Goal: Transaction & Acquisition: Purchase product/service

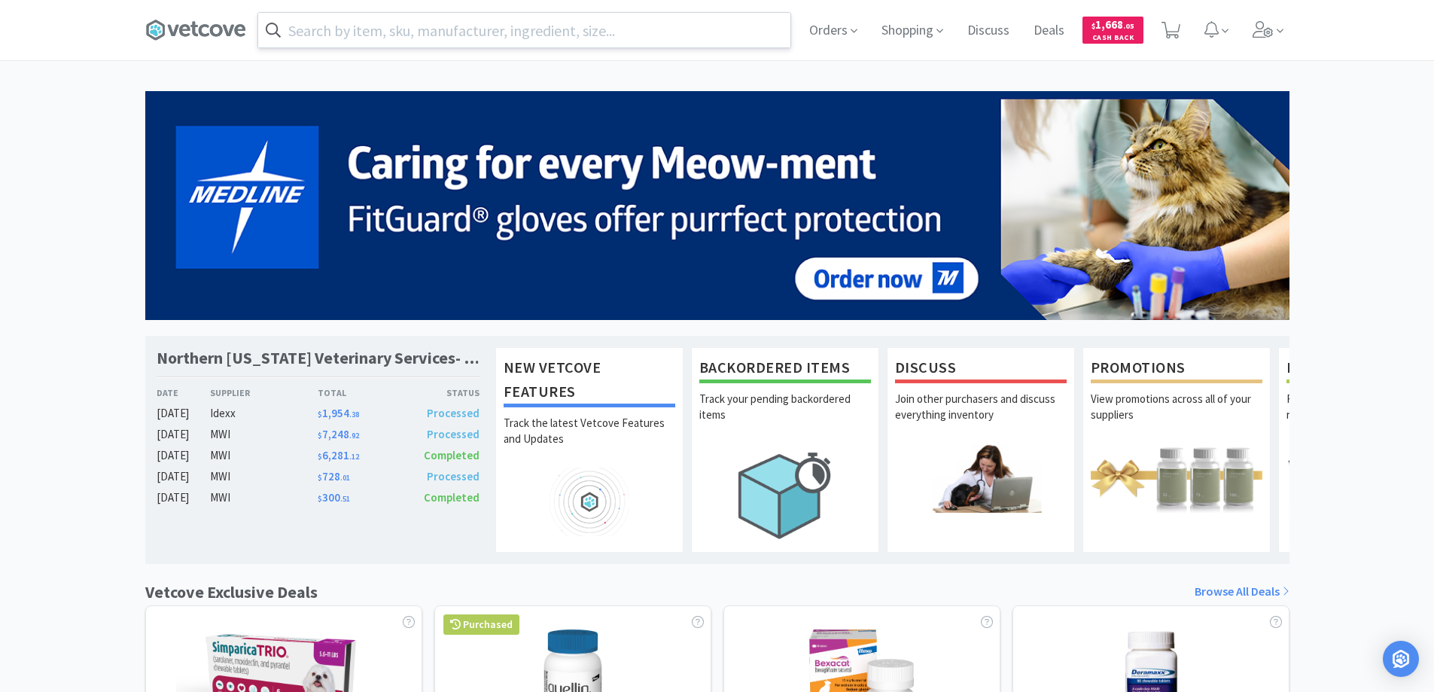
click at [472, 31] on input "text" at bounding box center [524, 30] width 532 height 35
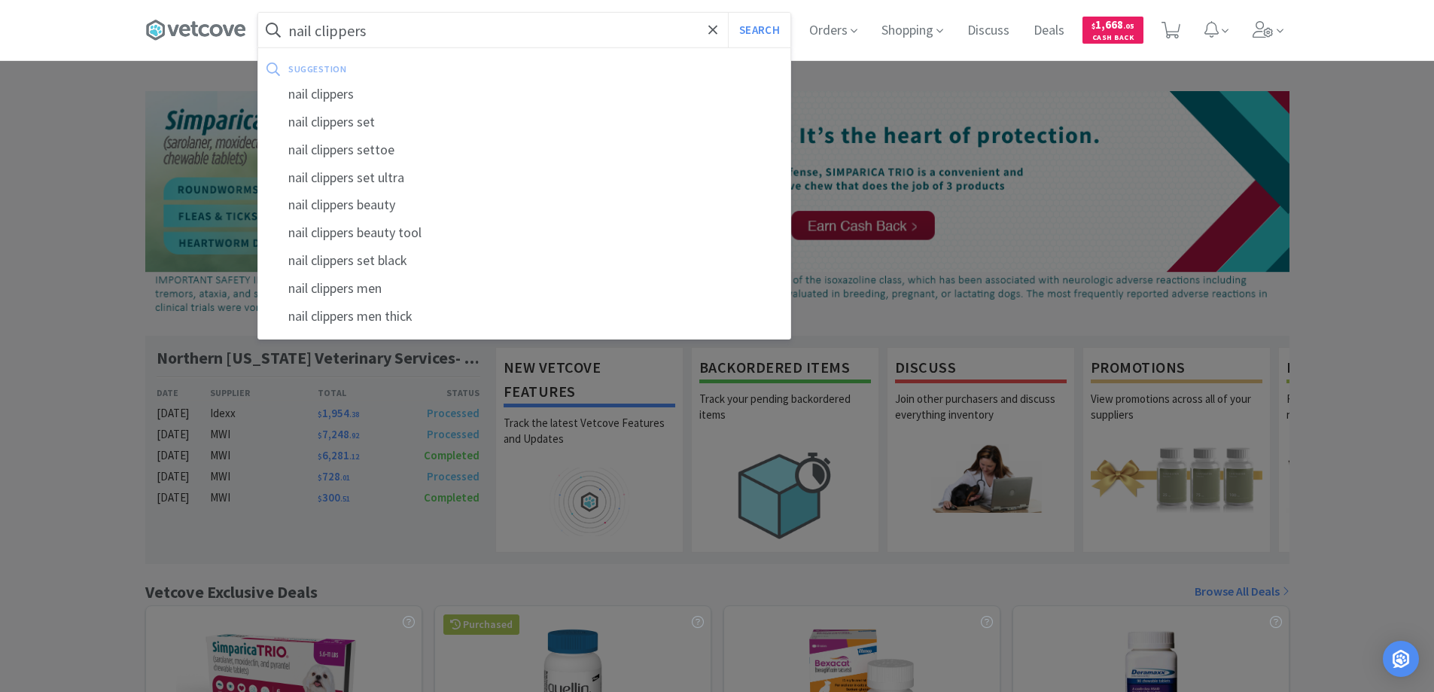
type input "nail clippers"
click at [728, 13] on button "Search" at bounding box center [759, 30] width 62 height 35
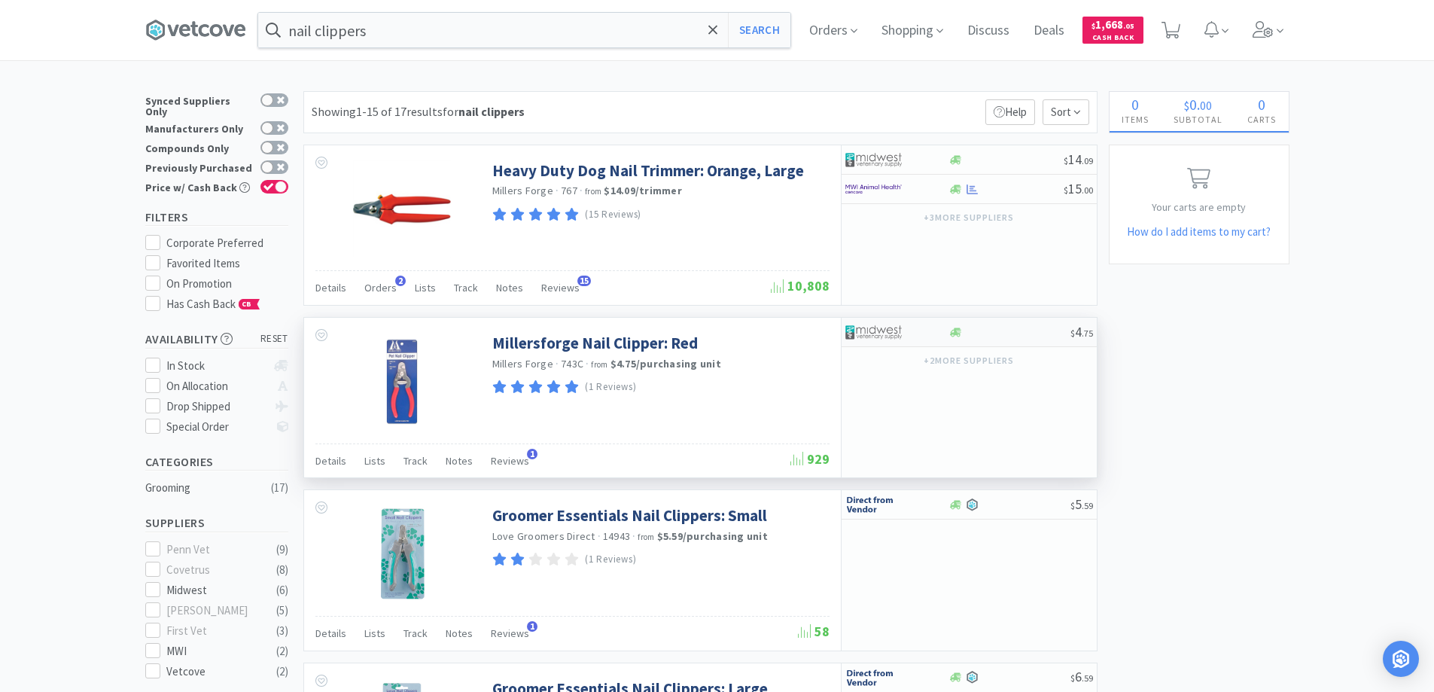
click at [1013, 331] on div at bounding box center [1009, 332] width 122 height 11
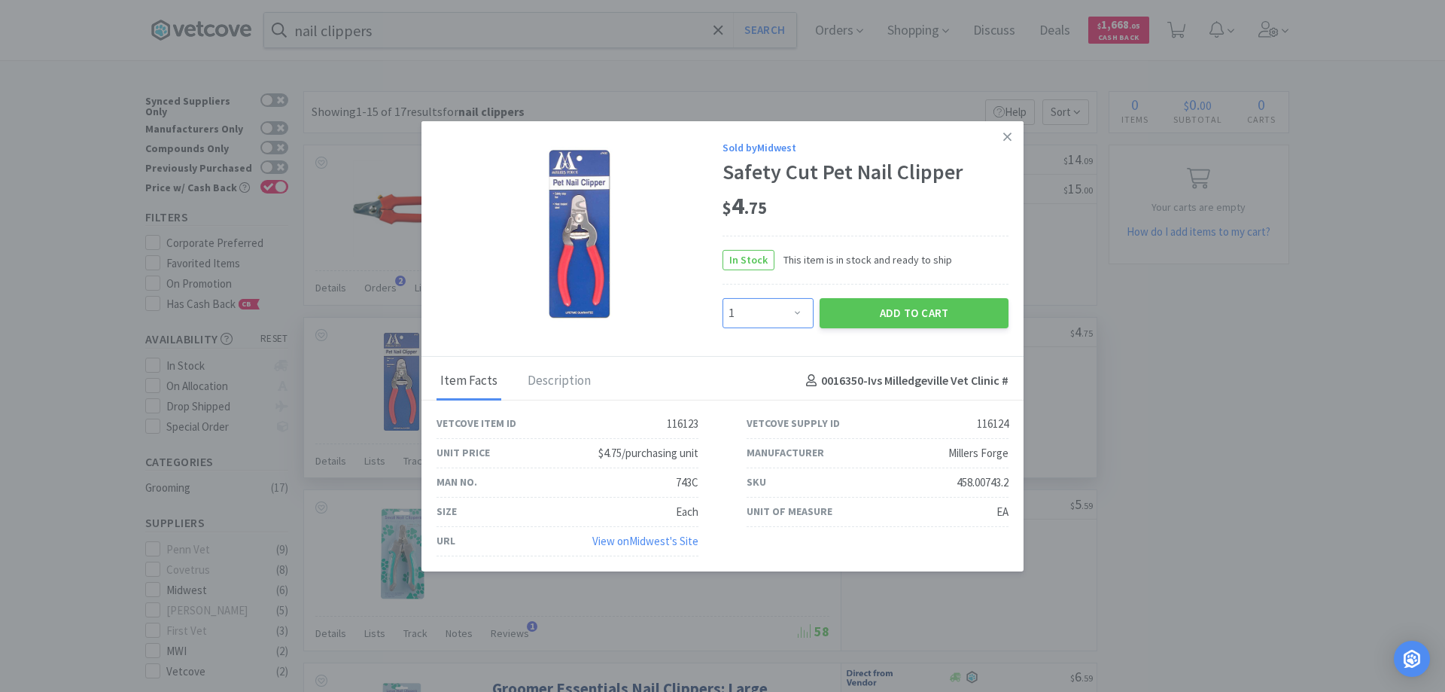
click at [801, 315] on select "Enter Quantity 1 2 3 4 5 6 7 8 9 10 11 12 13 14 15 16 17 18 19 20 Enter Quantity" at bounding box center [767, 313] width 91 height 30
select select "4"
click at [722, 298] on select "Enter Quantity 1 2 3 4 5 6 7 8 9 10 11 12 13 14 15 16 17 18 19 20 Enter Quantity" at bounding box center [767, 313] width 91 height 30
click at [871, 315] on button "Add to Cart" at bounding box center [914, 313] width 189 height 30
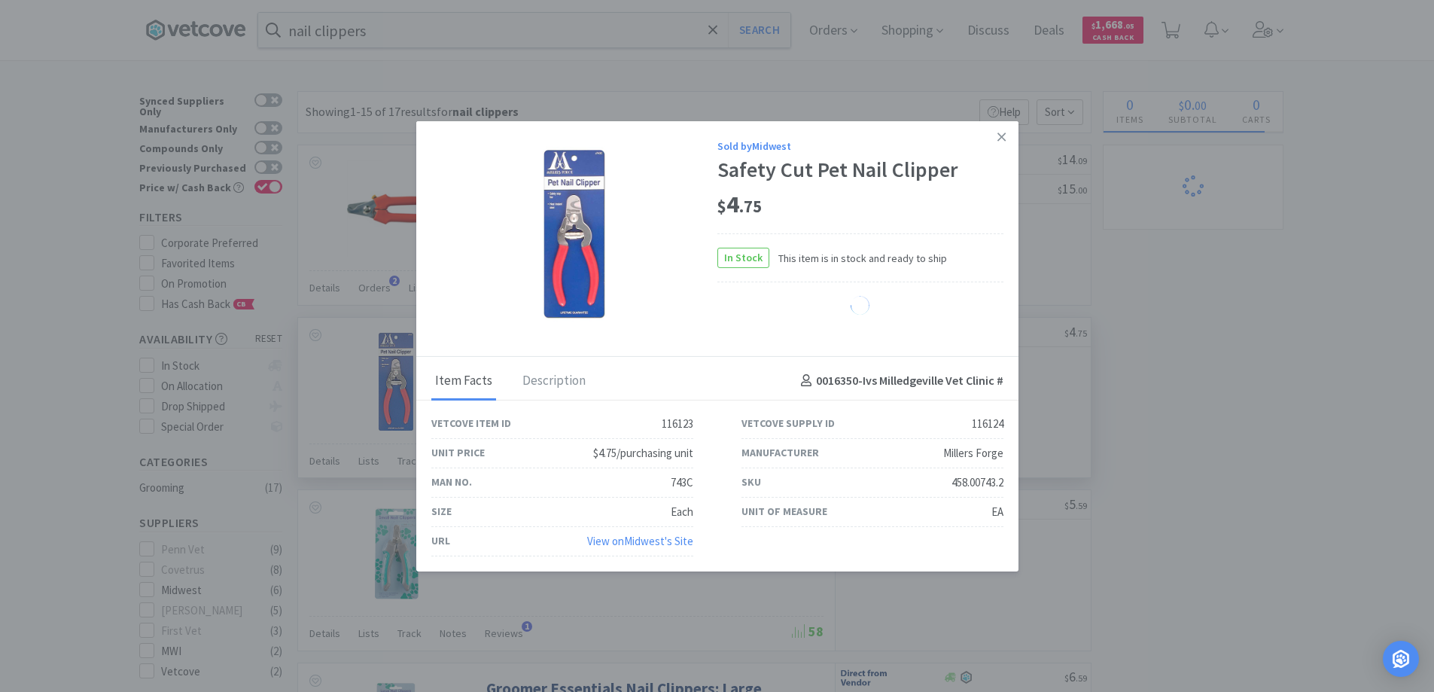
select select "4"
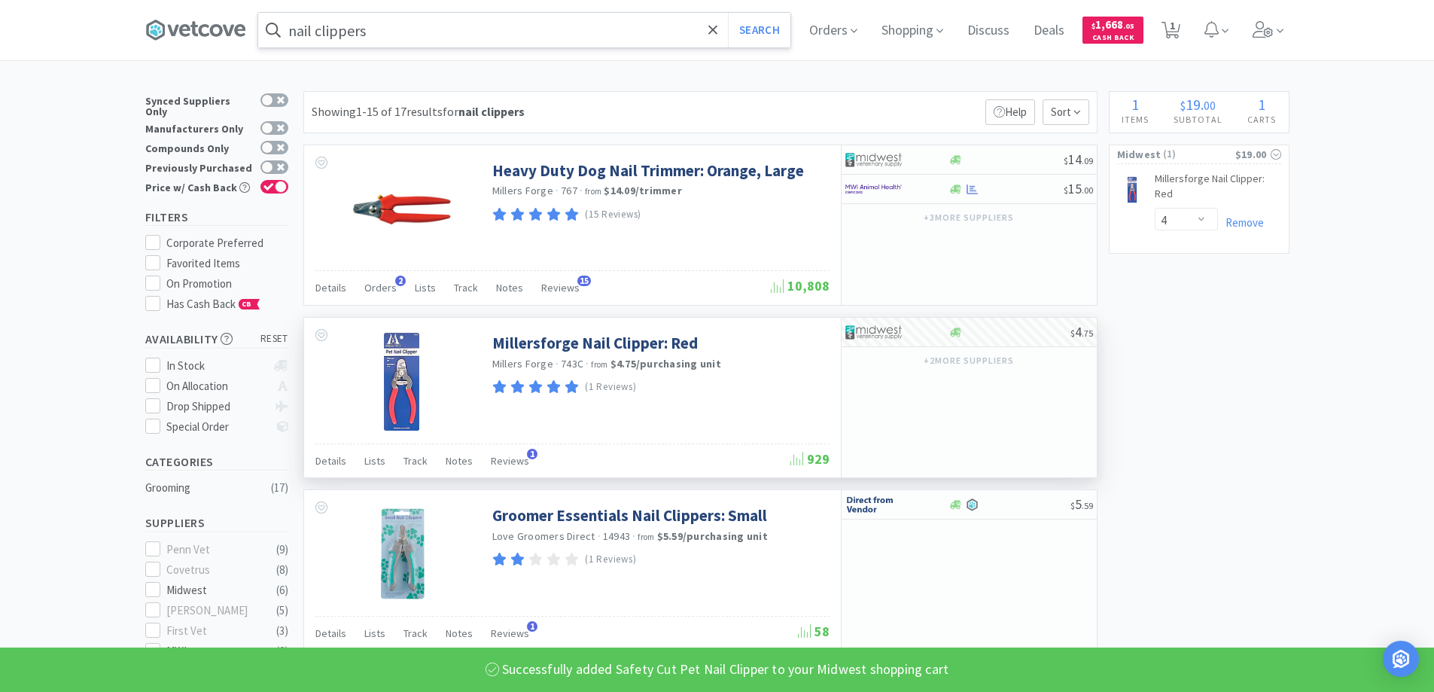
click at [464, 27] on input "nail clippers" at bounding box center [524, 30] width 532 height 35
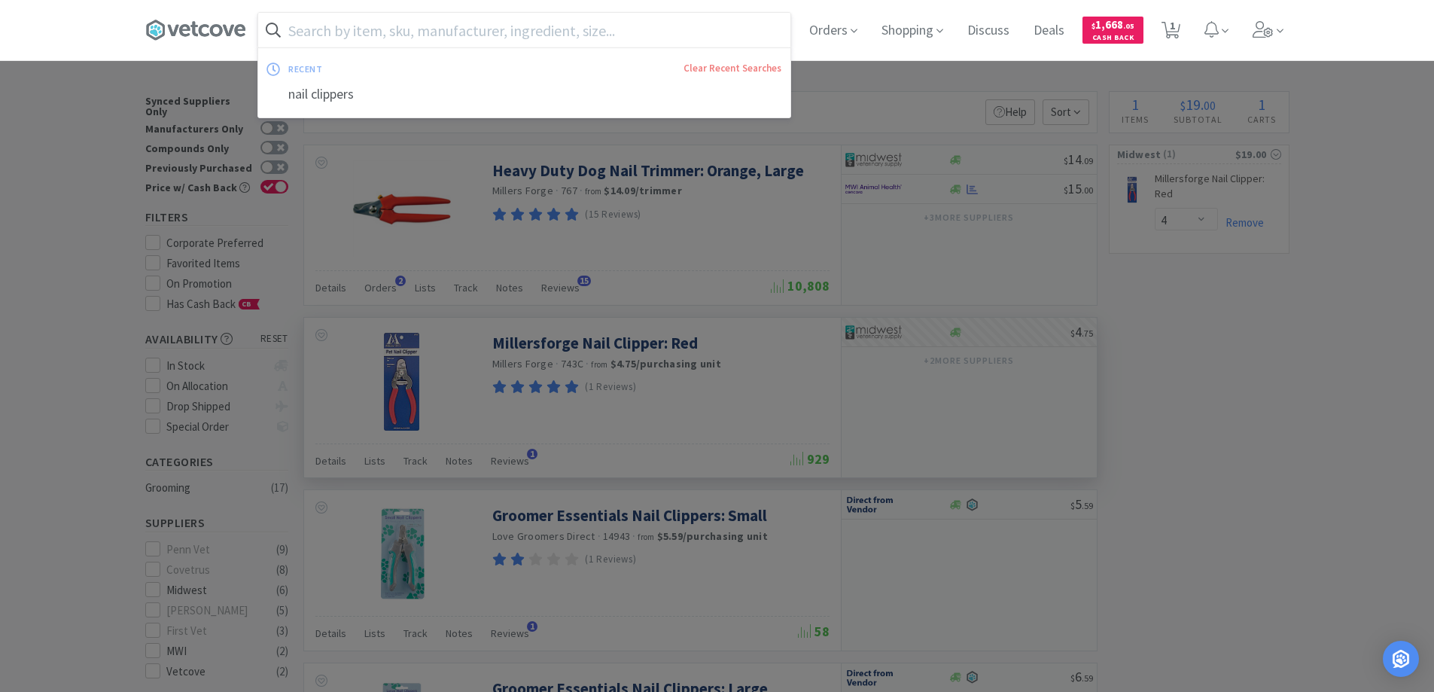
type input "s"
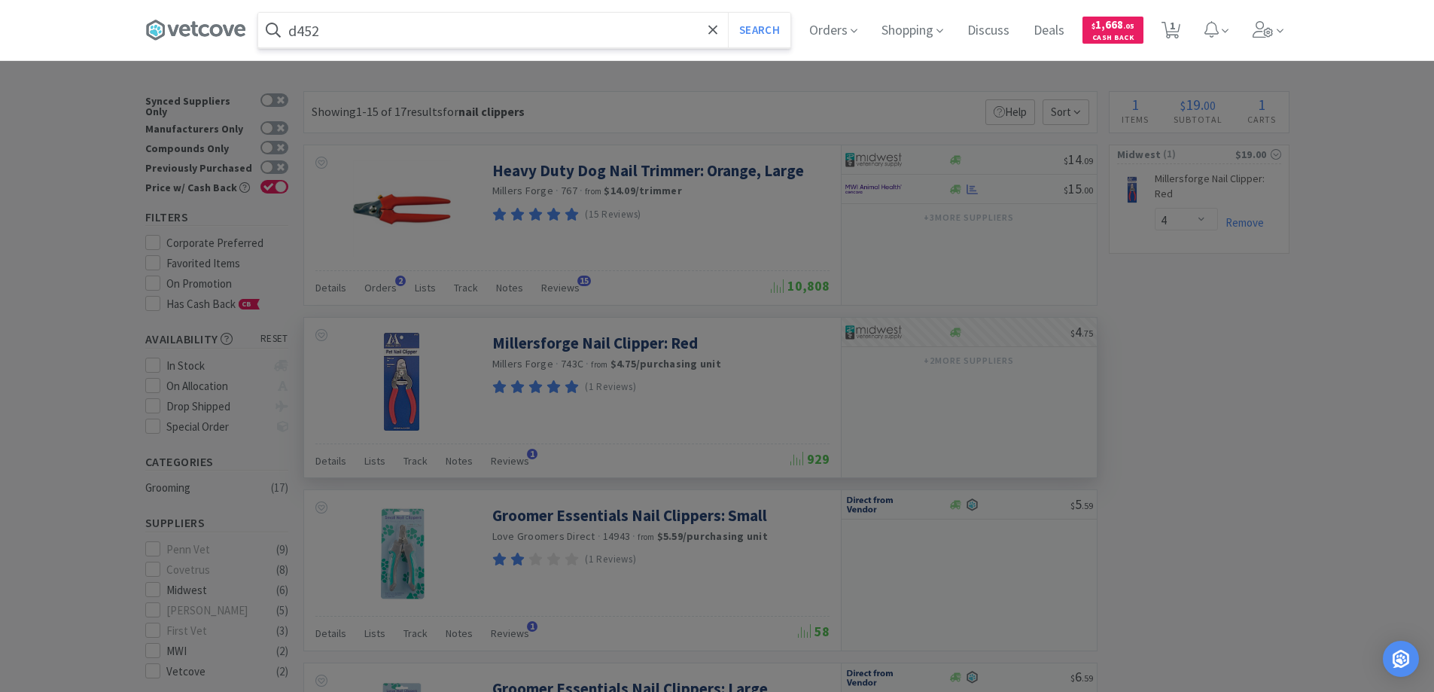
type input "d452"
click at [728, 13] on button "Search" at bounding box center [759, 30] width 62 height 35
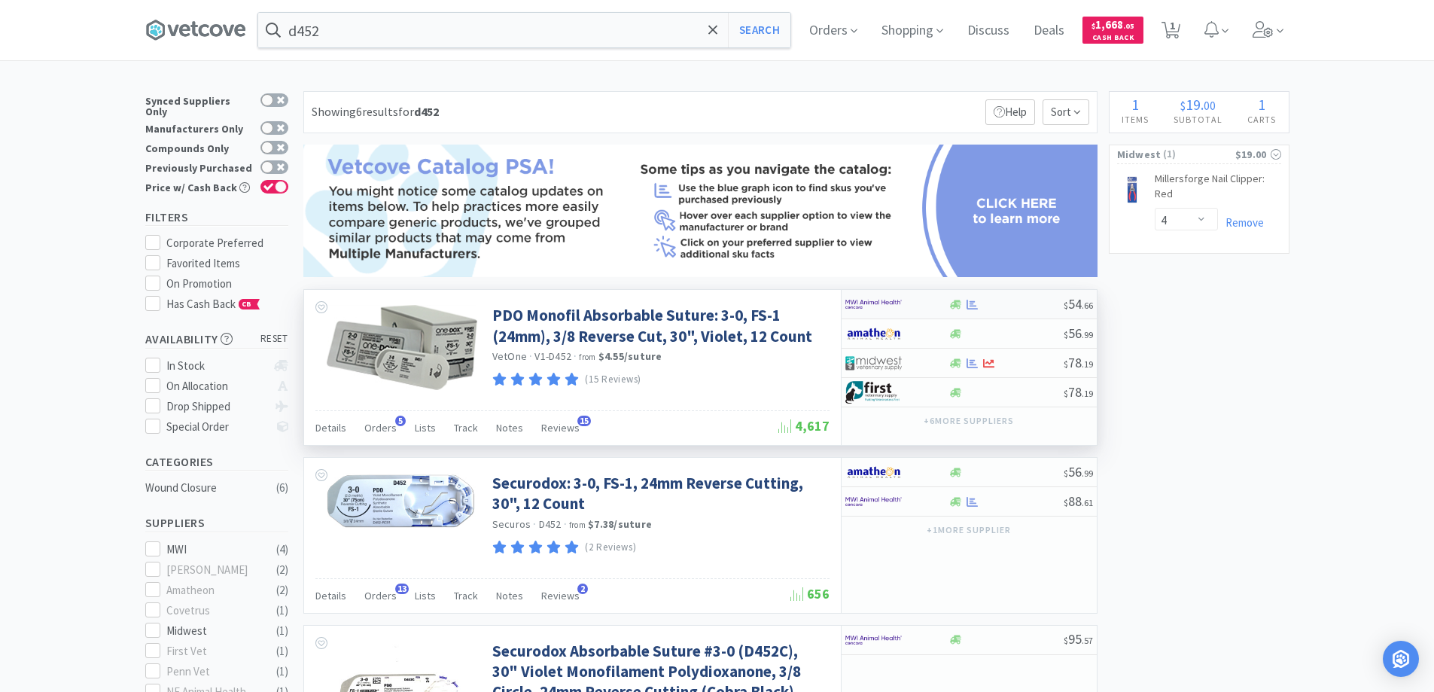
click at [917, 302] on div at bounding box center [886, 304] width 83 height 26
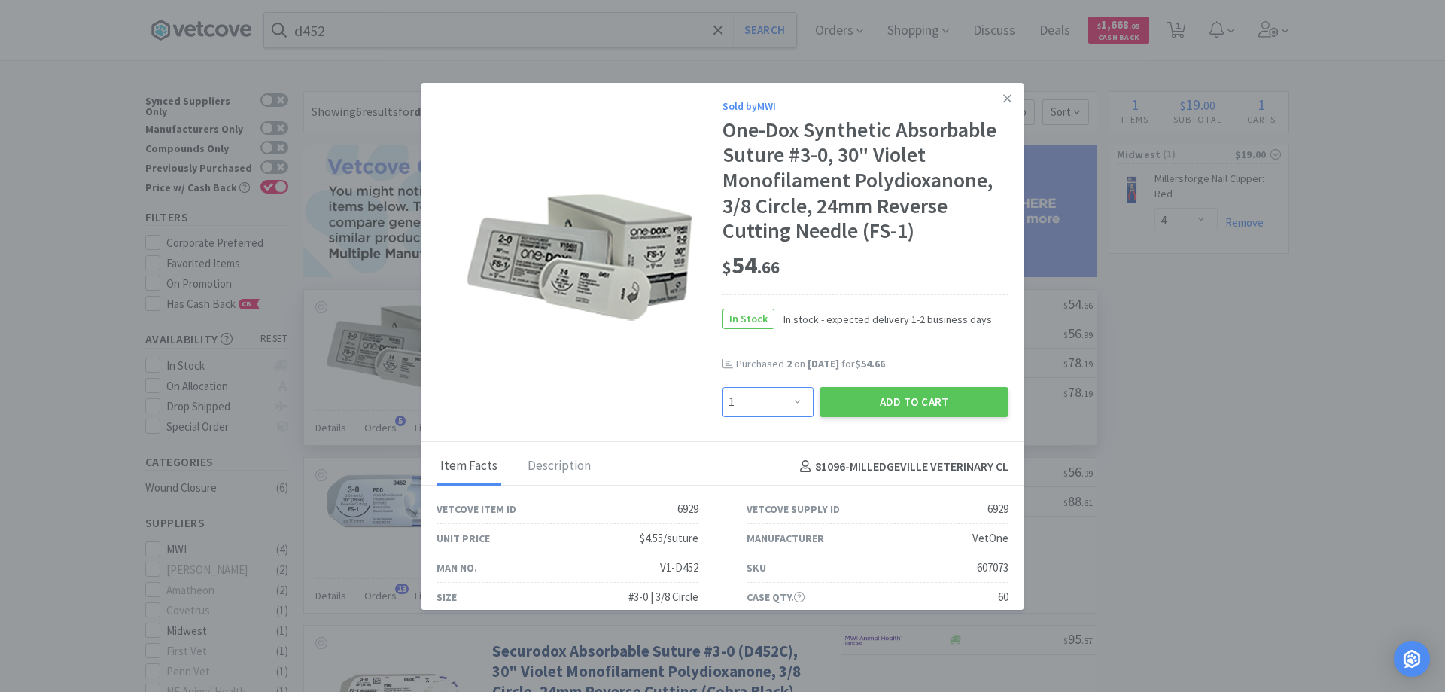
click at [792, 406] on select "Enter Quantity 1 2 3 4 5 6 7 8 9 10 11 12 13 14 15 16 17 18 19 20 Enter Quantity" at bounding box center [767, 402] width 91 height 30
select select "2"
click at [722, 387] on select "Enter Quantity 1 2 3 4 5 6 7 8 9 10 11 12 13 14 15 16 17 18 19 20 Enter Quantity" at bounding box center [767, 402] width 91 height 30
click at [863, 402] on button "Add to Cart" at bounding box center [914, 402] width 189 height 30
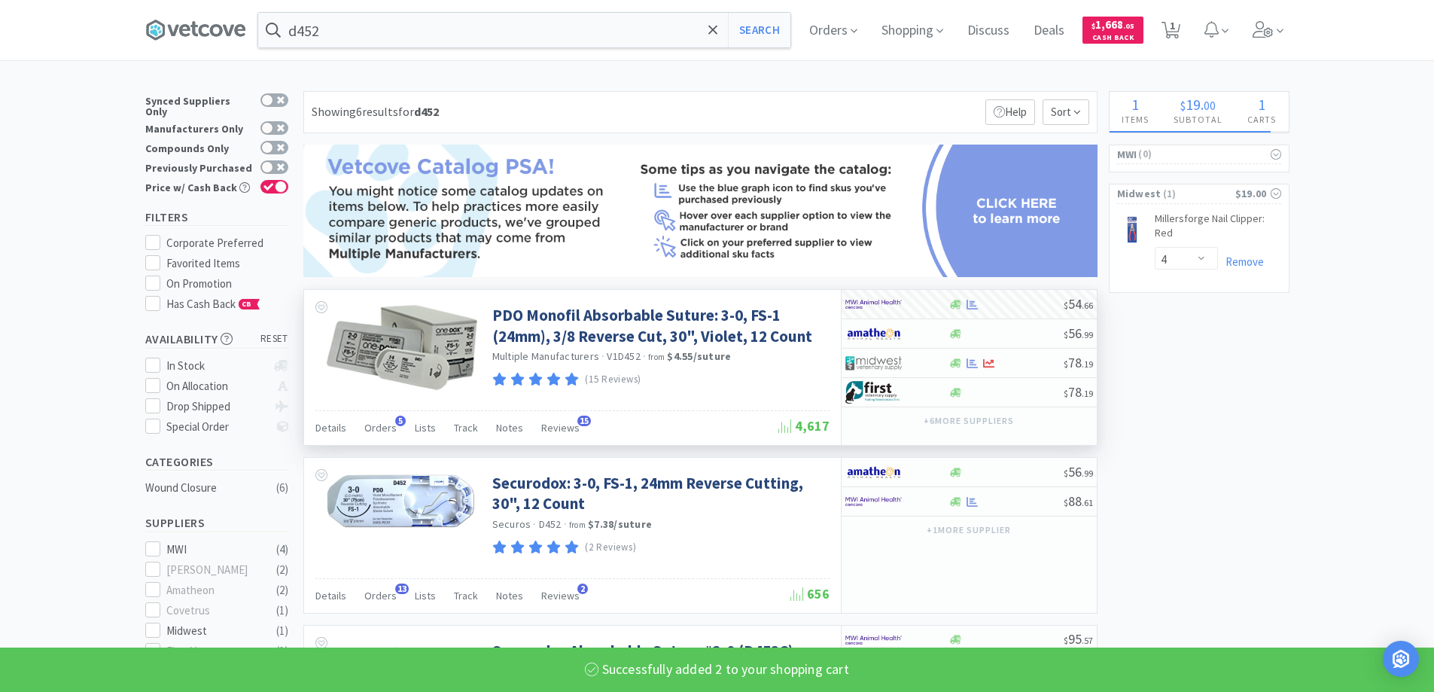
select select "2"
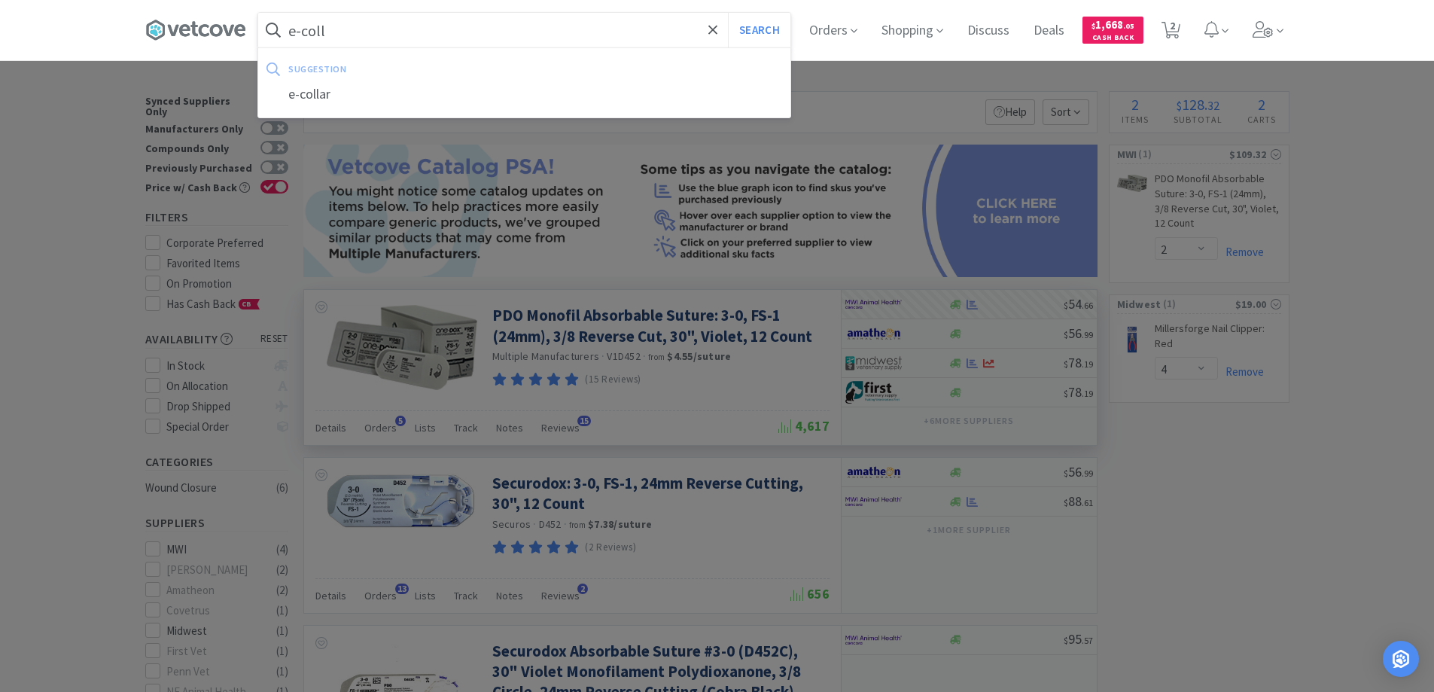
type input "e-coll"
click at [728, 13] on button "Search" at bounding box center [759, 30] width 62 height 35
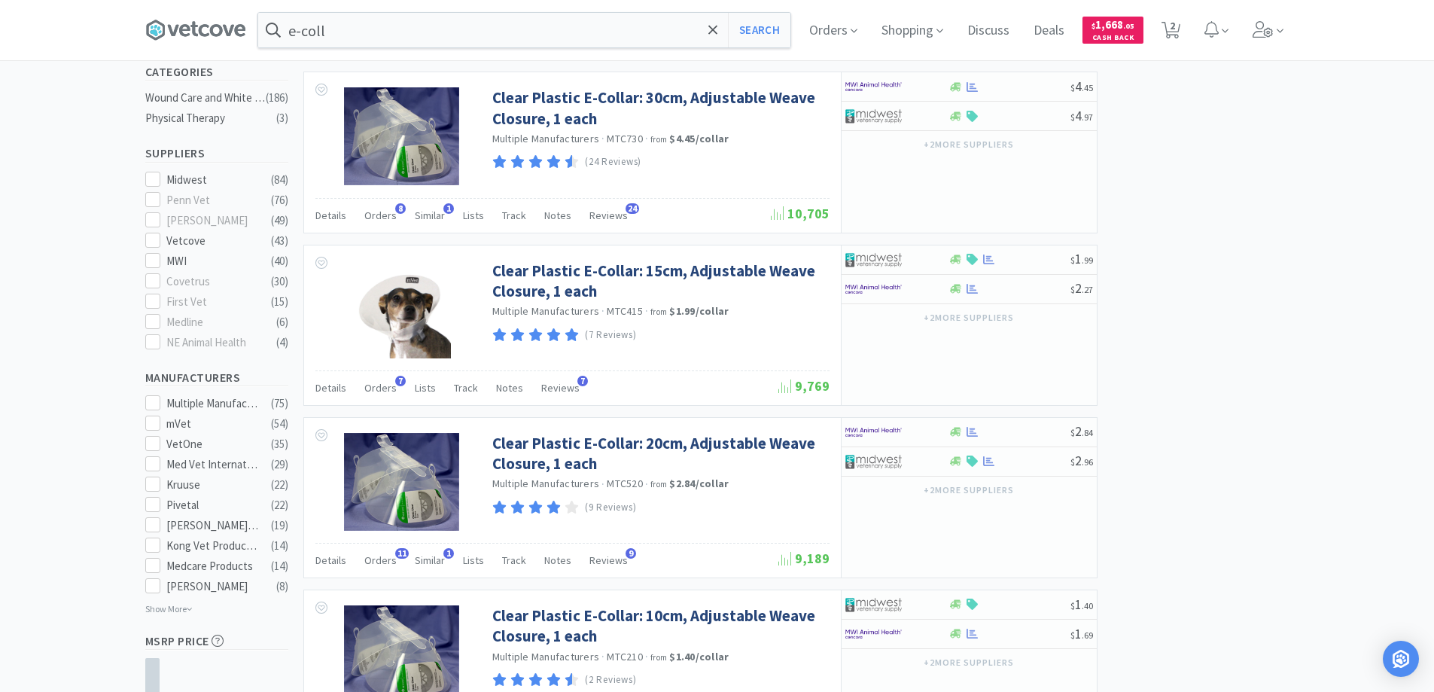
scroll to position [89, 0]
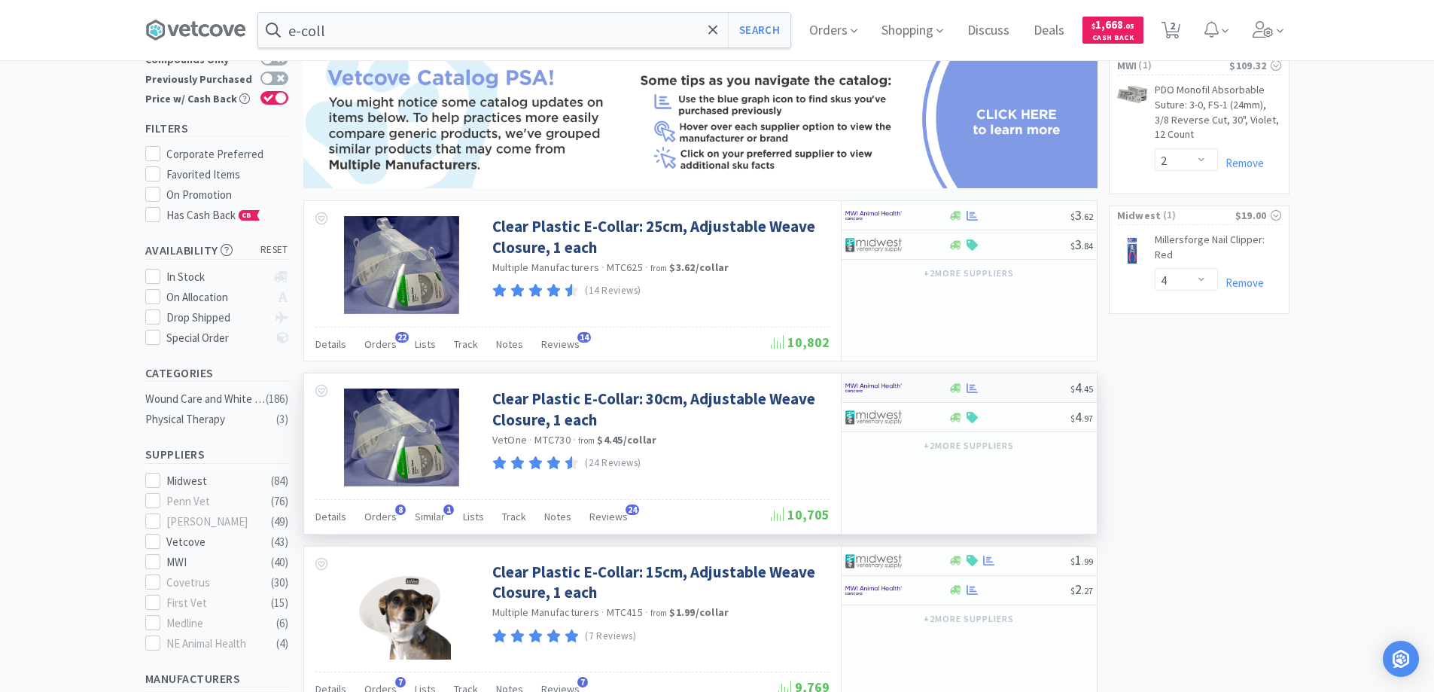
click at [938, 388] on div at bounding box center [896, 388] width 103 height 26
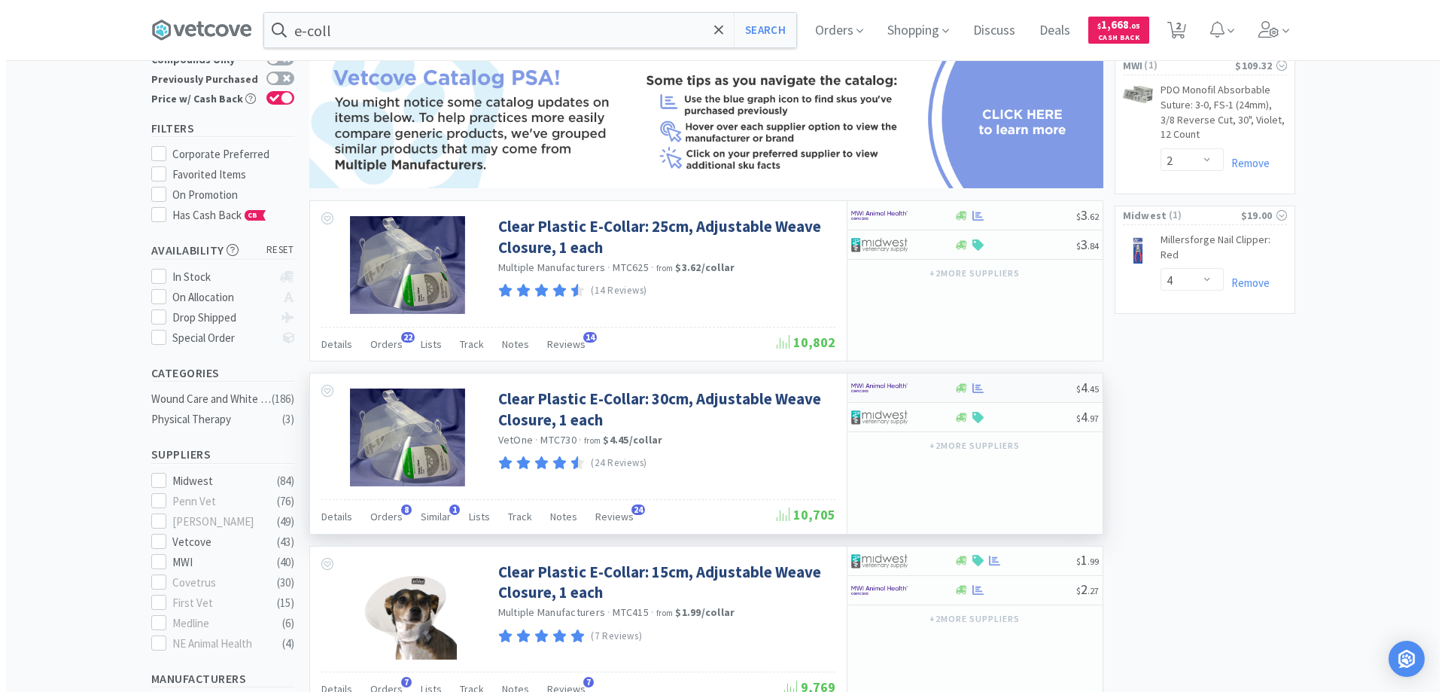
select select "10"
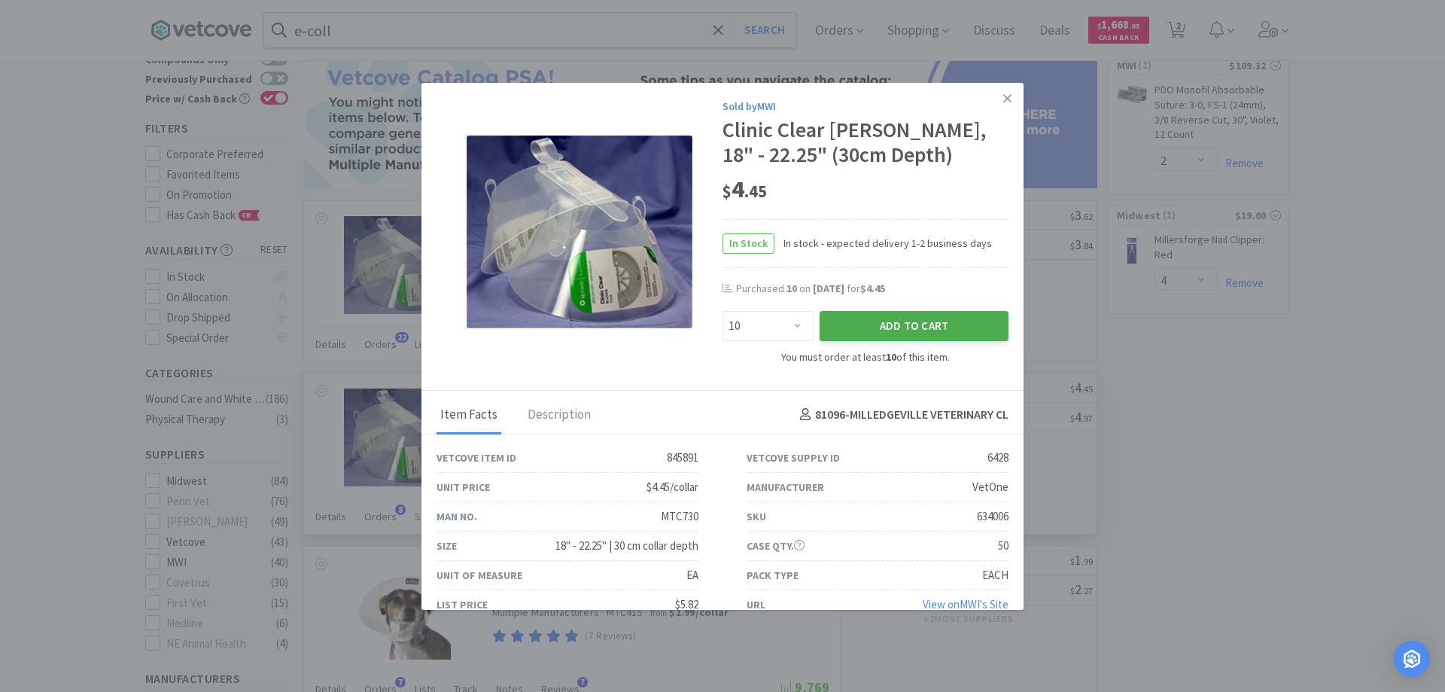
click at [937, 327] on button "Add to Cart" at bounding box center [914, 326] width 189 height 30
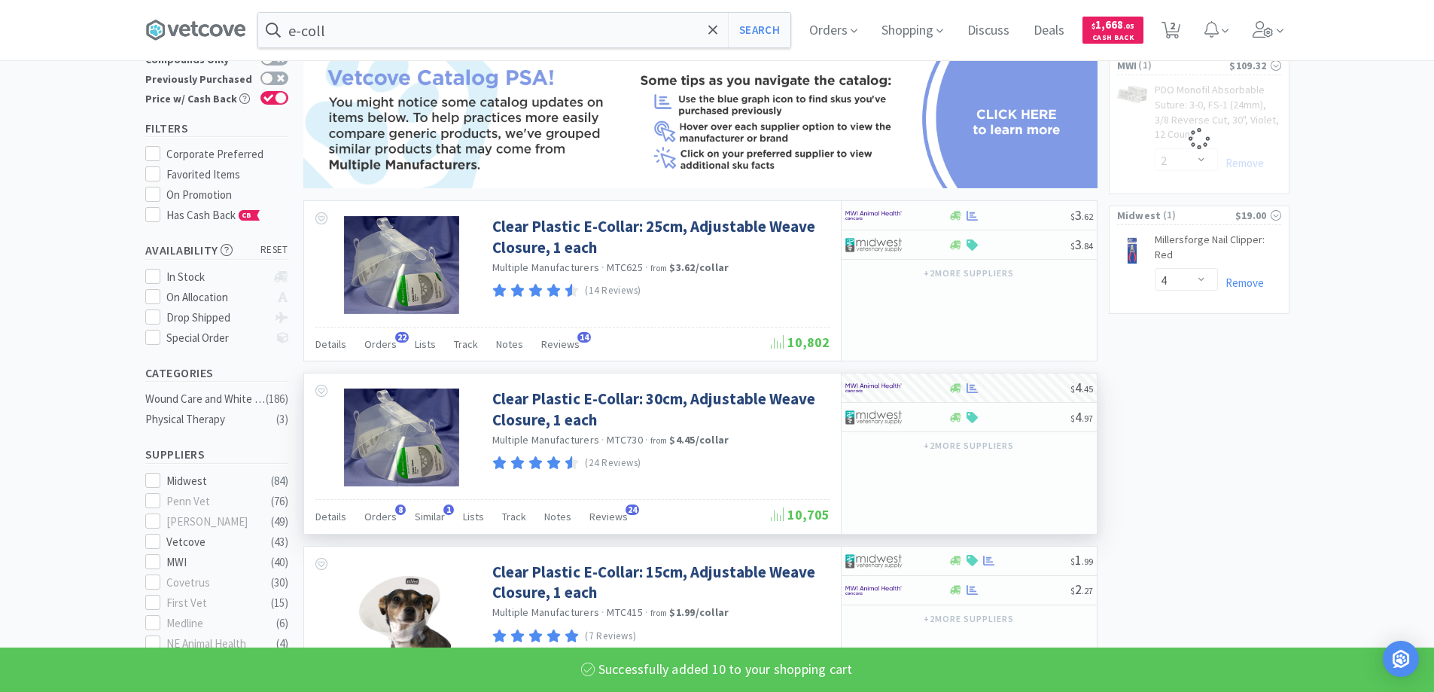
select select "10"
select select "2"
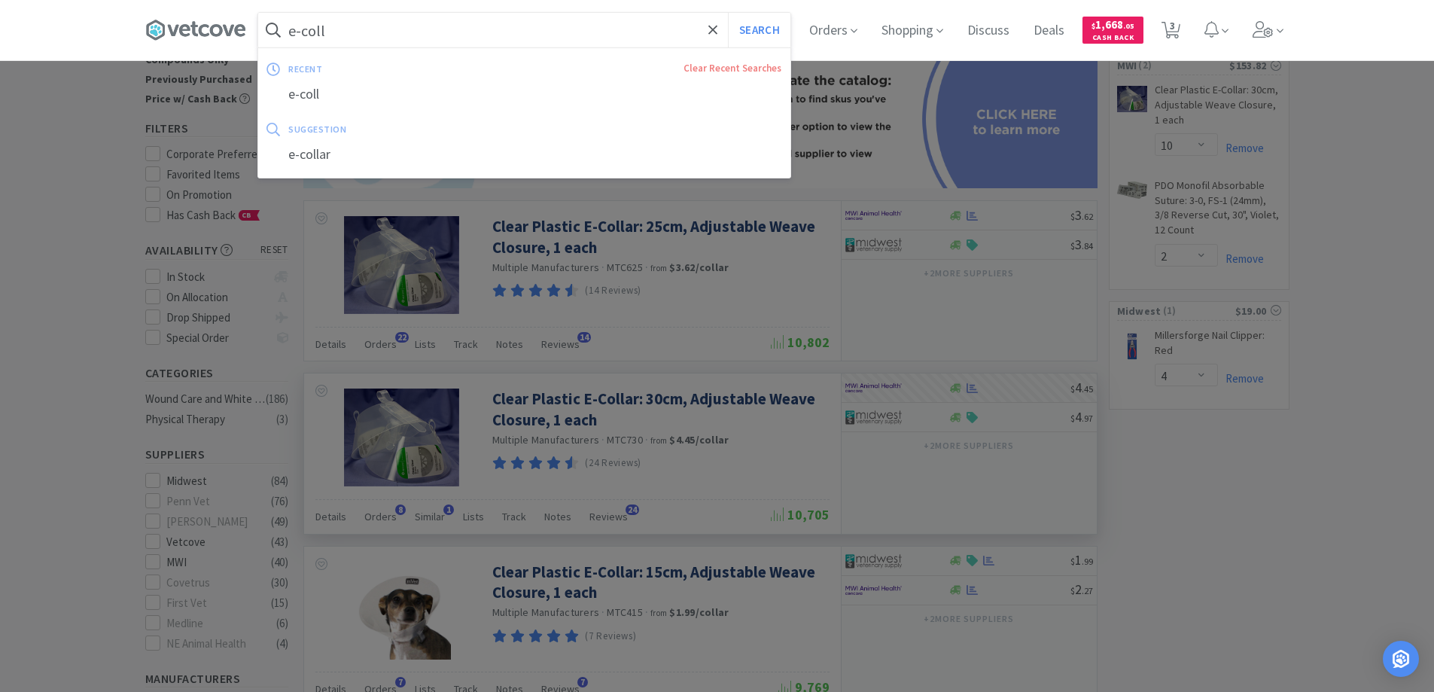
click at [378, 38] on input "e-coll" at bounding box center [524, 30] width 532 height 35
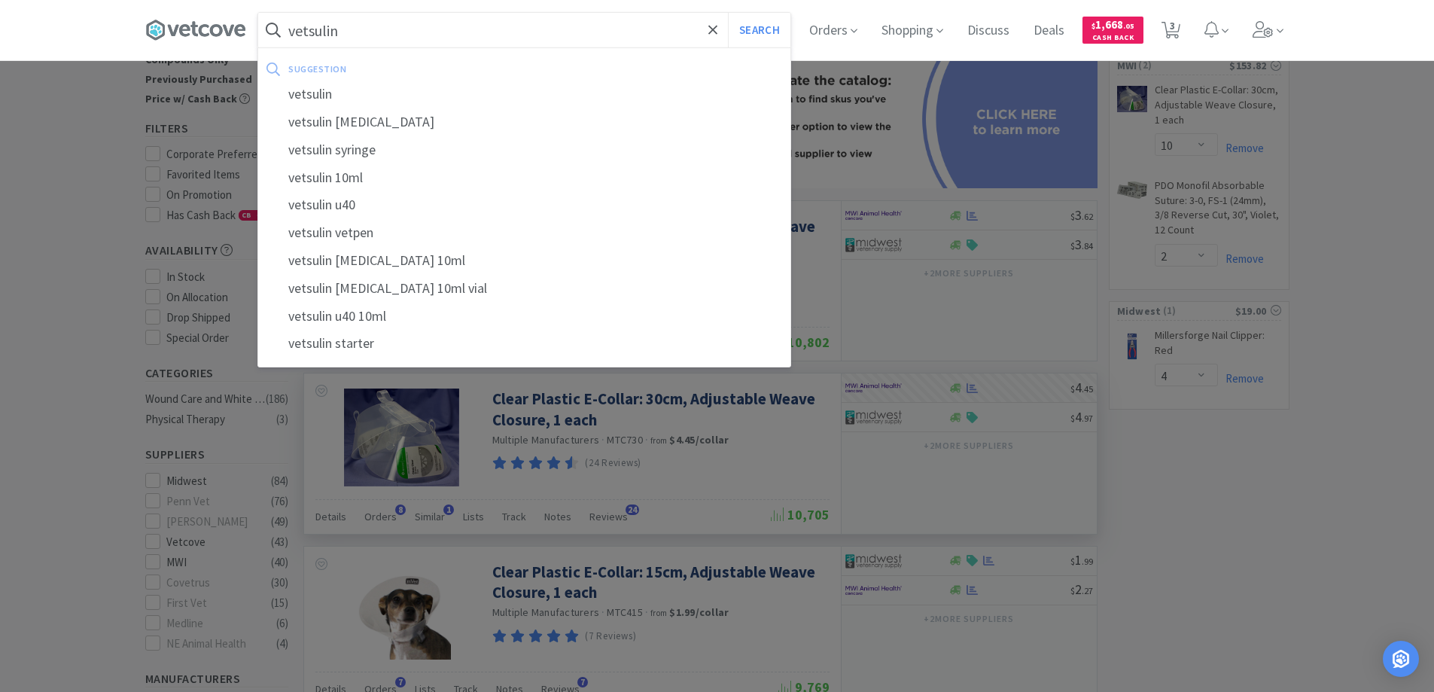
type input "vetsulin"
click at [728, 13] on button "Search" at bounding box center [759, 30] width 62 height 35
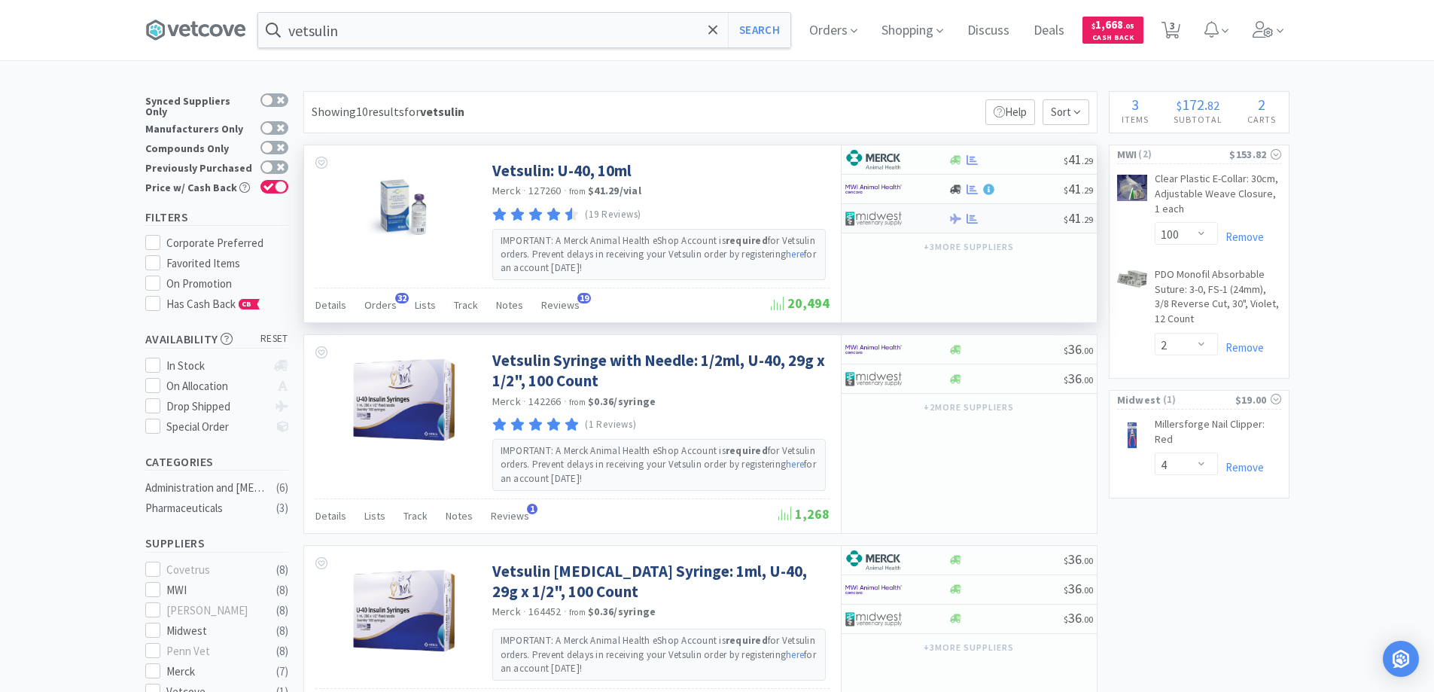
click at [904, 222] on div at bounding box center [886, 218] width 83 height 26
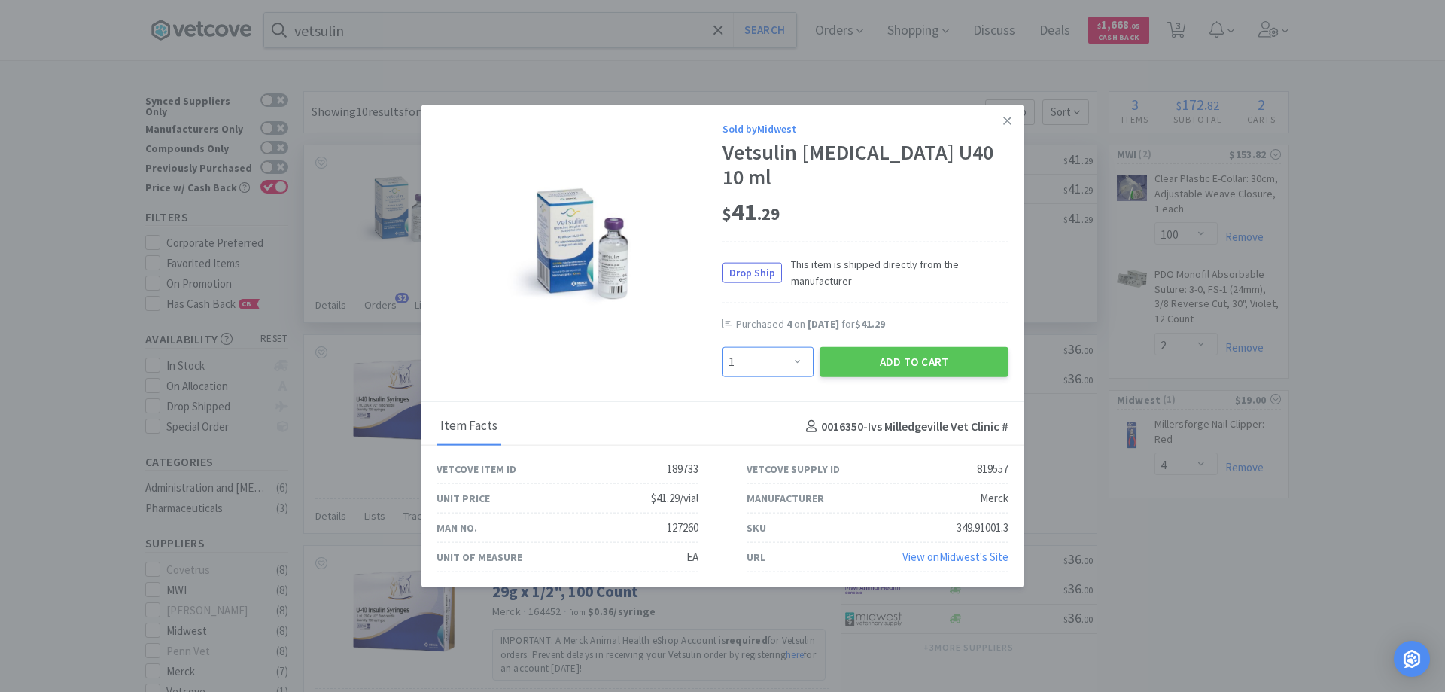
click at [799, 348] on select "Enter Quantity 1 2 3 4 5 6 7 8 9 10 11 12 13 14 15 16 17 18 19 20 Enter Quantity" at bounding box center [767, 362] width 91 height 30
select select "4"
click at [722, 347] on select "Enter Quantity 1 2 3 4 5 6 7 8 9 10 11 12 13 14 15 16 17 18 19 20 Enter Quantity" at bounding box center [767, 362] width 91 height 30
click at [886, 352] on button "Add to Cart" at bounding box center [914, 362] width 189 height 30
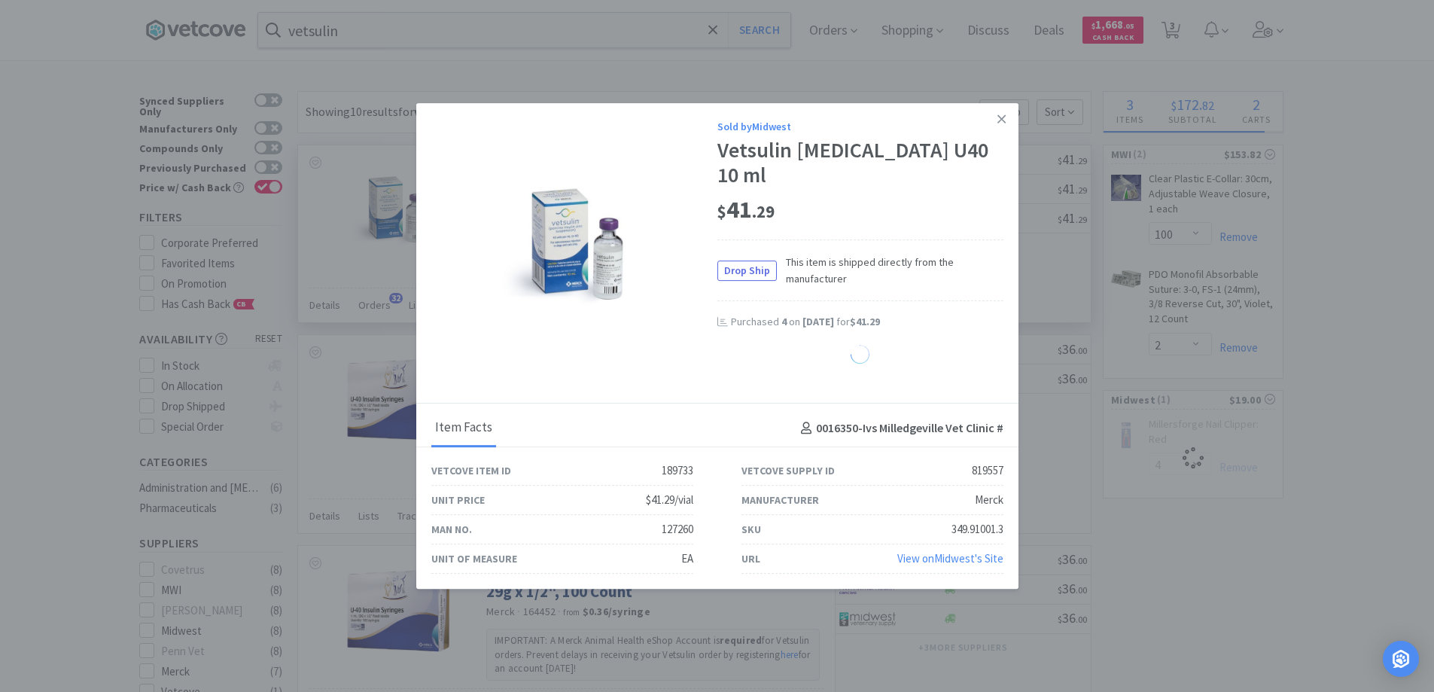
select select "4"
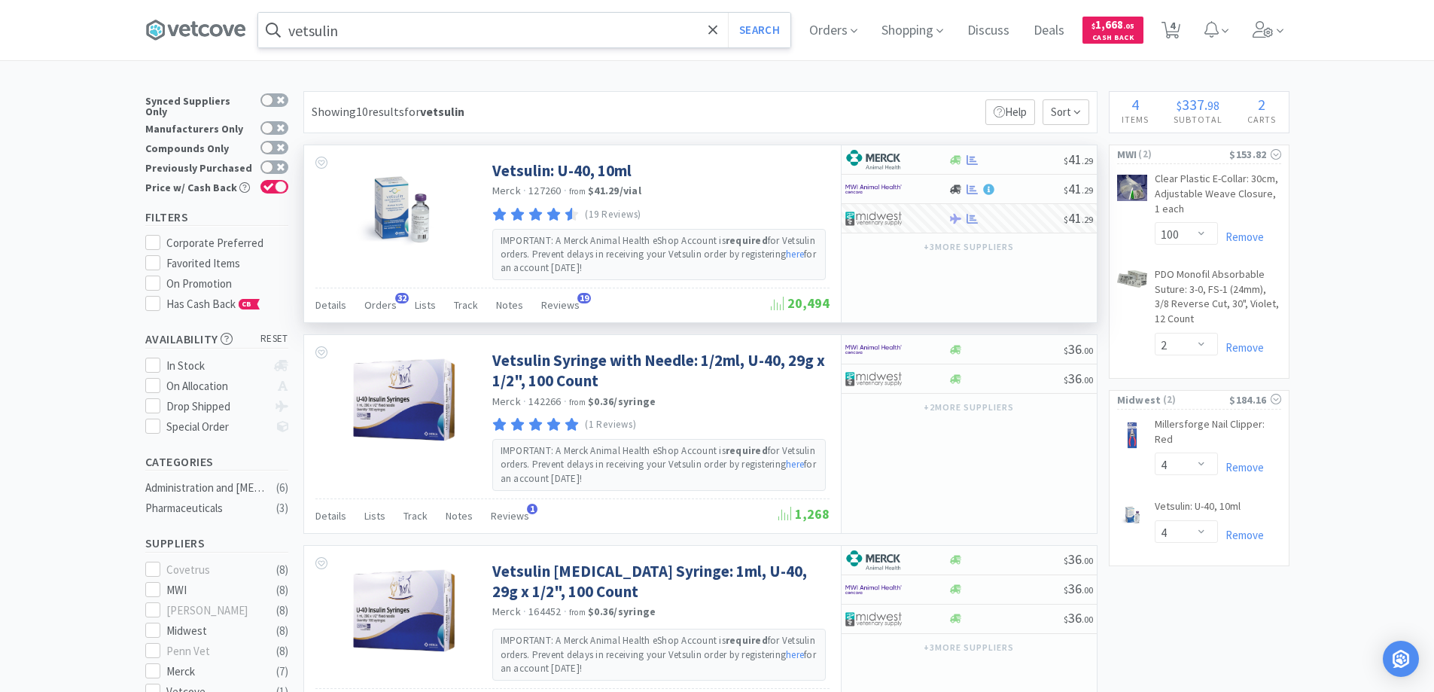
click at [367, 32] on input "vetsulin" at bounding box center [524, 30] width 532 height 35
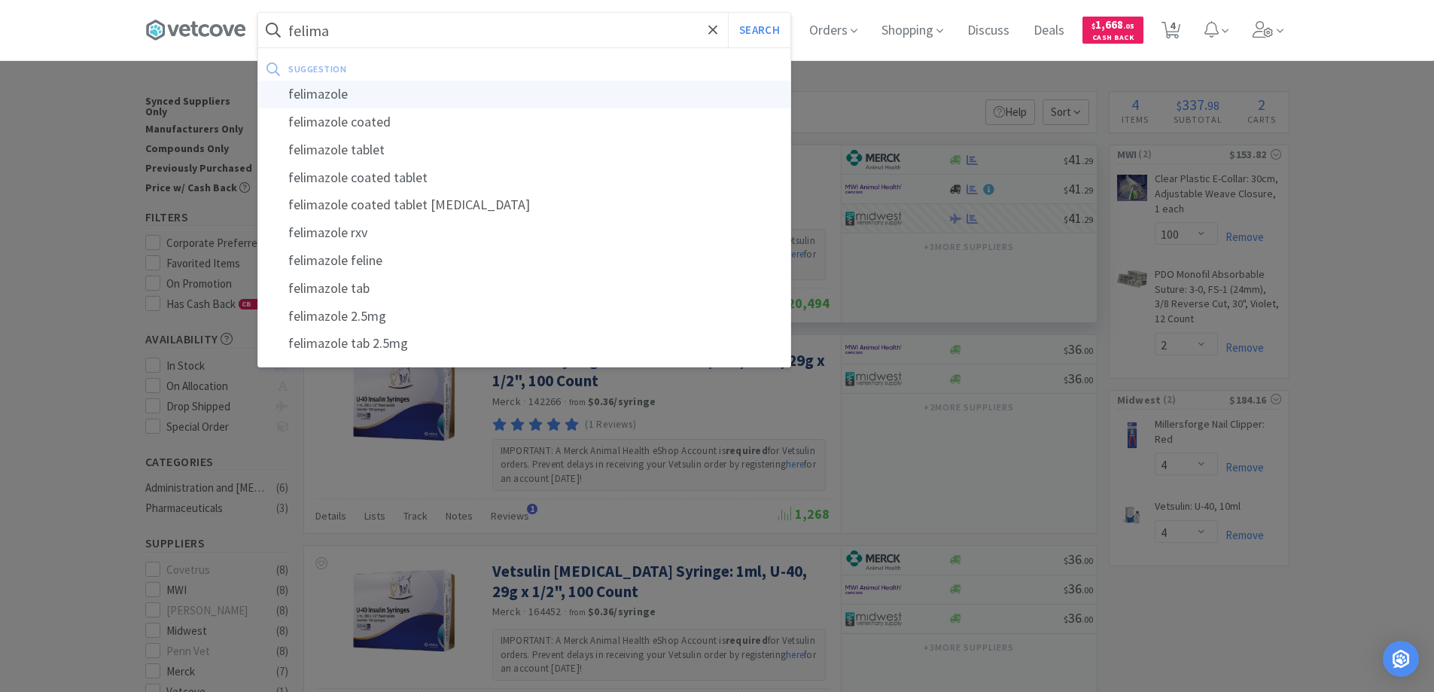
click at [333, 93] on div "felimazole" at bounding box center [524, 95] width 532 height 28
type input "felimazole"
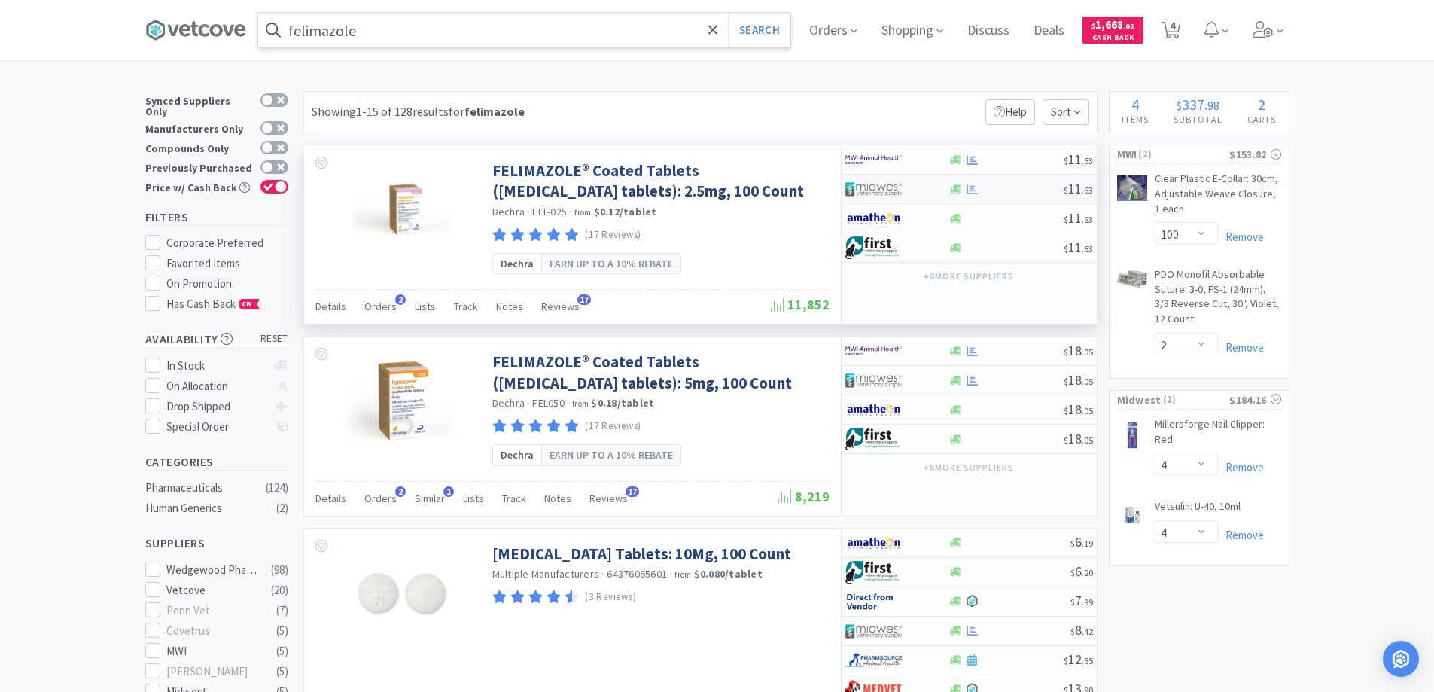
click at [893, 183] on img at bounding box center [873, 189] width 56 height 23
select select "1"
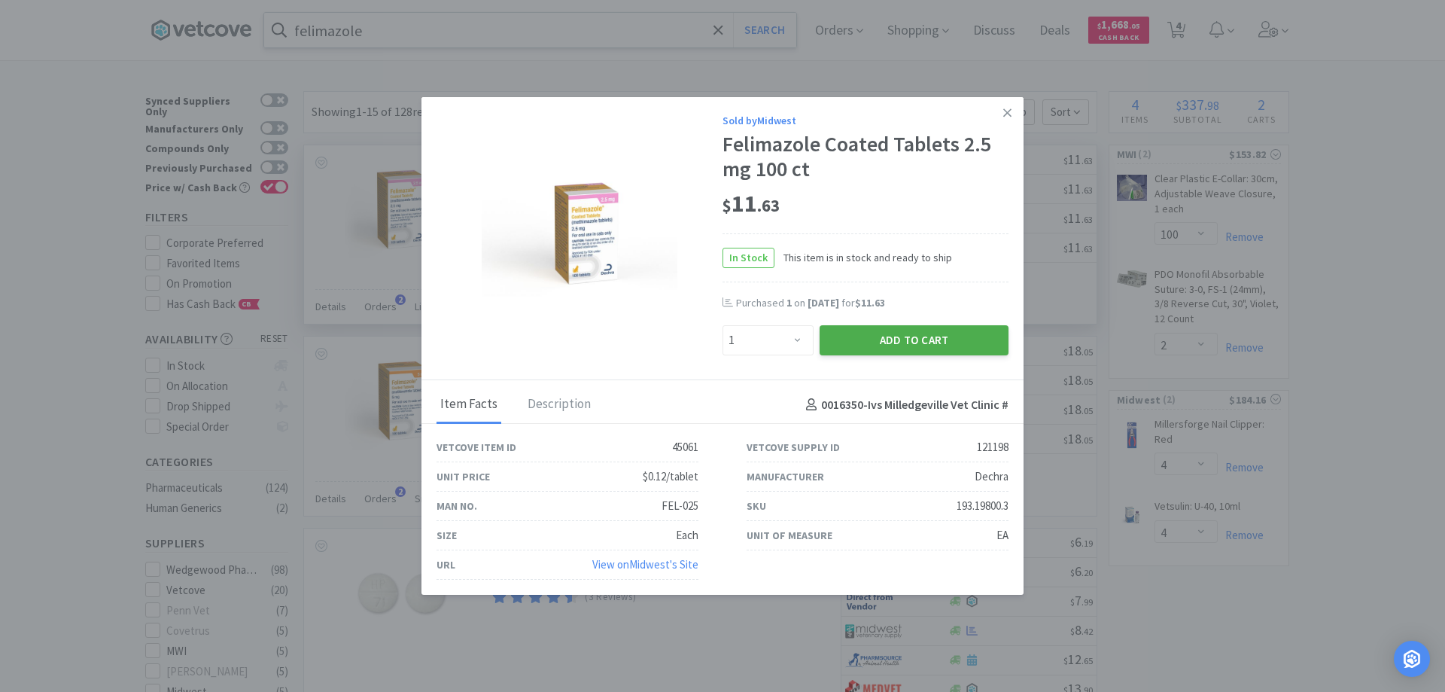
click at [915, 341] on button "Add to Cart" at bounding box center [914, 340] width 189 height 30
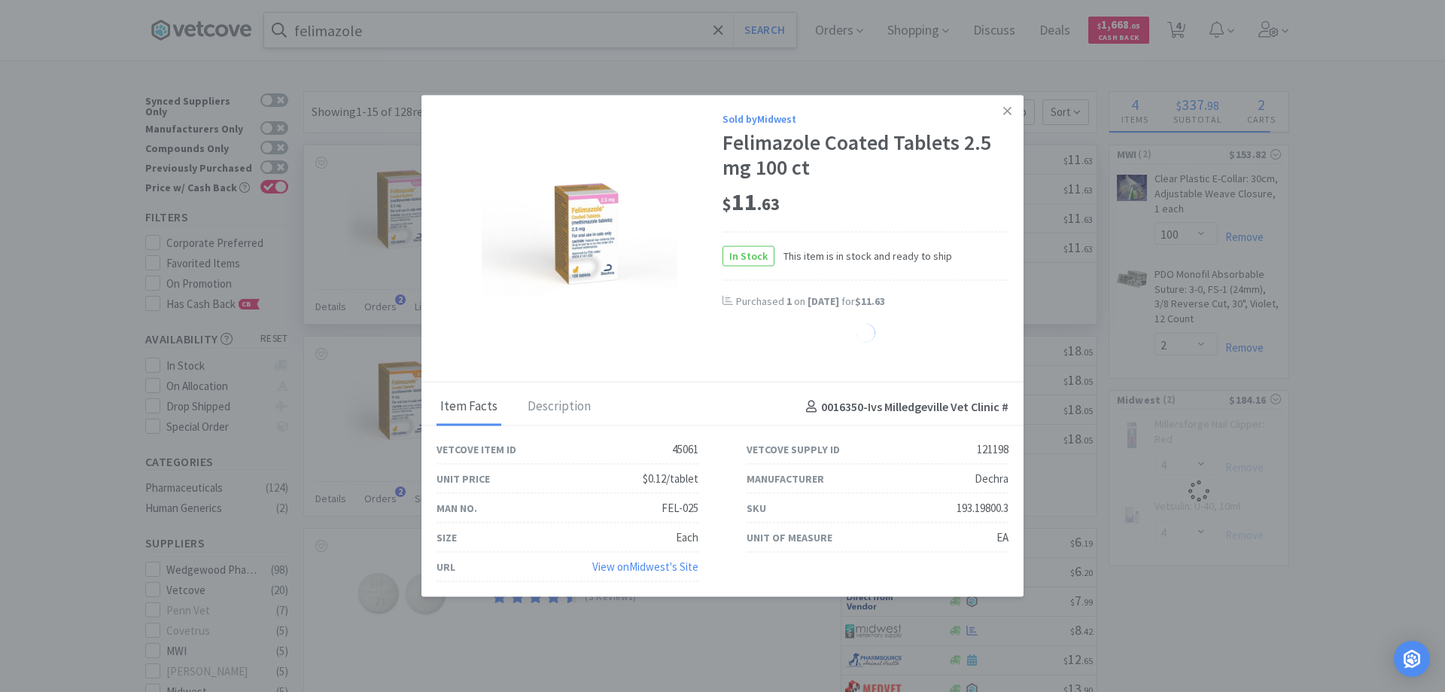
select select "1"
select select "4"
select select "1"
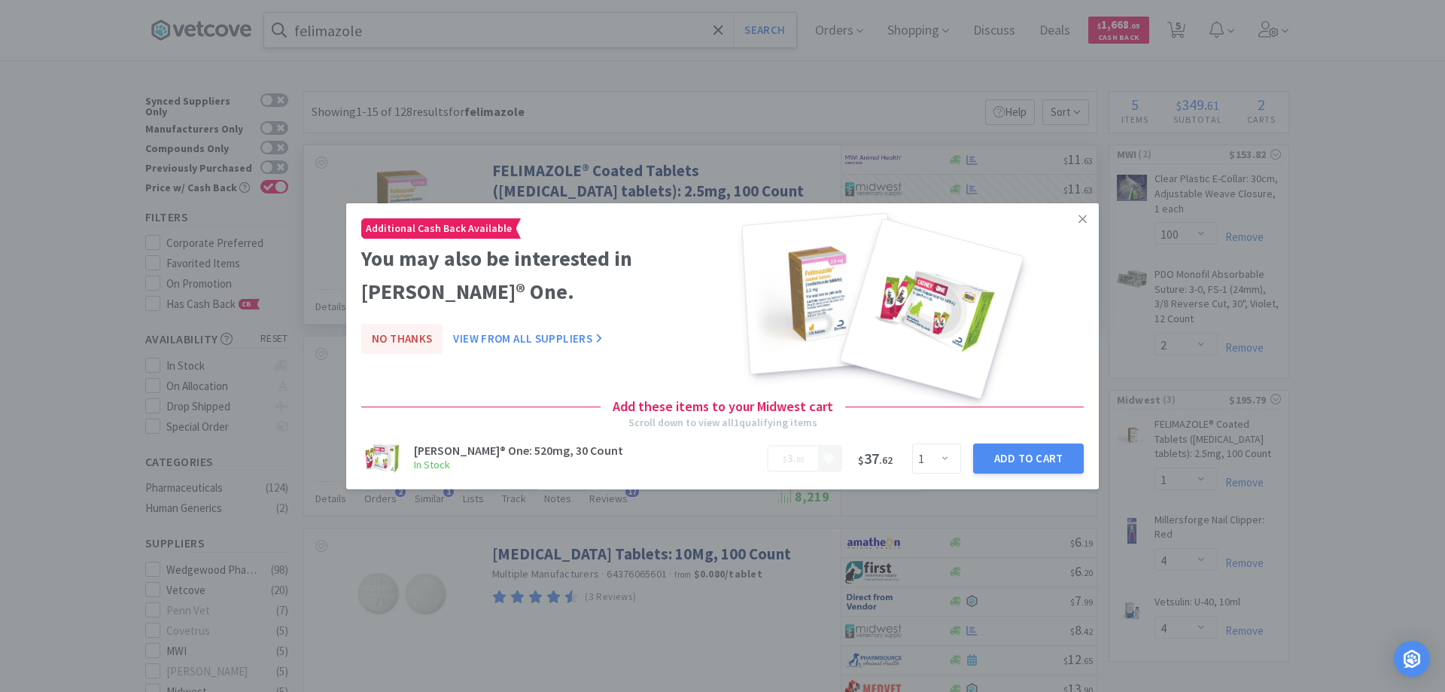
click at [406, 324] on button "No Thanks" at bounding box center [401, 339] width 81 height 30
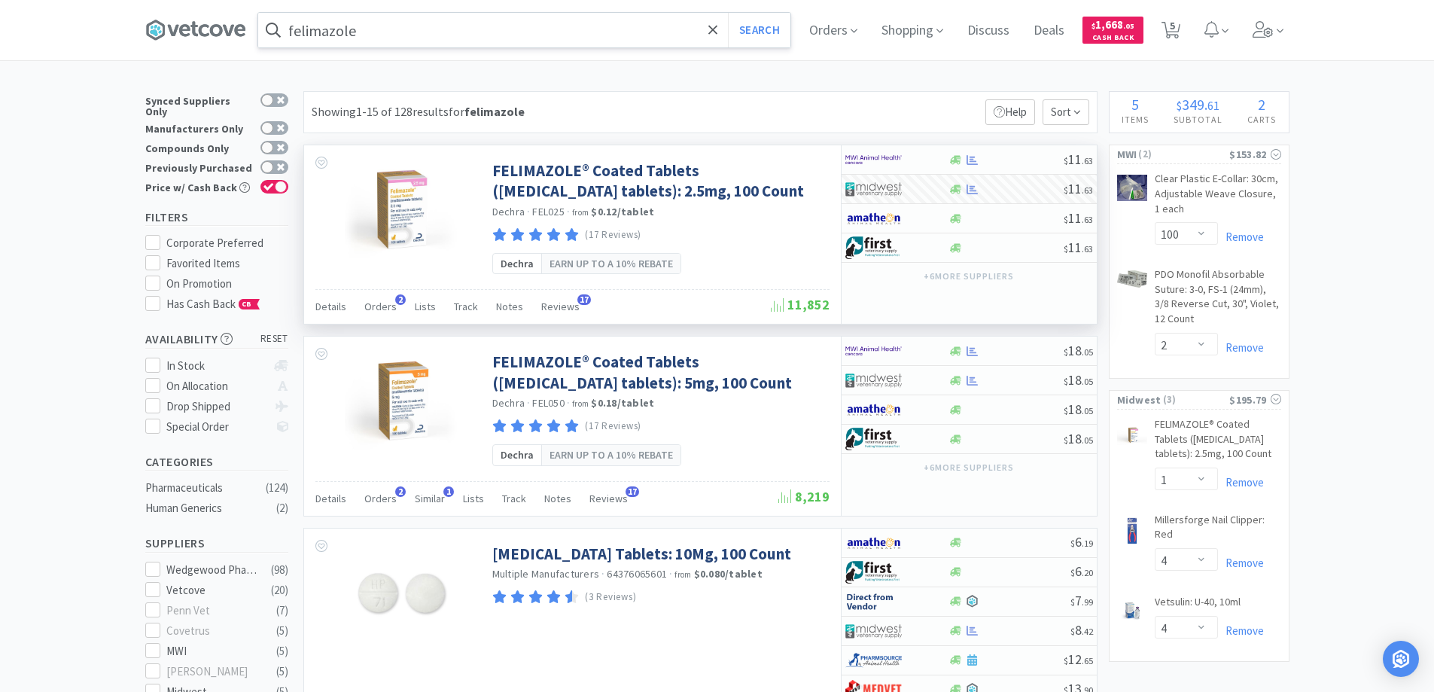
click at [403, 37] on input "felimazole" at bounding box center [524, 30] width 532 height 35
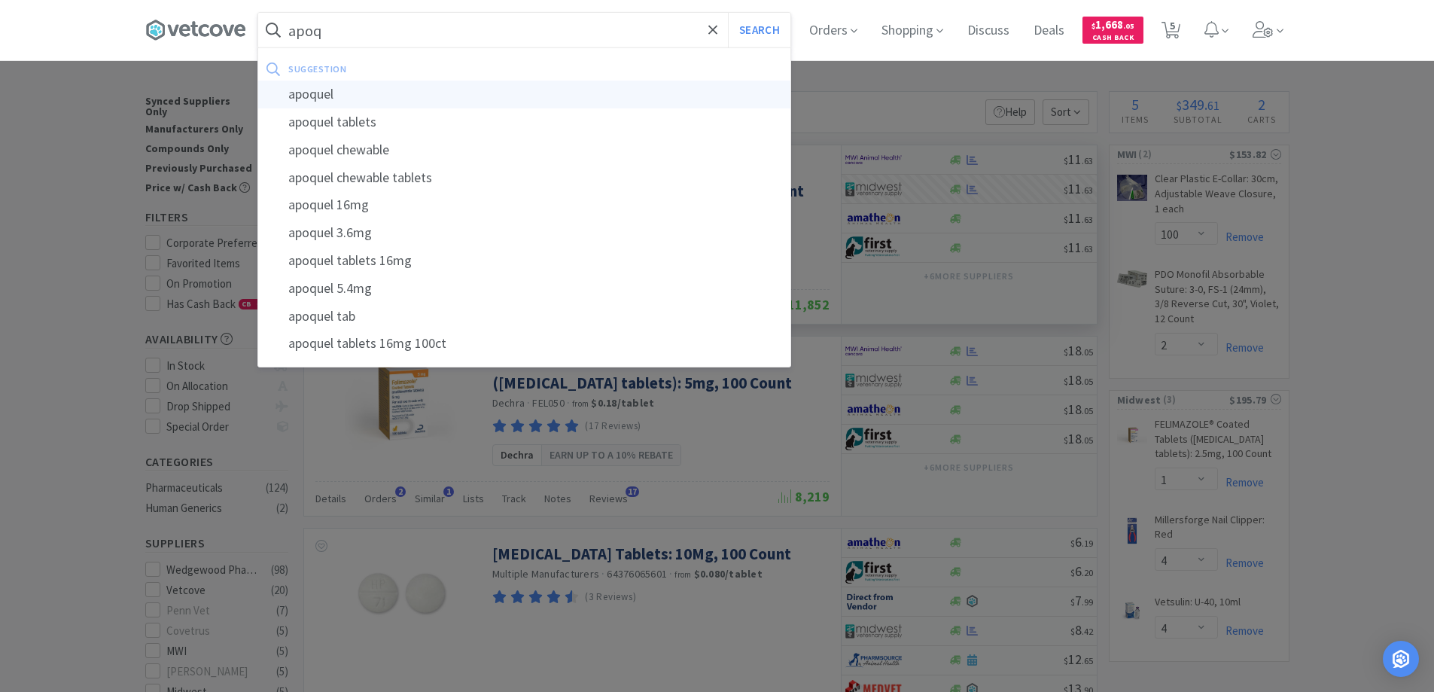
click at [335, 97] on div "apoquel" at bounding box center [524, 95] width 532 height 28
type input "apoquel"
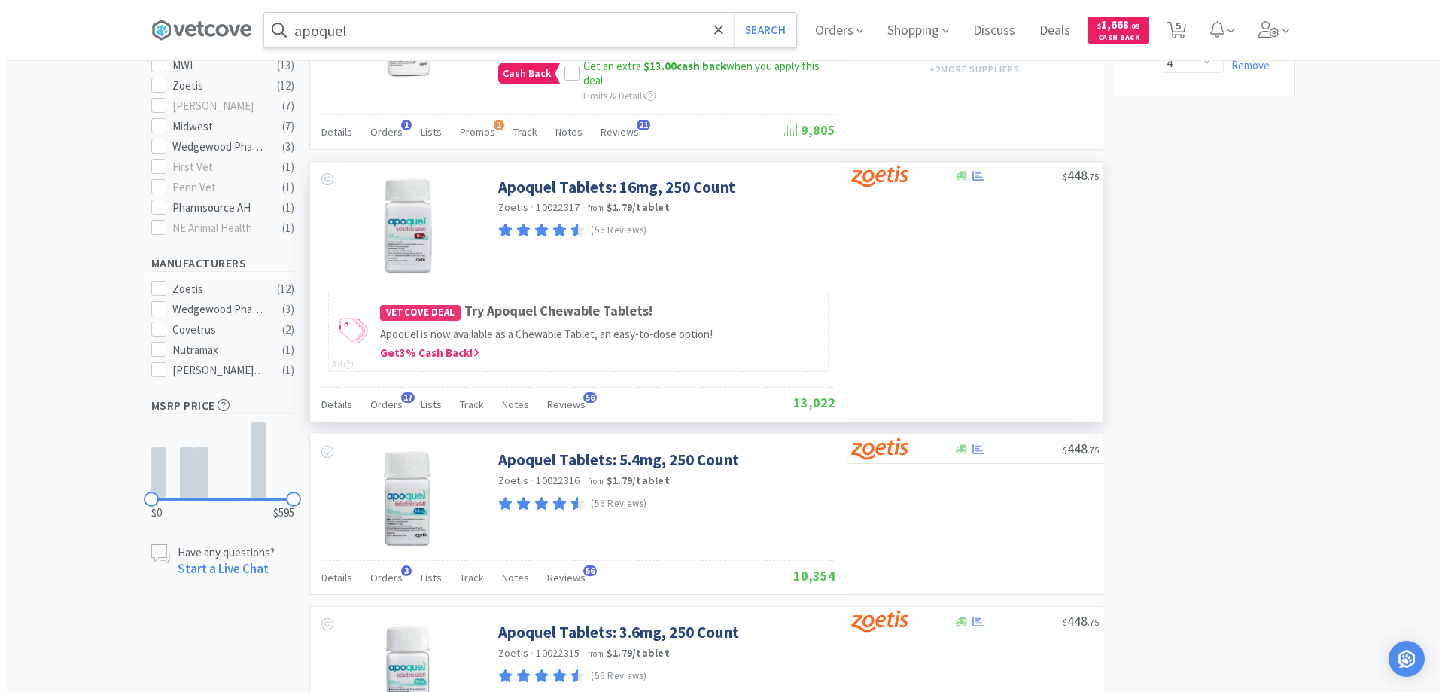
scroll to position [602, 0]
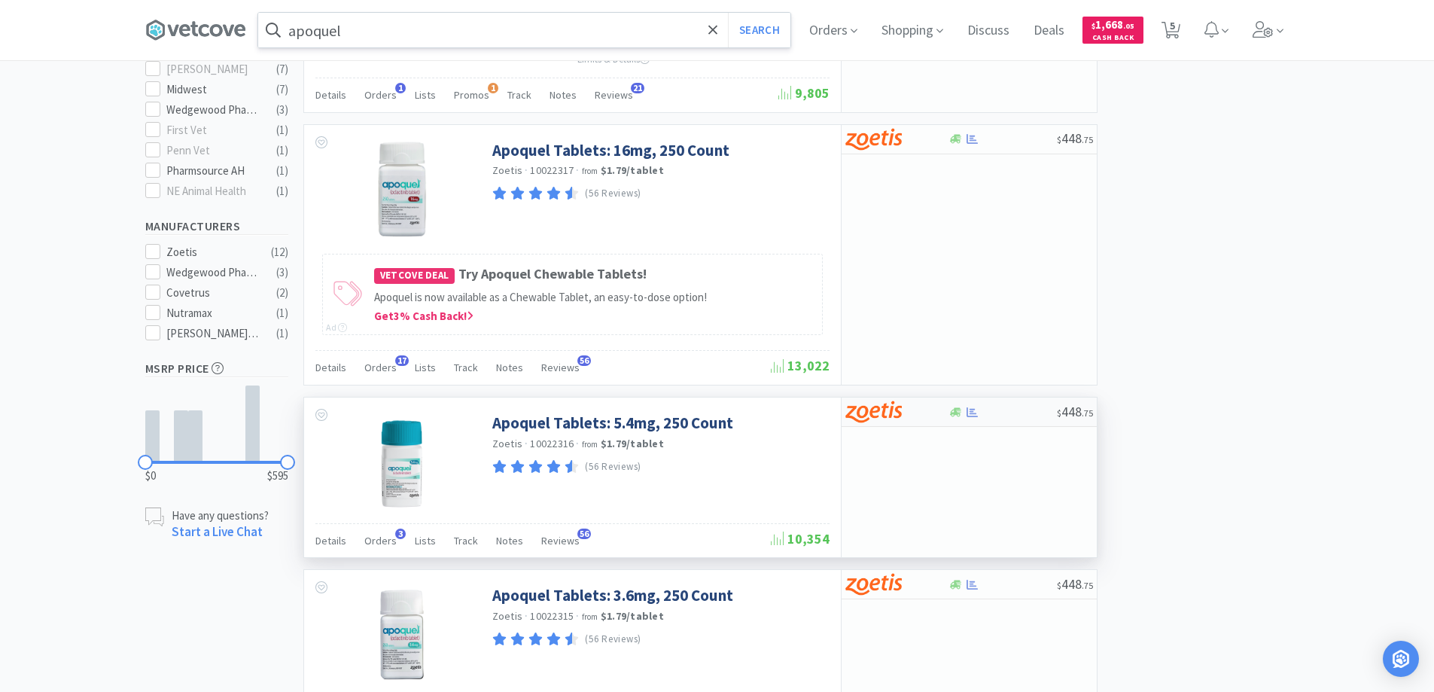
click at [914, 418] on div at bounding box center [886, 412] width 83 height 26
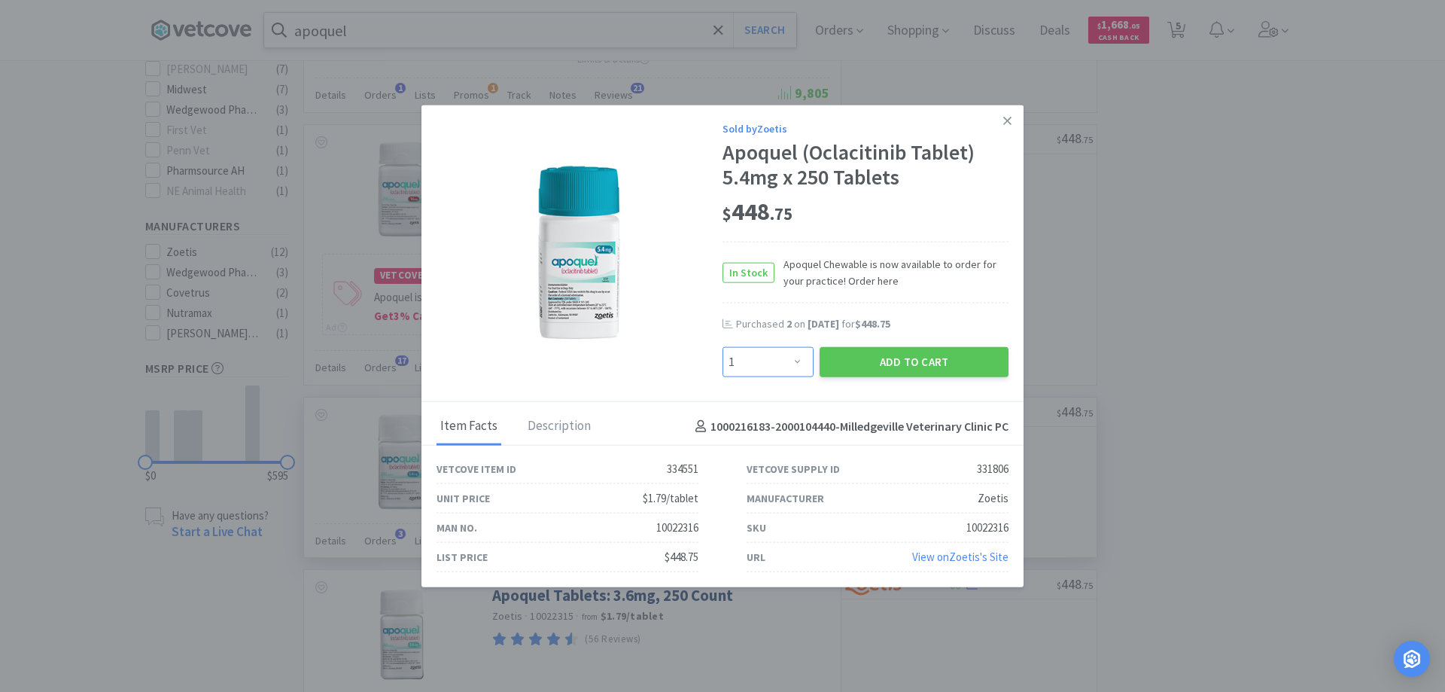
click at [795, 370] on select "Enter Quantity 1 2 3 4 5 6 7 8 9 10 11 12 13 14 15 16 17 18 19 20 Enter Quantity" at bounding box center [767, 362] width 91 height 30
select select "2"
click at [722, 347] on select "Enter Quantity 1 2 3 4 5 6 7 8 9 10 11 12 13 14 15 16 17 18 19 20 Enter Quantity" at bounding box center [767, 362] width 91 height 30
click at [852, 366] on button "Add to Cart" at bounding box center [914, 362] width 189 height 30
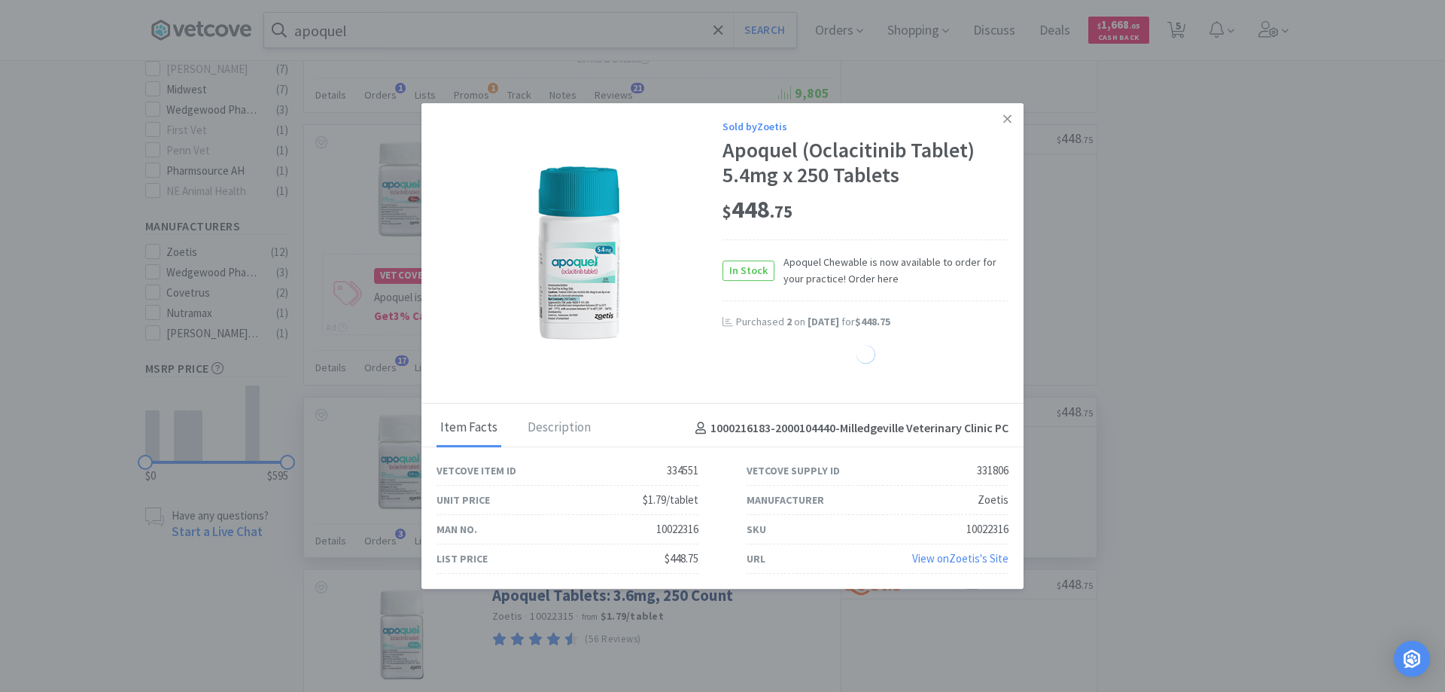
select select "2"
select select "1"
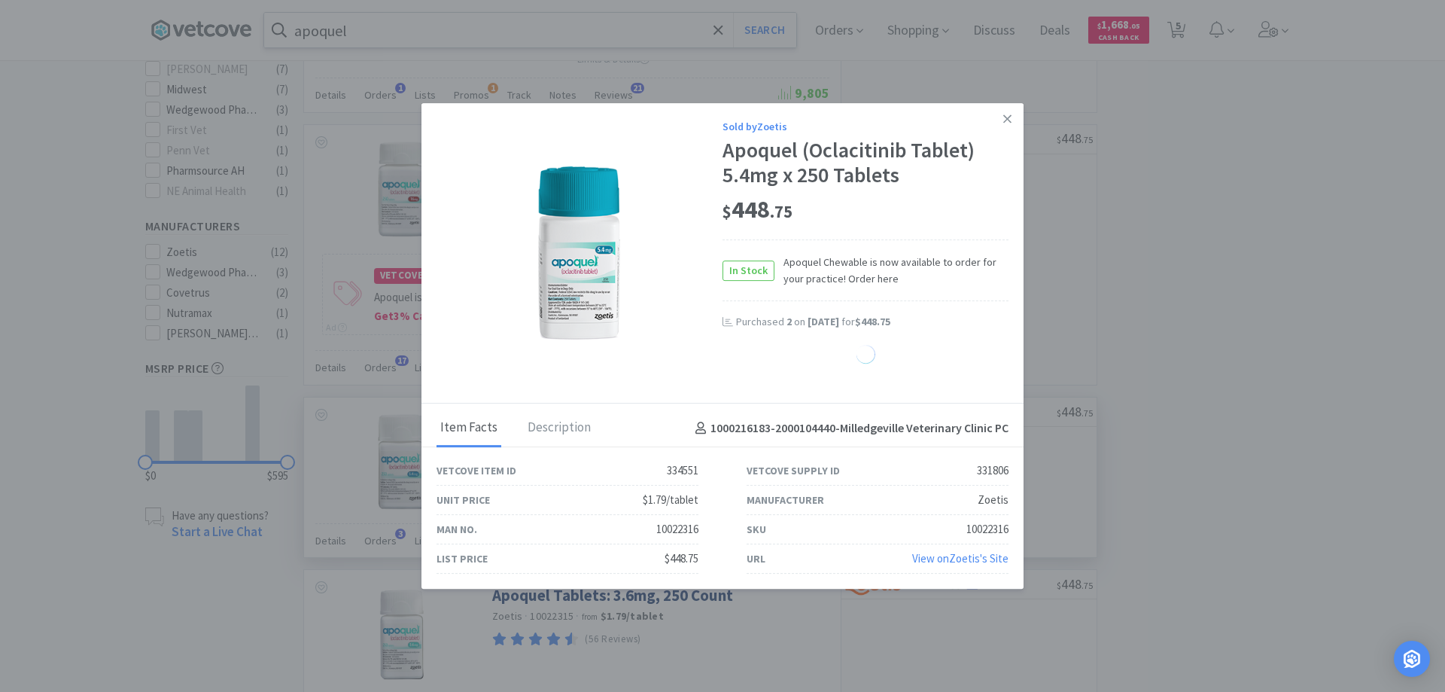
select select "1"
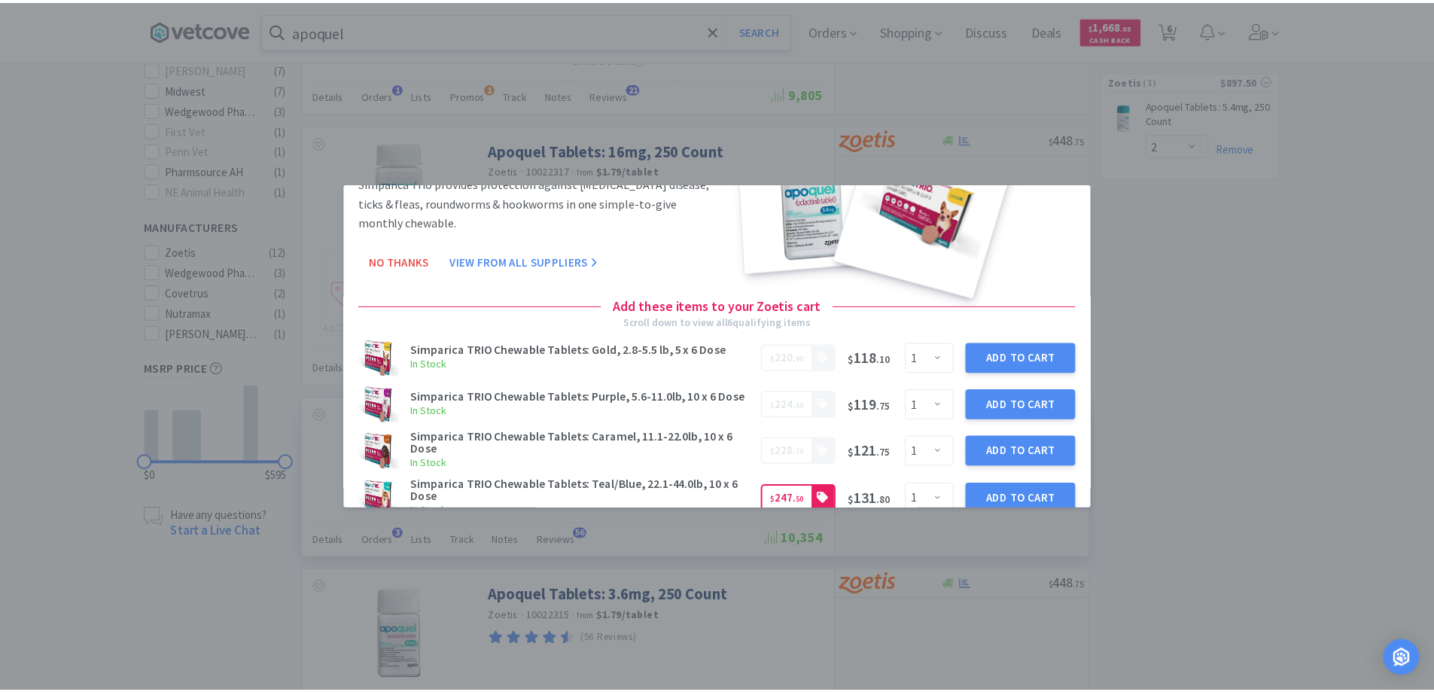
scroll to position [0, 0]
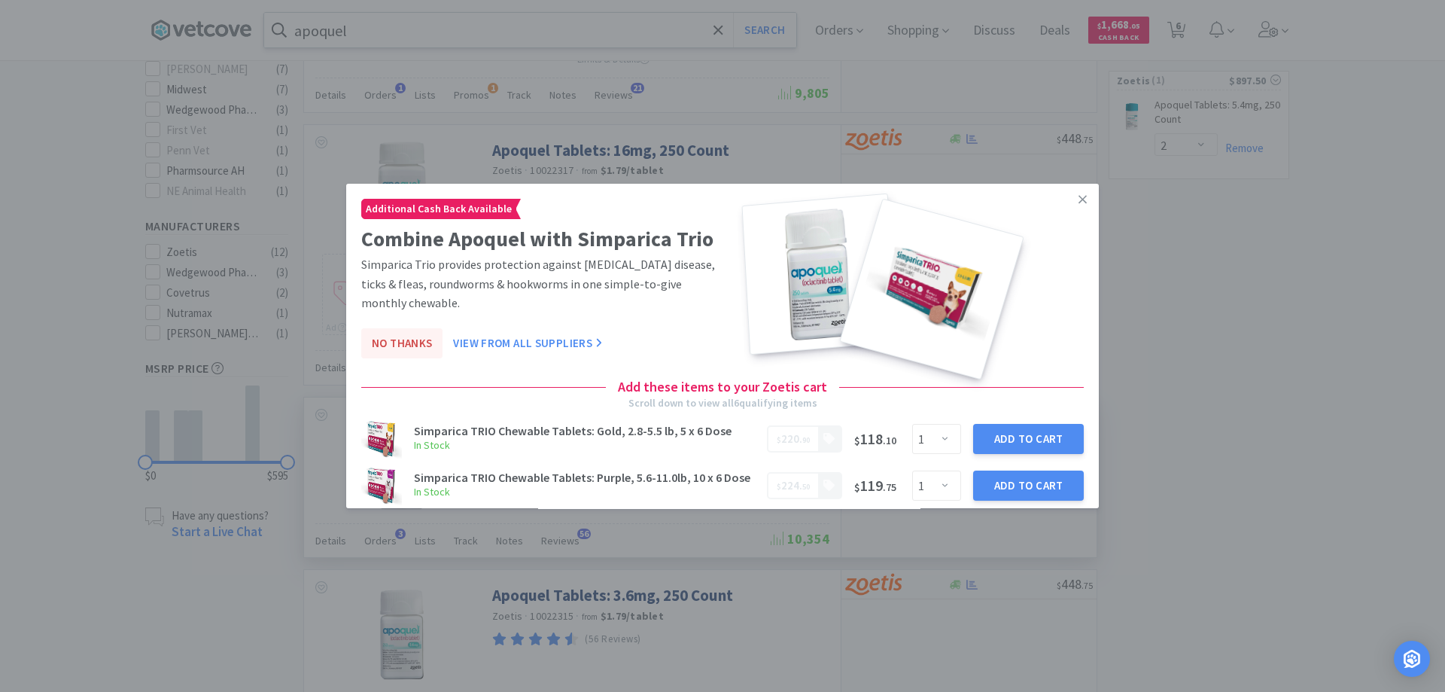
click at [403, 341] on button "No Thanks" at bounding box center [401, 343] width 81 height 30
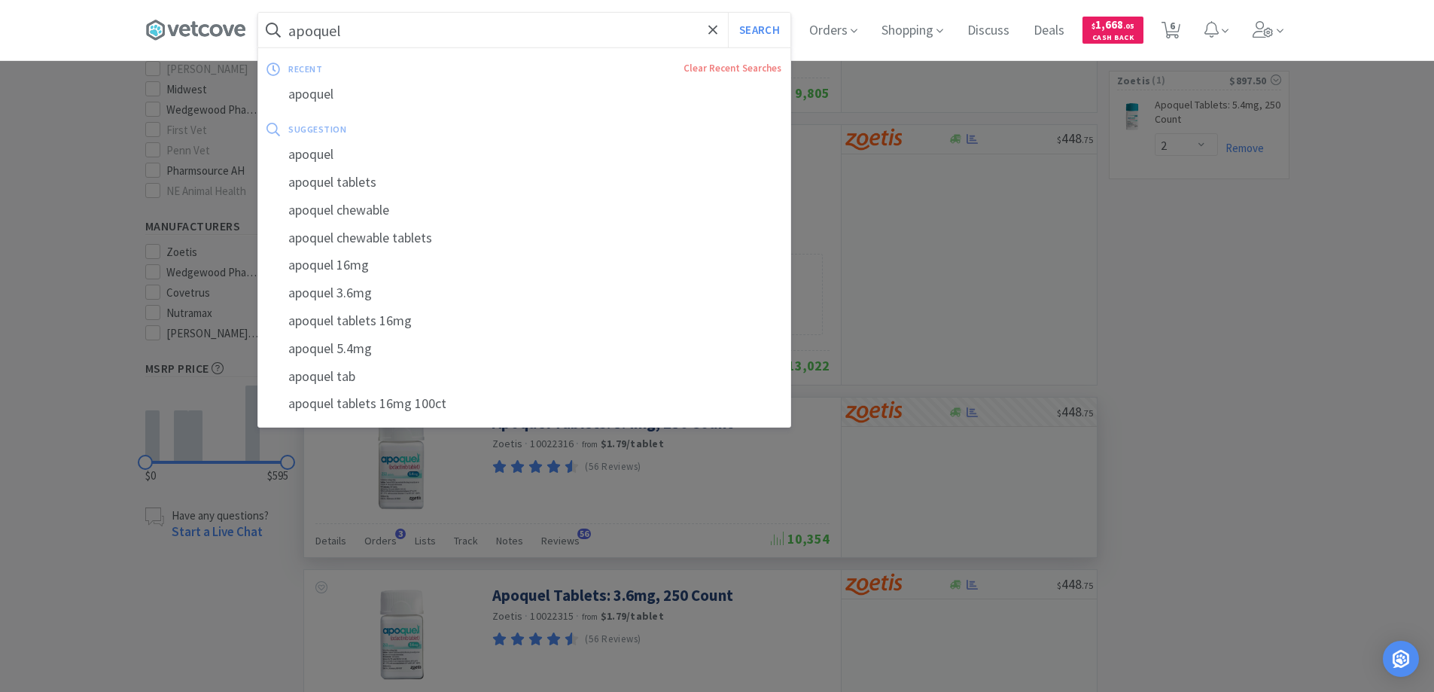
click at [370, 32] on input "apoquel" at bounding box center [524, 30] width 532 height 35
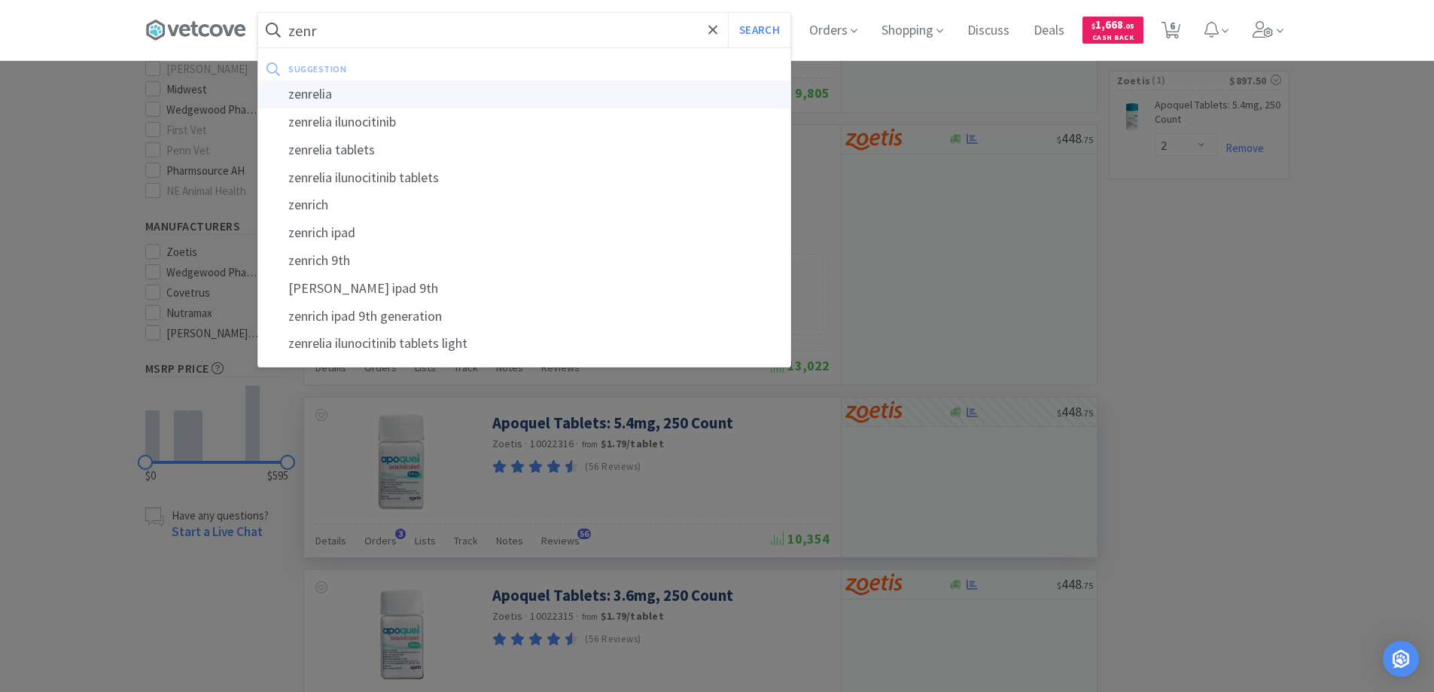
click at [349, 93] on div "zenrelia" at bounding box center [524, 95] width 532 height 28
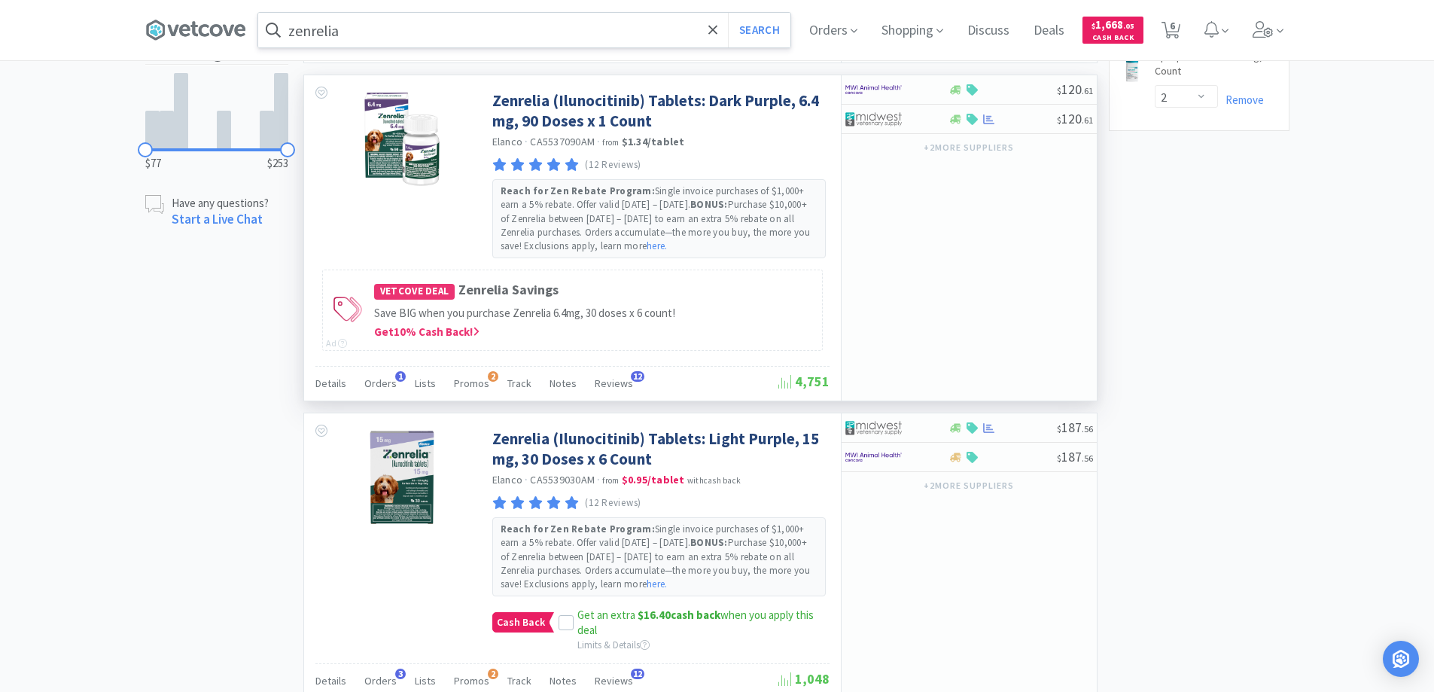
scroll to position [677, 0]
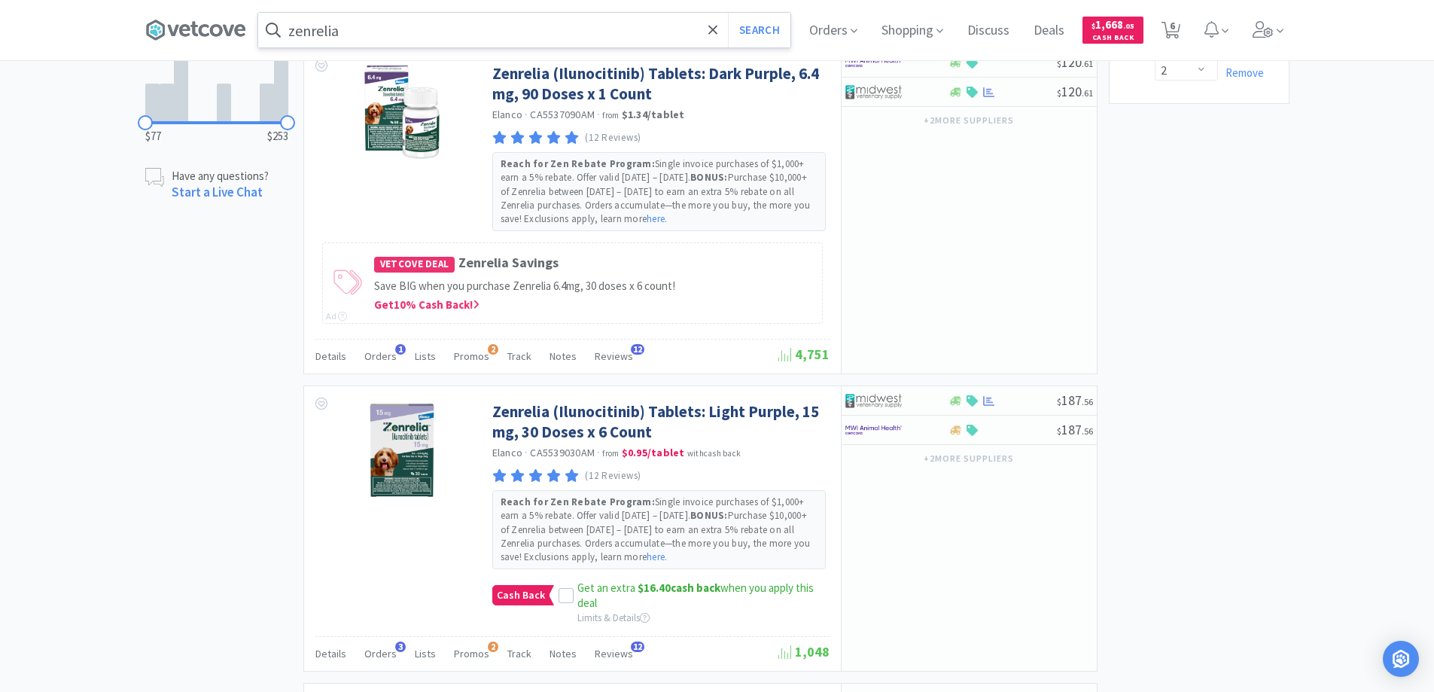
click at [365, 29] on input "zenrelia" at bounding box center [524, 30] width 532 height 35
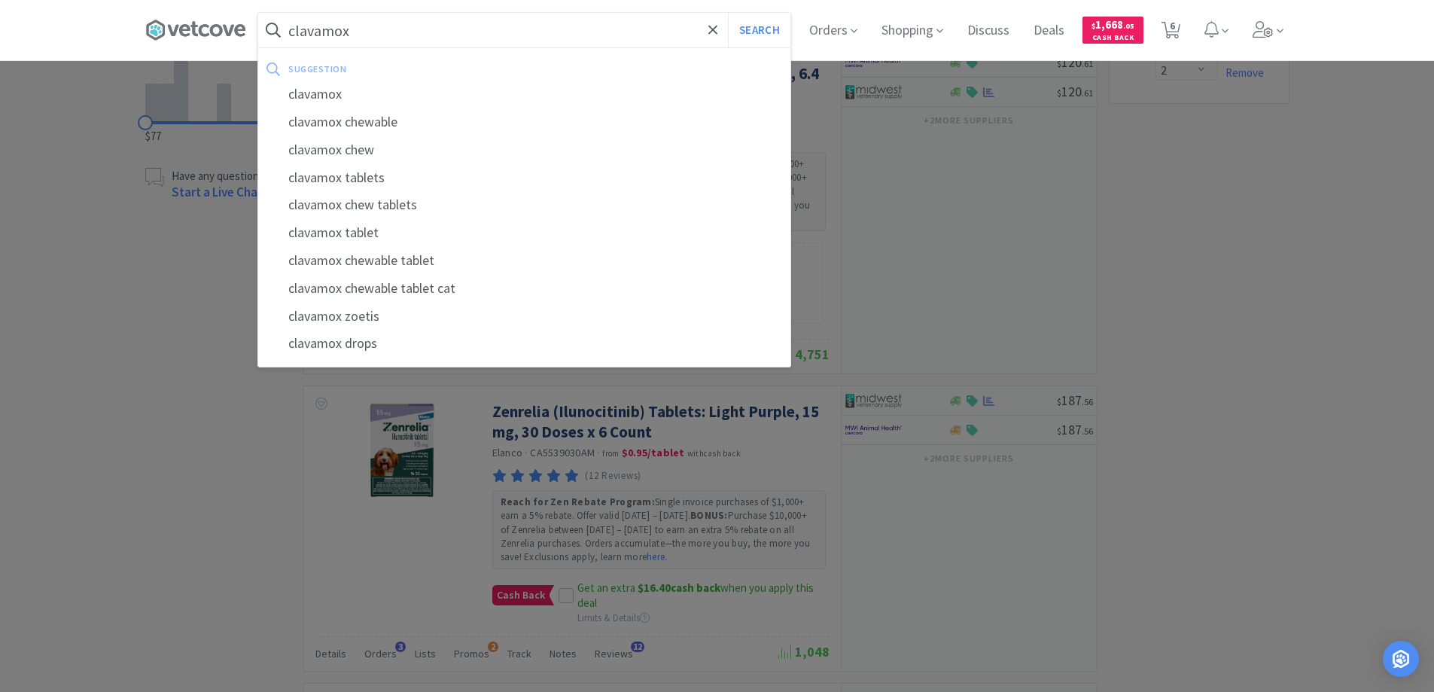
type input "clavamox"
click at [728, 13] on button "Search" at bounding box center [759, 30] width 62 height 35
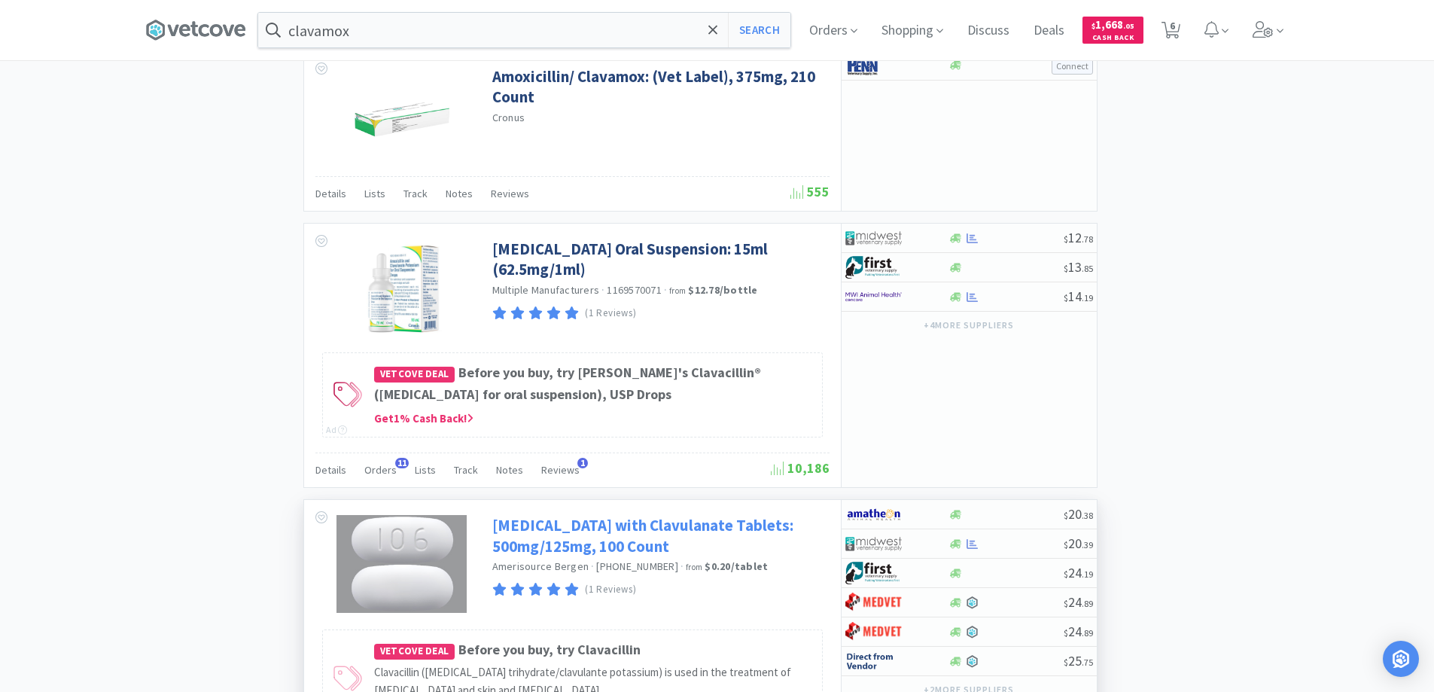
scroll to position [2408, 0]
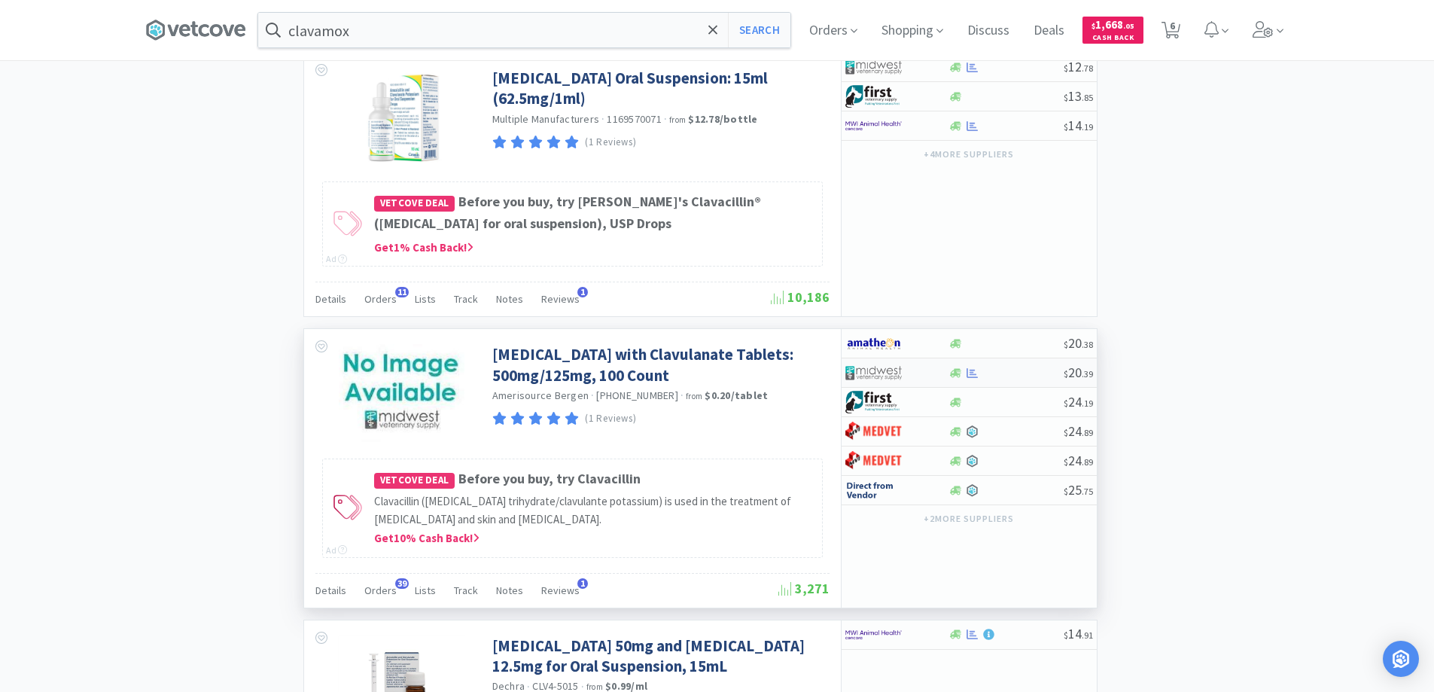
click at [1030, 379] on div at bounding box center [1005, 372] width 115 height 11
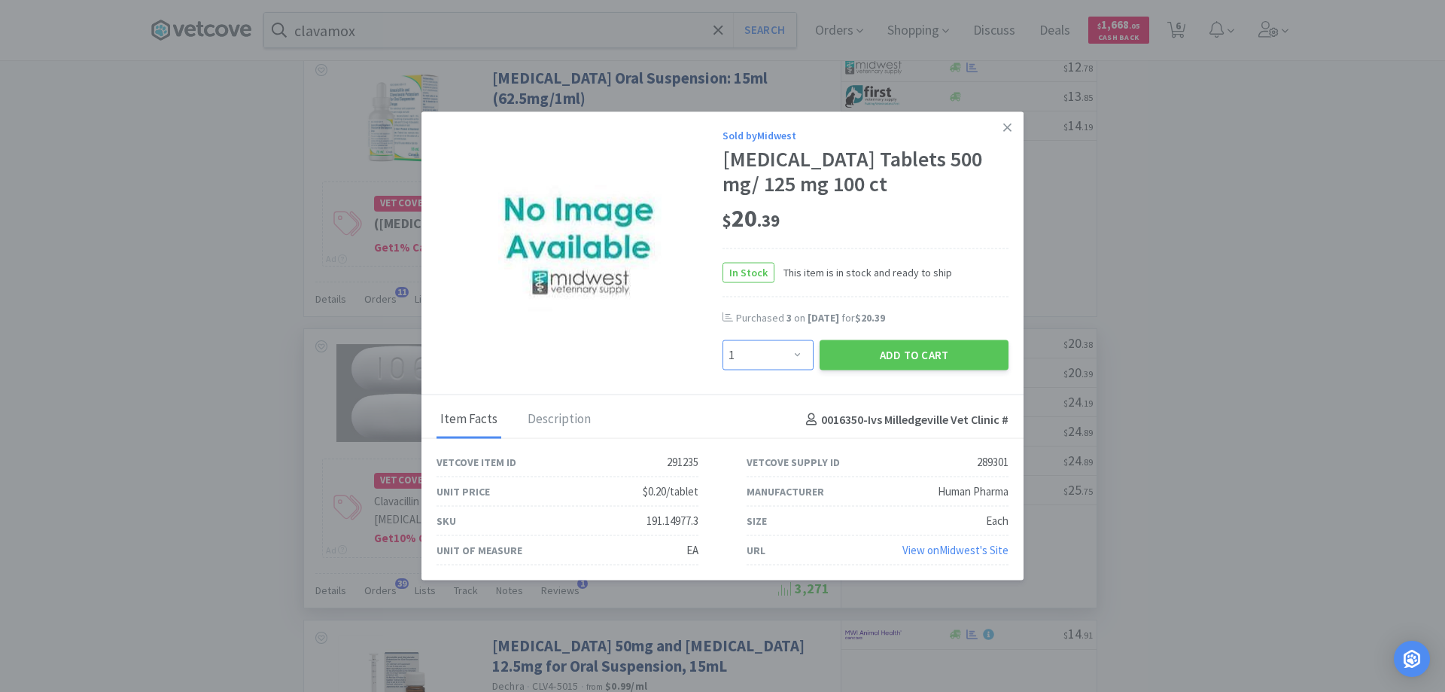
click at [795, 370] on select "Enter Quantity 1 2 3 4 5 6 7 8 9 10 11 12 13 14 15 16 17 18 19 20 Enter Quantity" at bounding box center [767, 355] width 91 height 30
select select "2"
click at [722, 352] on select "Enter Quantity 1 2 3 4 5 6 7 8 9 10 11 12 13 14 15 16 17 18 19 20 Enter Quantity" at bounding box center [767, 355] width 91 height 30
click at [920, 367] on button "Add to Cart" at bounding box center [914, 355] width 189 height 30
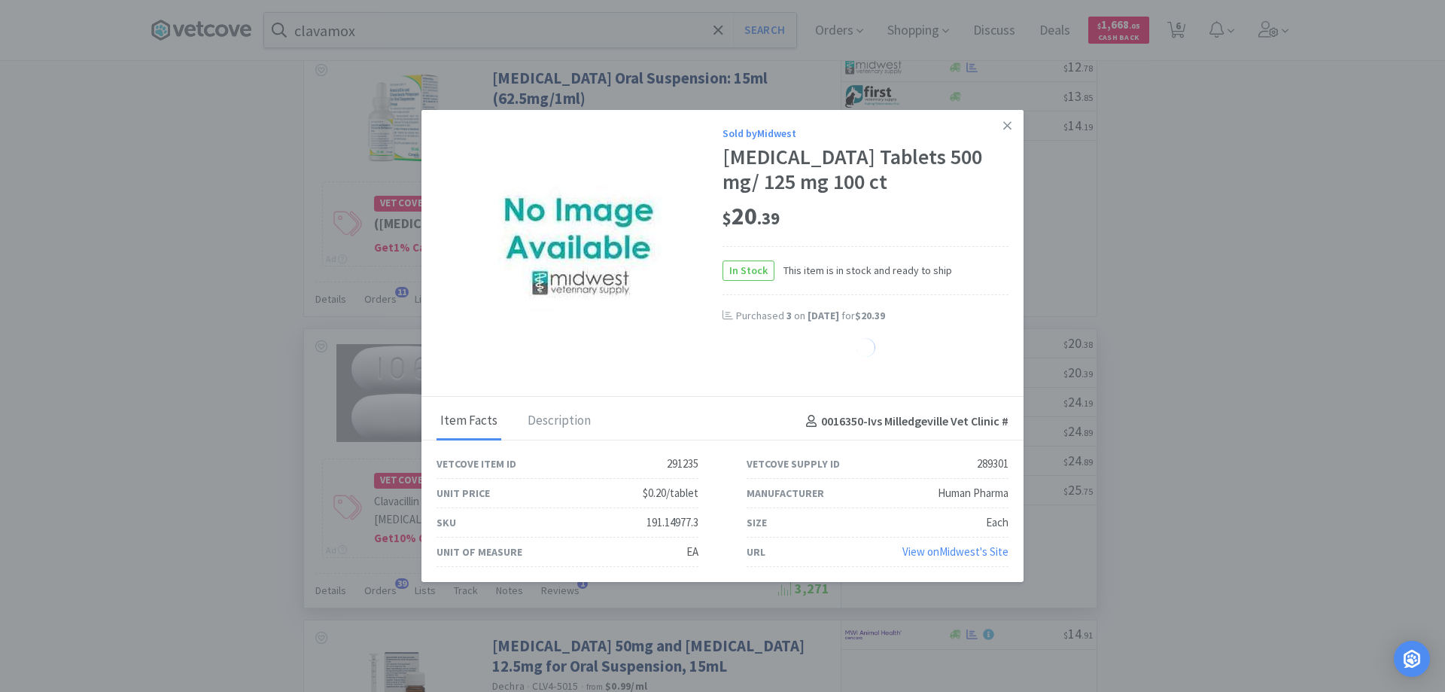
select select "2"
select select "1"
select select "4"
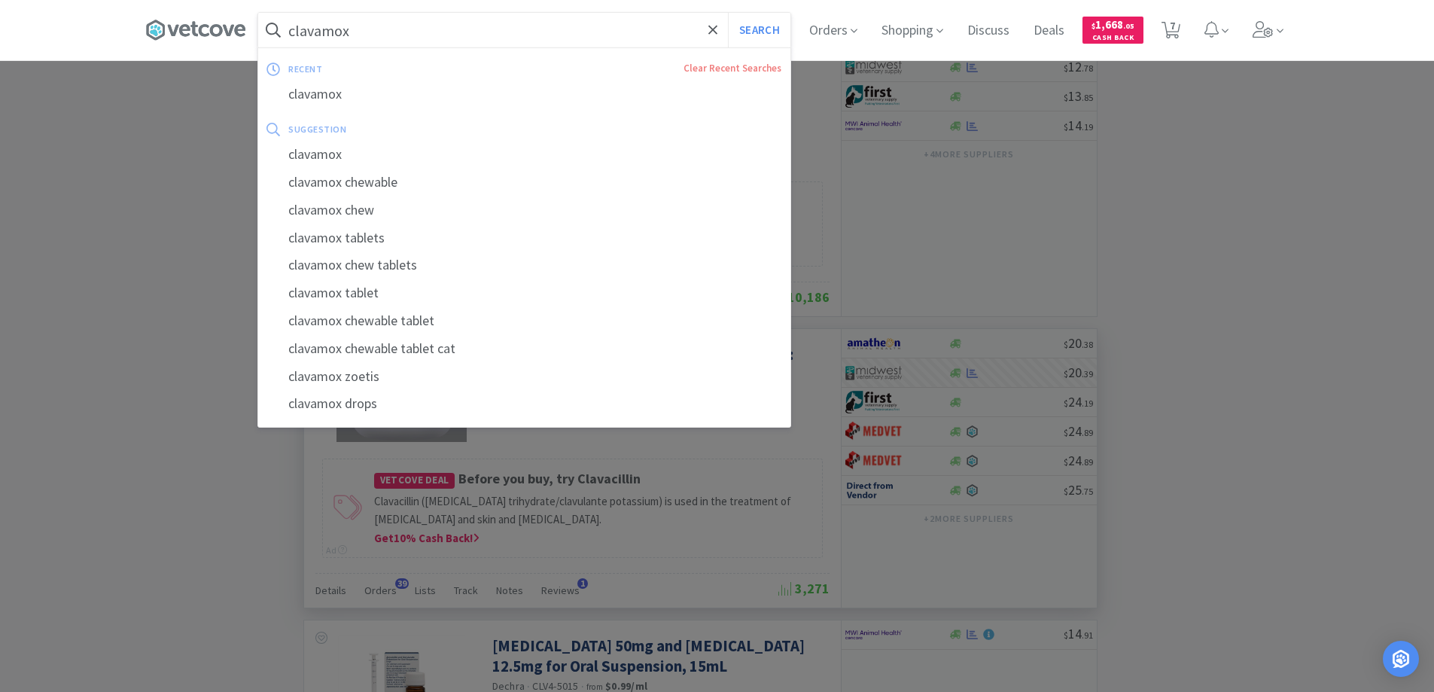
click at [406, 35] on input "clavamox" at bounding box center [524, 30] width 532 height 35
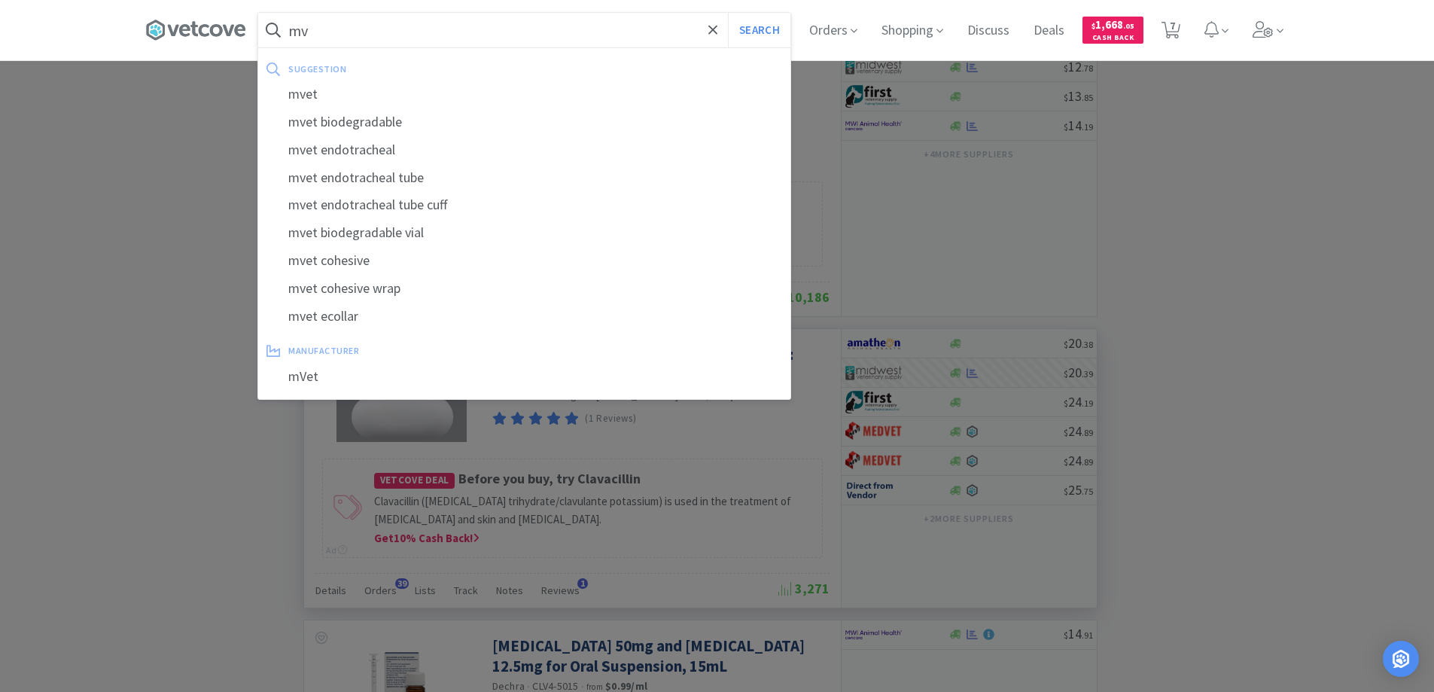
type input "m"
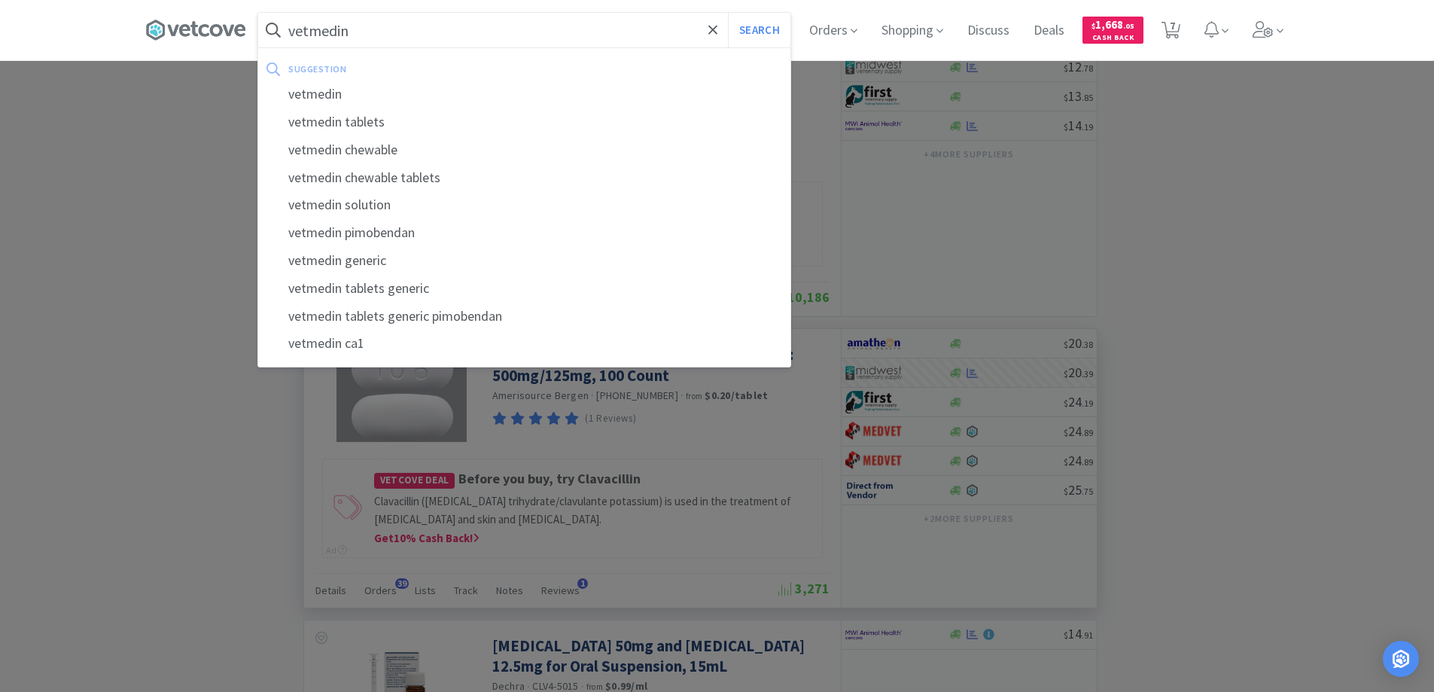
type input "vetmedin"
click at [728, 13] on button "Search" at bounding box center [759, 30] width 62 height 35
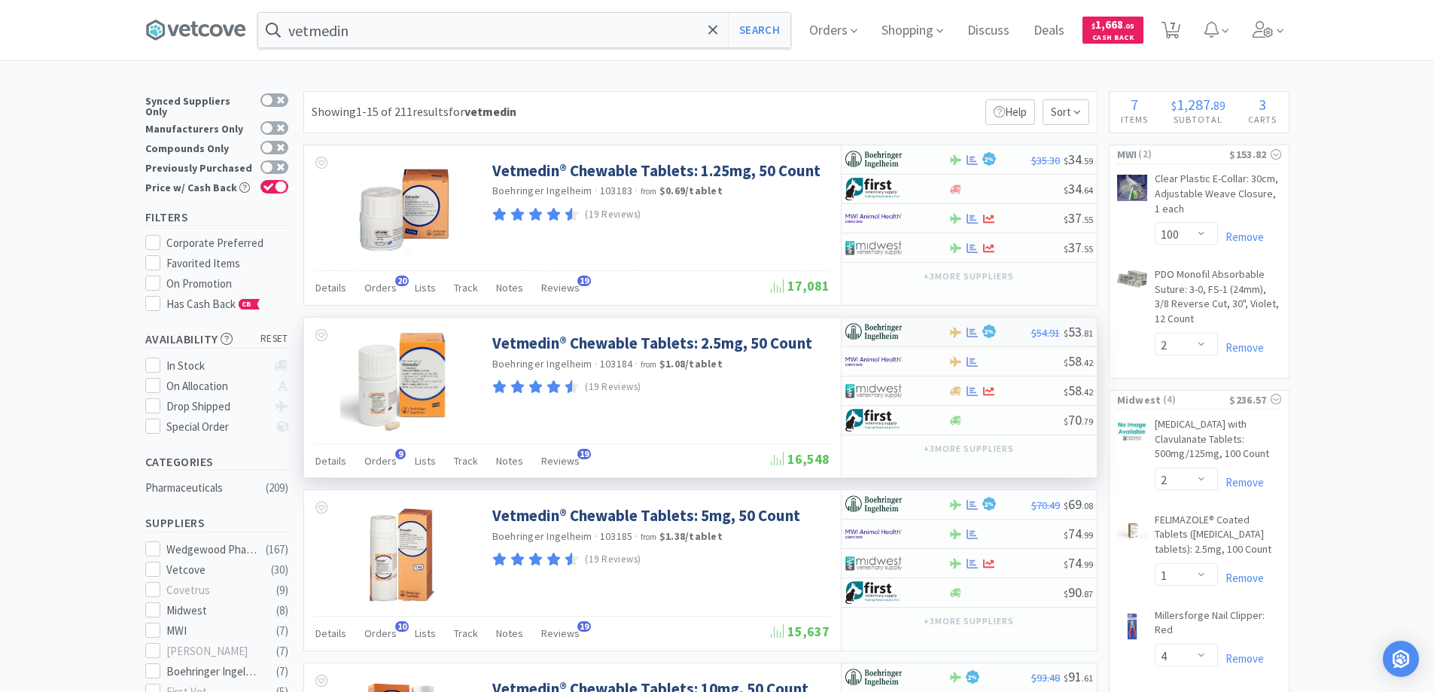
click at [887, 327] on img at bounding box center [873, 332] width 56 height 23
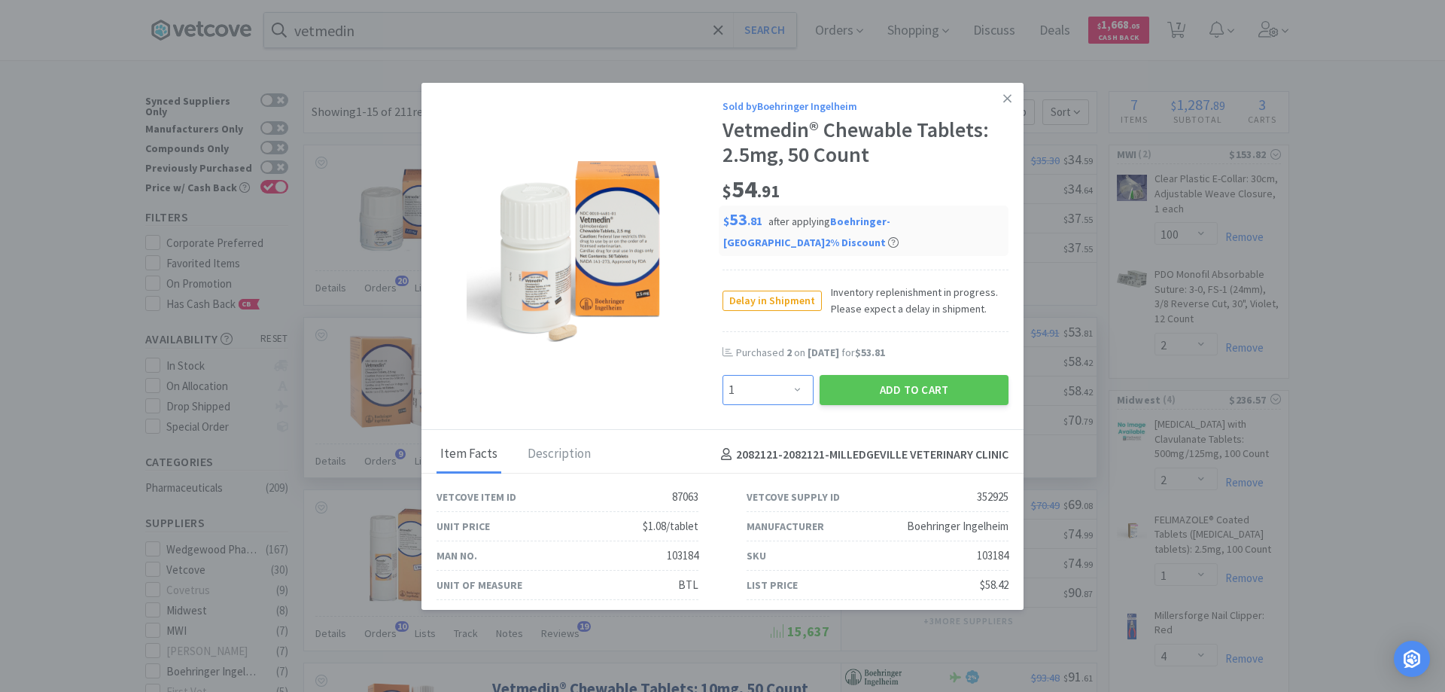
click at [784, 388] on select "Enter Quantity 1 2 3 4 5 6 7 8 9 10 11 12 13 14 15 16 17 18 19 20 Enter Quantity" at bounding box center [767, 390] width 91 height 30
select select "2"
click at [722, 375] on select "Enter Quantity 1 2 3 4 5 6 7 8 9 10 11 12 13 14 15 16 17 18 19 20 Enter Quantity" at bounding box center [767, 390] width 91 height 30
click at [878, 391] on button "Add to Cart" at bounding box center [914, 390] width 189 height 30
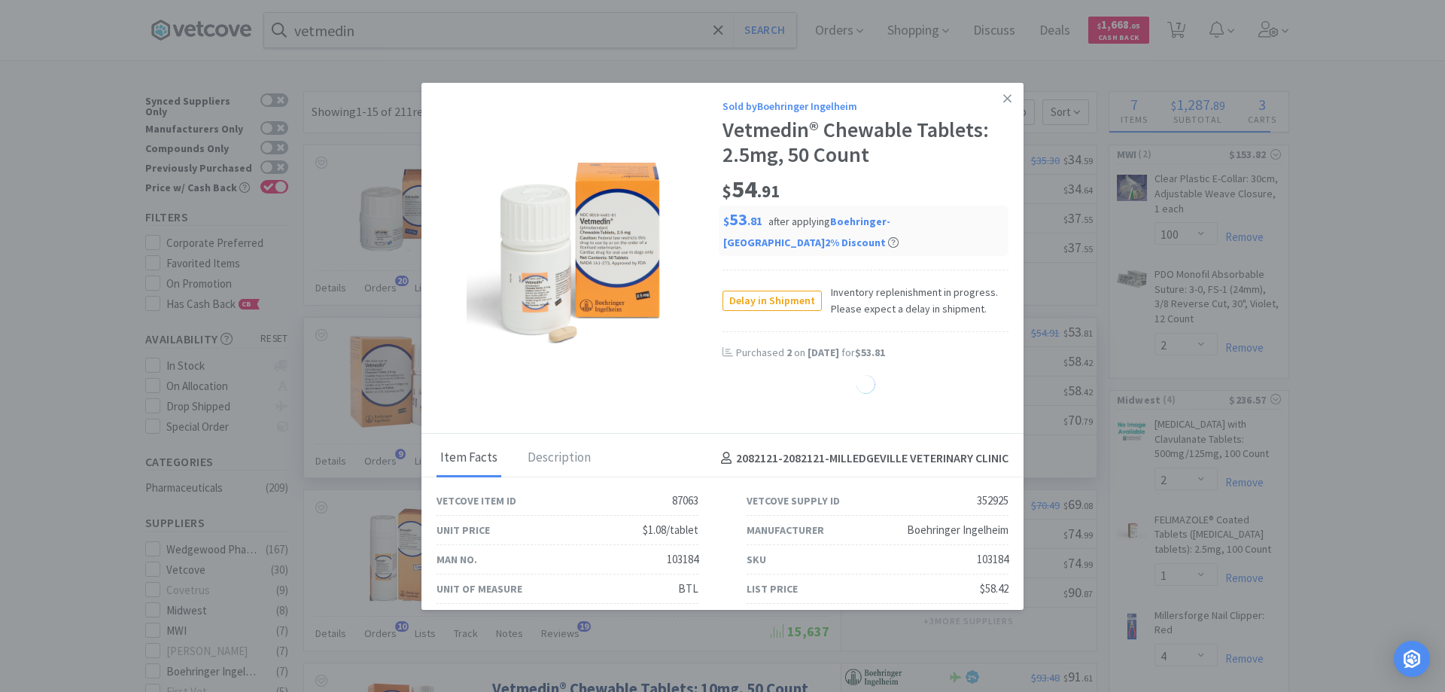
select select "2"
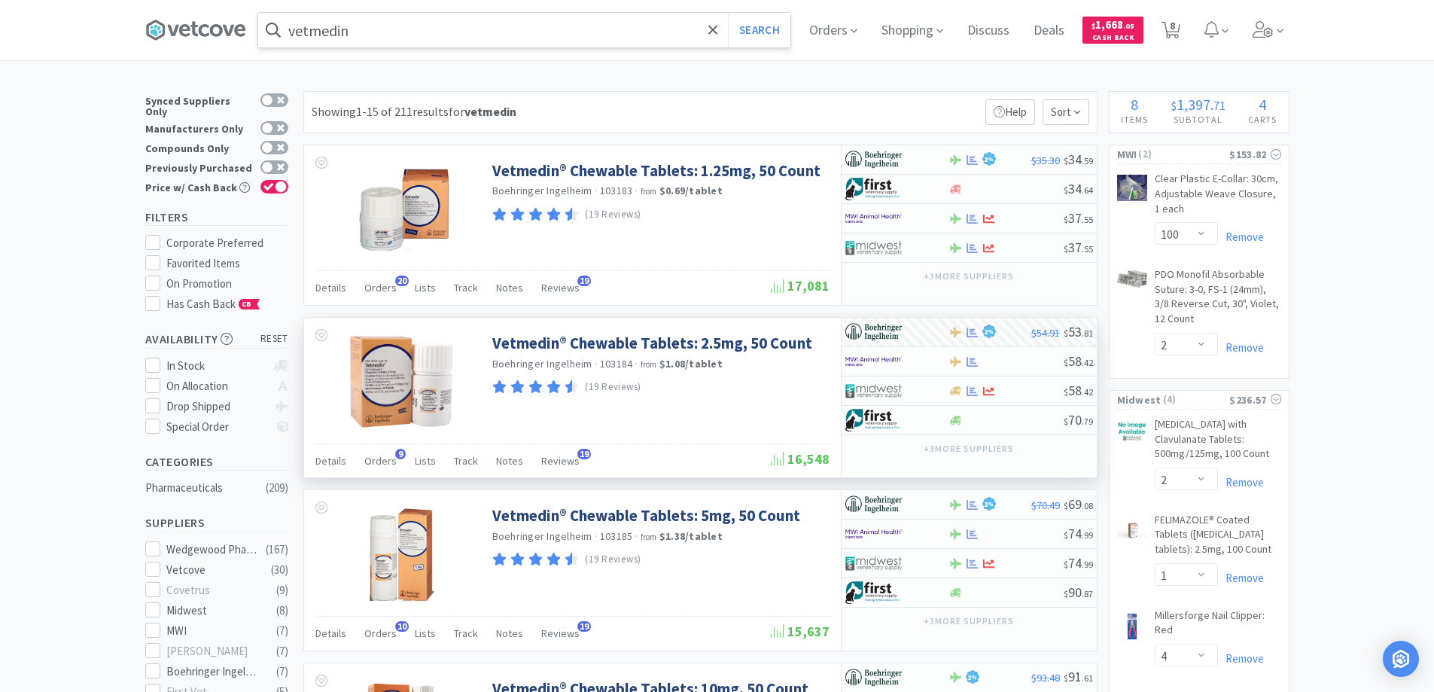
click at [382, 17] on input "vetmedin" at bounding box center [524, 30] width 532 height 35
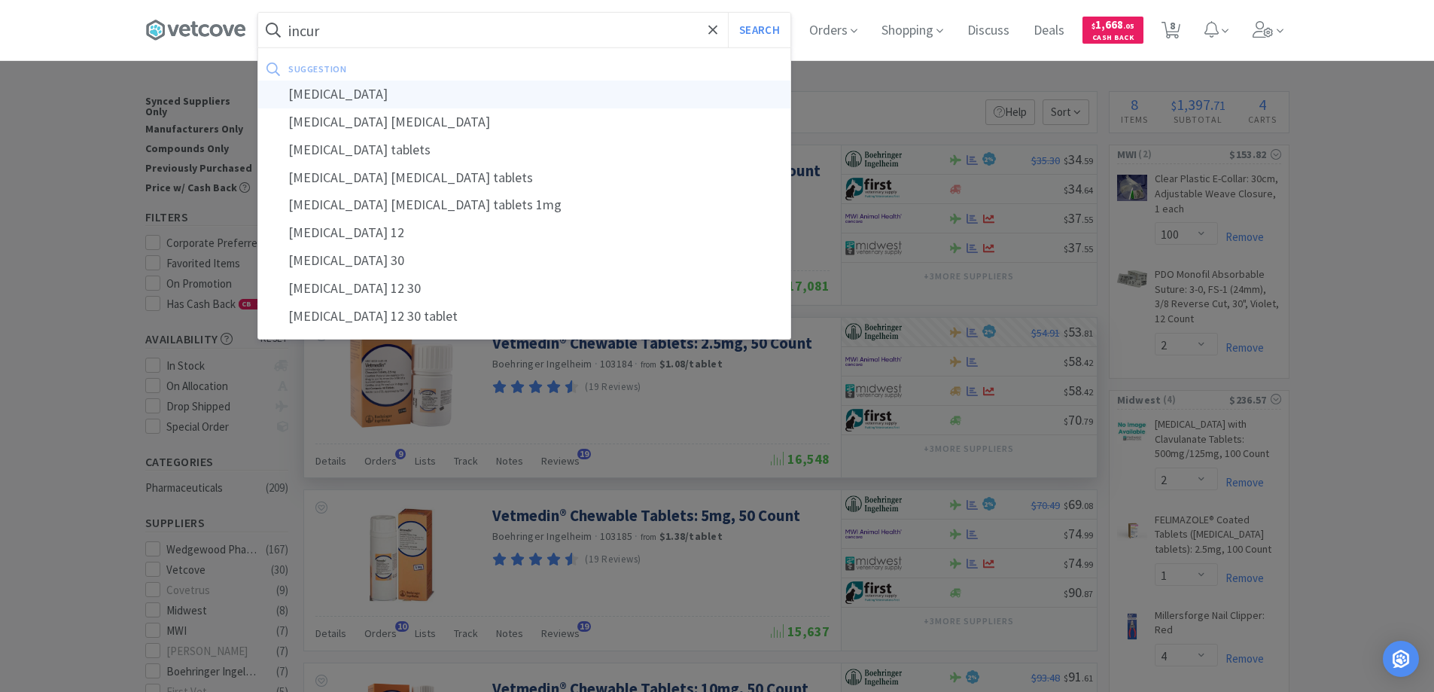
click at [381, 93] on div "[MEDICAL_DATA]" at bounding box center [524, 95] width 532 height 28
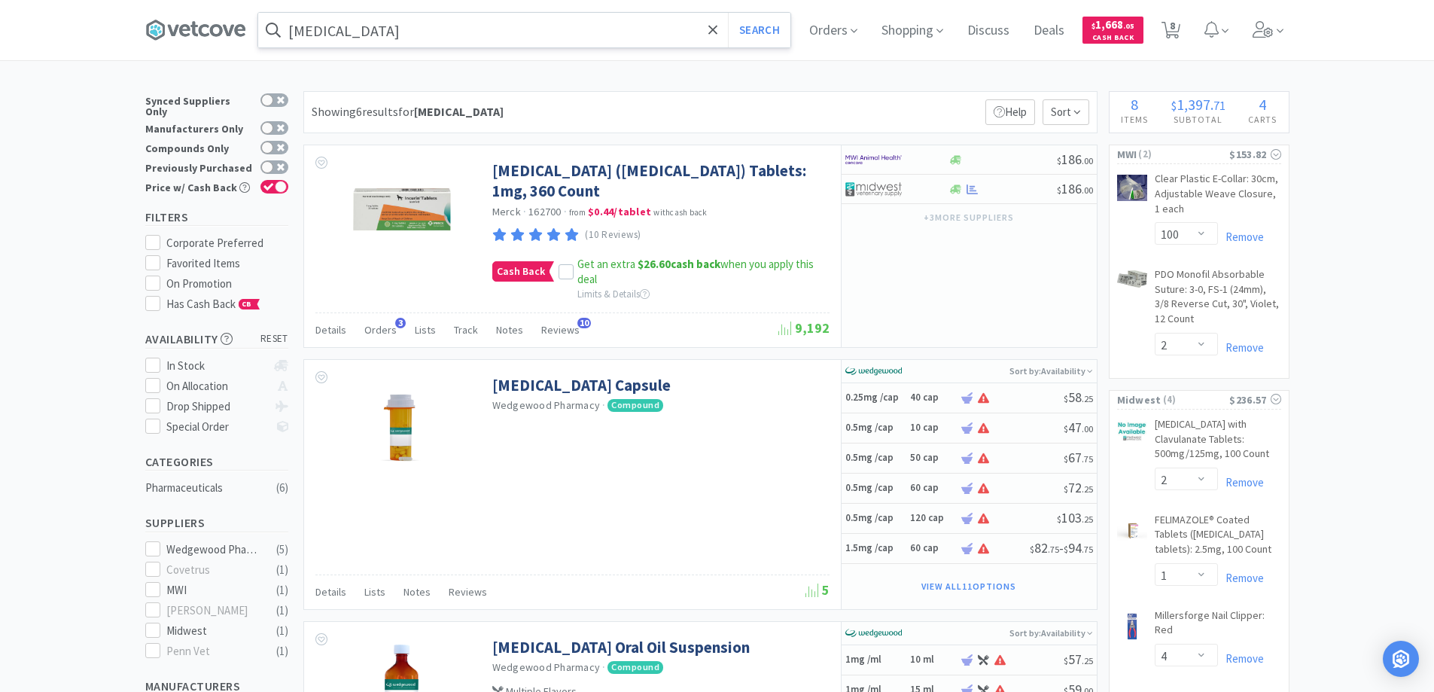
click at [407, 30] on input "[MEDICAL_DATA]" at bounding box center [524, 30] width 532 height 35
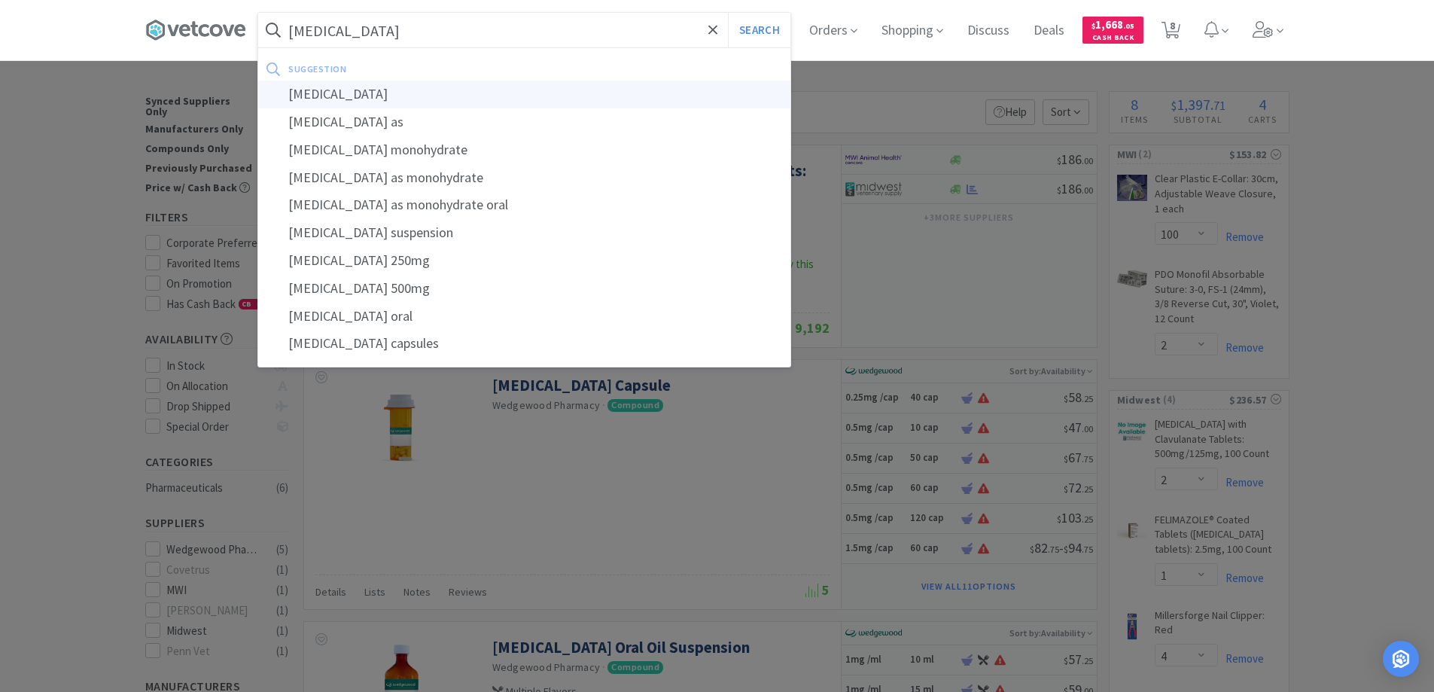
type input "[MEDICAL_DATA]"
click at [338, 96] on div "[MEDICAL_DATA]" at bounding box center [524, 95] width 532 height 28
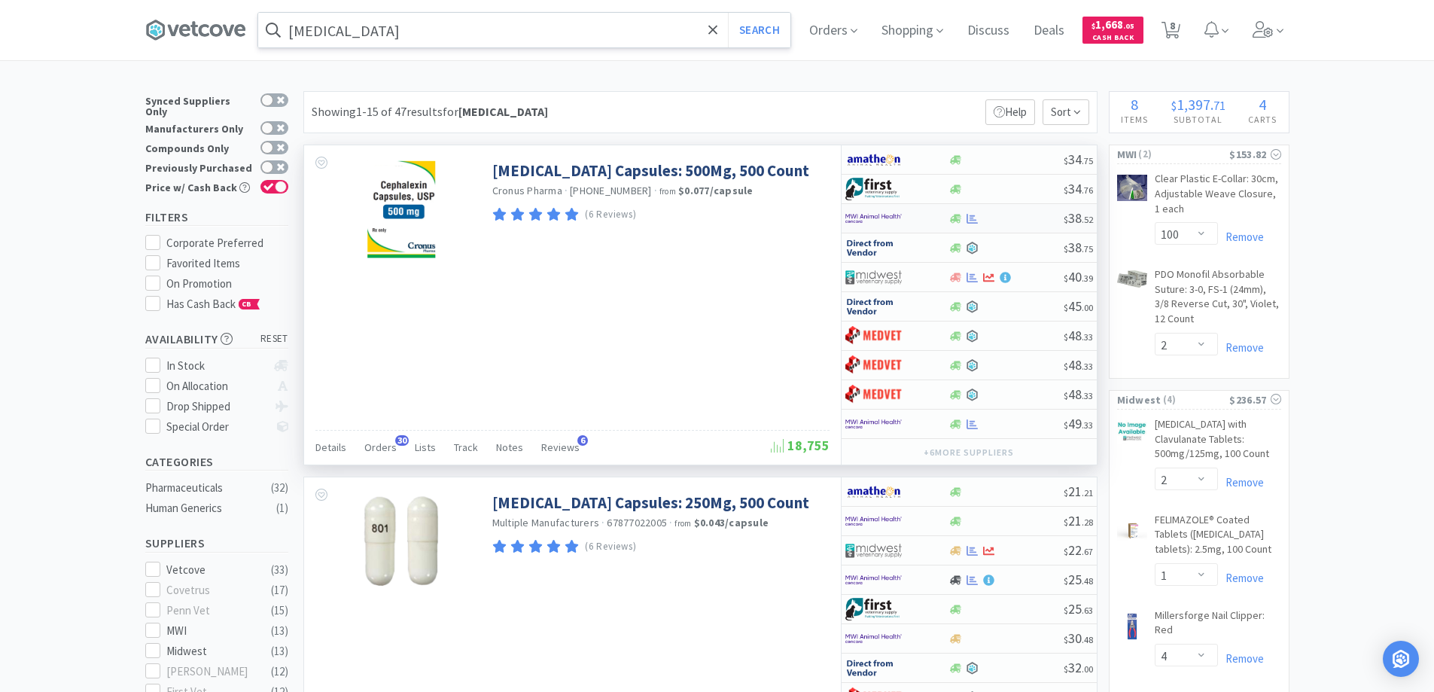
click at [1004, 220] on div at bounding box center [1005, 218] width 115 height 11
select select "1"
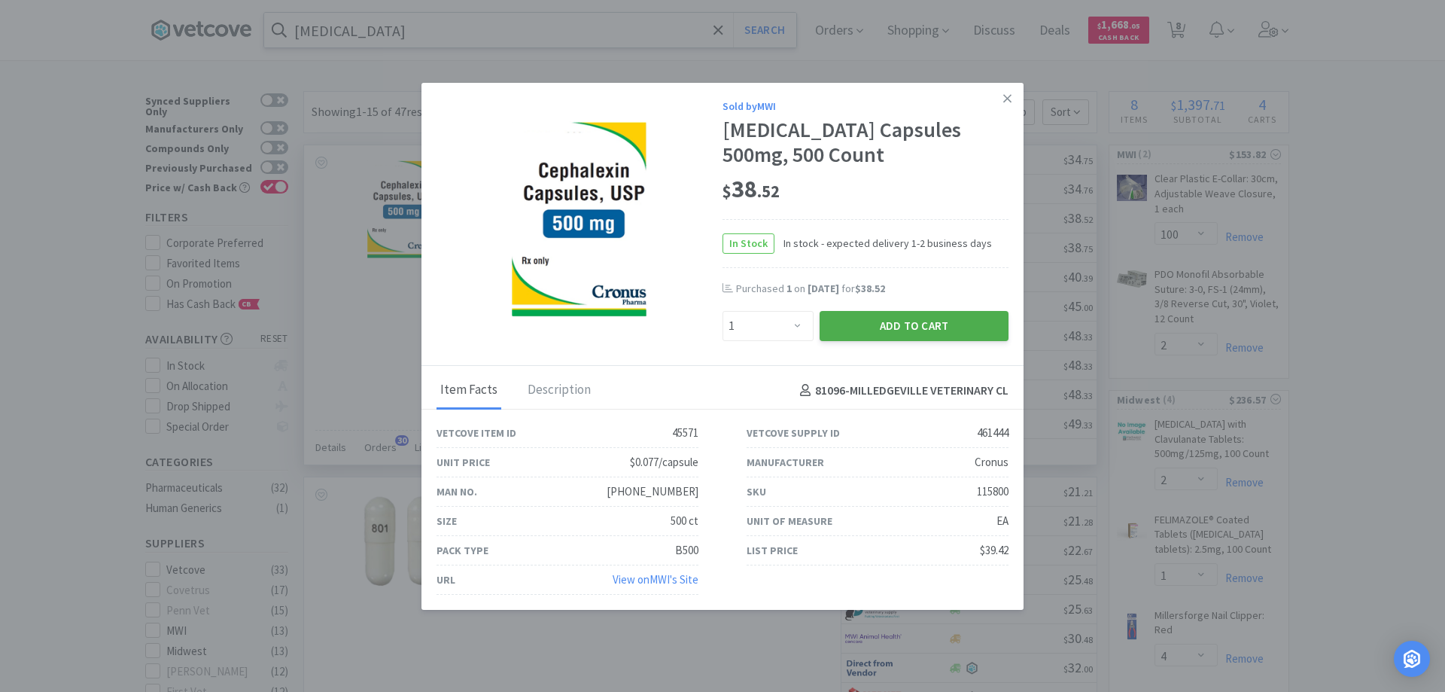
click at [899, 321] on button "Add to Cart" at bounding box center [914, 326] width 189 height 30
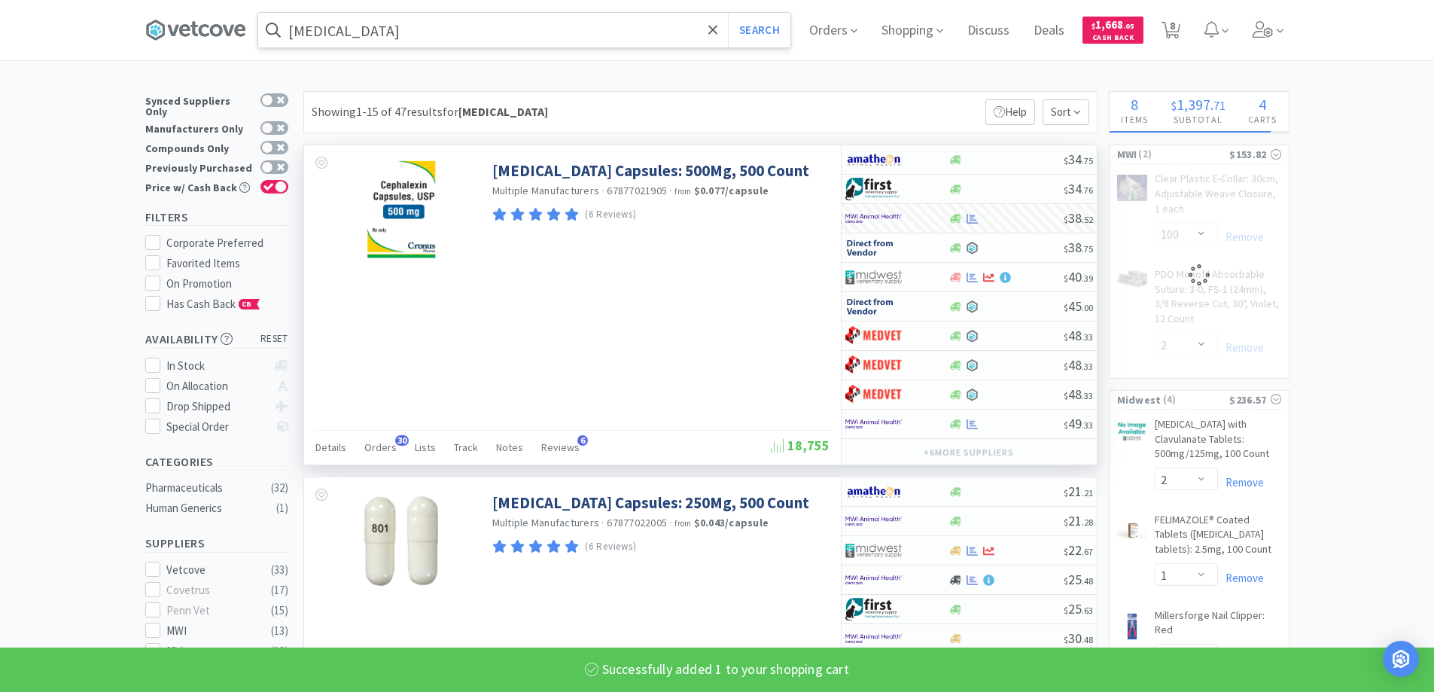
select select "10"
select select "1"
select select "2"
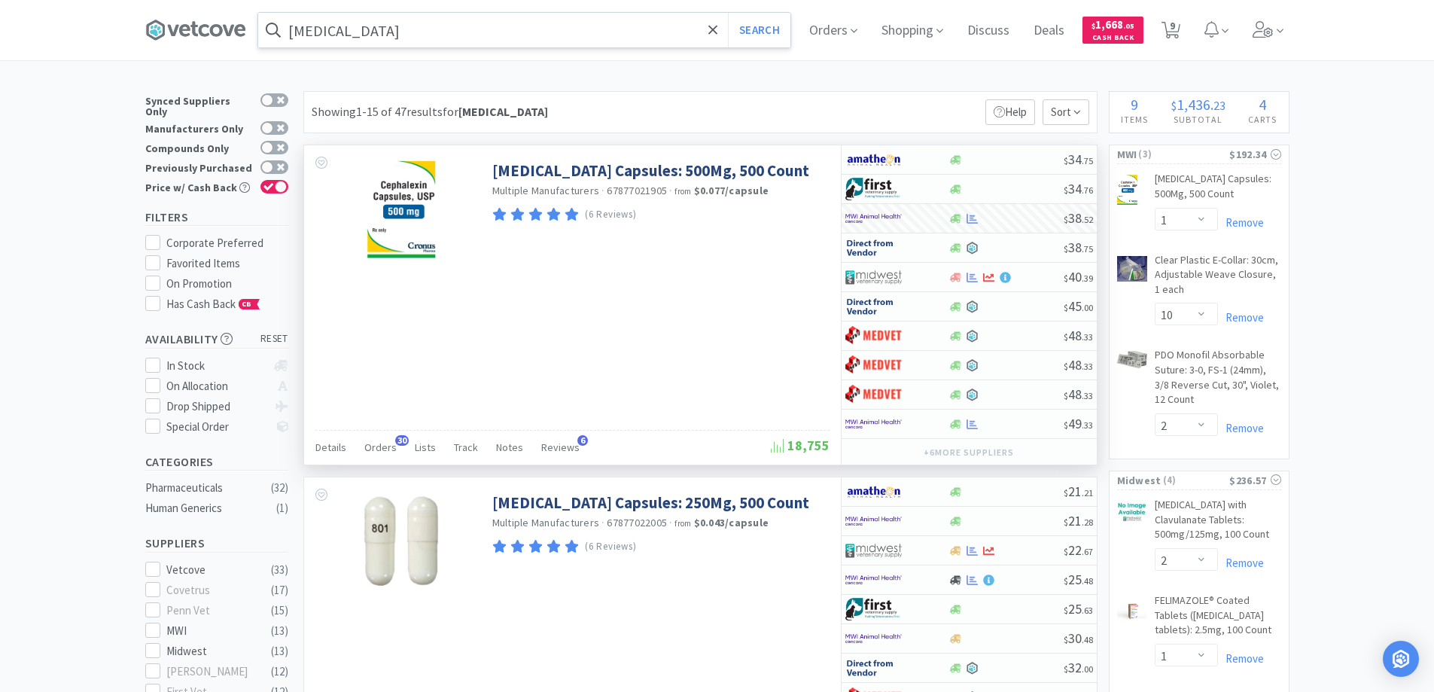
click at [373, 39] on input "[MEDICAL_DATA]" at bounding box center [524, 30] width 532 height 35
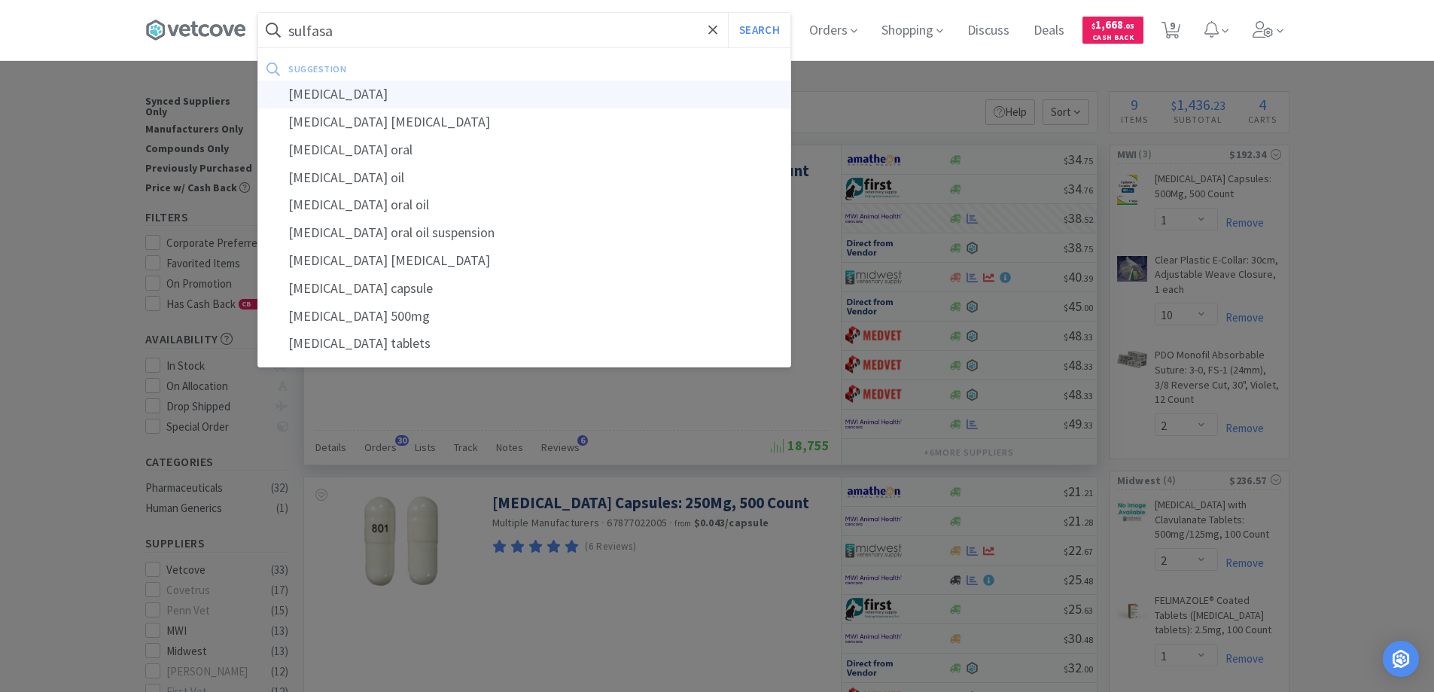
click at [336, 90] on div "[MEDICAL_DATA]" at bounding box center [524, 95] width 532 height 28
type input "[MEDICAL_DATA]"
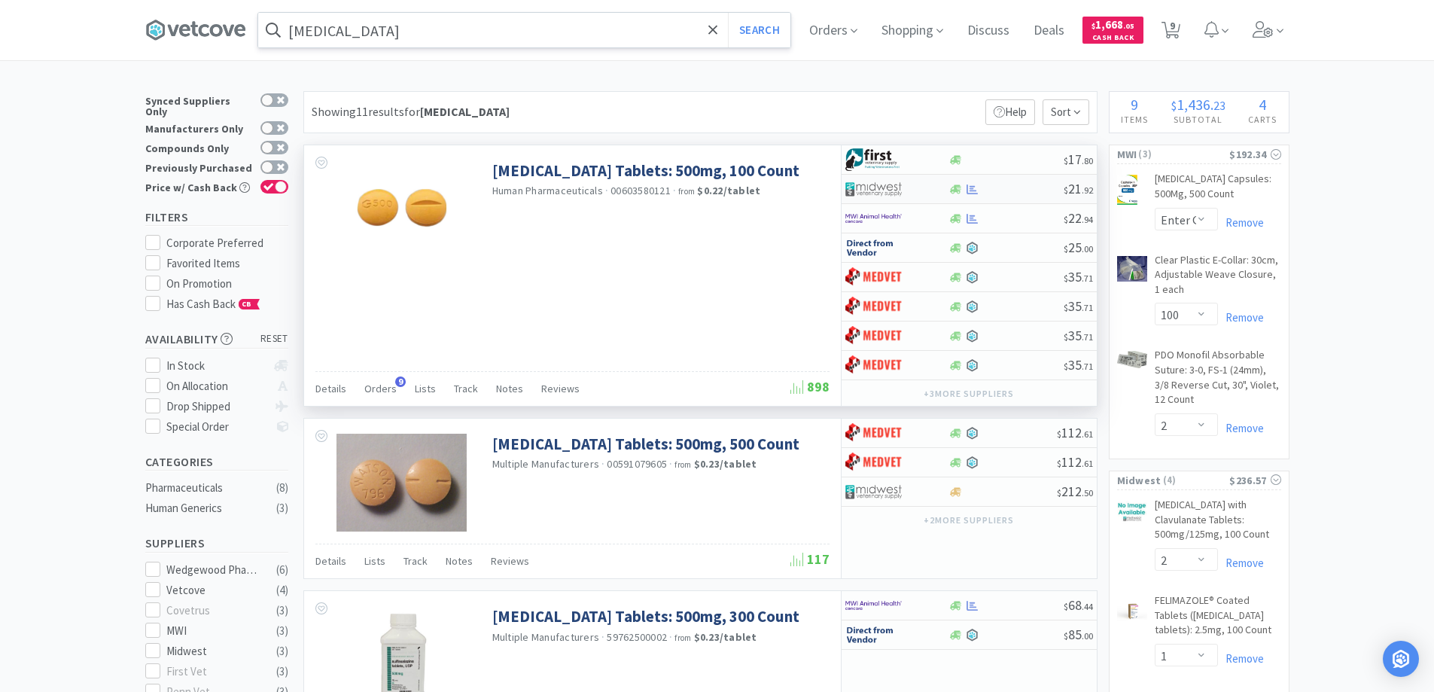
click at [1010, 189] on div at bounding box center [1005, 189] width 115 height 11
select select "1"
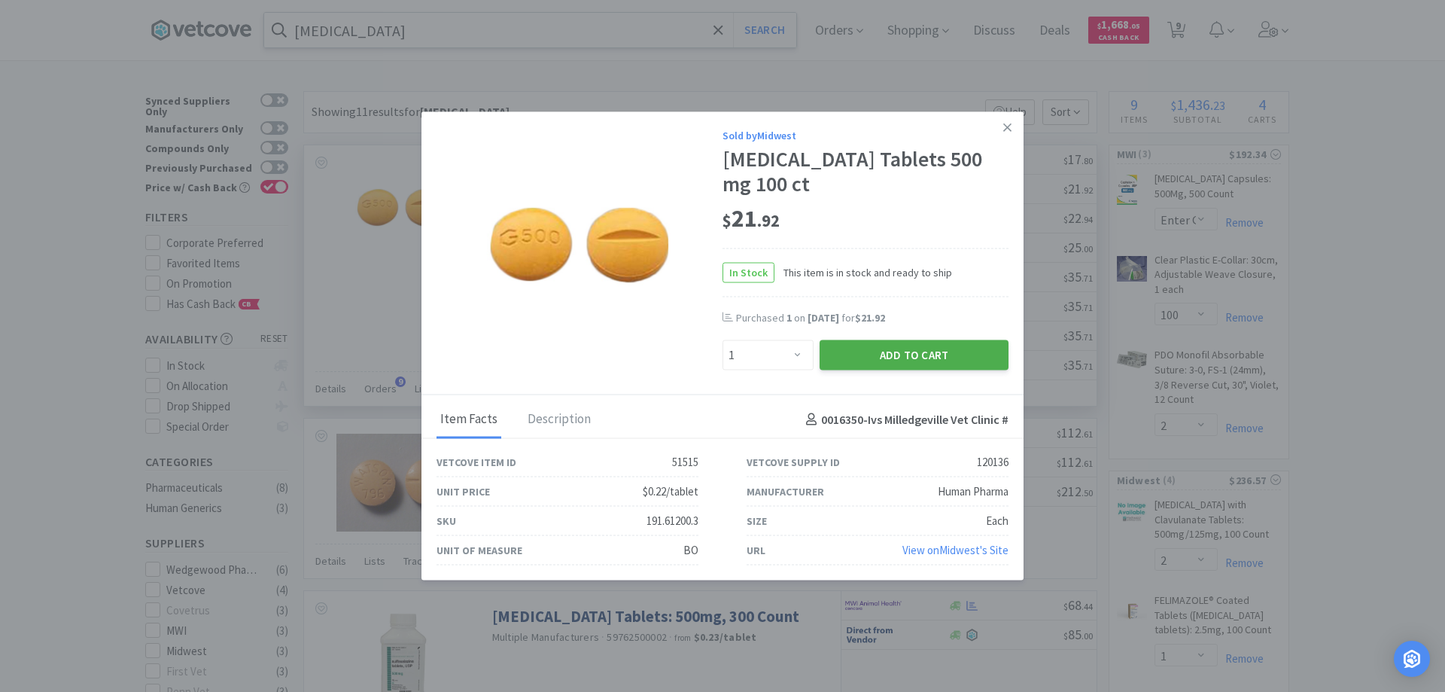
click at [919, 353] on button "Add to Cart" at bounding box center [914, 355] width 189 height 30
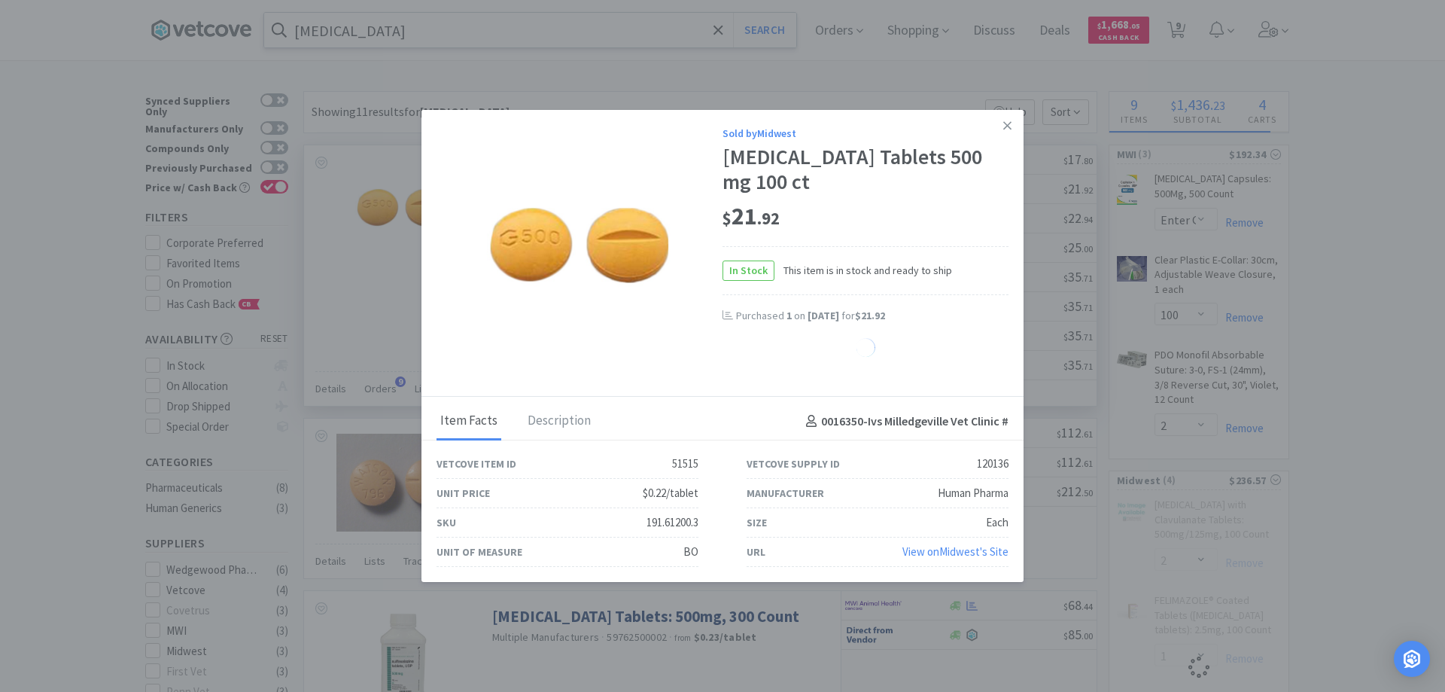
select select "1"
select select "4"
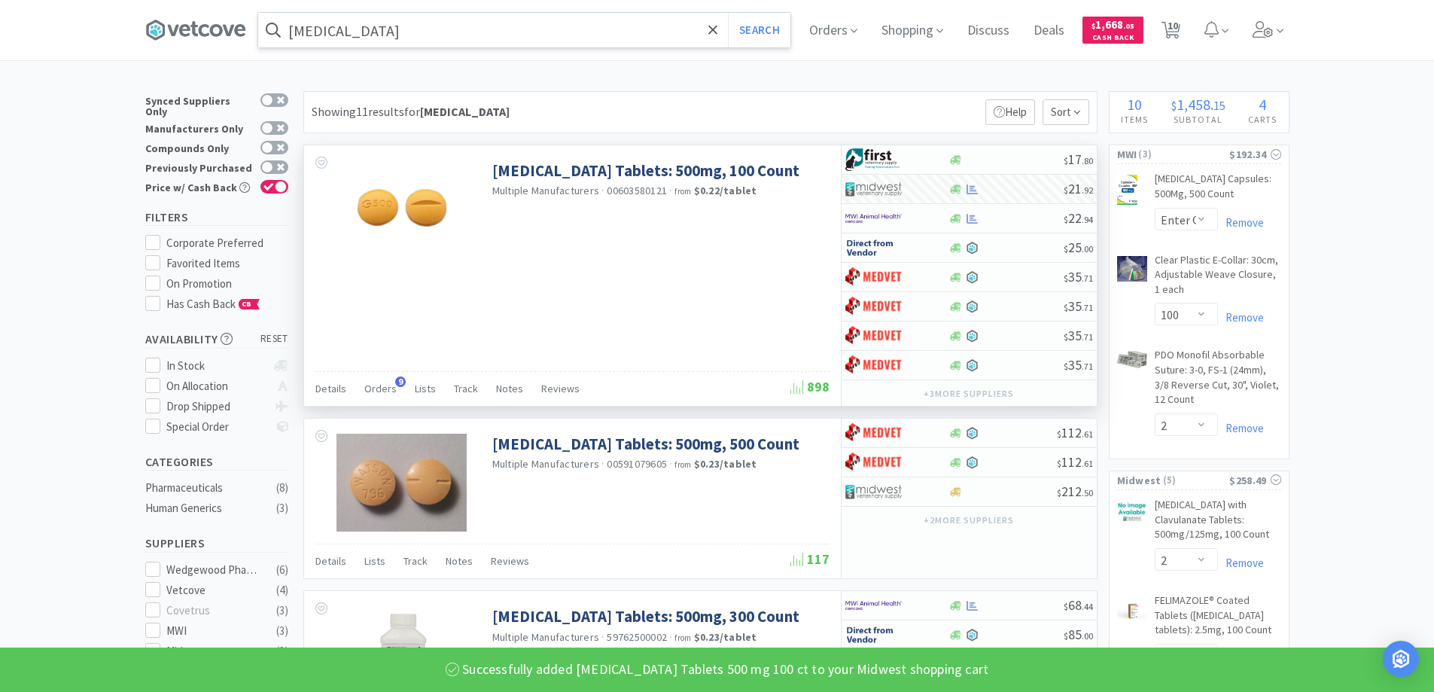
click at [388, 35] on input "[MEDICAL_DATA]" at bounding box center [524, 30] width 532 height 35
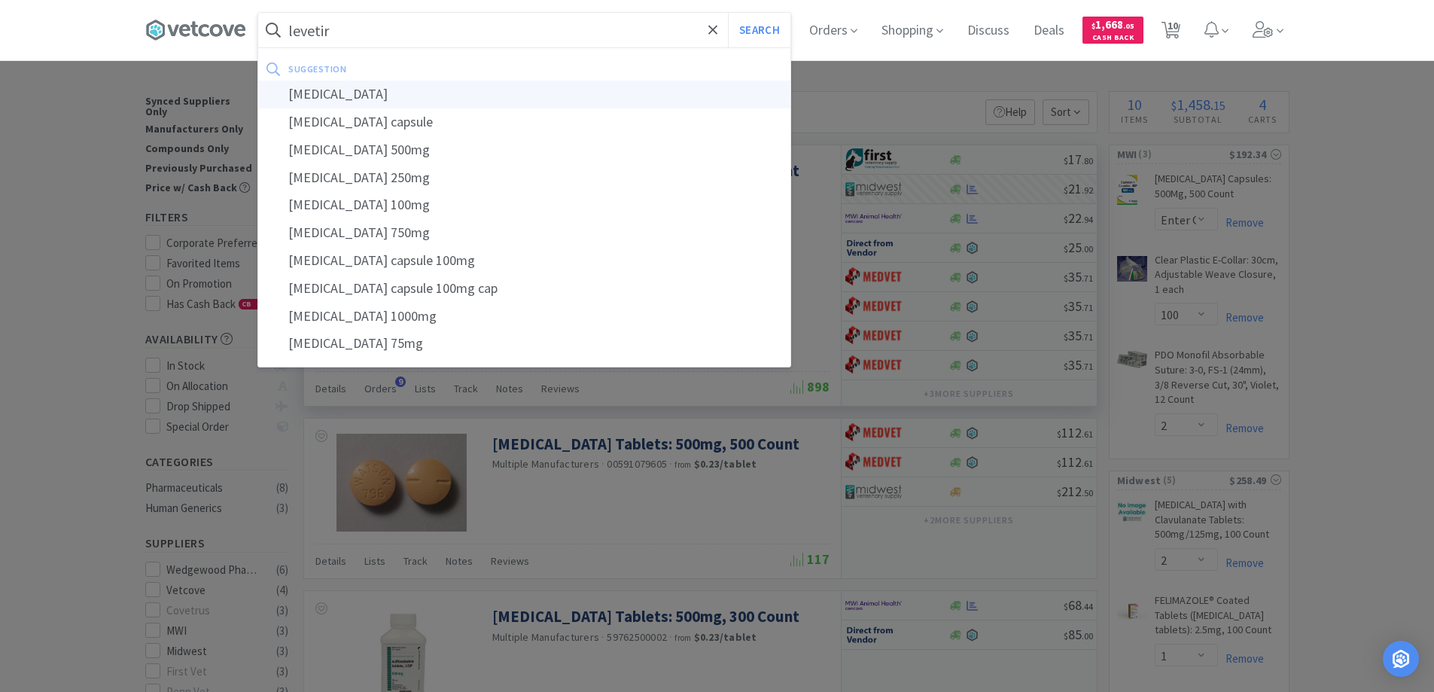
click at [355, 96] on div "[MEDICAL_DATA]" at bounding box center [524, 95] width 532 height 28
type input "[MEDICAL_DATA]"
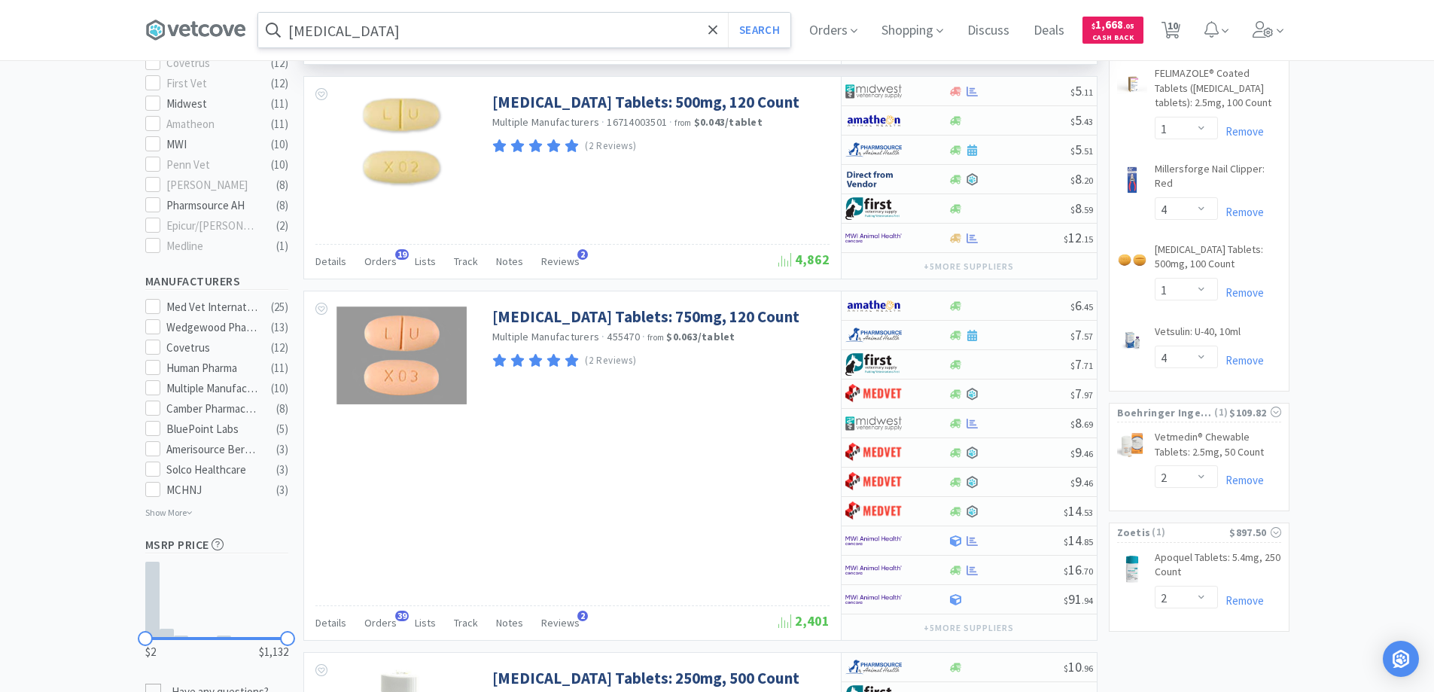
scroll to position [602, 0]
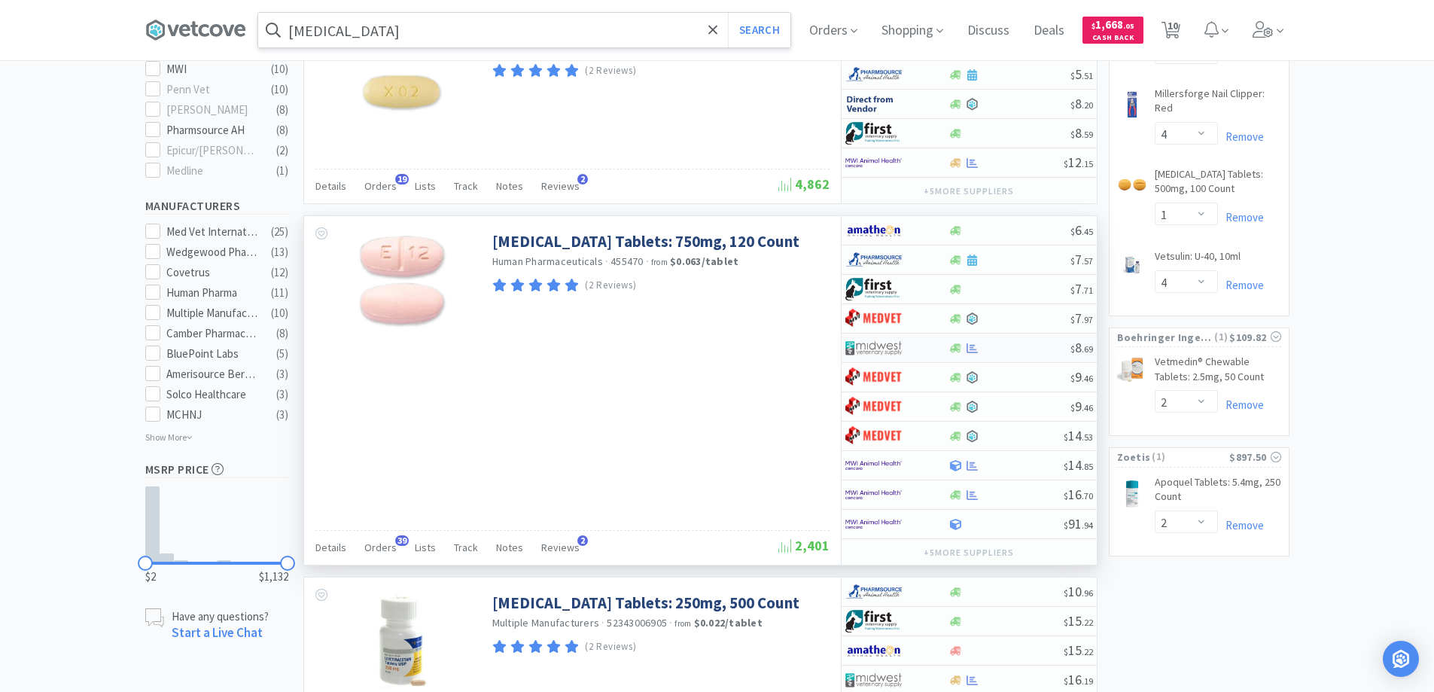
click at [938, 347] on div at bounding box center [896, 348] width 103 height 26
select select "1"
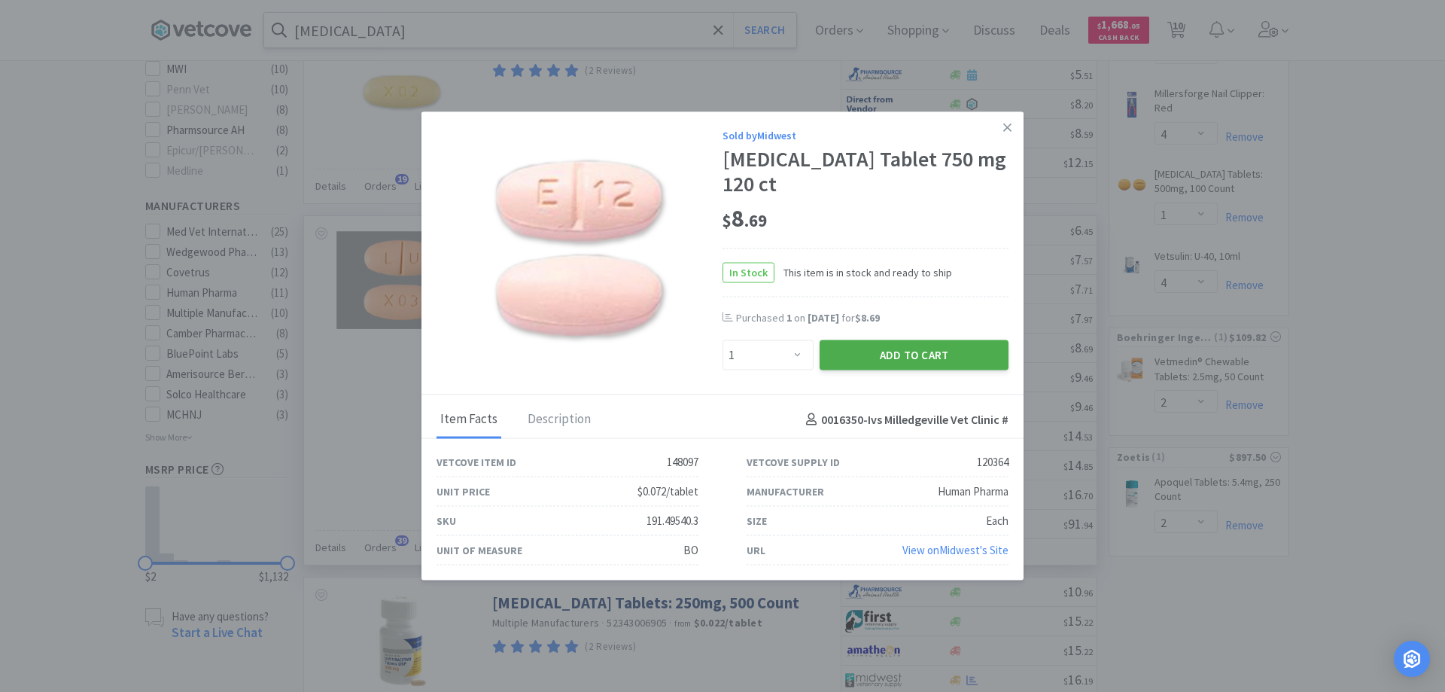
click at [960, 355] on button "Add to Cart" at bounding box center [914, 355] width 189 height 30
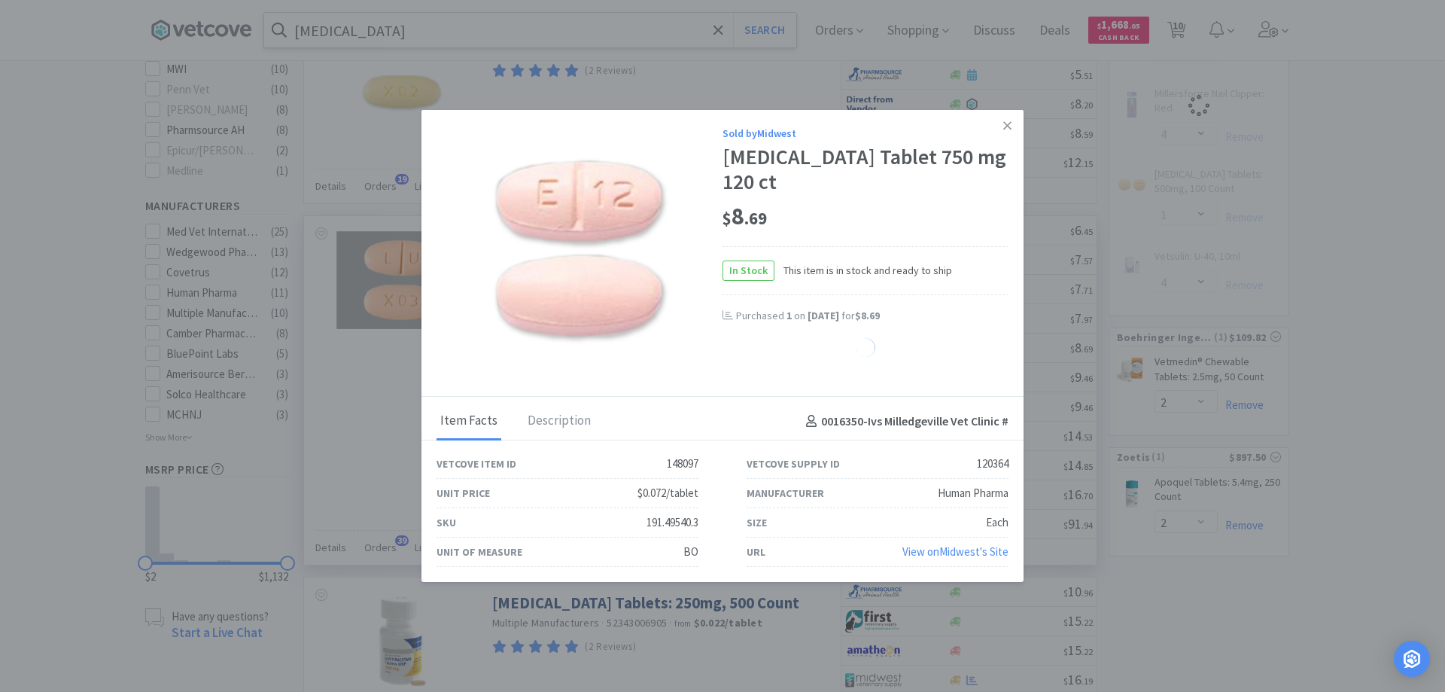
select select "1"
select select "4"
select select "1"
select select "4"
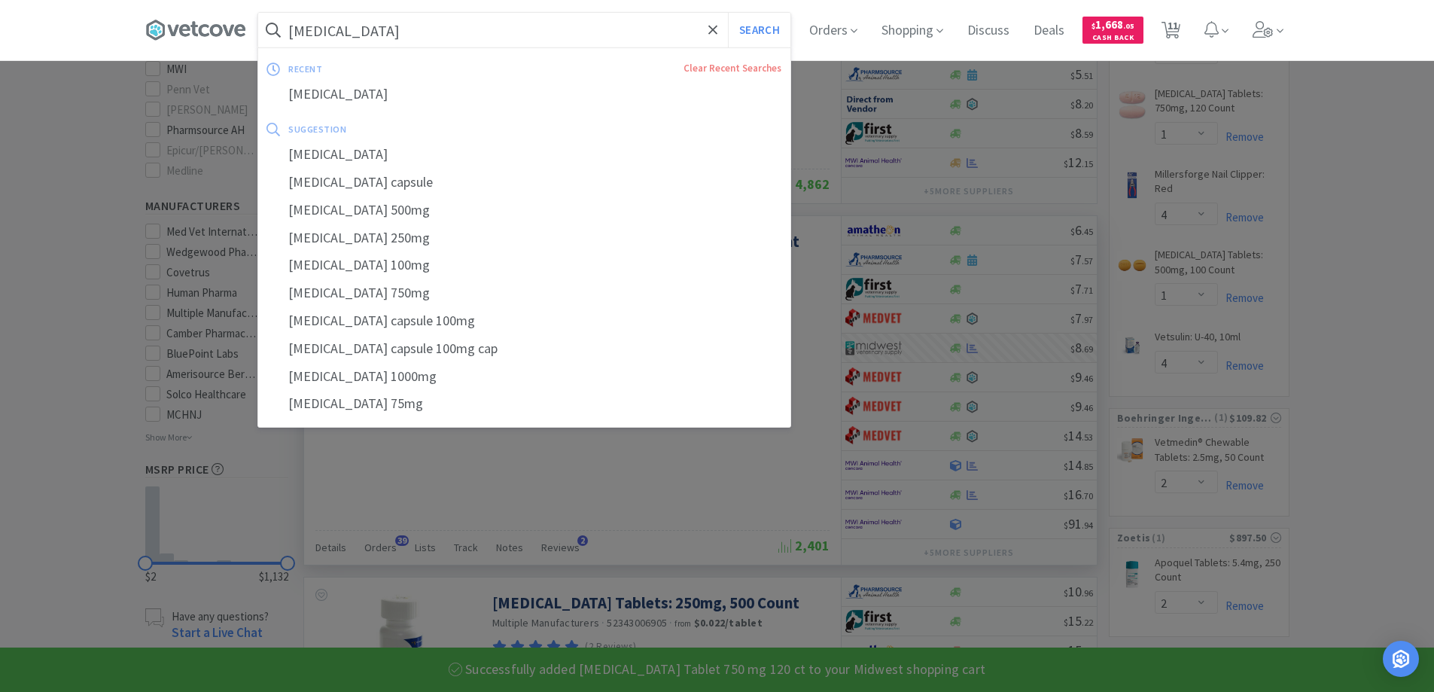
click at [415, 37] on input "[MEDICAL_DATA]" at bounding box center [524, 30] width 532 height 35
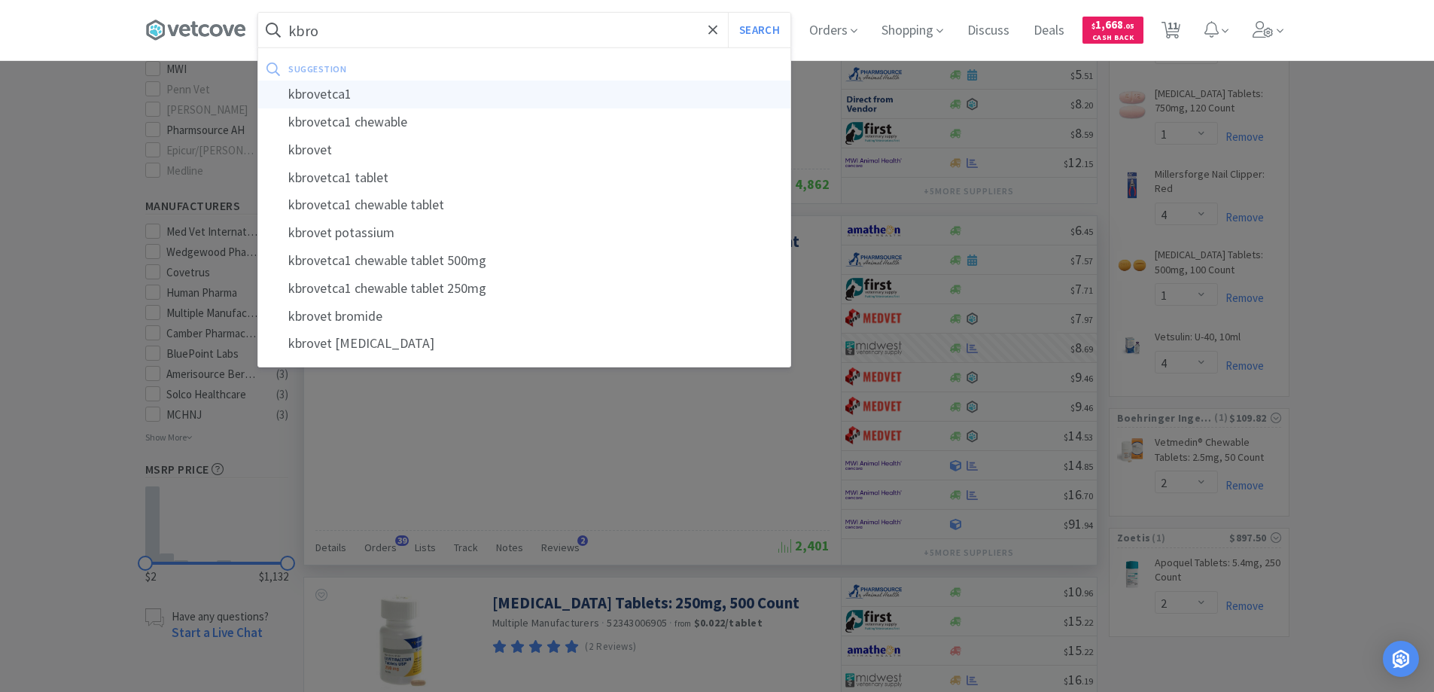
click at [388, 90] on div "kbrovetca1" at bounding box center [524, 95] width 532 height 28
type input "kbrovetca1"
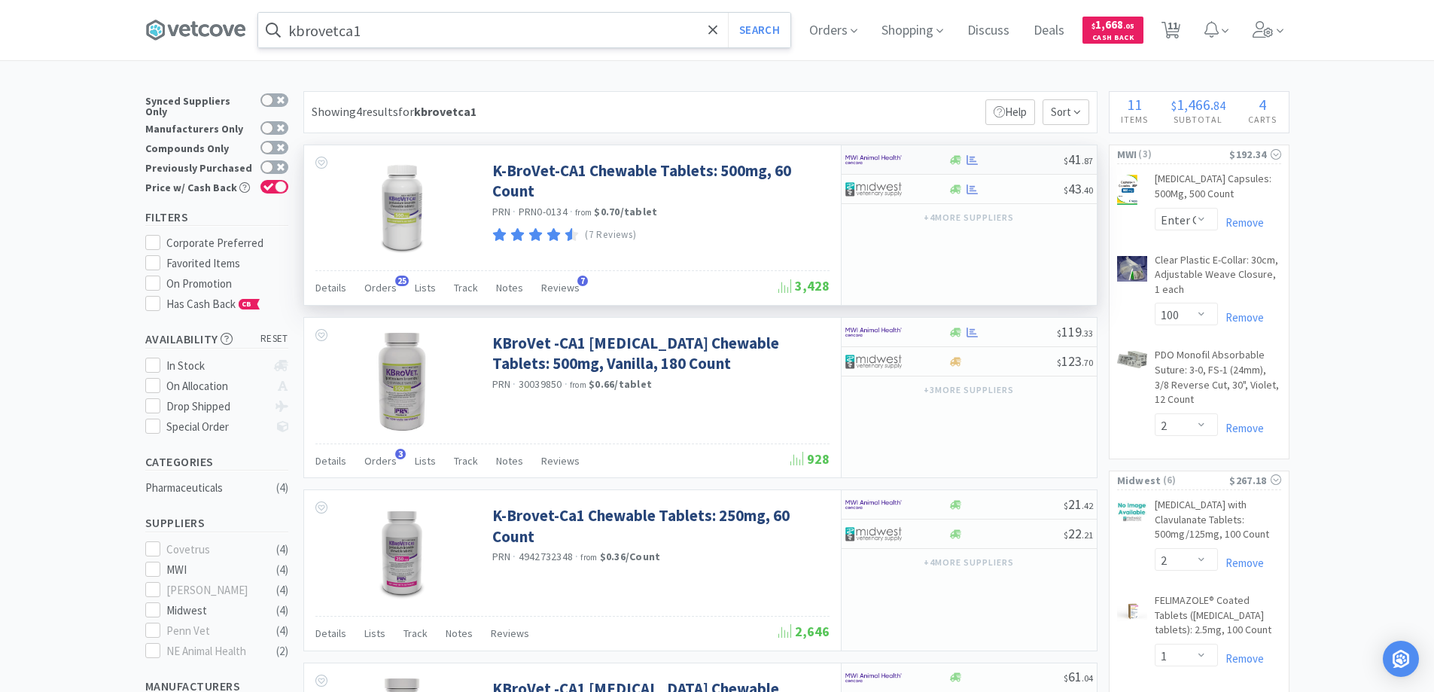
click at [906, 162] on div at bounding box center [886, 160] width 83 height 26
select select "1"
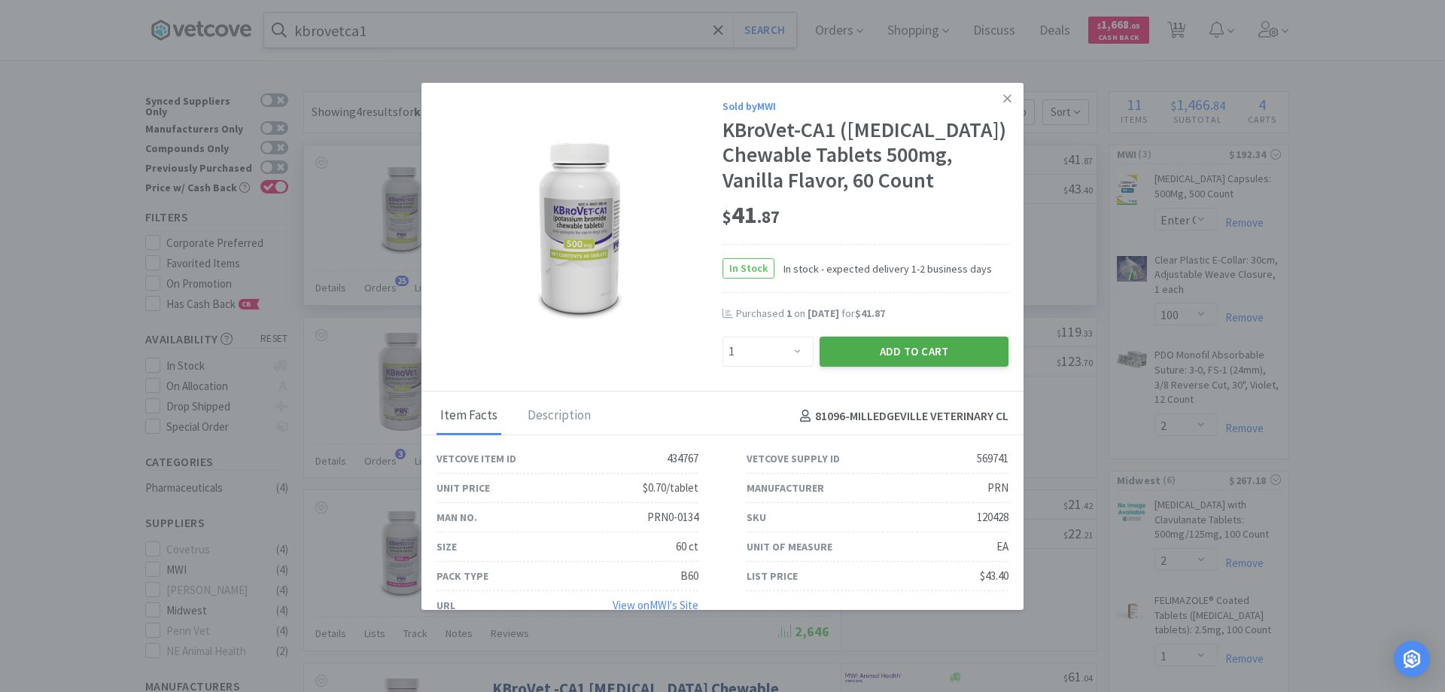
click at [871, 367] on button "Add to Cart" at bounding box center [914, 351] width 189 height 30
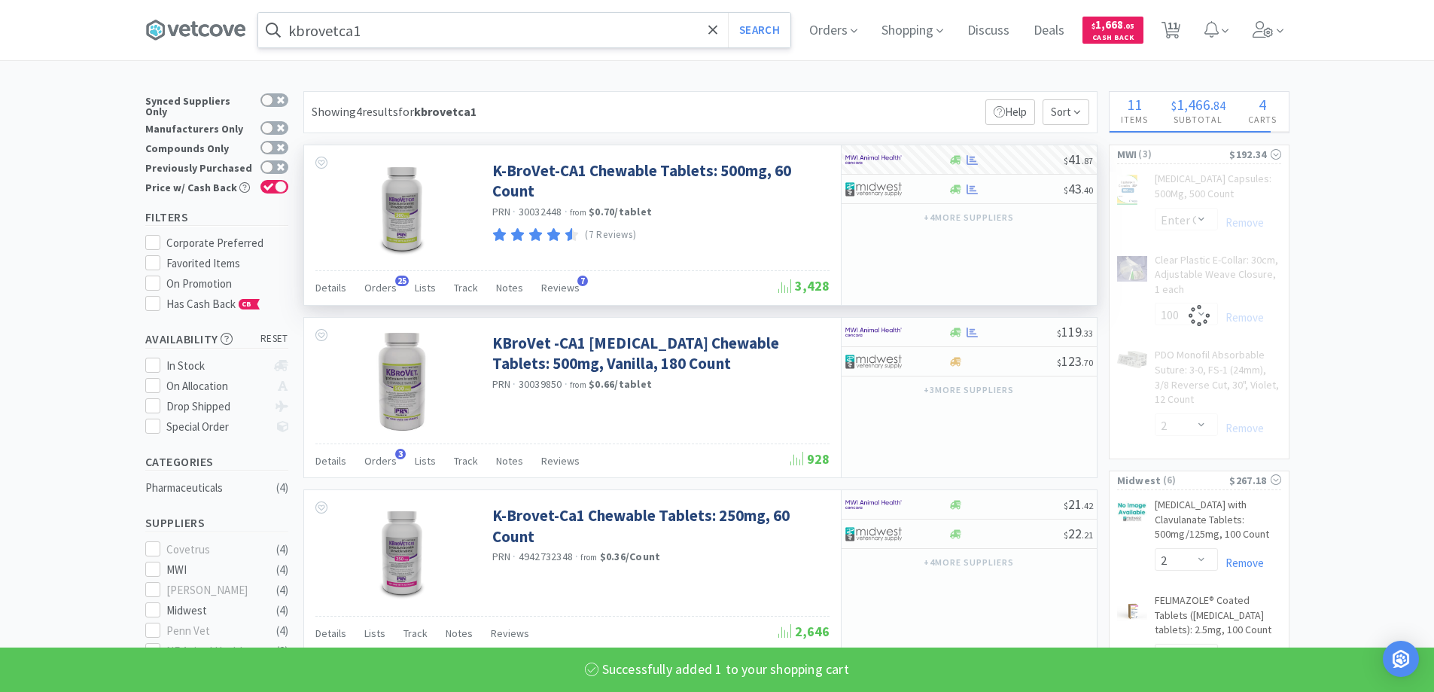
select select "1"
select select "2"
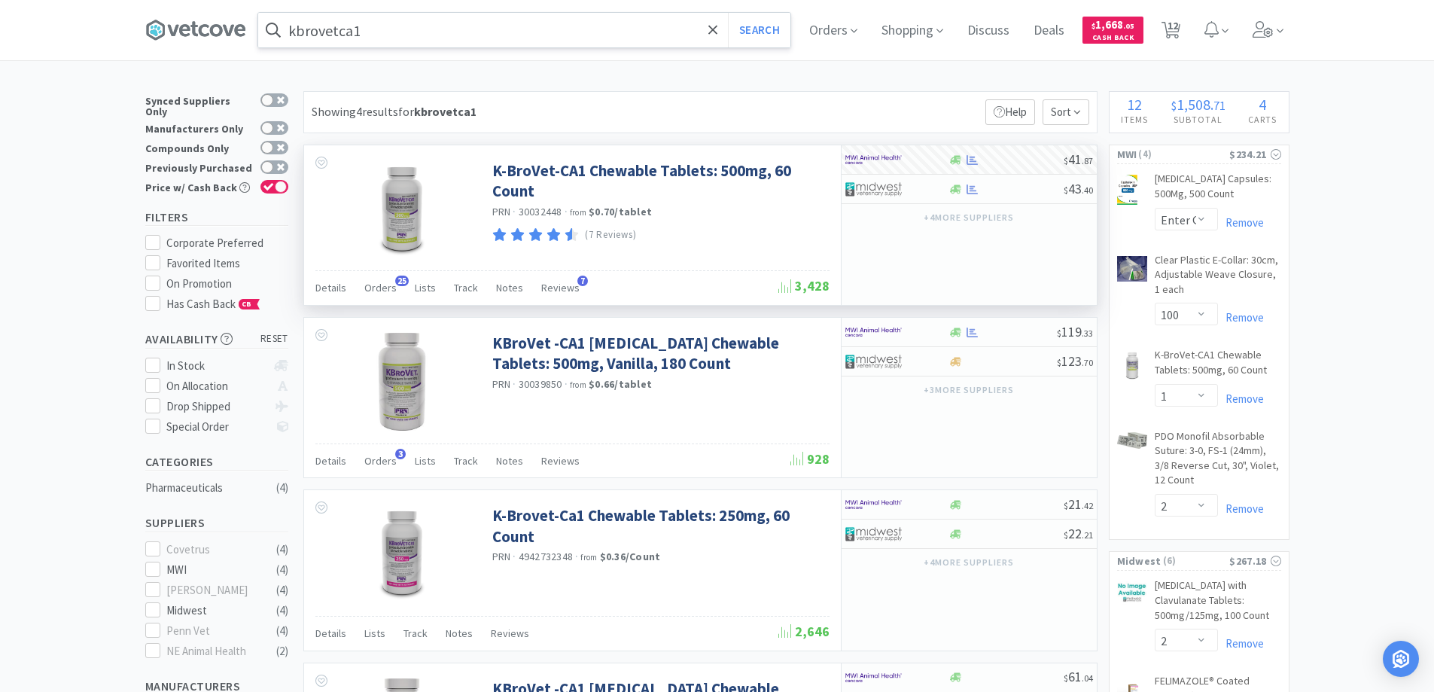
click at [419, 33] on input "kbrovetca1" at bounding box center [524, 30] width 532 height 35
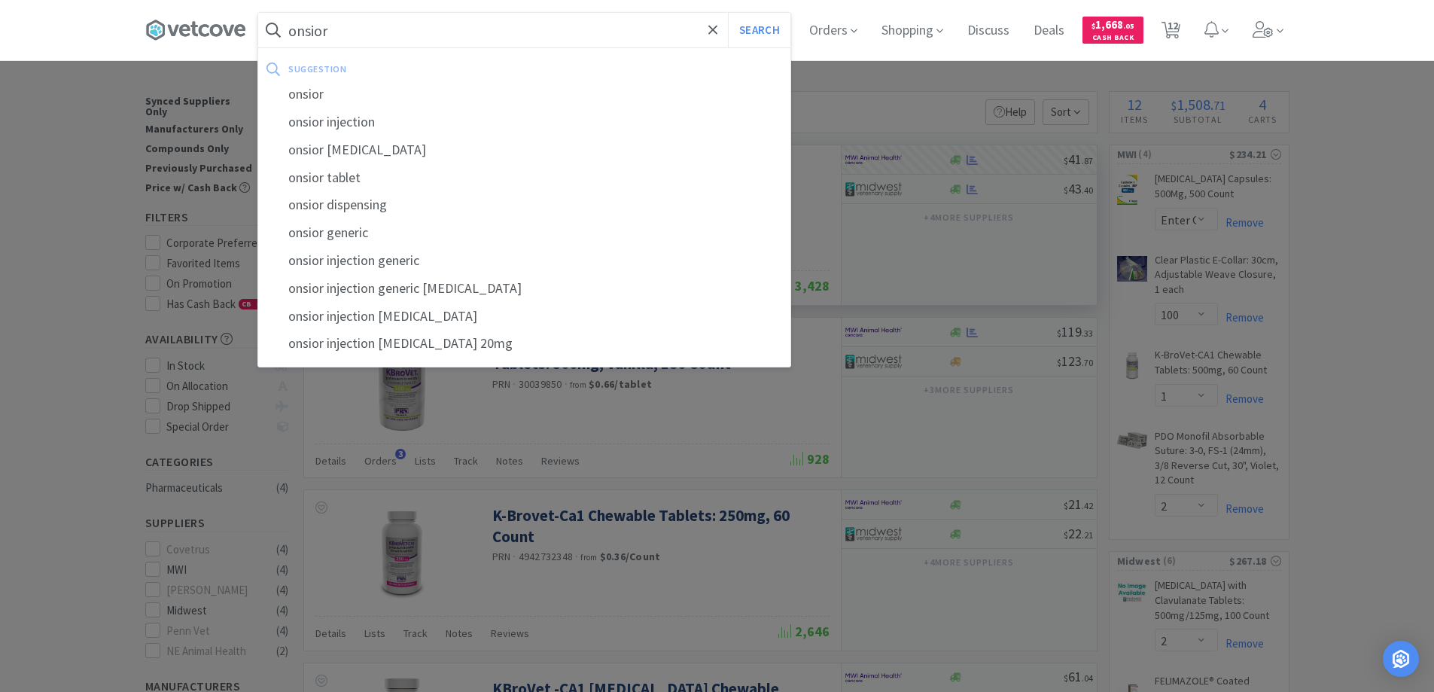
type input "onsior"
click at [728, 13] on button "Search" at bounding box center [759, 30] width 62 height 35
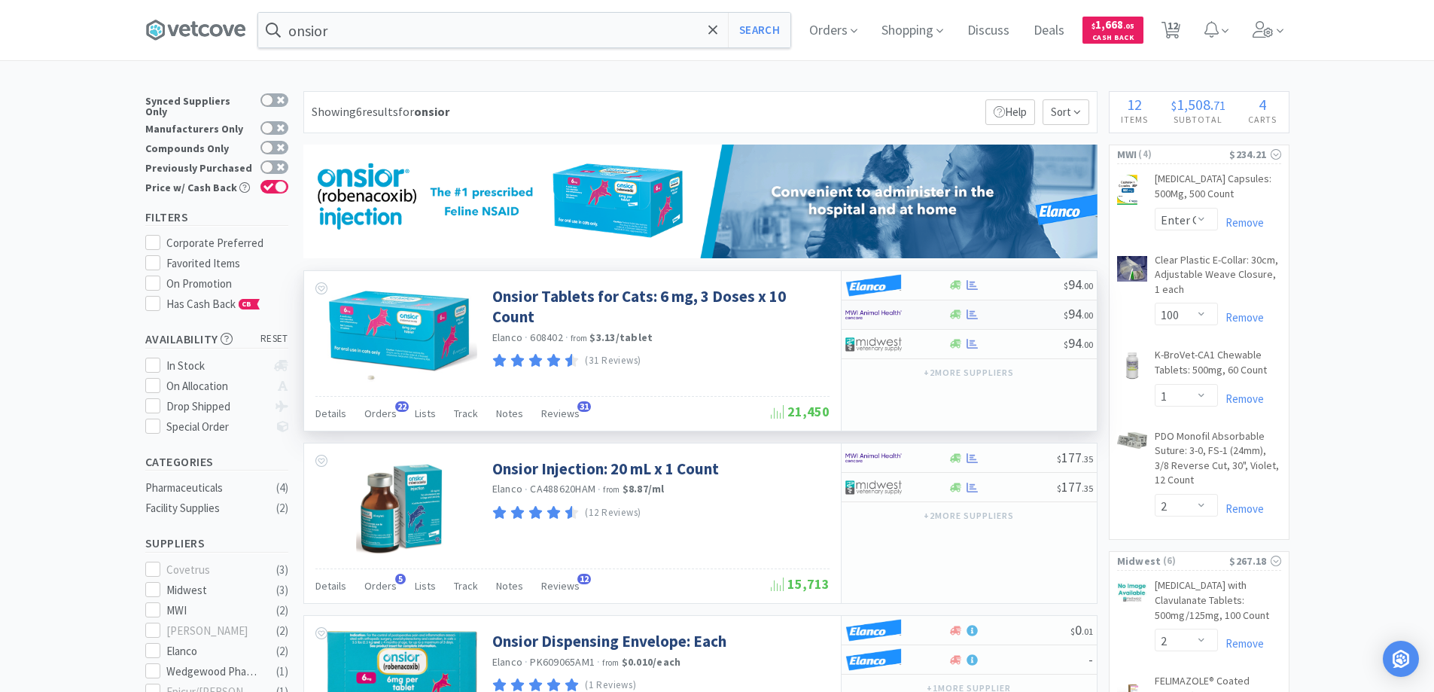
click at [905, 316] on div at bounding box center [886, 315] width 83 height 26
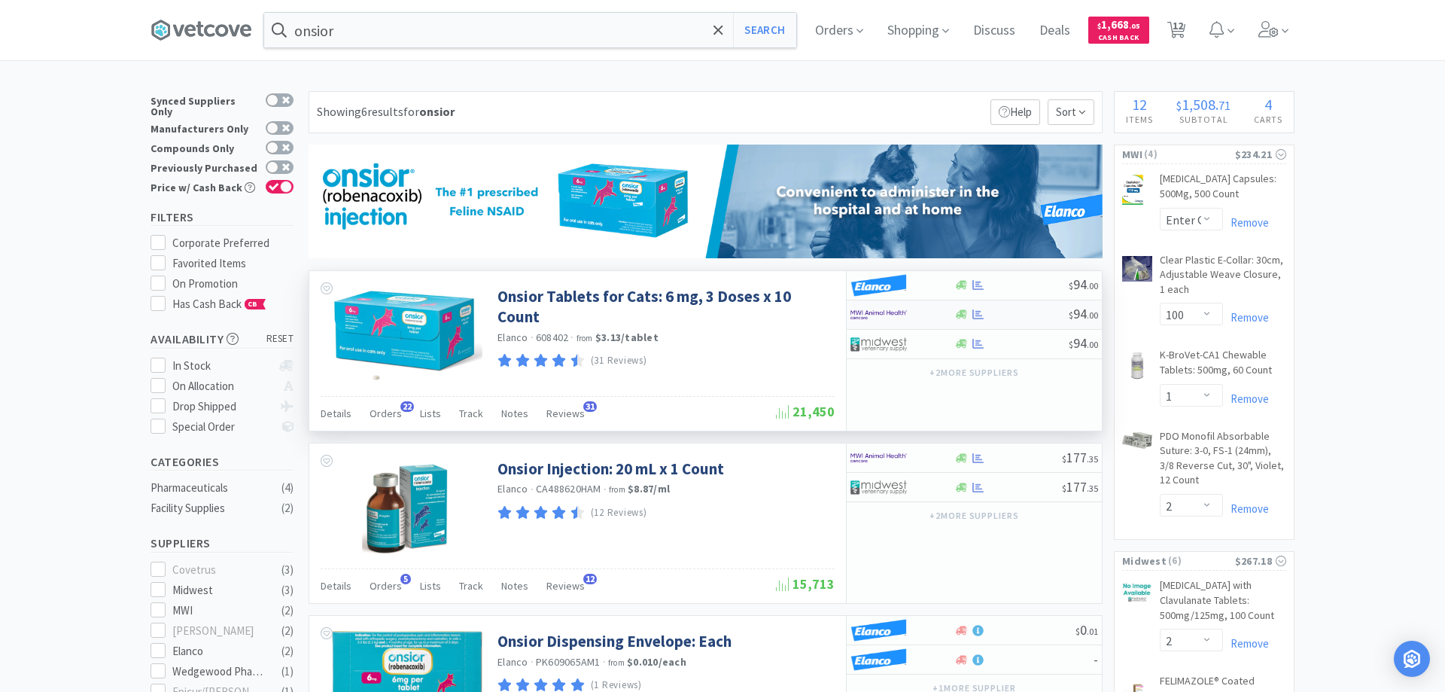
select select "1"
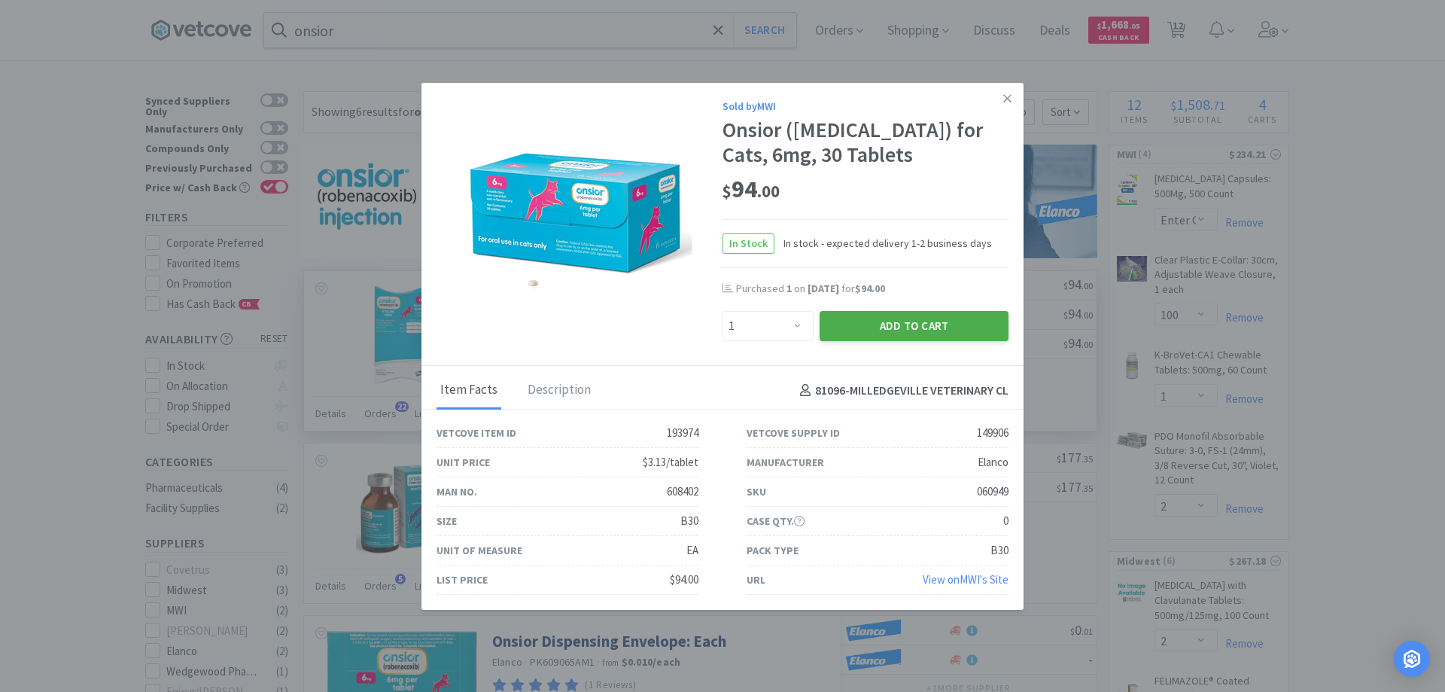
click at [897, 329] on button "Add to Cart" at bounding box center [914, 326] width 189 height 30
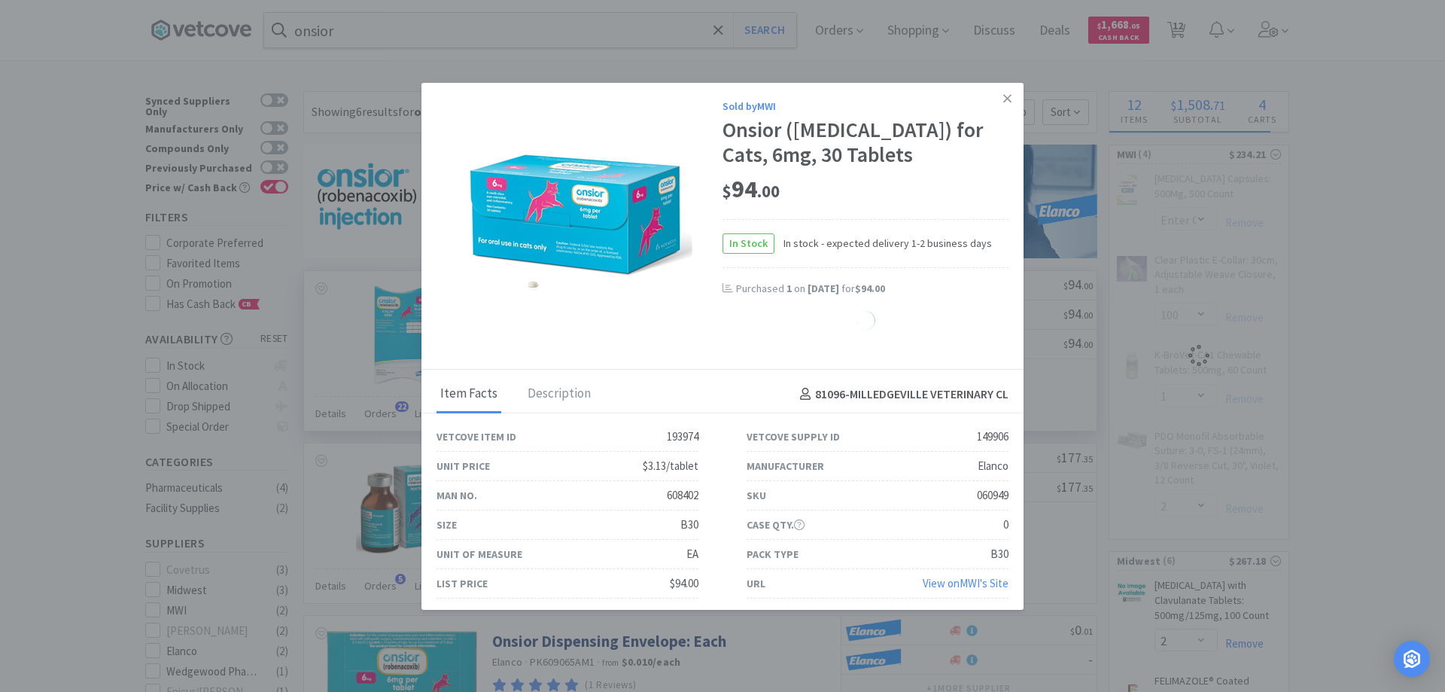
select select "1"
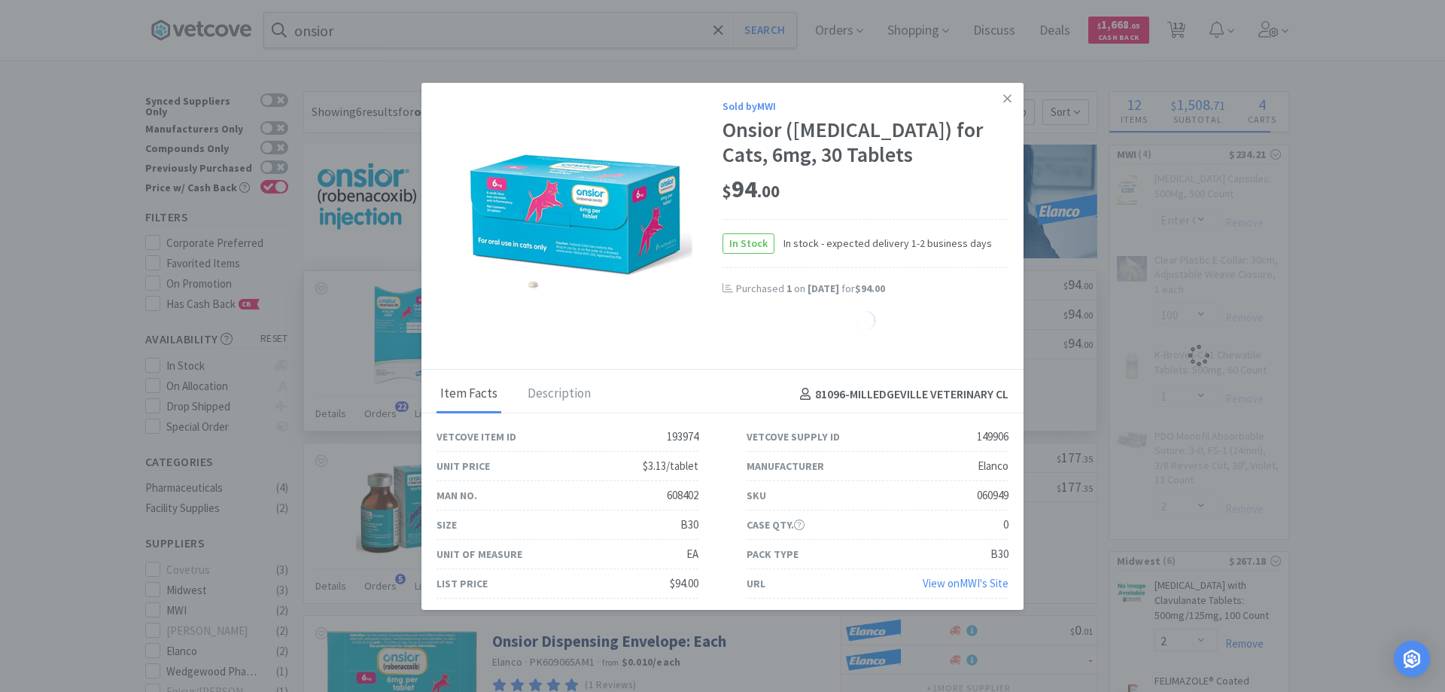
select select "1"
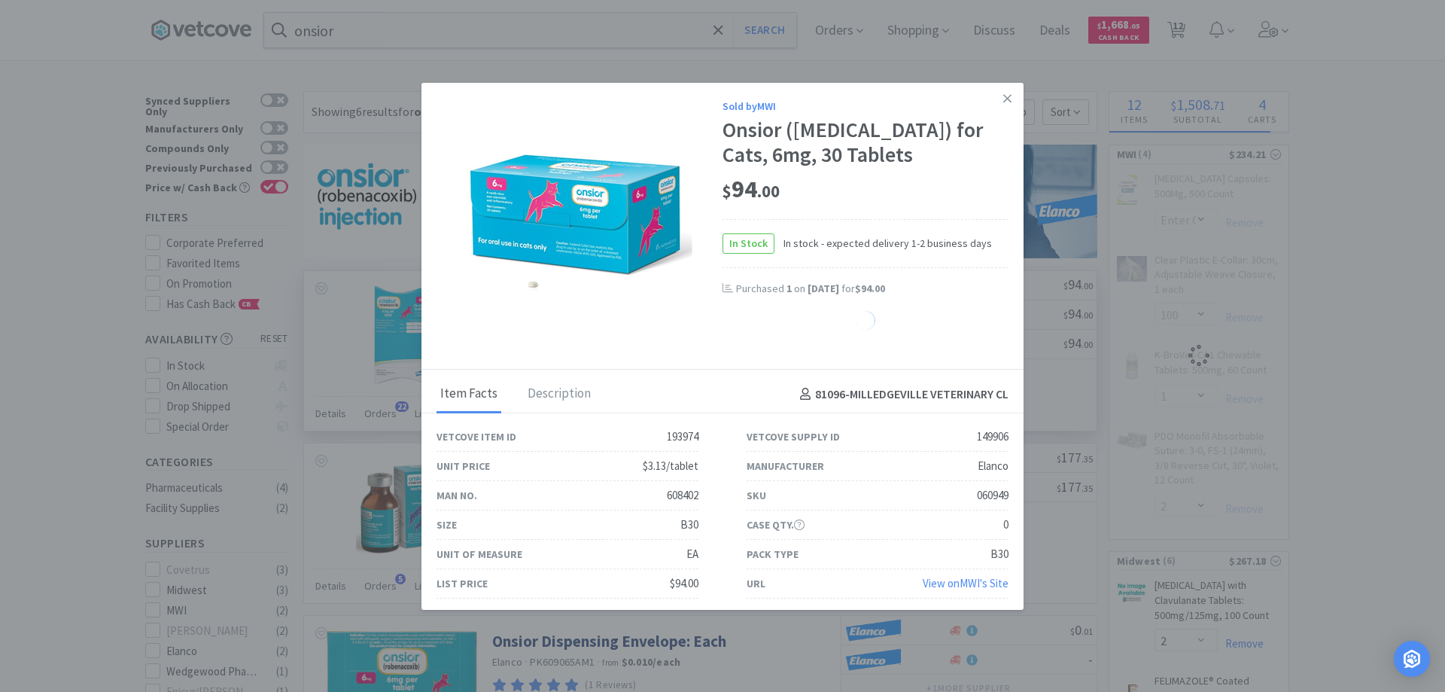
select select "1"
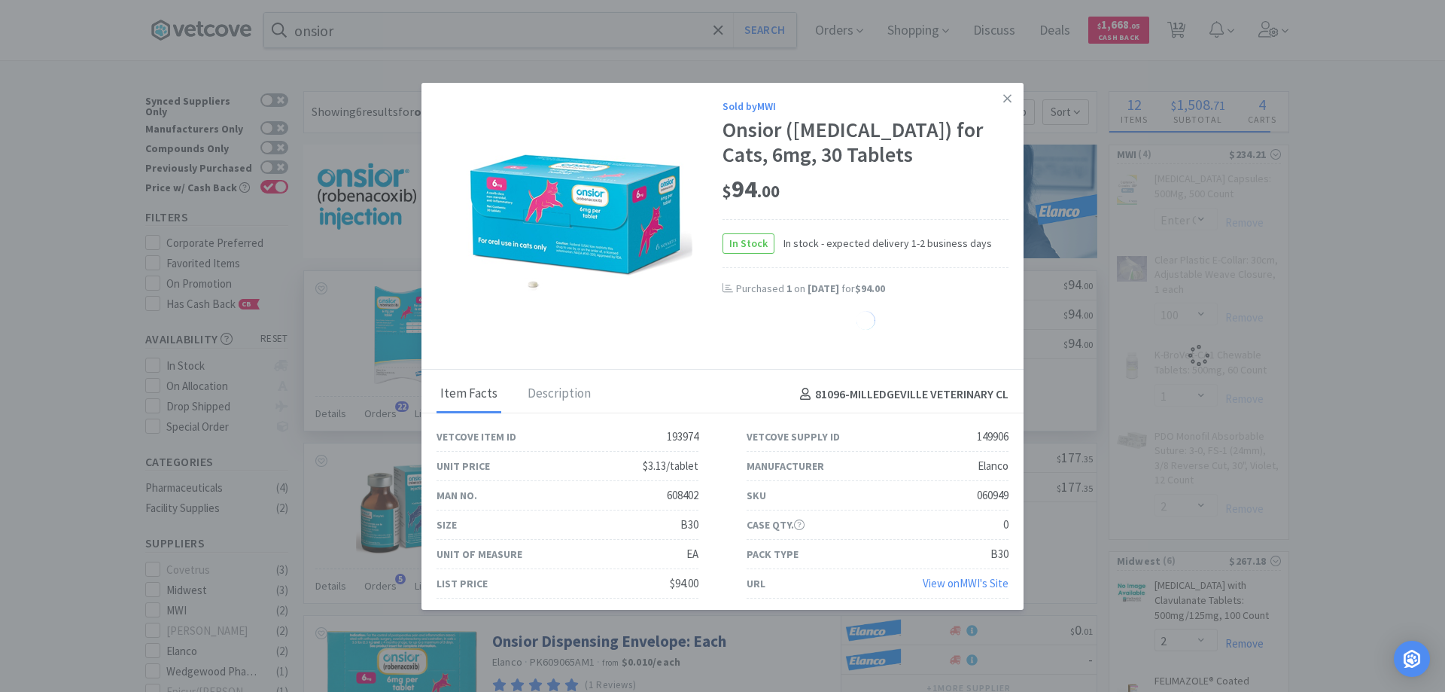
select select "1"
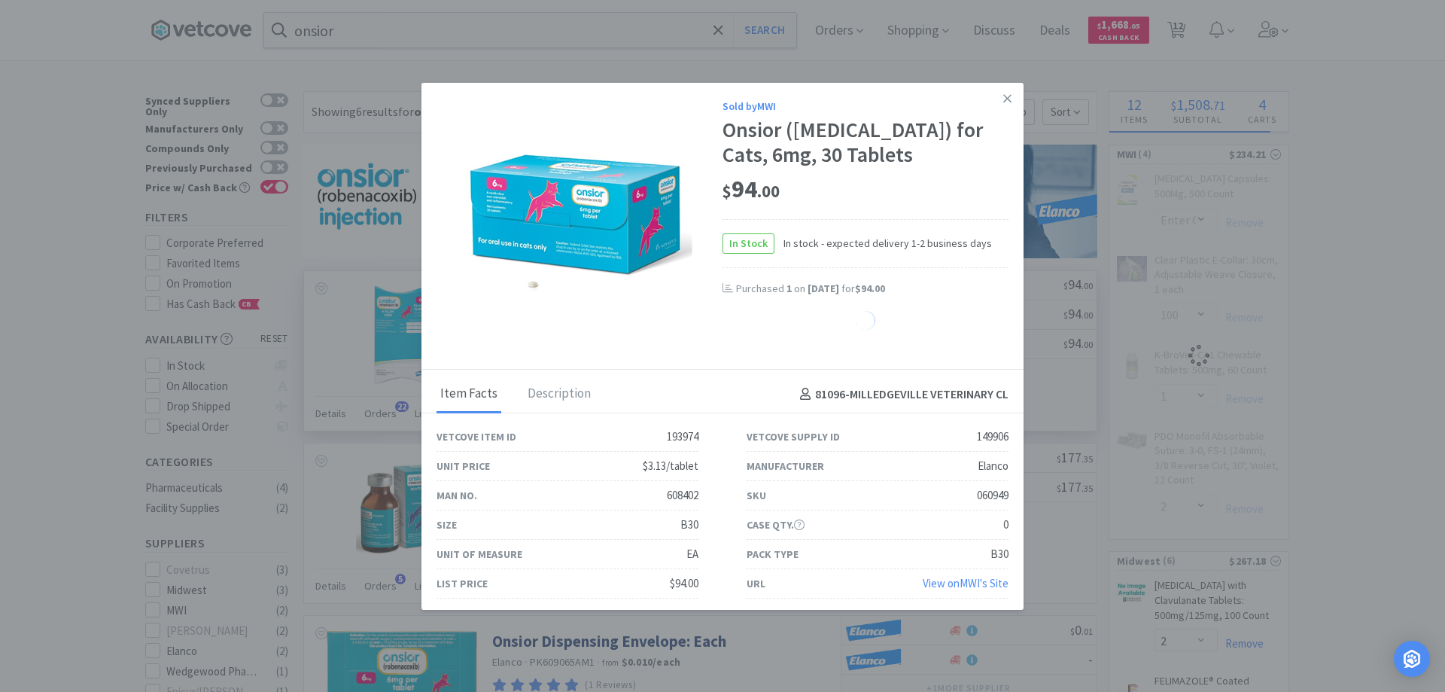
select select "1"
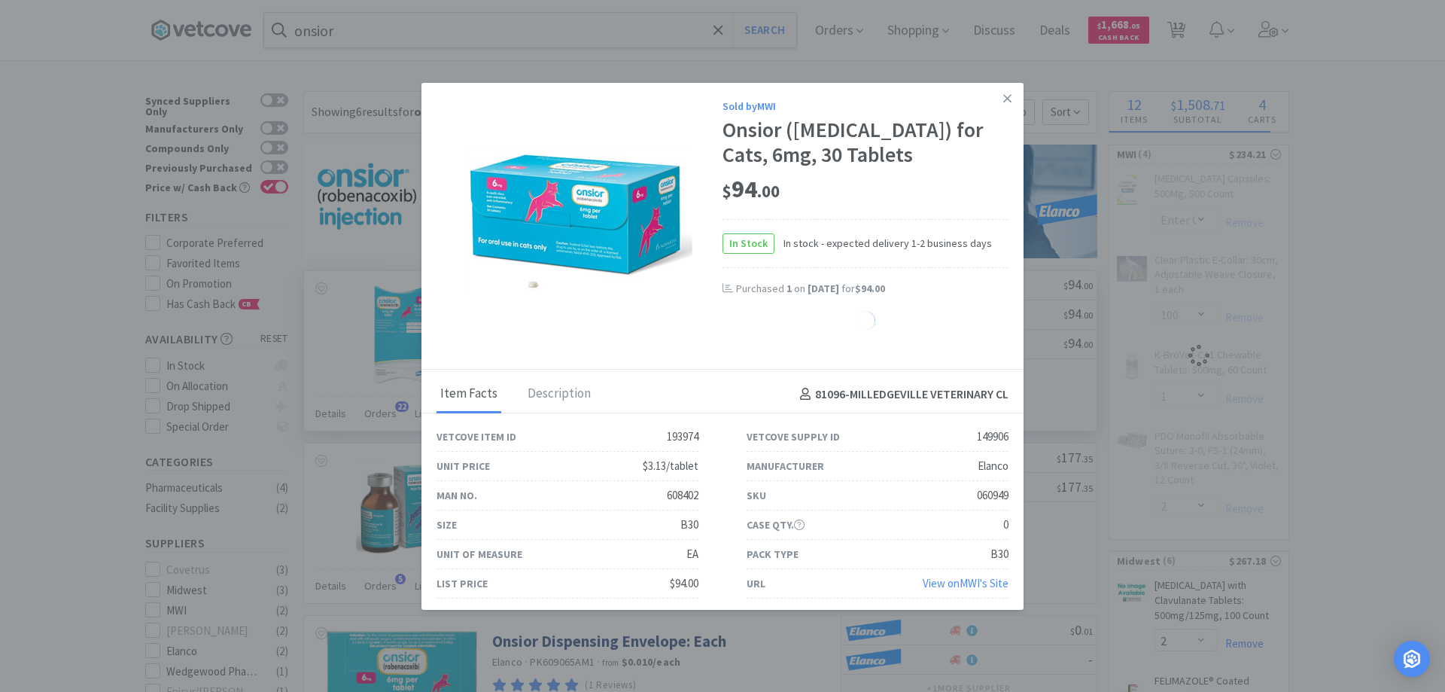
select select "1"
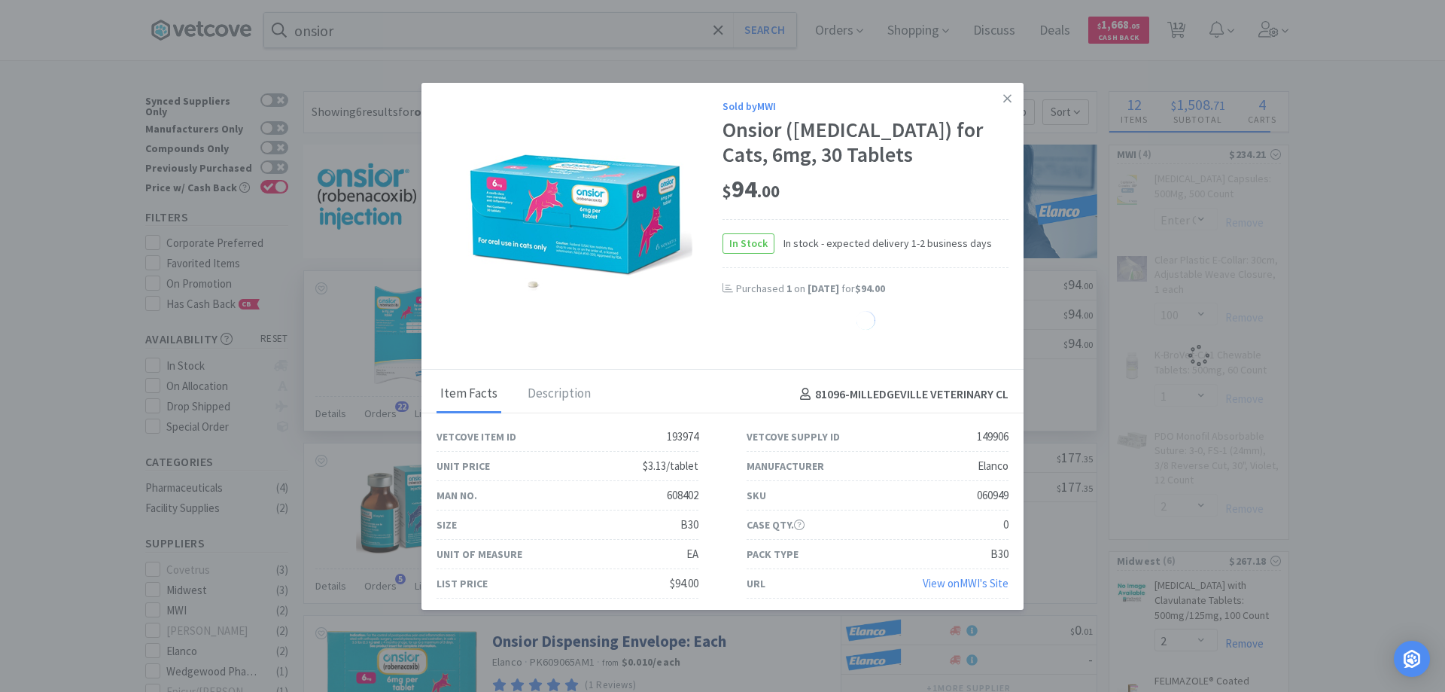
select select "1"
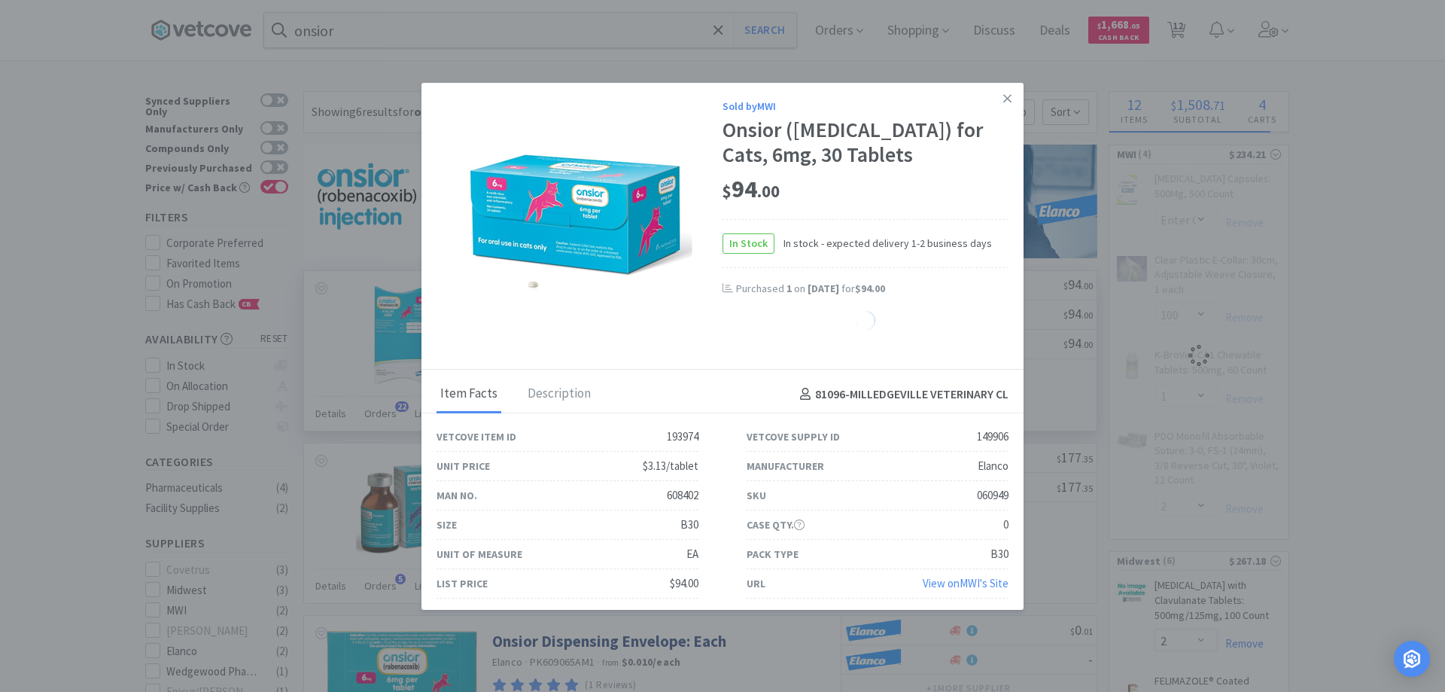
select select "1"
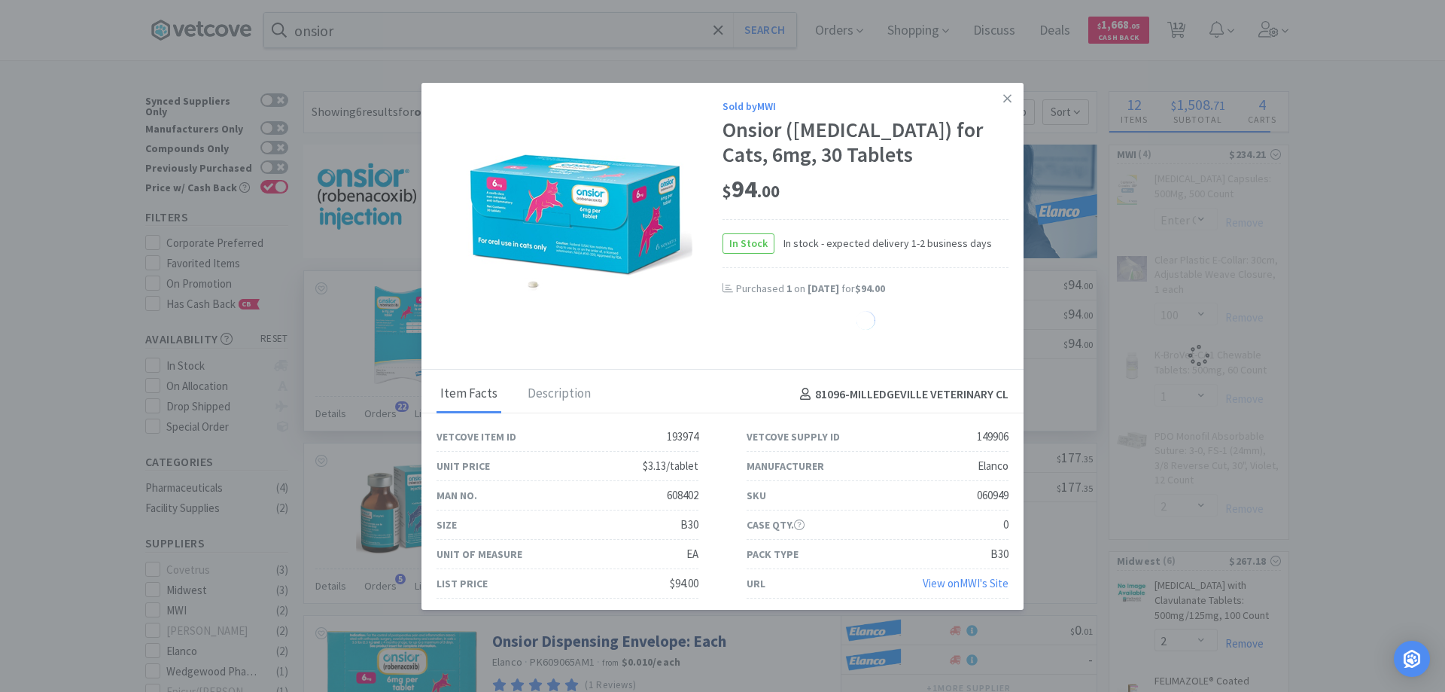
select select "1"
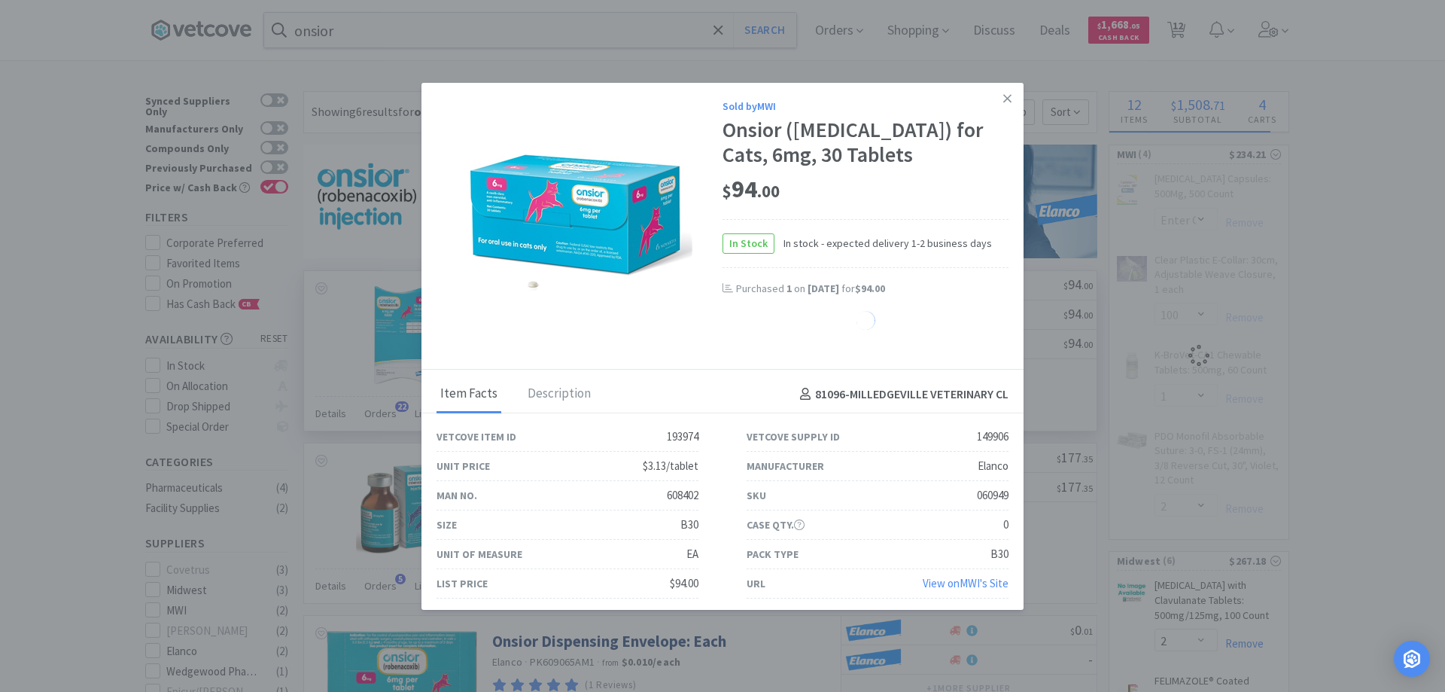
select select "1"
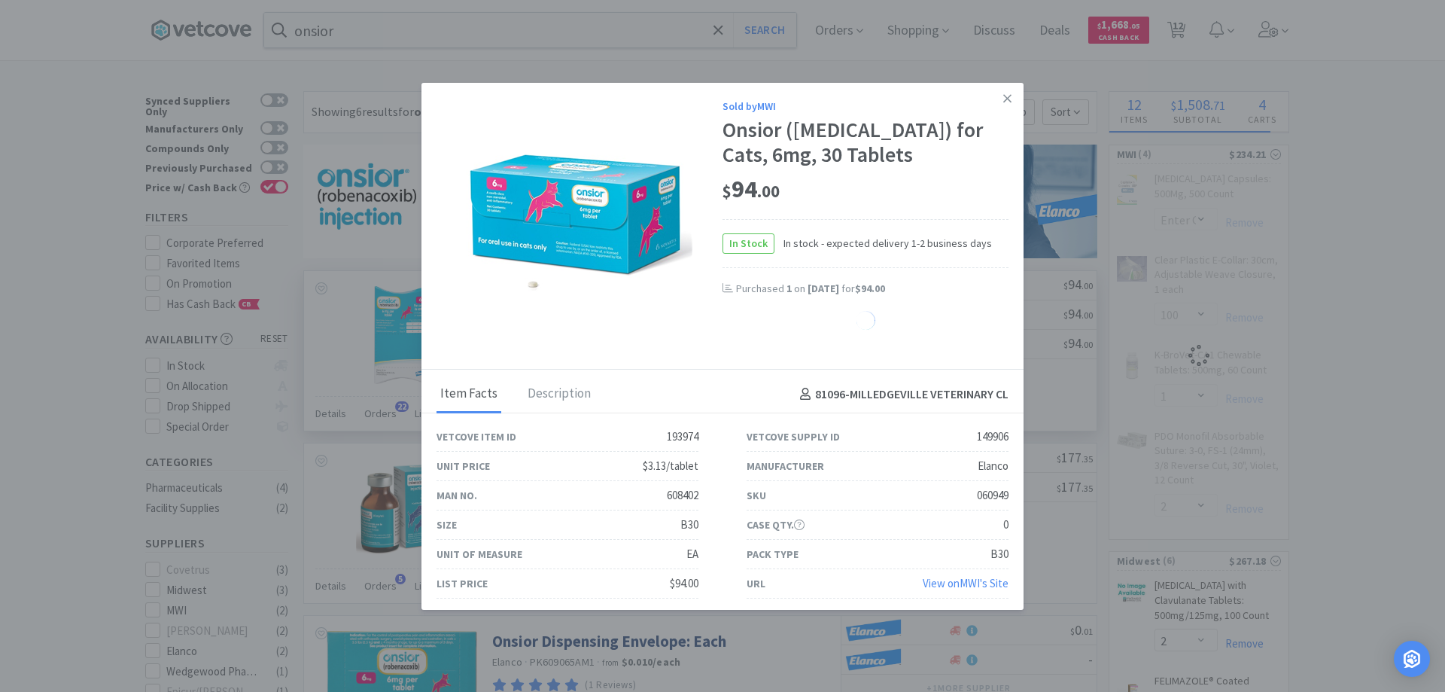
select select "1"
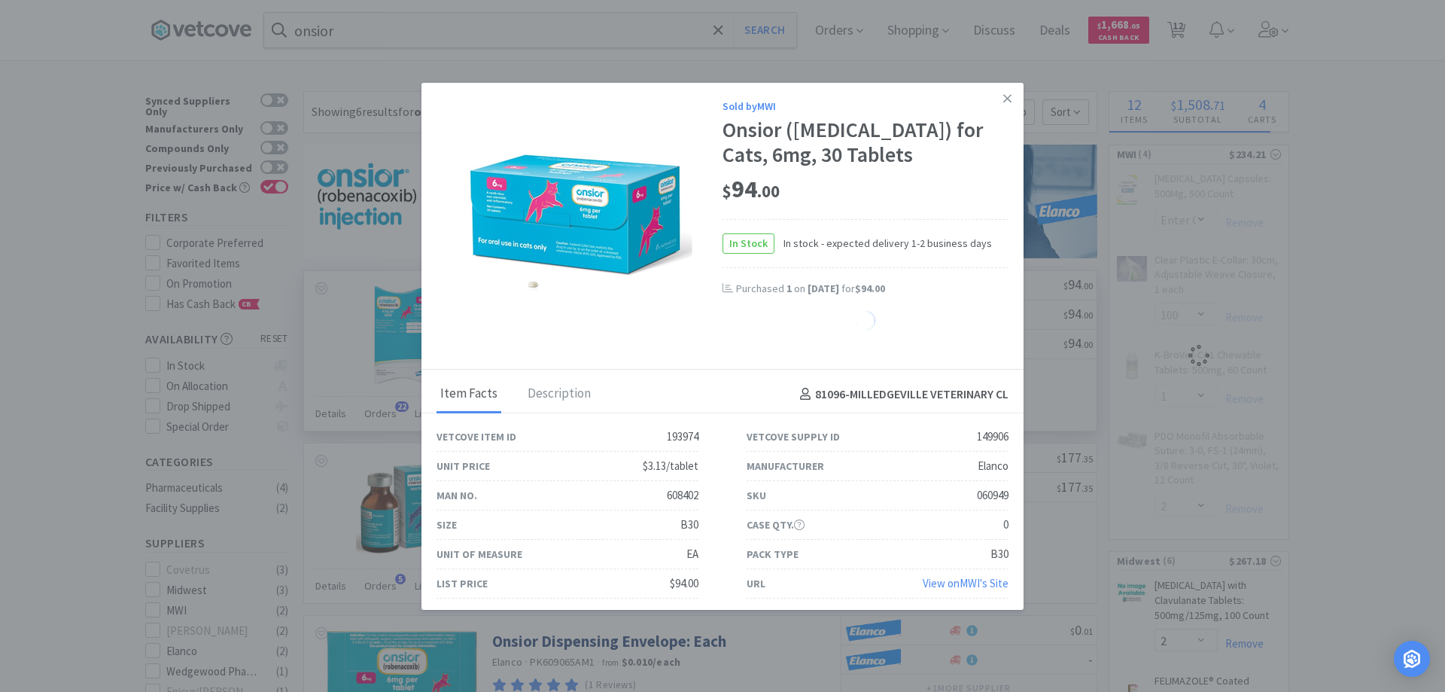
select select "1"
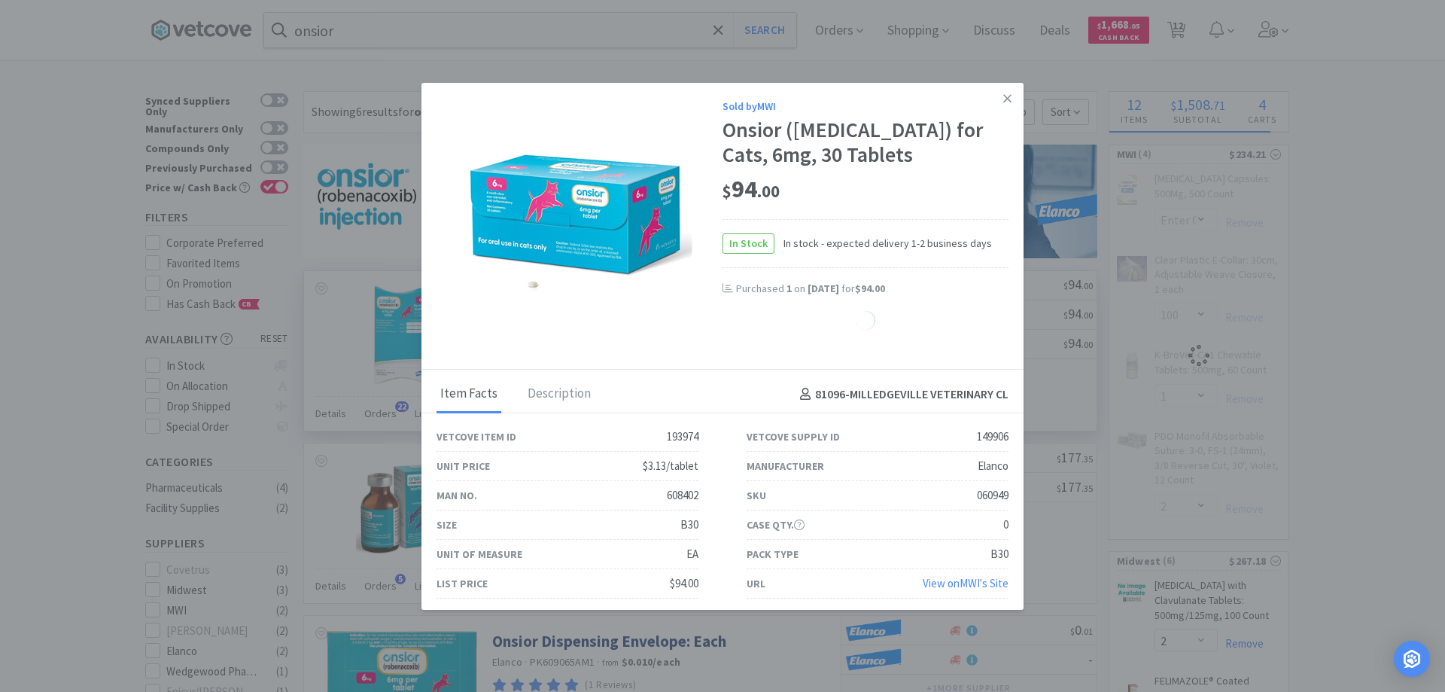
select select "1"
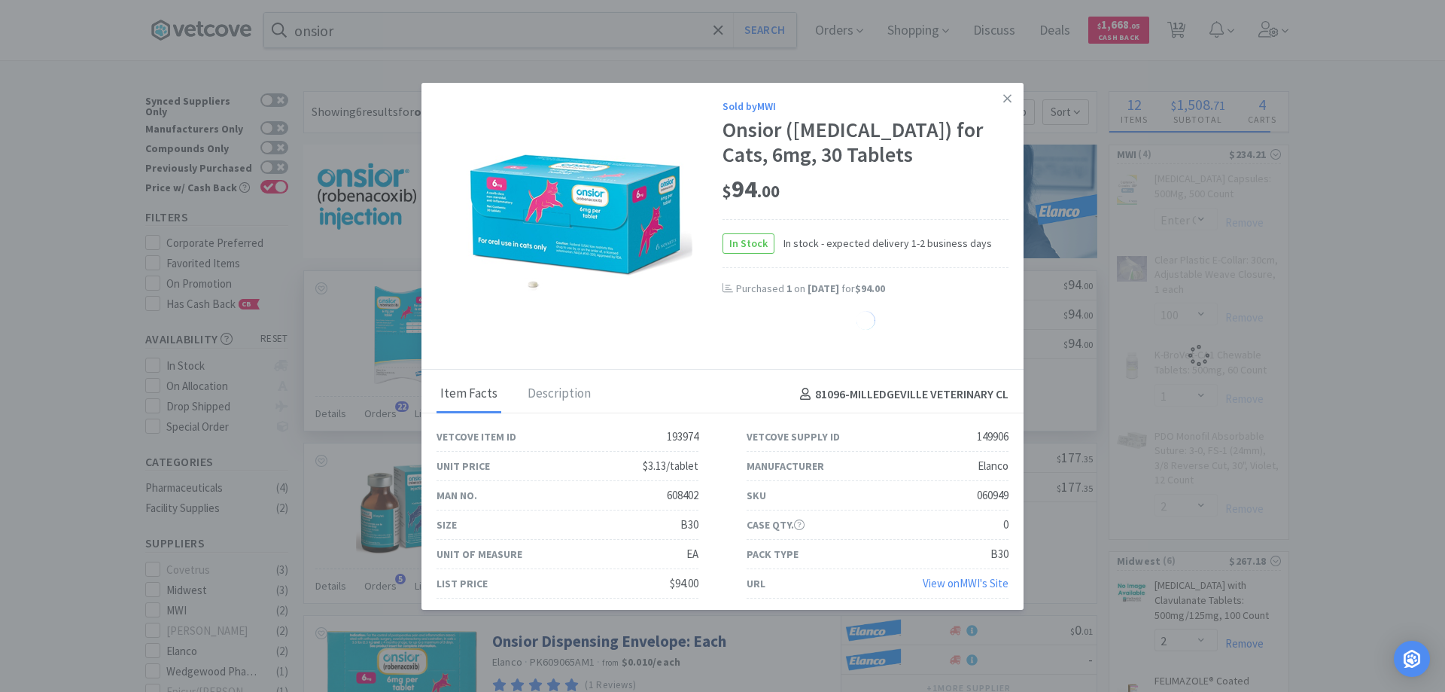
select select "1"
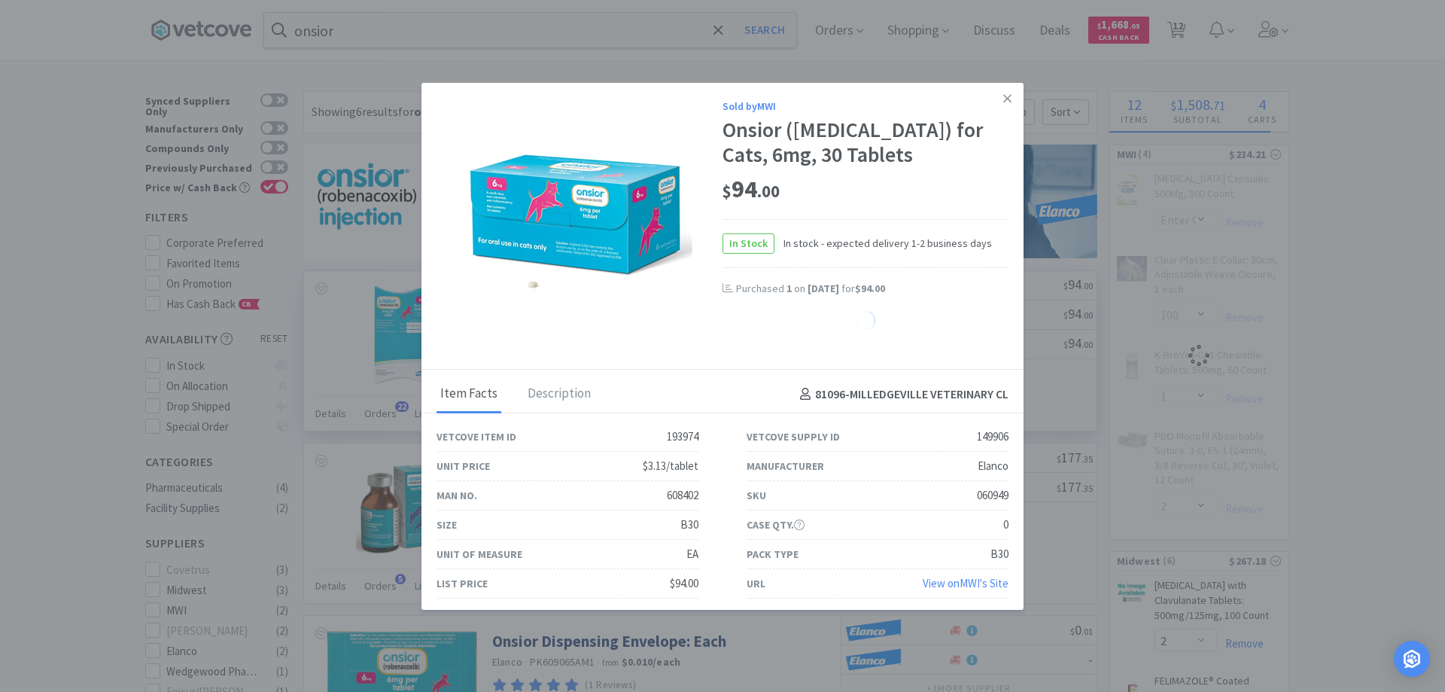
select select "1"
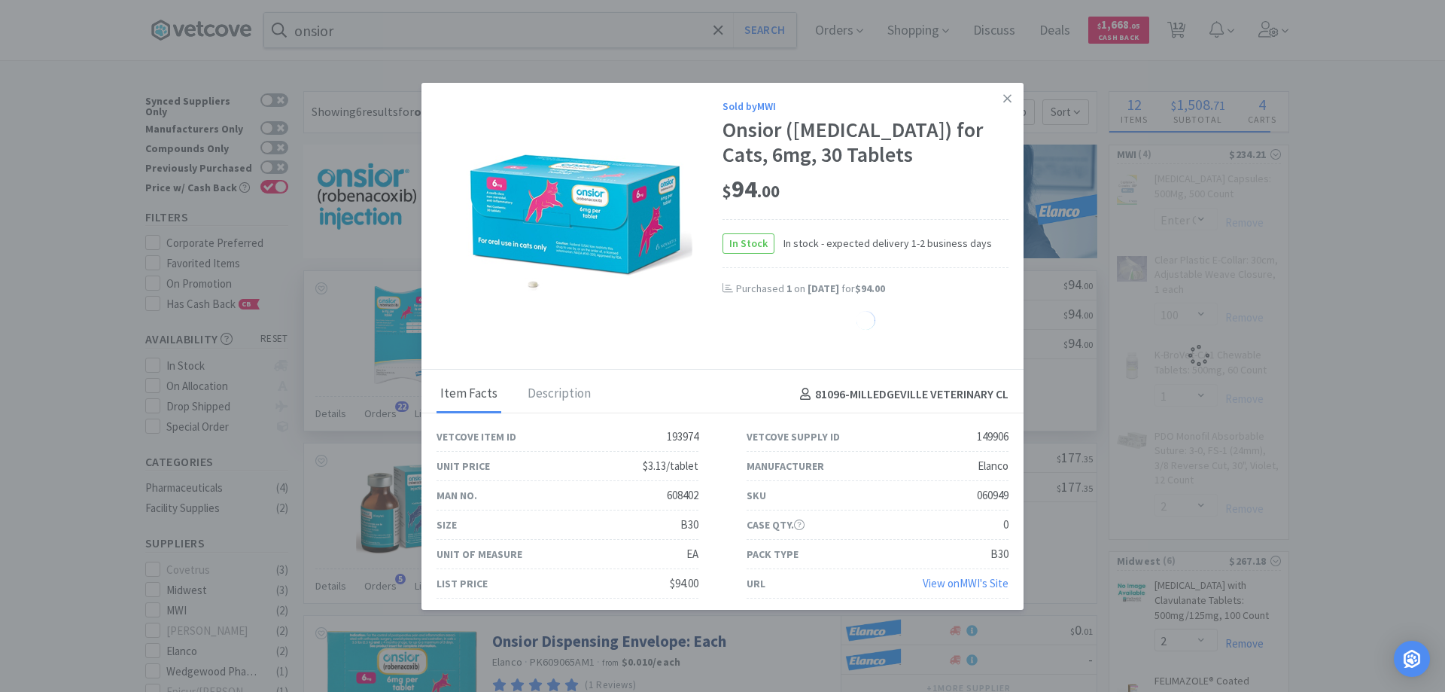
select select "1"
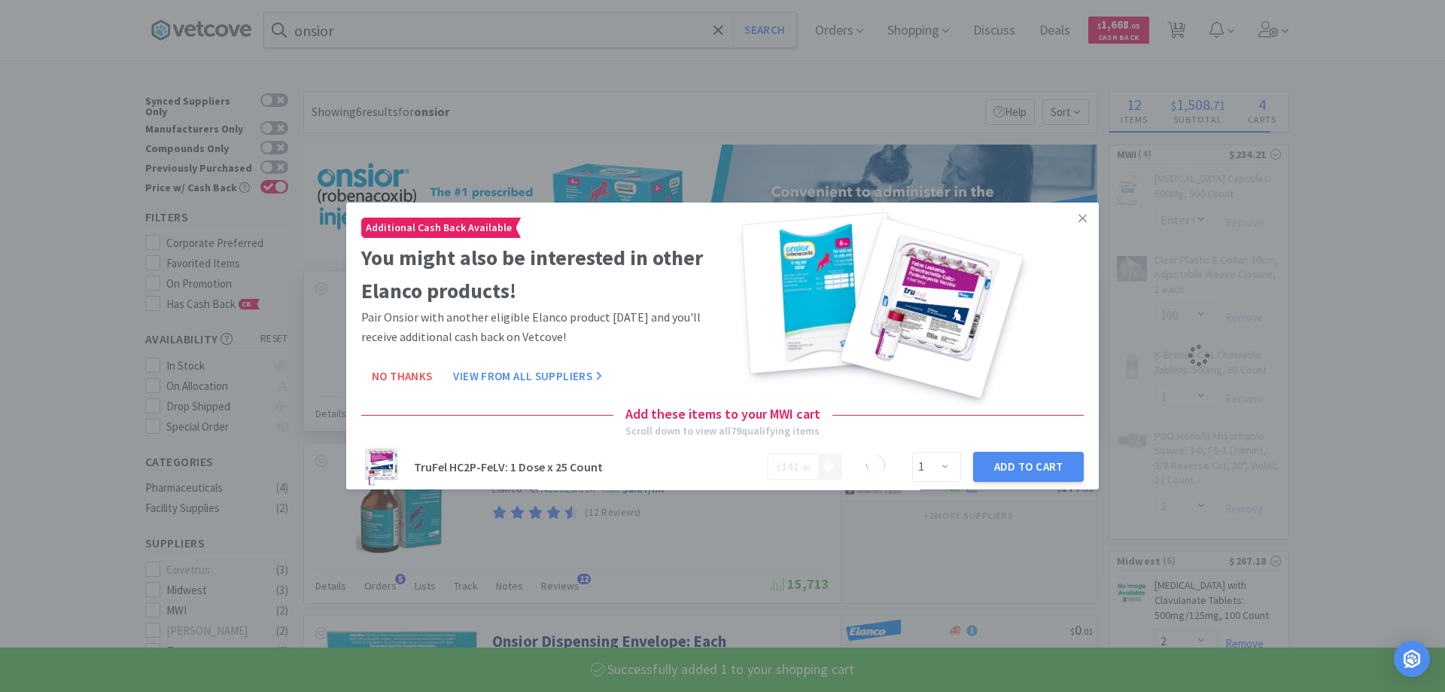
select select "1"
select select "2"
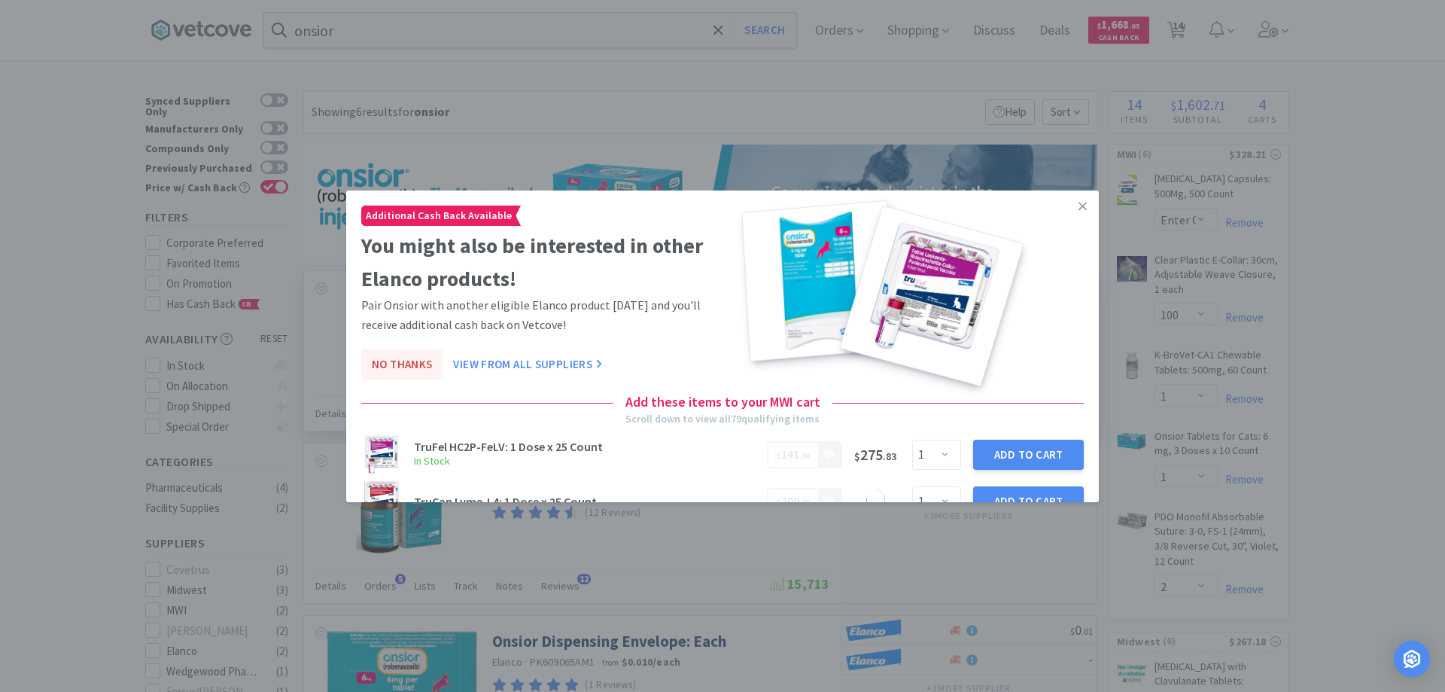
click at [422, 365] on button "No Thanks" at bounding box center [401, 364] width 81 height 30
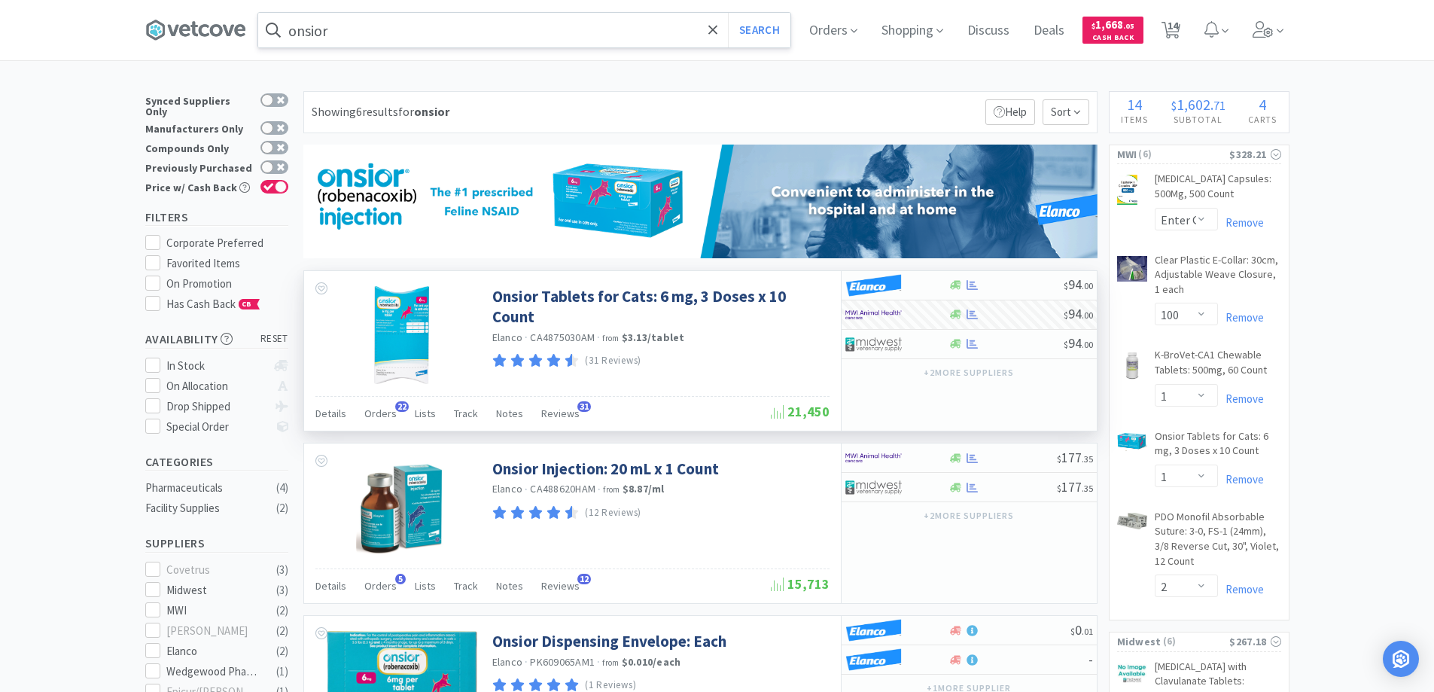
click at [435, 21] on input "onsior" at bounding box center [524, 30] width 532 height 35
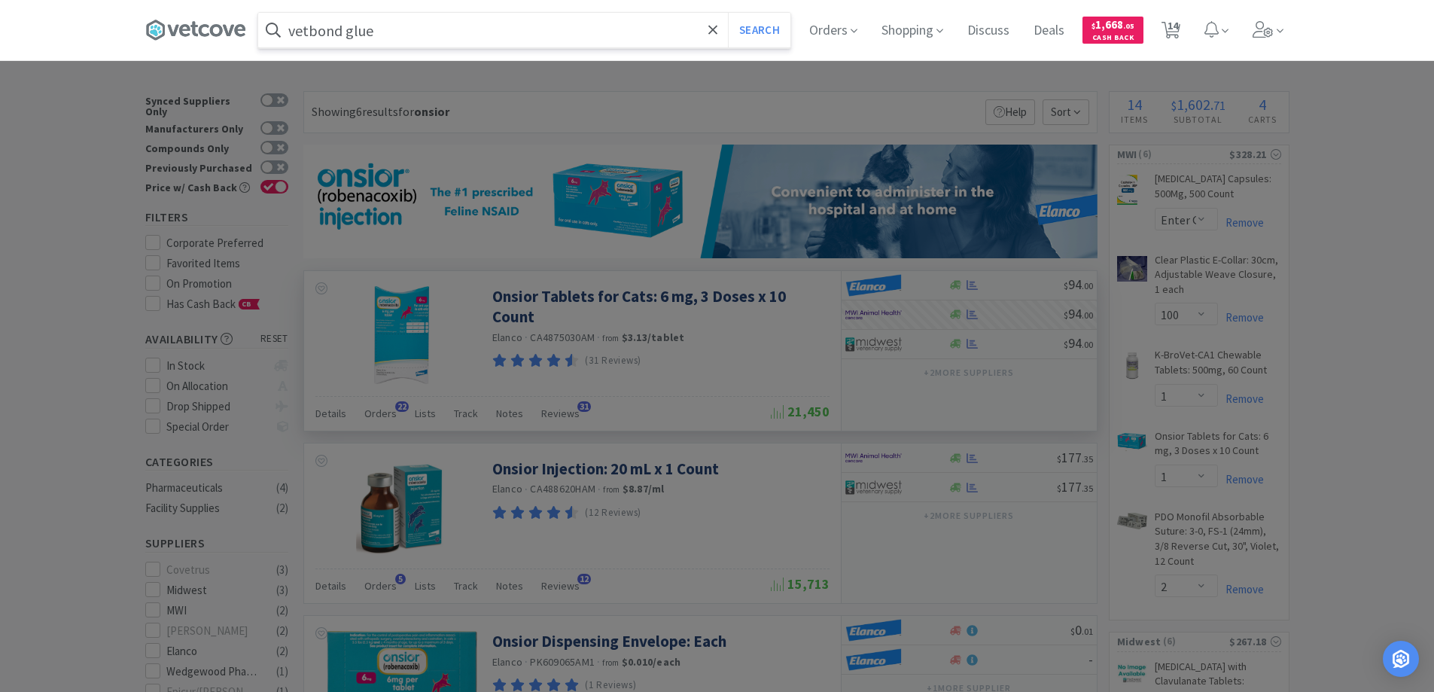
type input "vetbond glue"
click at [728, 13] on button "Search" at bounding box center [759, 30] width 62 height 35
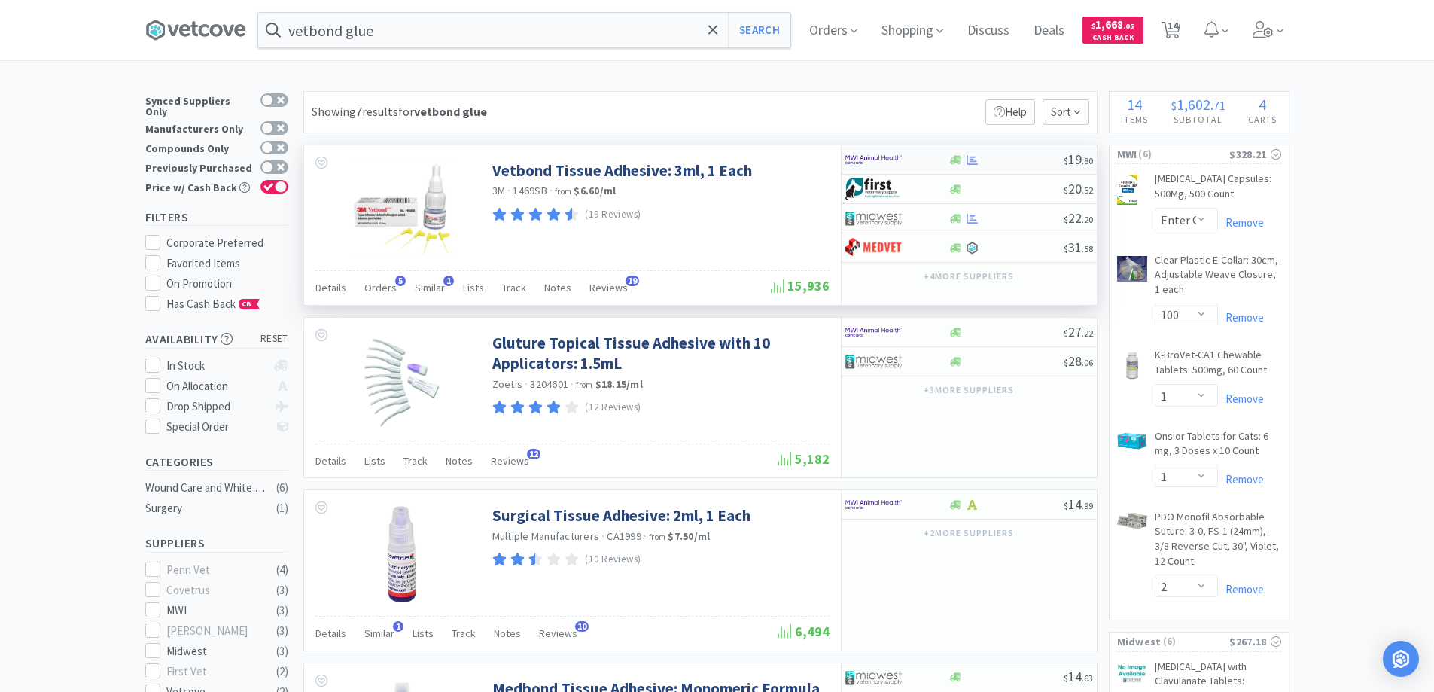
click at [1002, 164] on div at bounding box center [1005, 159] width 115 height 11
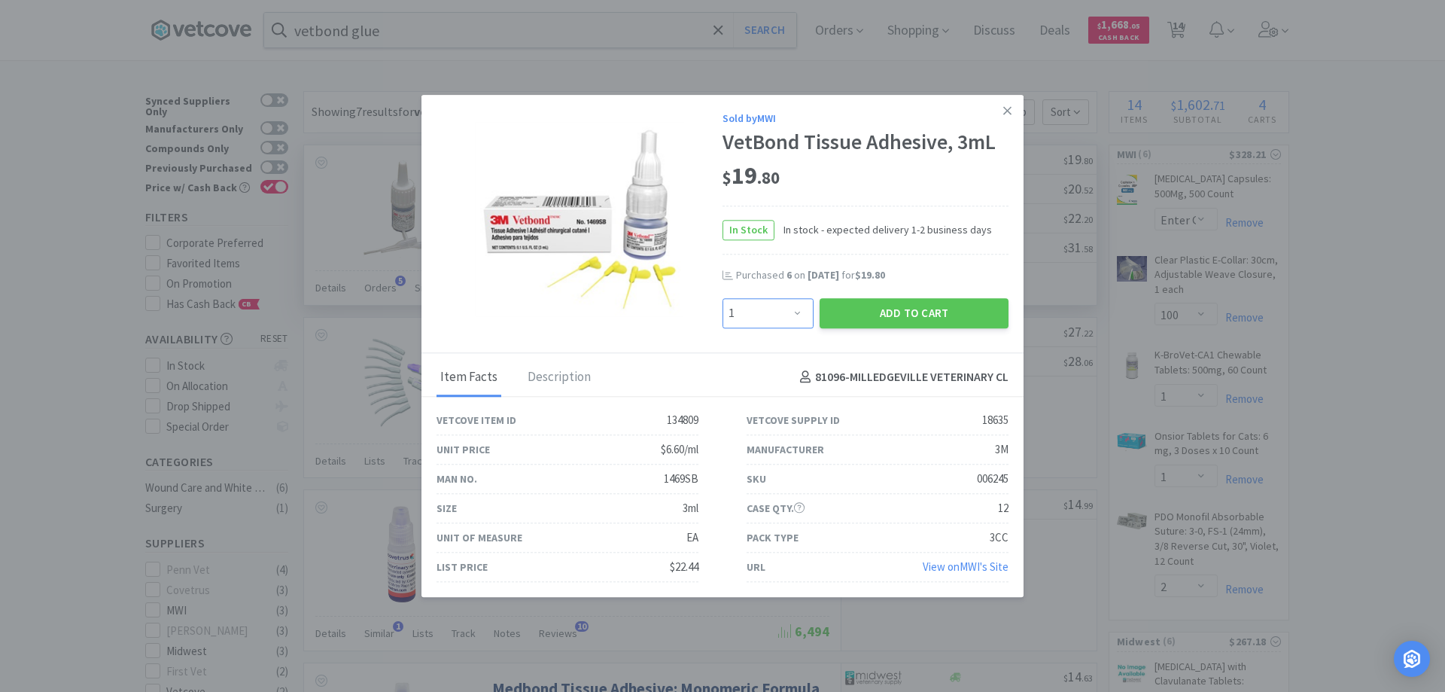
click at [801, 315] on select "Enter Quantity 1 2 3 4 5 6 7 8 9 10 11 12 13 14 15 16 17 18 19 20 Enter Quantity" at bounding box center [767, 313] width 91 height 30
select select "2"
click at [722, 298] on select "Enter Quantity 1 2 3 4 5 6 7 8 9 10 11 12 13 14 15 16 17 18 19 20 Enter Quantity" at bounding box center [767, 313] width 91 height 30
click at [937, 312] on button "Add to Cart" at bounding box center [914, 313] width 189 height 30
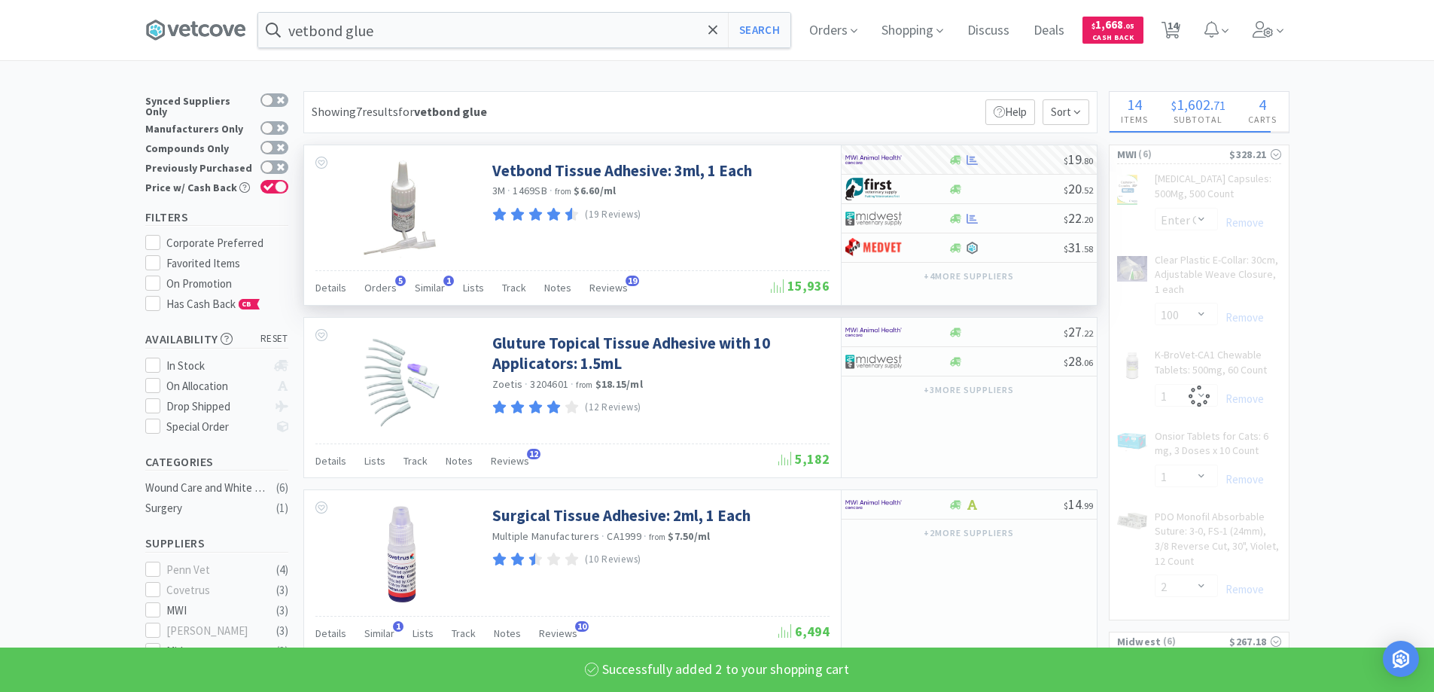
select select "2"
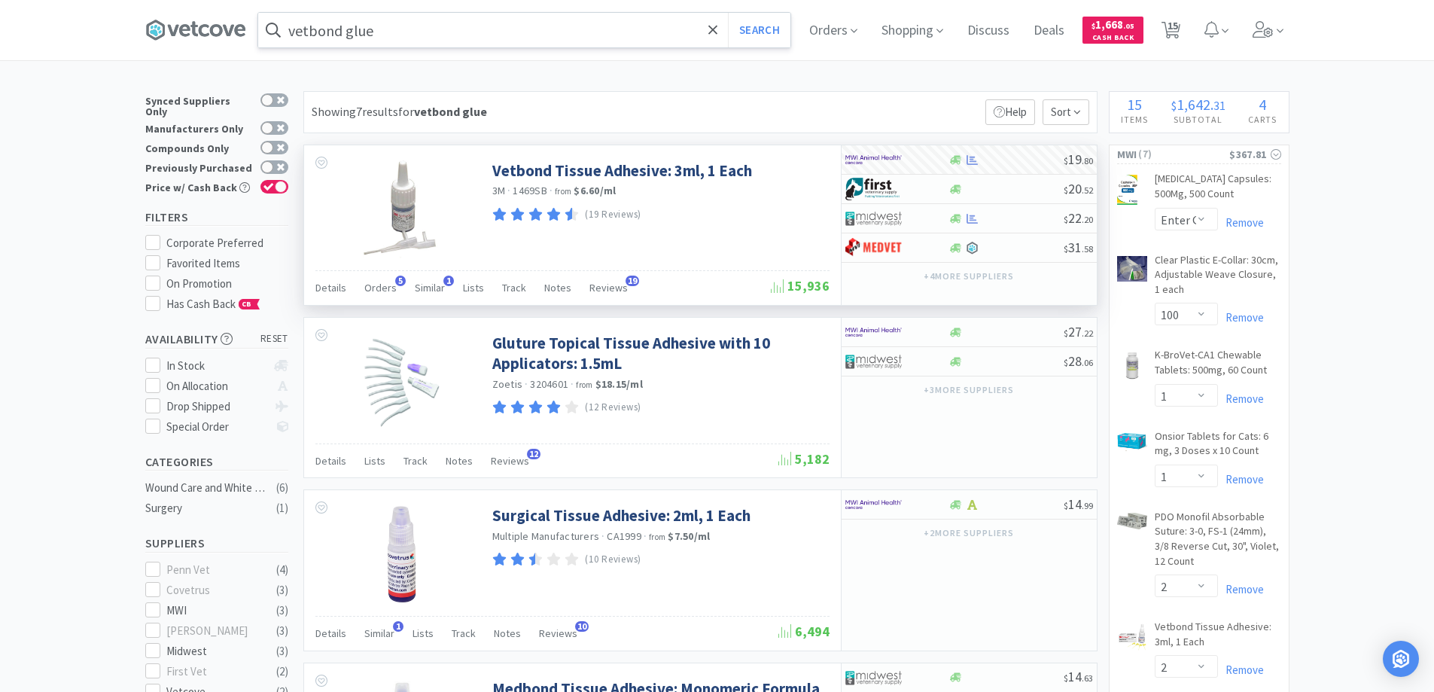
click at [573, 40] on input "vetbond glue" at bounding box center [524, 30] width 532 height 35
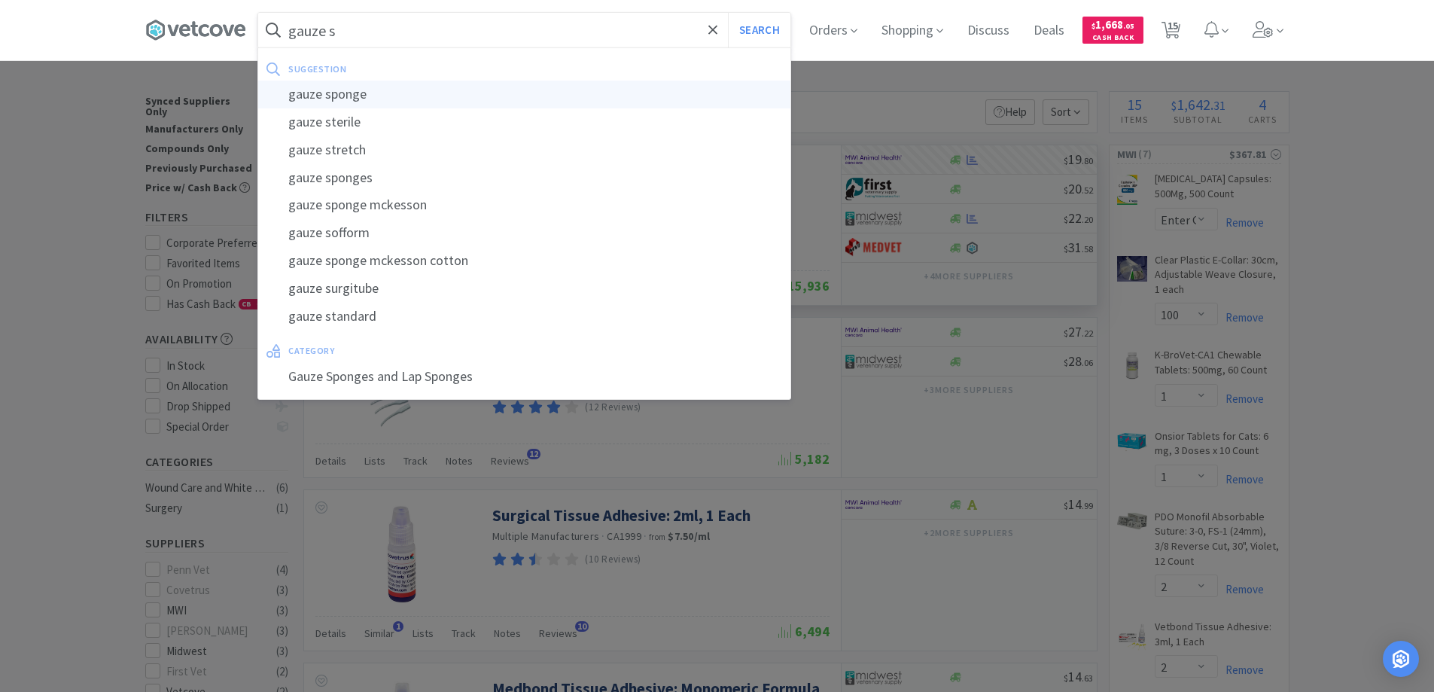
click at [416, 103] on div "gauze sponge" at bounding box center [524, 95] width 532 height 28
type input "gauze sponge"
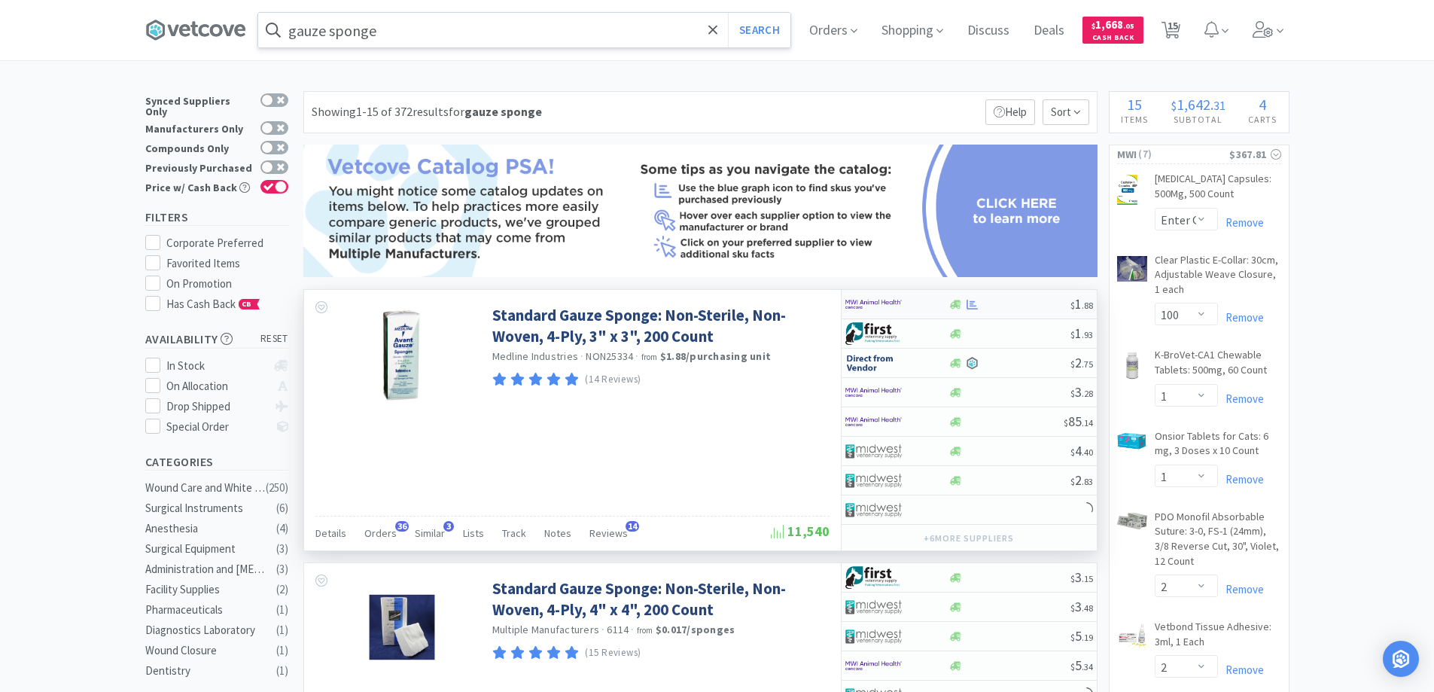
click at [917, 306] on div at bounding box center [886, 304] width 83 height 26
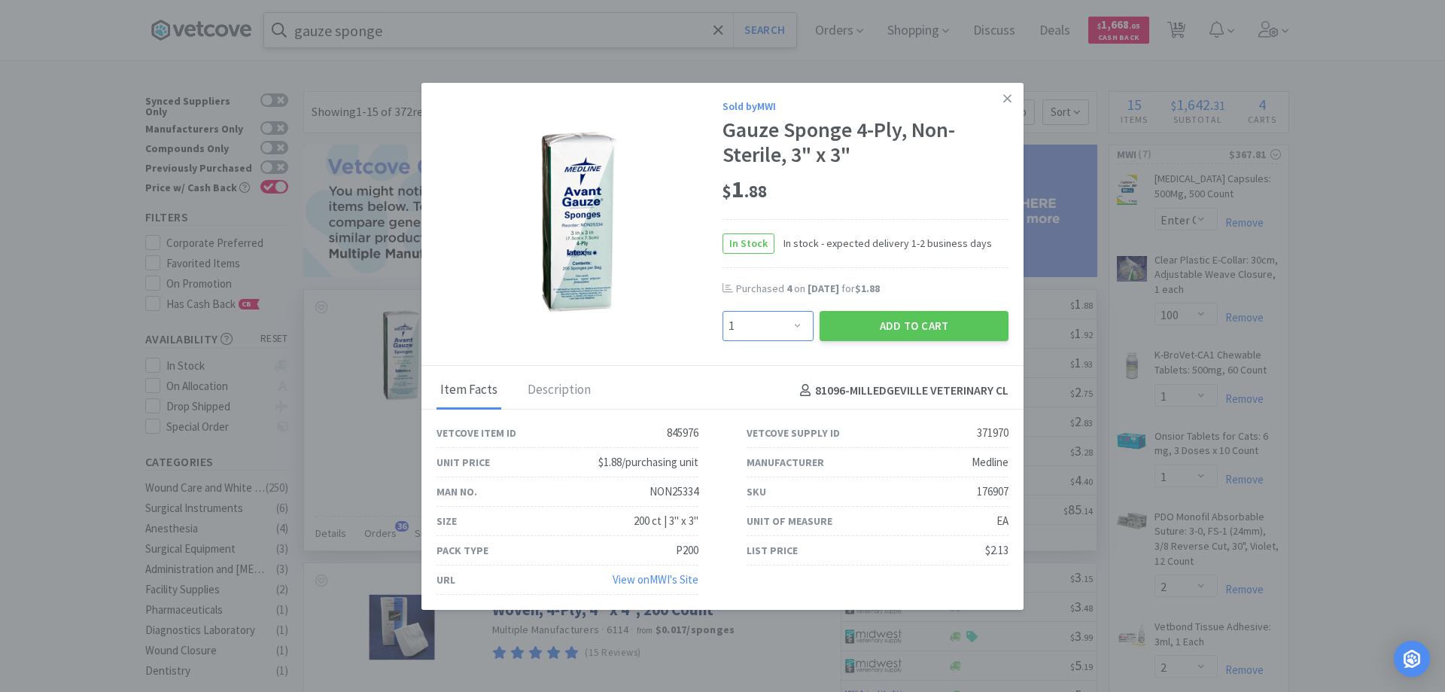
click at [788, 330] on select "Enter Quantity 1 2 3 4 5 6 7 8 9 10 11 12 13 14 15 16 17 18 19 20 Enter Quantity" at bounding box center [767, 326] width 91 height 30
select select "6"
click at [722, 311] on select "Enter Quantity 1 2 3 4 5 6 7 8 9 10 11 12 13 14 15 16 17 18 19 20 Enter Quantity" at bounding box center [767, 326] width 91 height 30
click at [907, 324] on button "Add to Cart" at bounding box center [914, 326] width 189 height 30
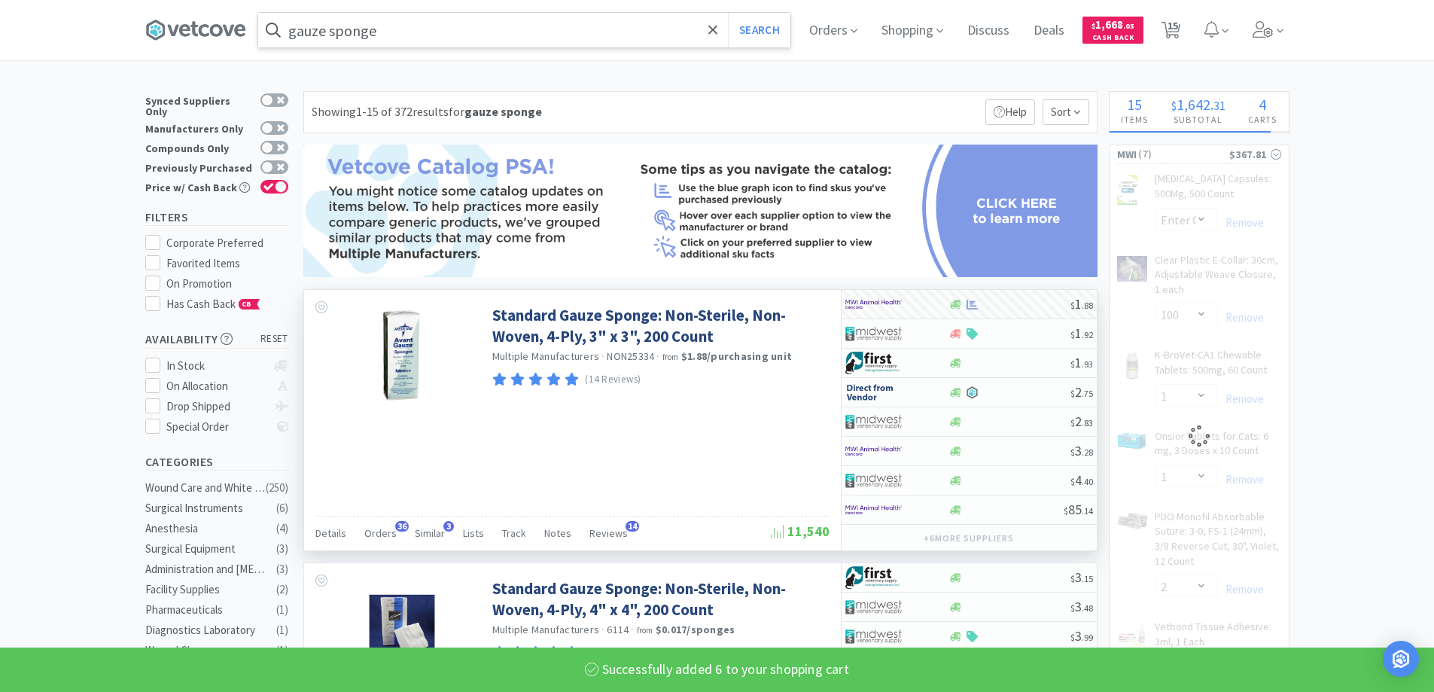
select select "6"
select select "2"
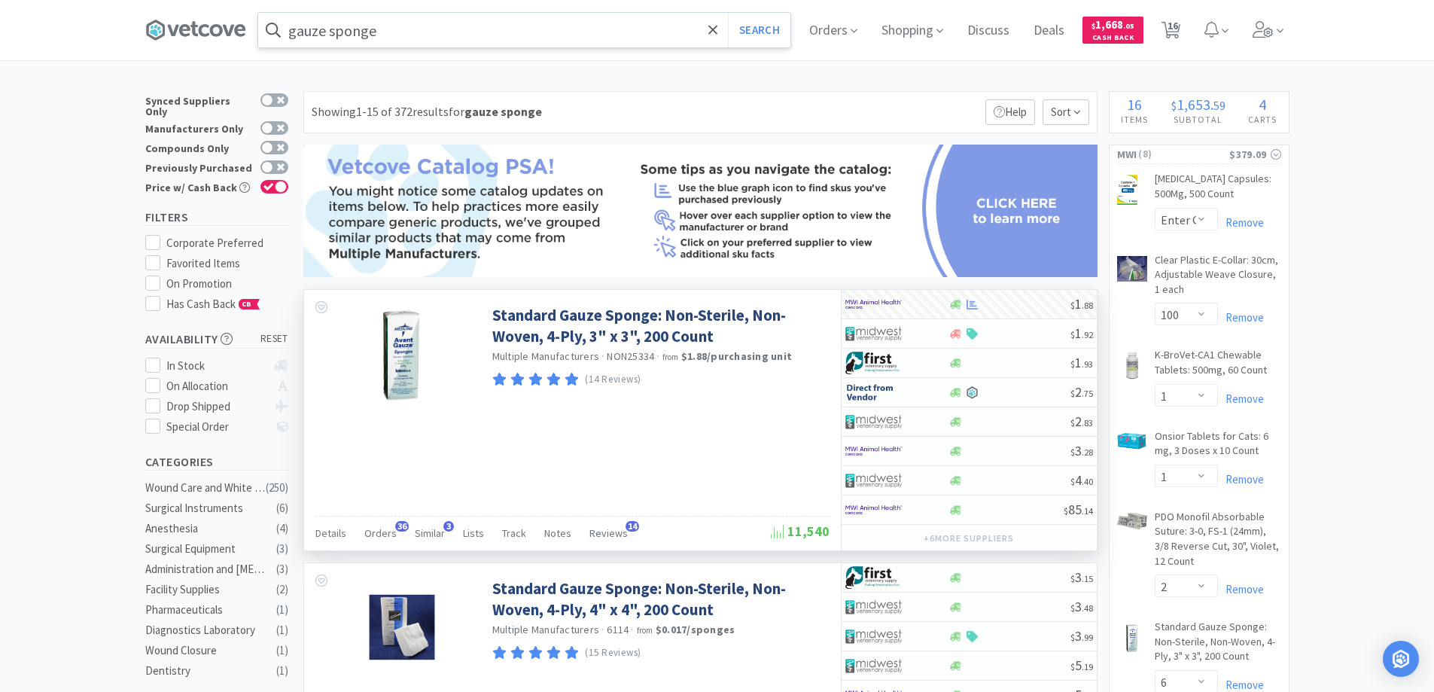
click at [531, 27] on input "gauze sponge" at bounding box center [524, 30] width 532 height 35
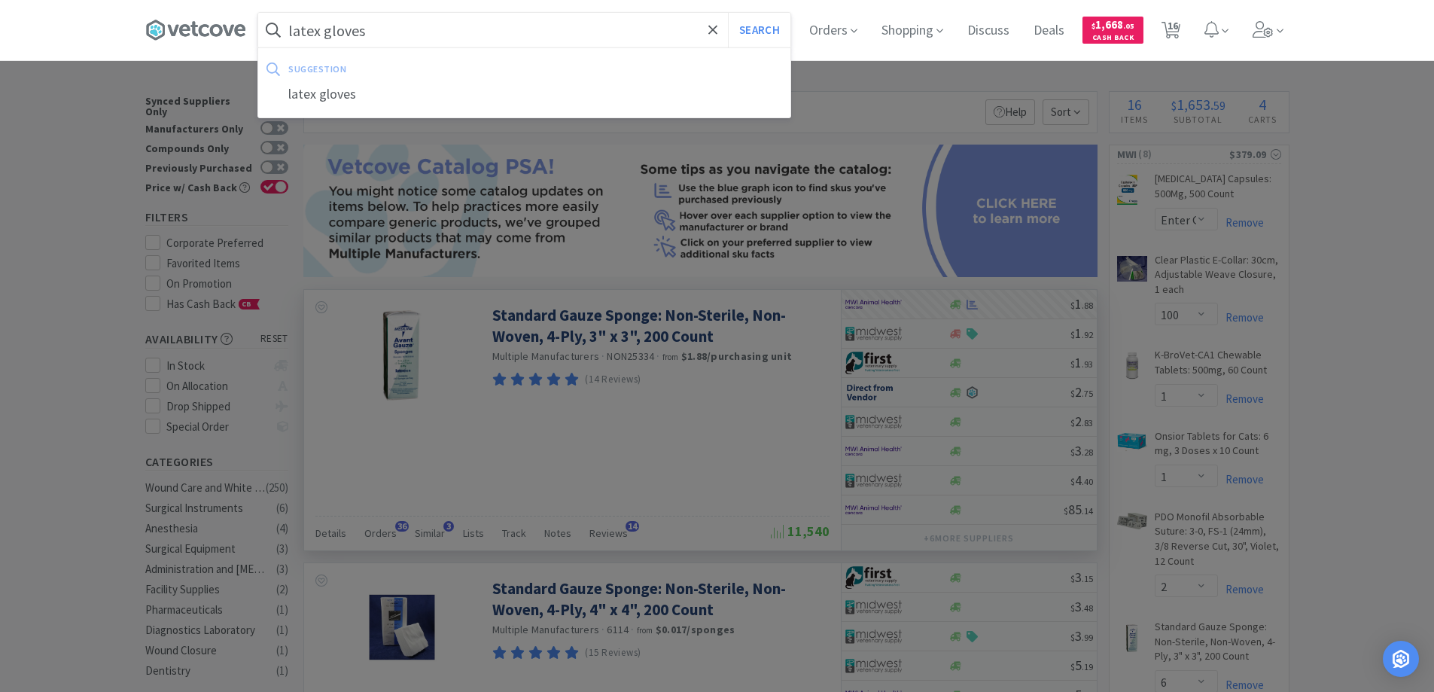
type input "latex gloves"
click at [728, 13] on button "Search" at bounding box center [759, 30] width 62 height 35
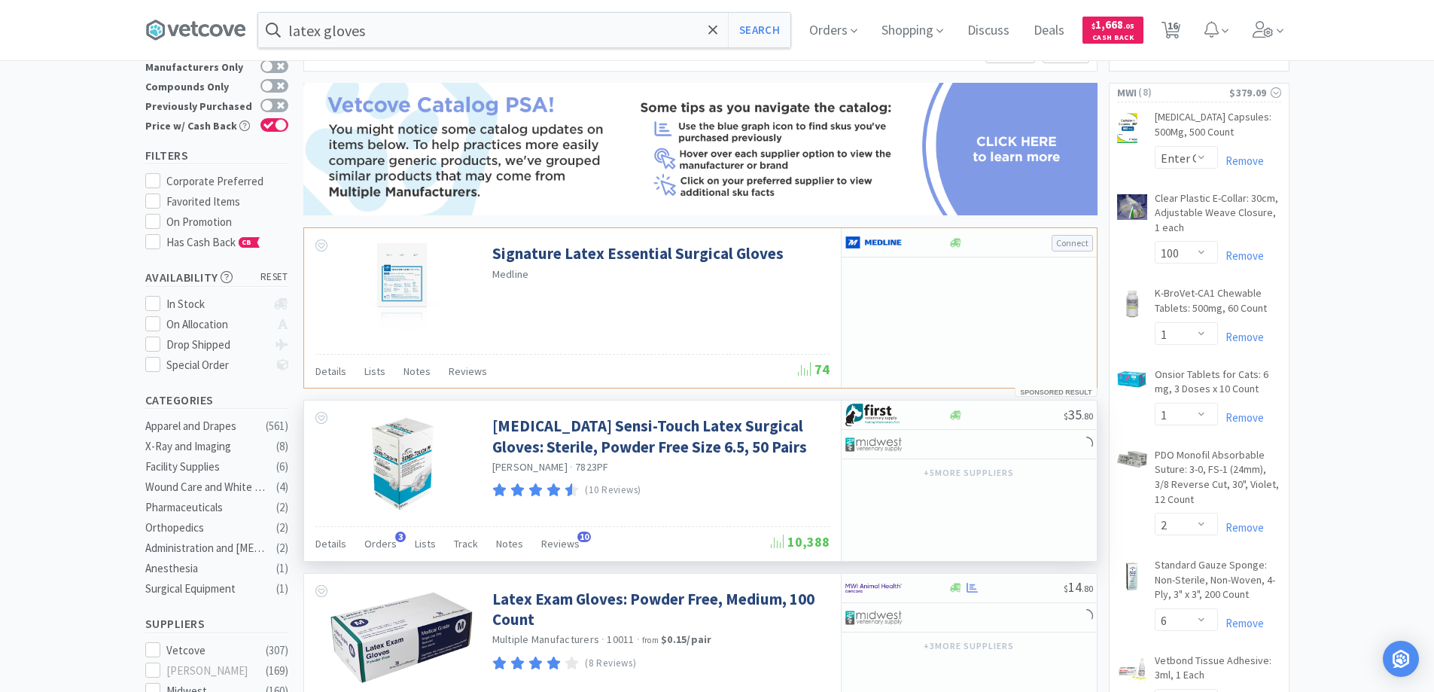
scroll to position [226, 0]
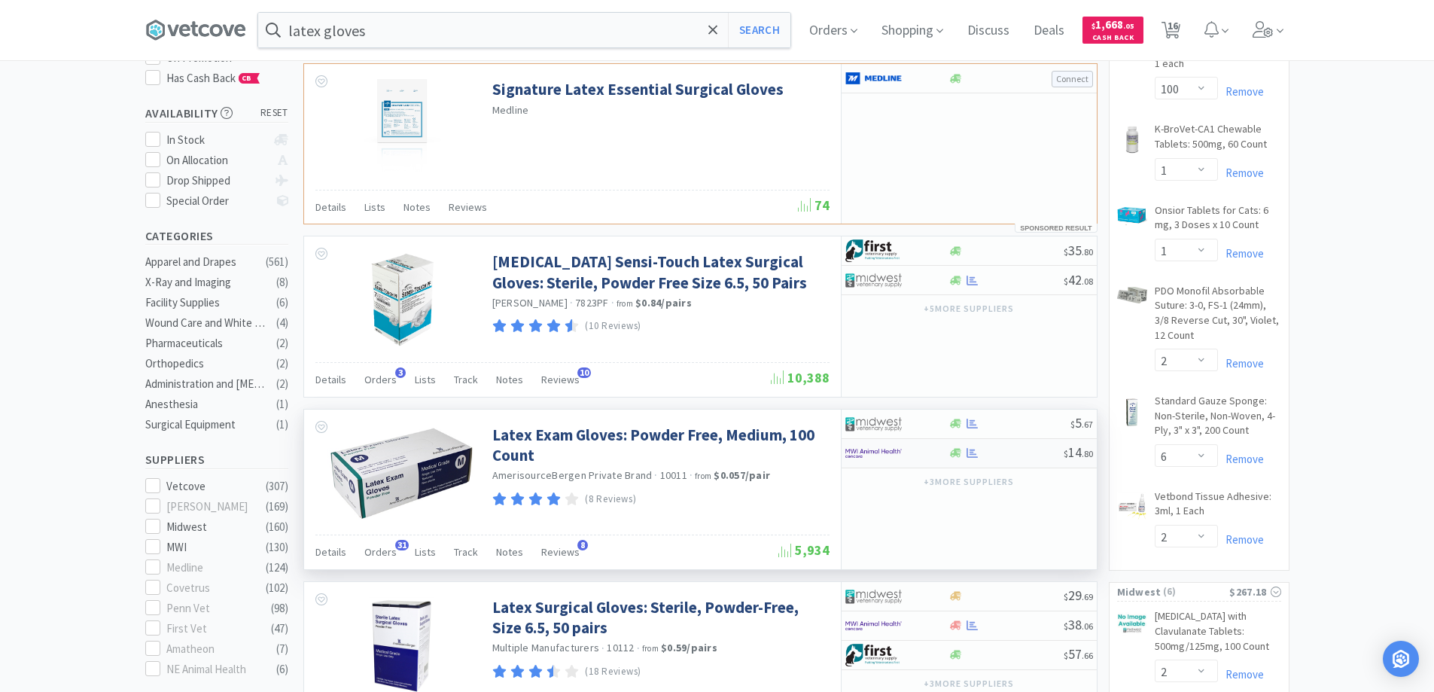
click at [938, 452] on div at bounding box center [896, 453] width 103 height 26
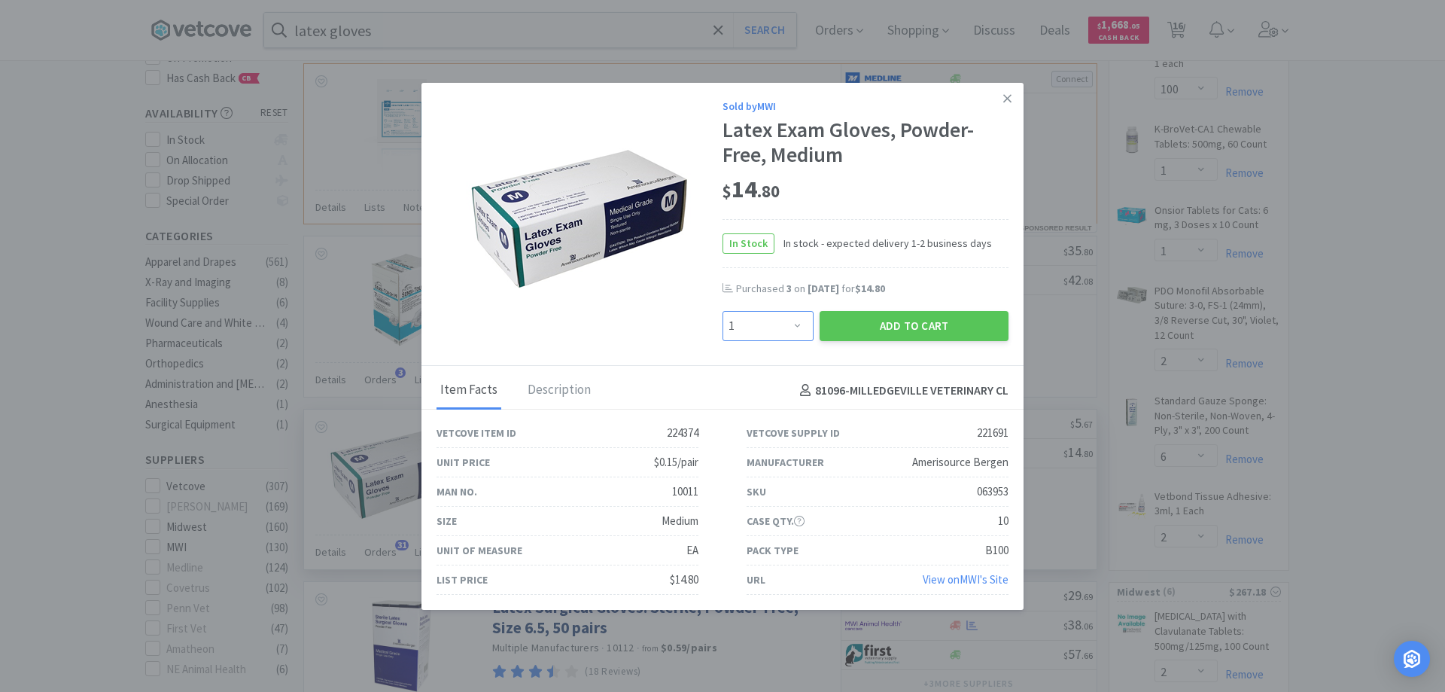
click at [784, 336] on select "Enter Quantity 1 2 3 4 5 6 7 8 9 10 11 12 13 14 15 16 17 18 19 20 Enter Quantity" at bounding box center [767, 326] width 91 height 30
select select "2"
click at [722, 311] on select "Enter Quantity 1 2 3 4 5 6 7 8 9 10 11 12 13 14 15 16 17 18 19 20 Enter Quantity" at bounding box center [767, 326] width 91 height 30
click at [882, 327] on button "Add to Cart" at bounding box center [914, 326] width 189 height 30
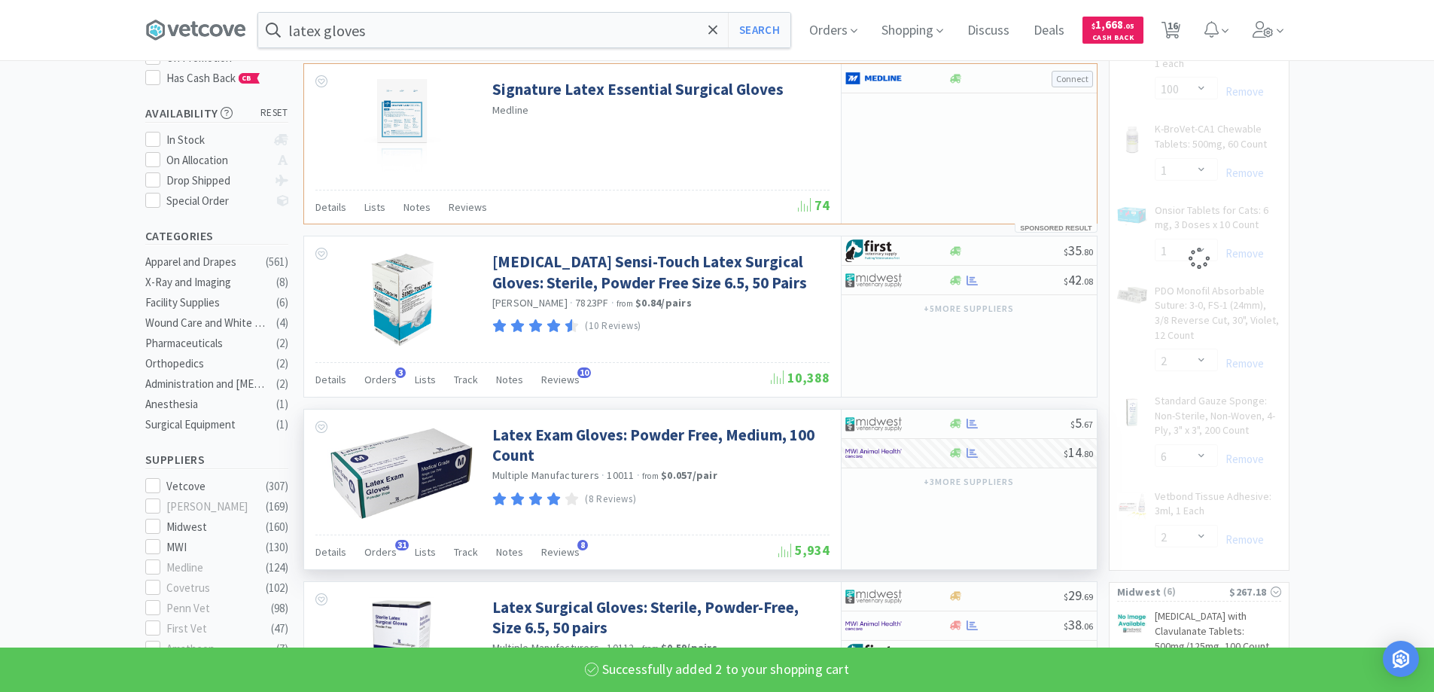
select select "2"
select select "1"
select select "2"
select select "6"
select select "2"
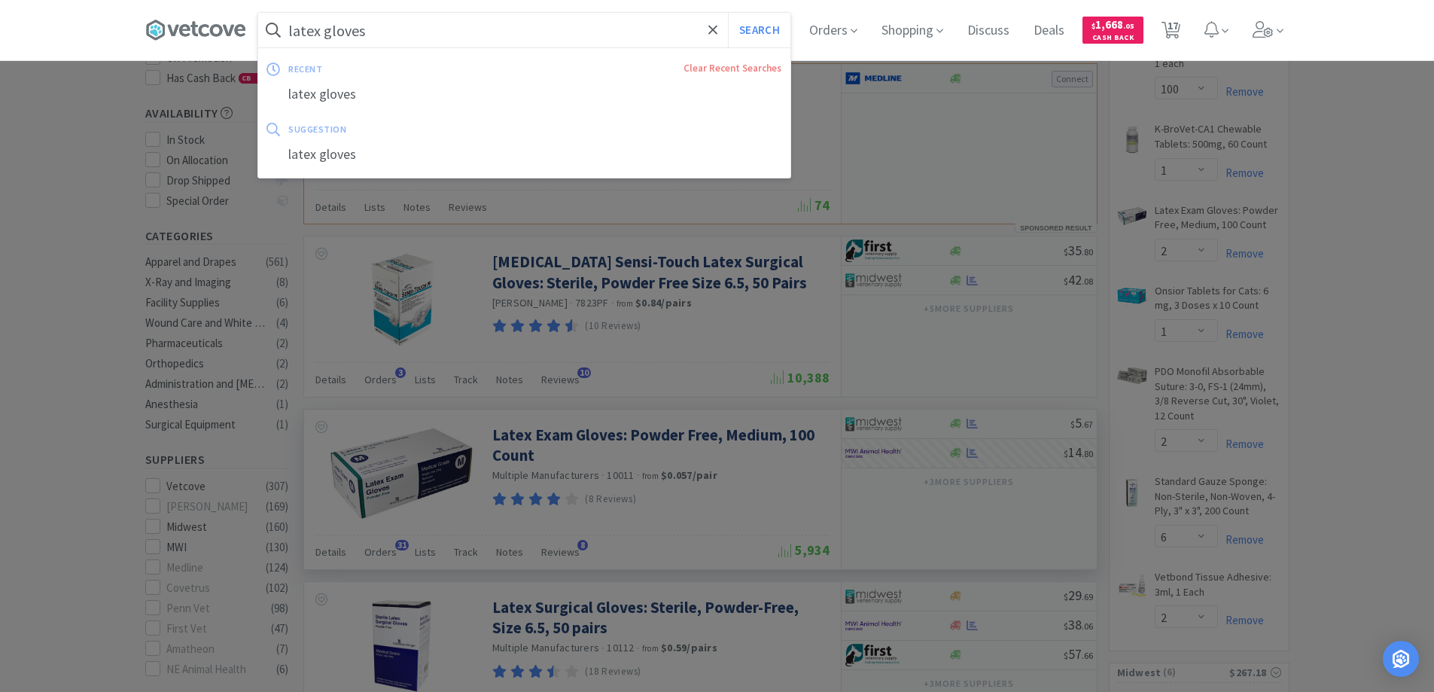
click at [418, 20] on input "latex gloves" at bounding box center [524, 30] width 532 height 35
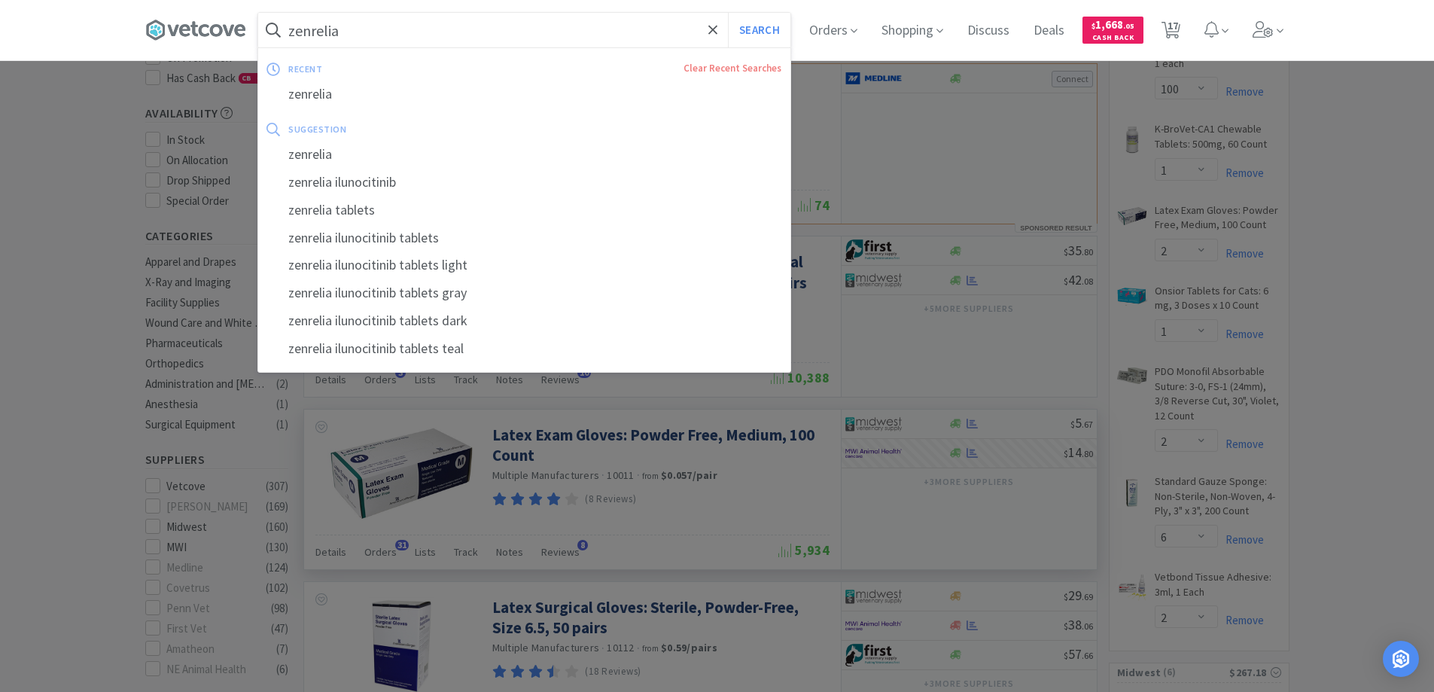
type input "zenrelia"
click at [728, 13] on button "Search" at bounding box center [759, 30] width 62 height 35
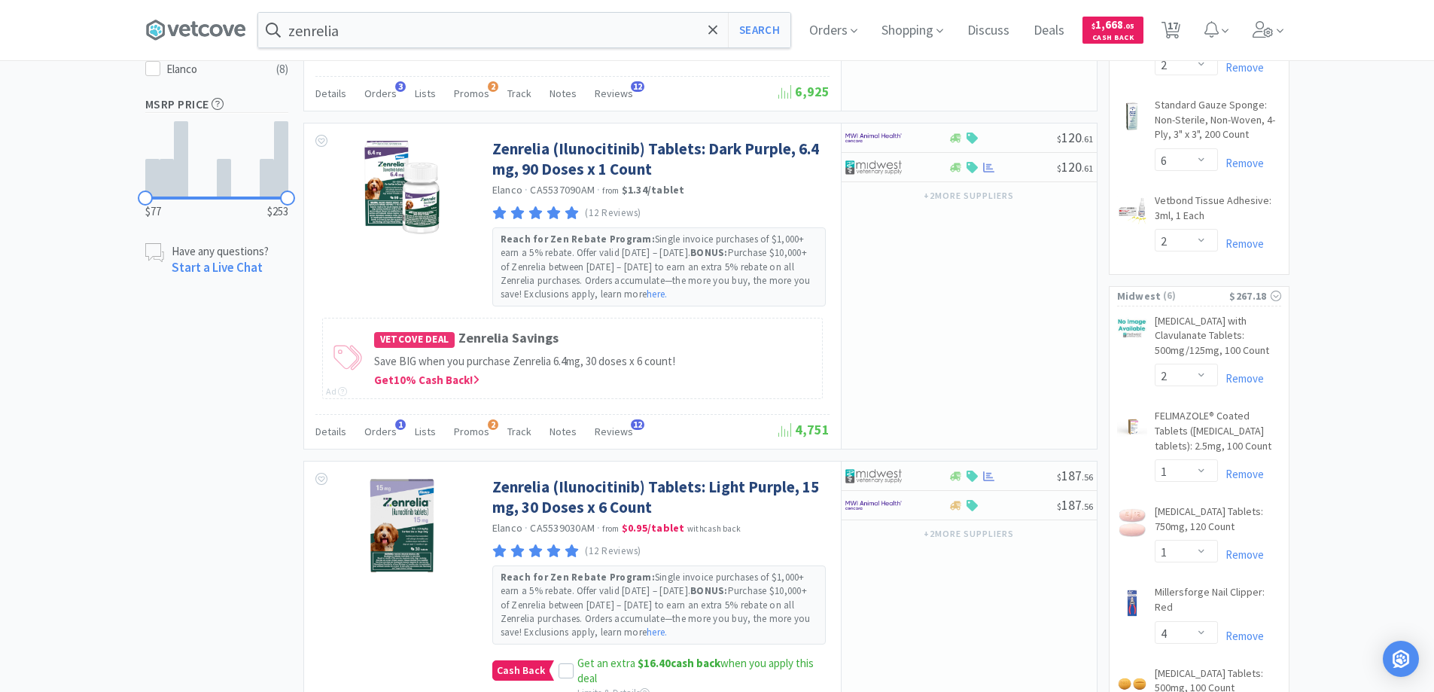
scroll to position [677, 0]
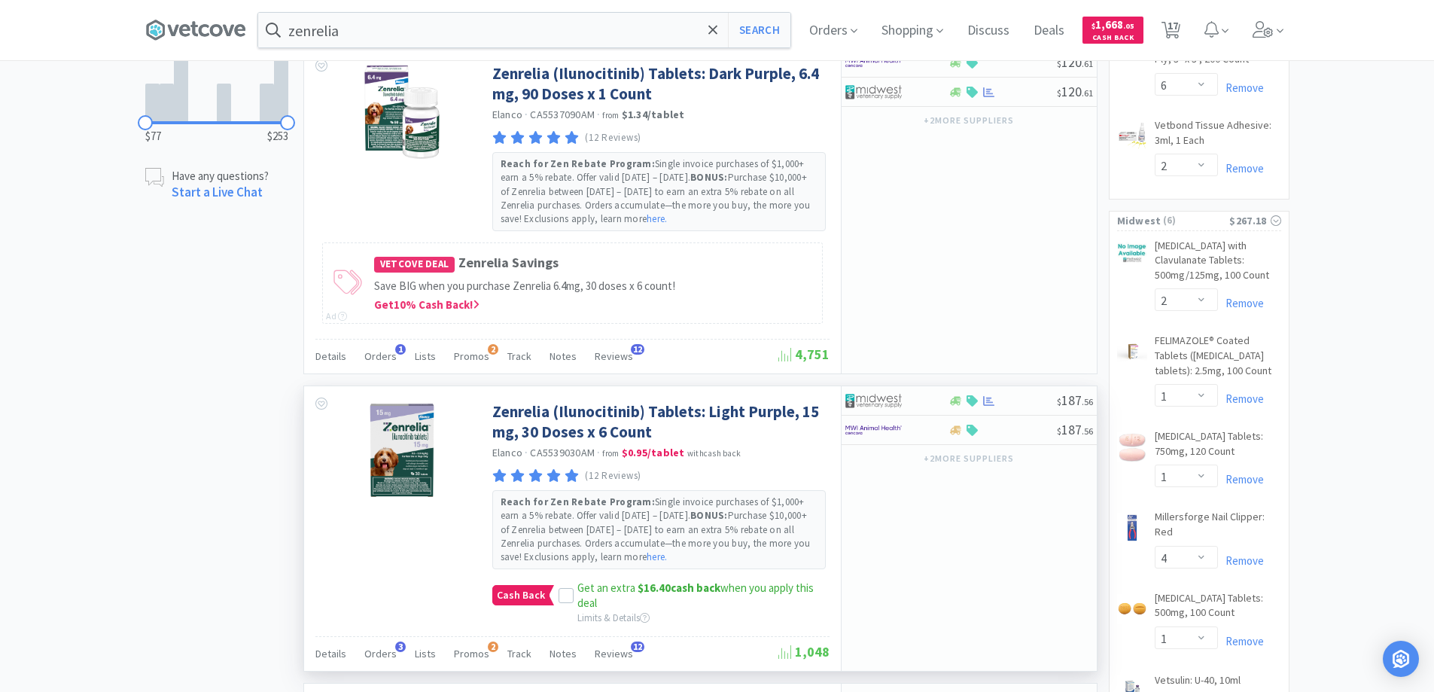
drag, startPoint x: 667, startPoint y: 546, endPoint x: 608, endPoint y: 522, distance: 63.4
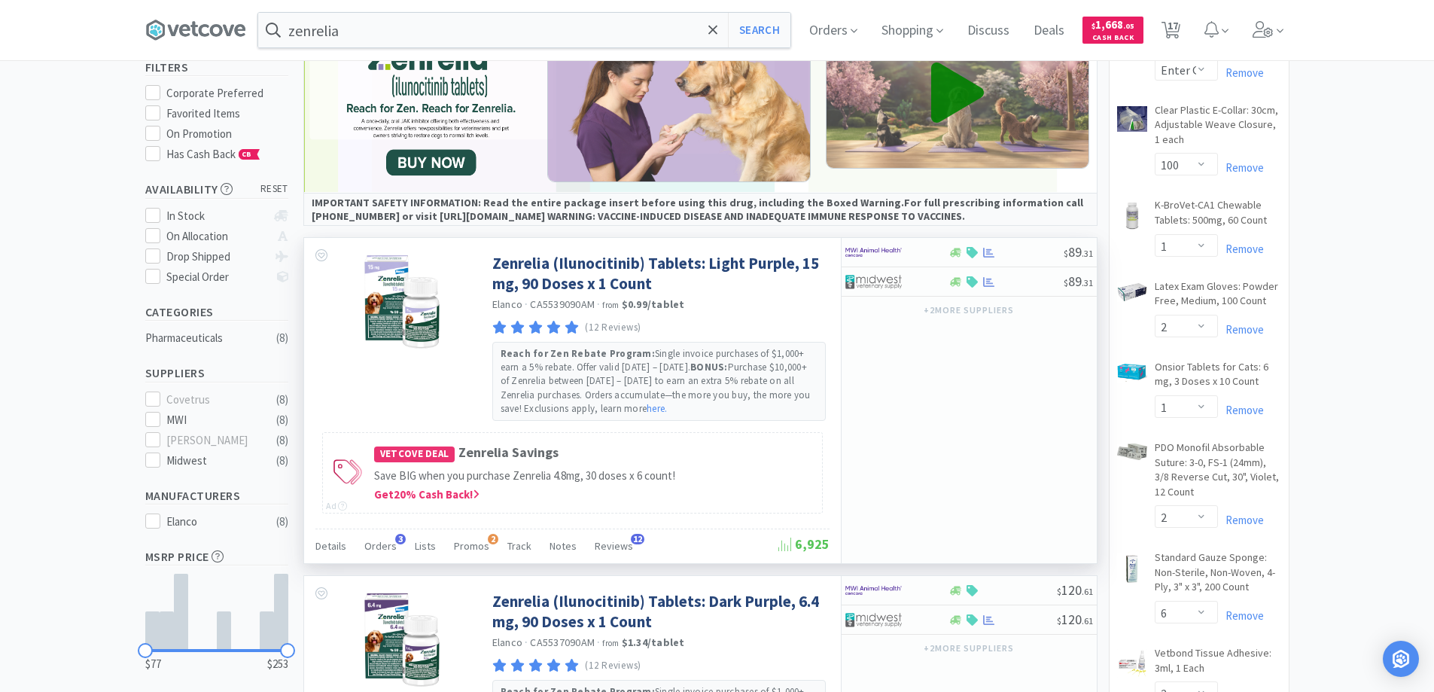
scroll to position [151, 0]
click at [916, 251] on div at bounding box center [886, 252] width 83 height 26
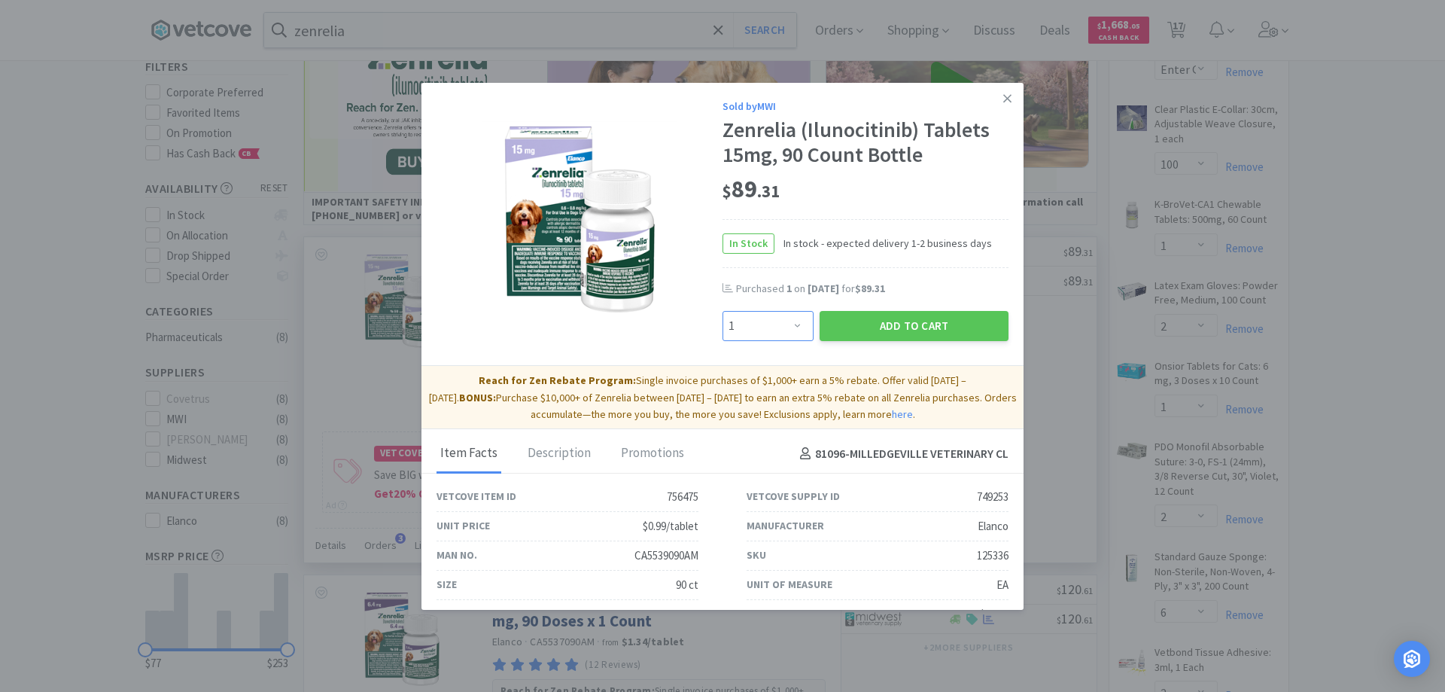
drag, startPoint x: 792, startPoint y: 322, endPoint x: 789, endPoint y: 312, distance: 11.0
click at [792, 322] on select "Enter Quantity 1 2 3 4 5 6 7 8 9 10 11 12 13 14 15 16 17 18 19 20 Enter Quantity" at bounding box center [767, 326] width 91 height 30
select select "4"
click at [722, 311] on select "Enter Quantity 1 2 3 4 5 6 7 8 9 10 11 12 13 14 15 16 17 18 19 20 Enter Quantity" at bounding box center [767, 326] width 91 height 30
click at [900, 330] on button "Add to Cart" at bounding box center [914, 326] width 189 height 30
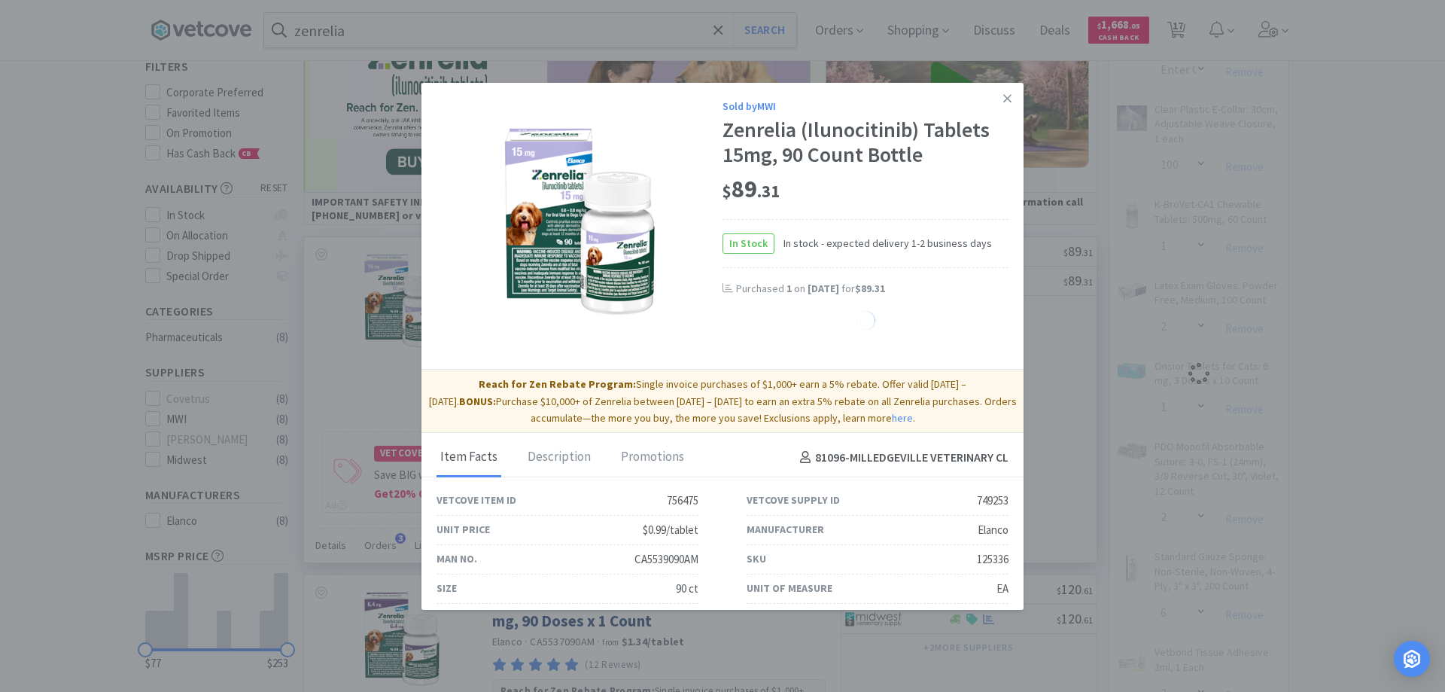
select select "1"
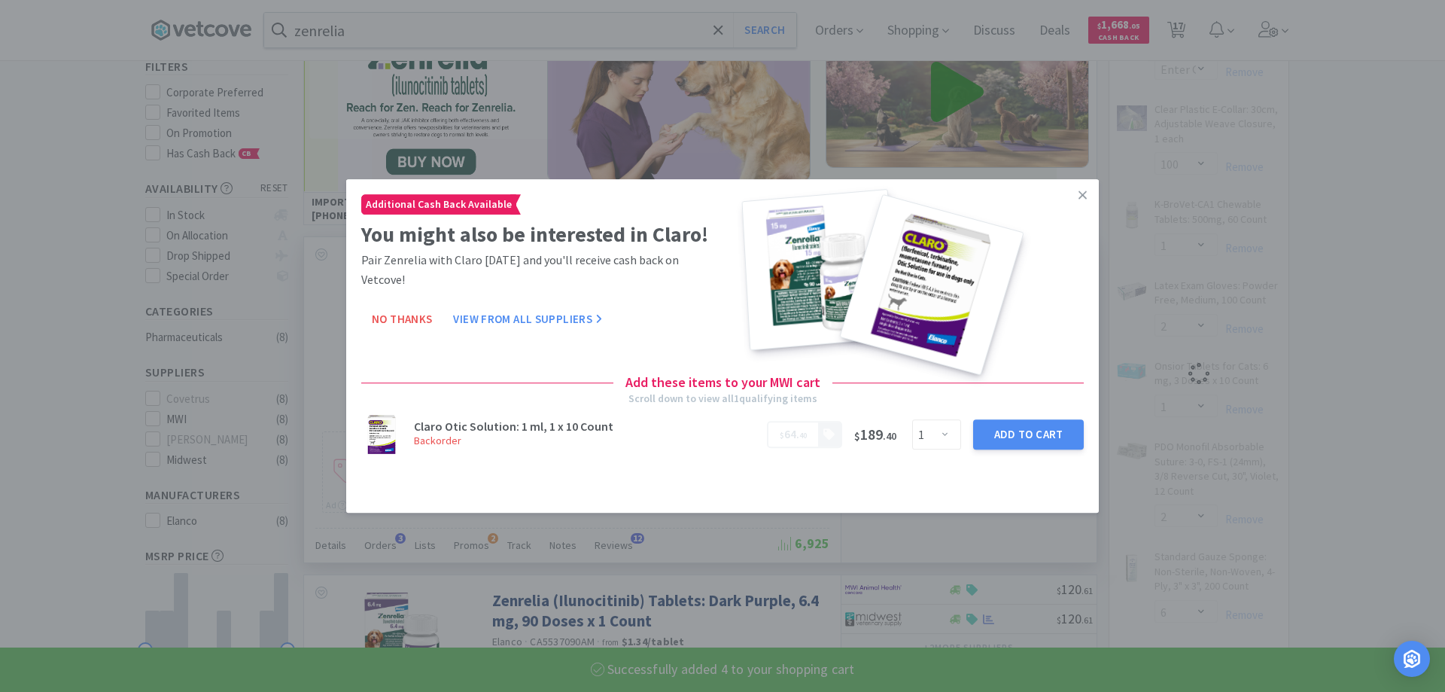
select select "4"
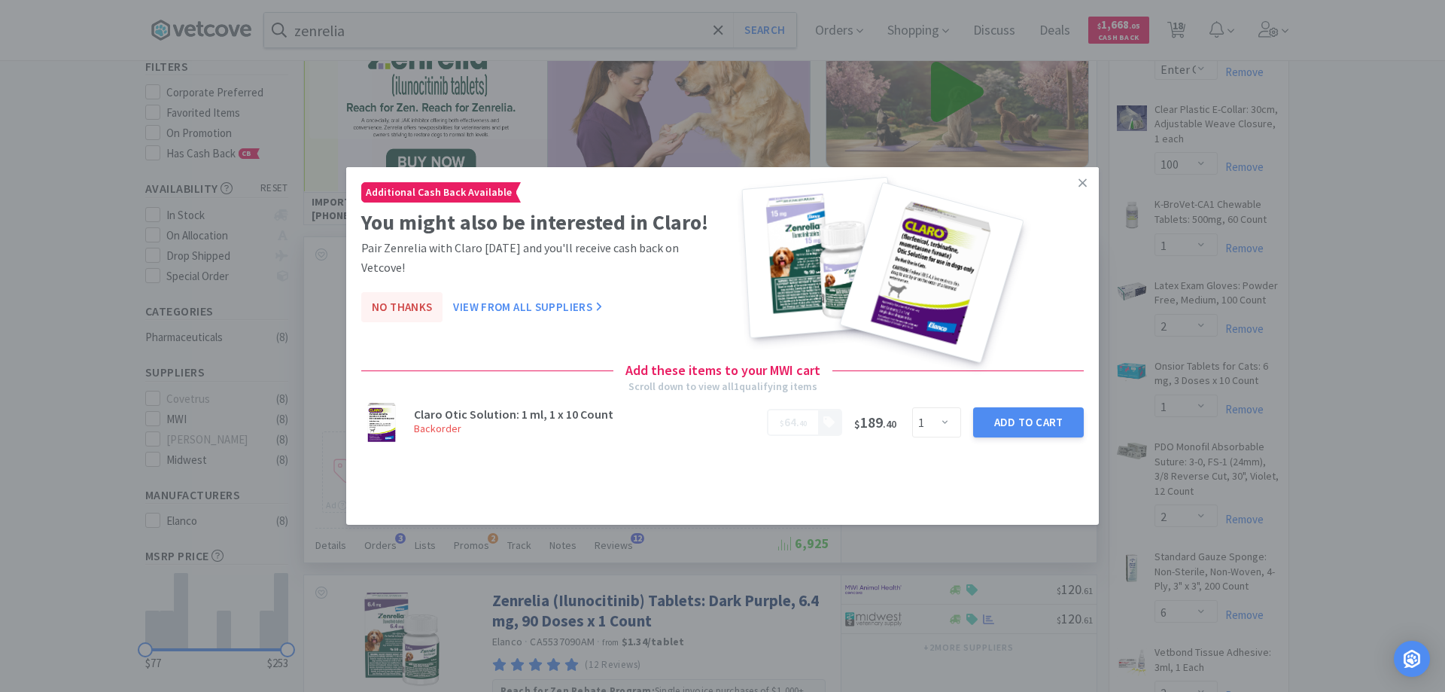
click at [416, 293] on button "No Thanks" at bounding box center [401, 308] width 81 height 30
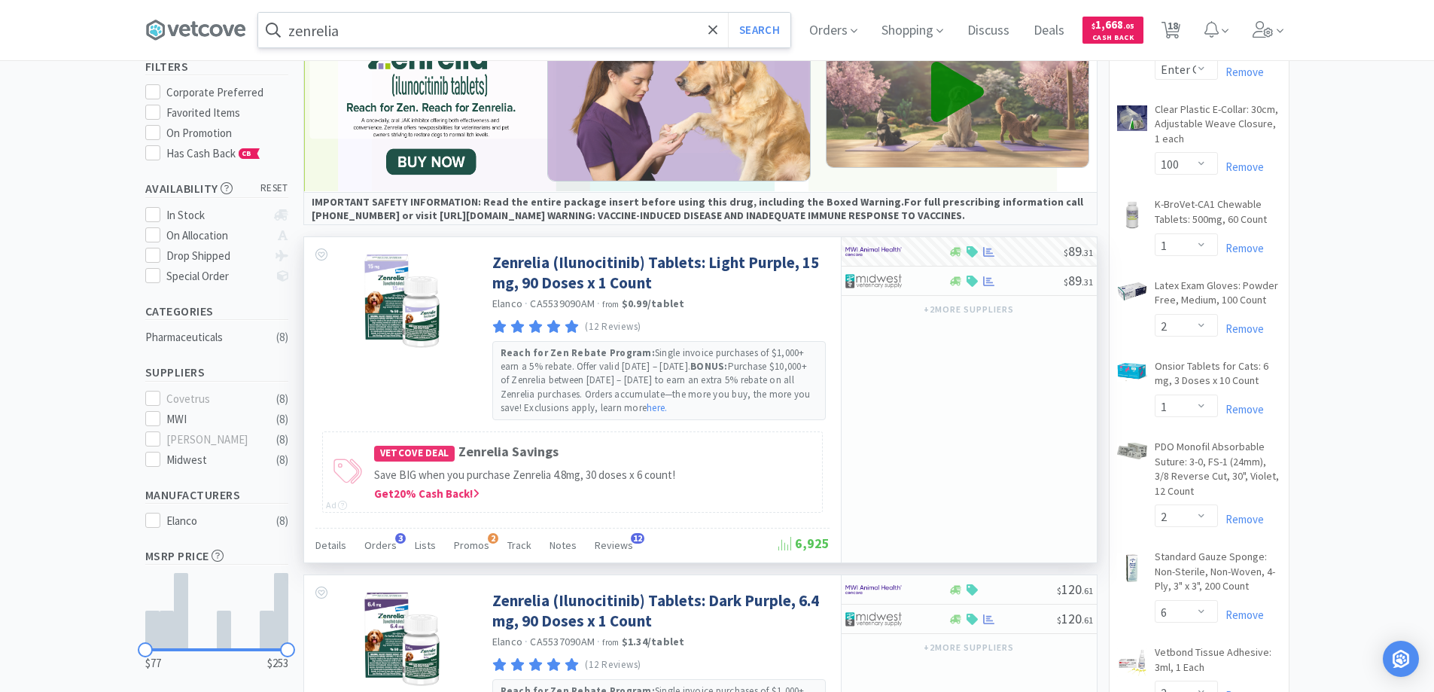
click at [365, 30] on input "zenrelia" at bounding box center [524, 30] width 532 height 35
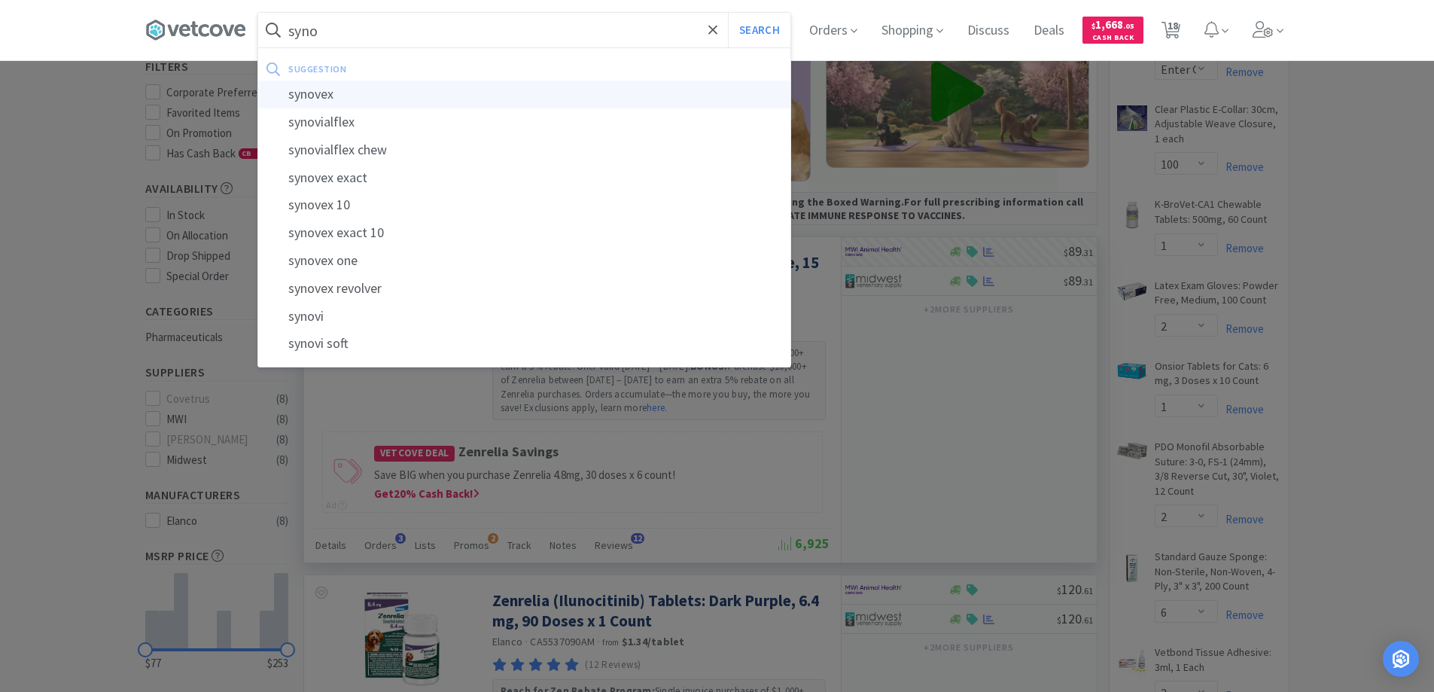
click at [318, 99] on div "synovex" at bounding box center [524, 95] width 532 height 28
type input "synovex"
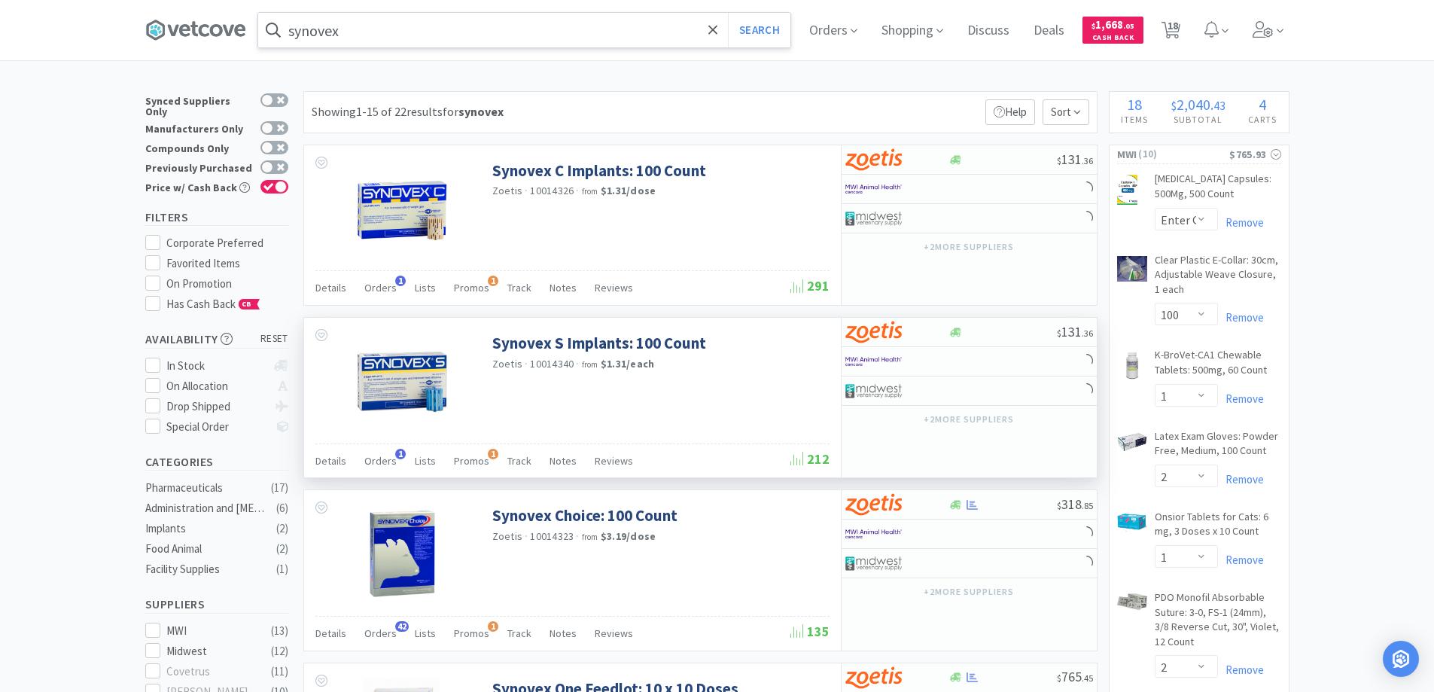
scroll to position [75, 0]
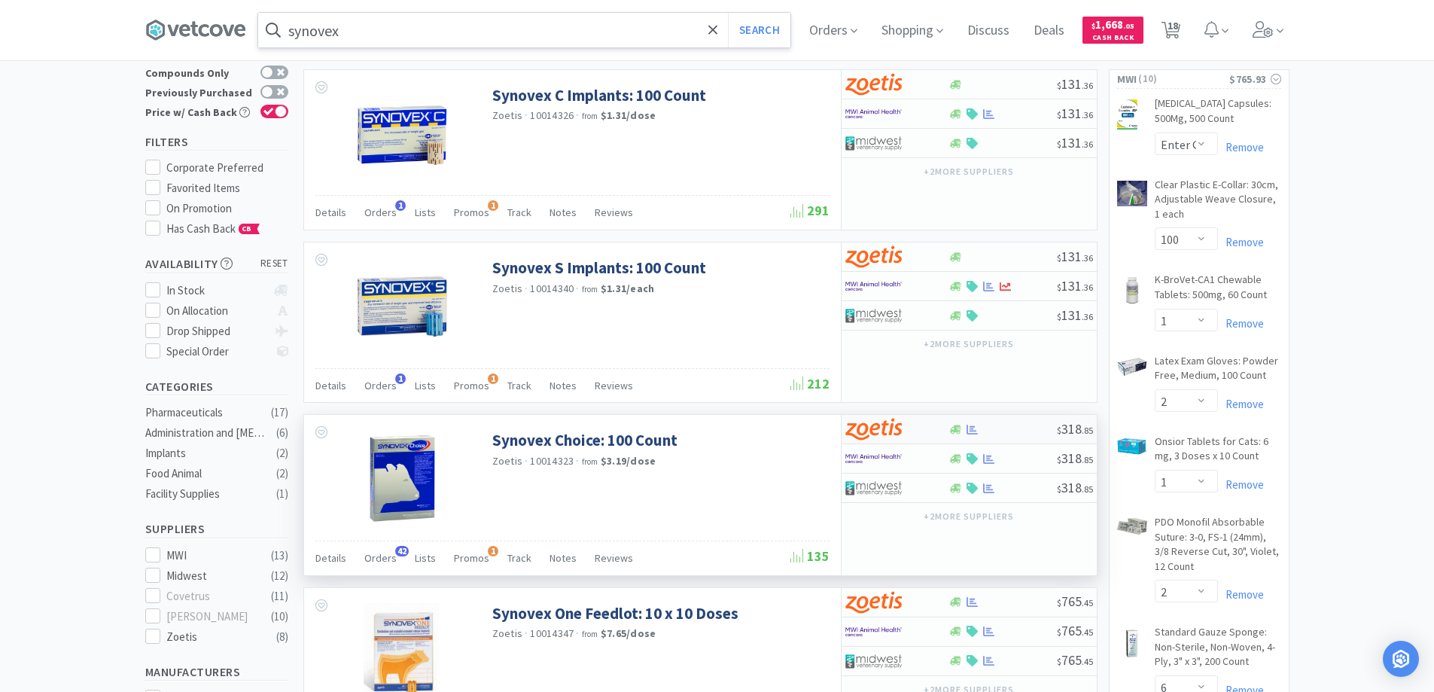
click at [1002, 431] on div at bounding box center [1002, 429] width 108 height 11
select select "1"
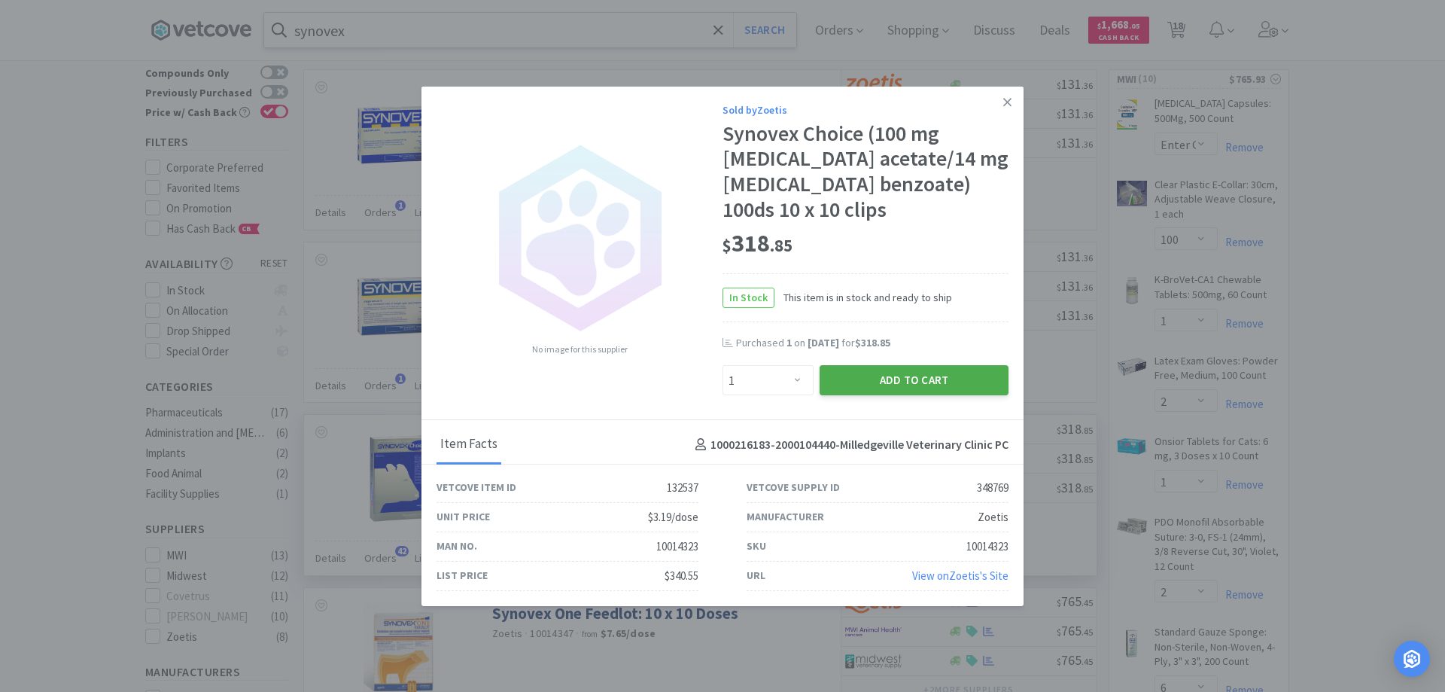
click at [935, 373] on button "Add to Cart" at bounding box center [914, 380] width 189 height 30
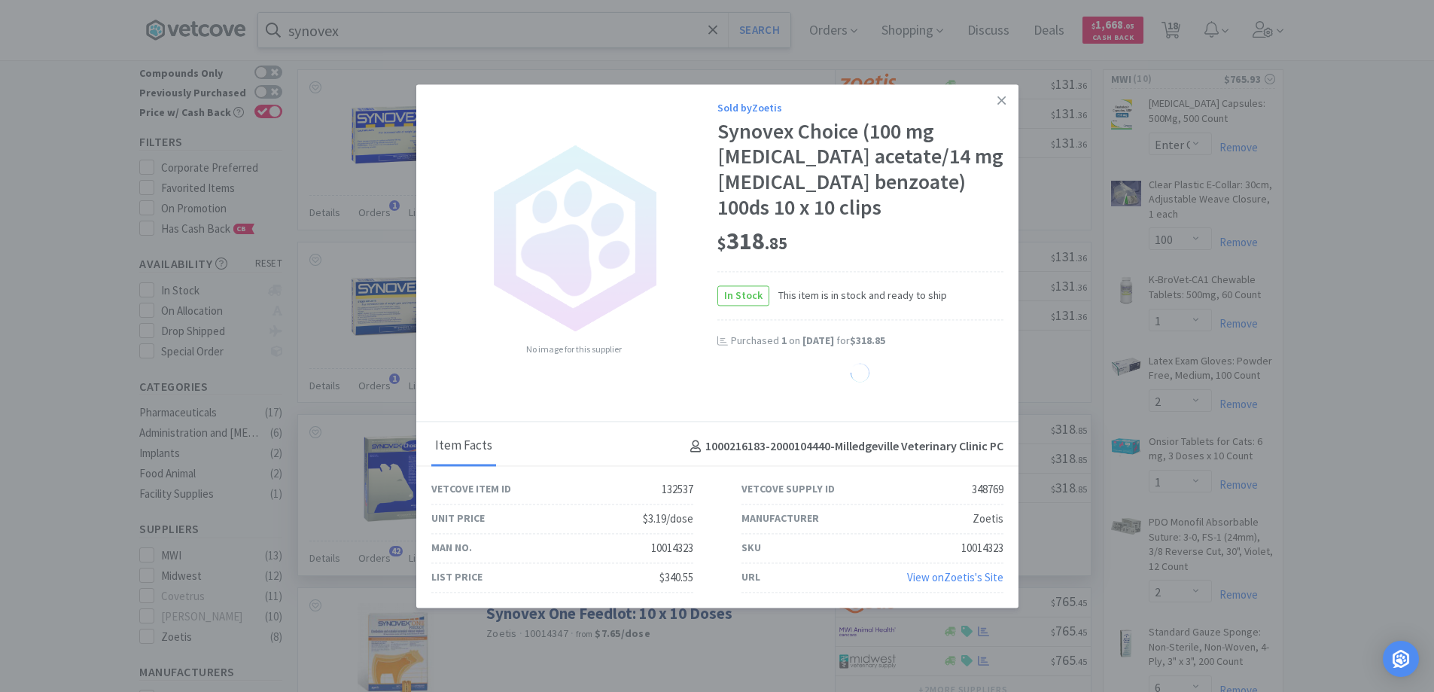
select select "1"
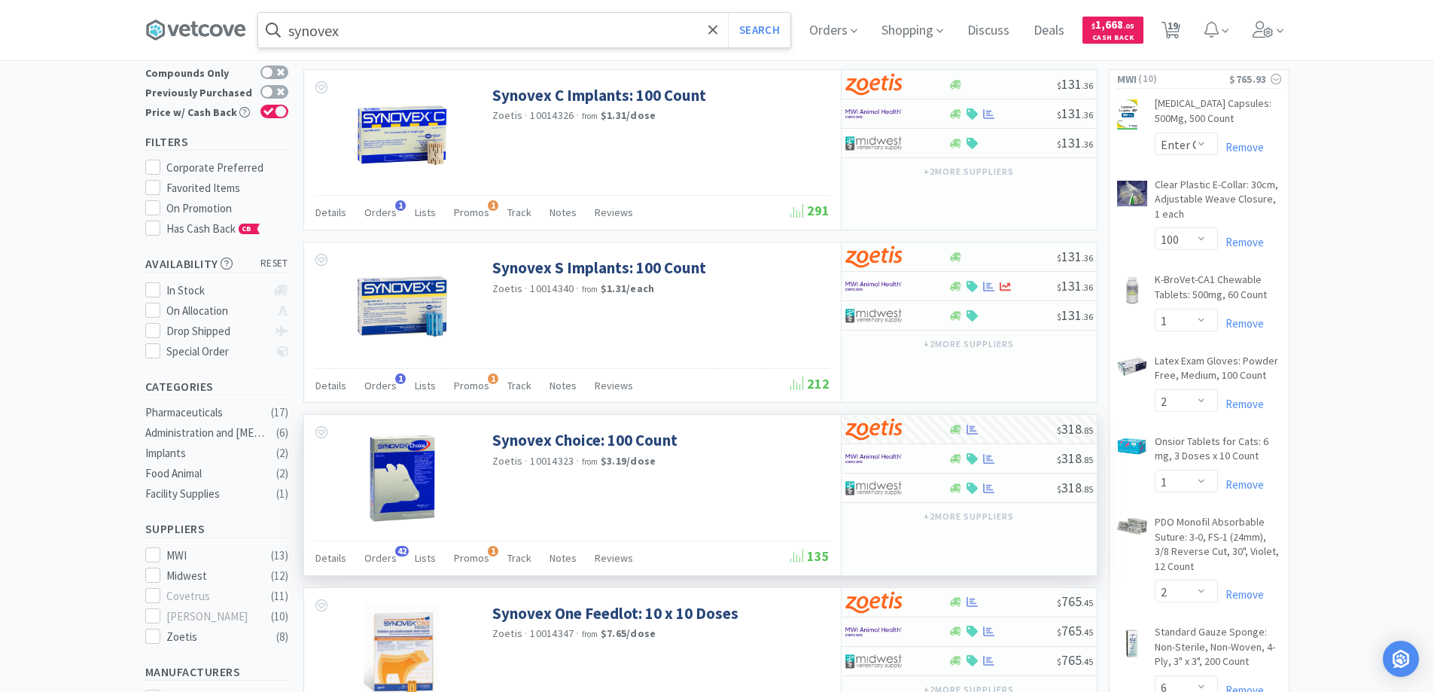
click at [435, 39] on input "synovex" at bounding box center [524, 30] width 532 height 35
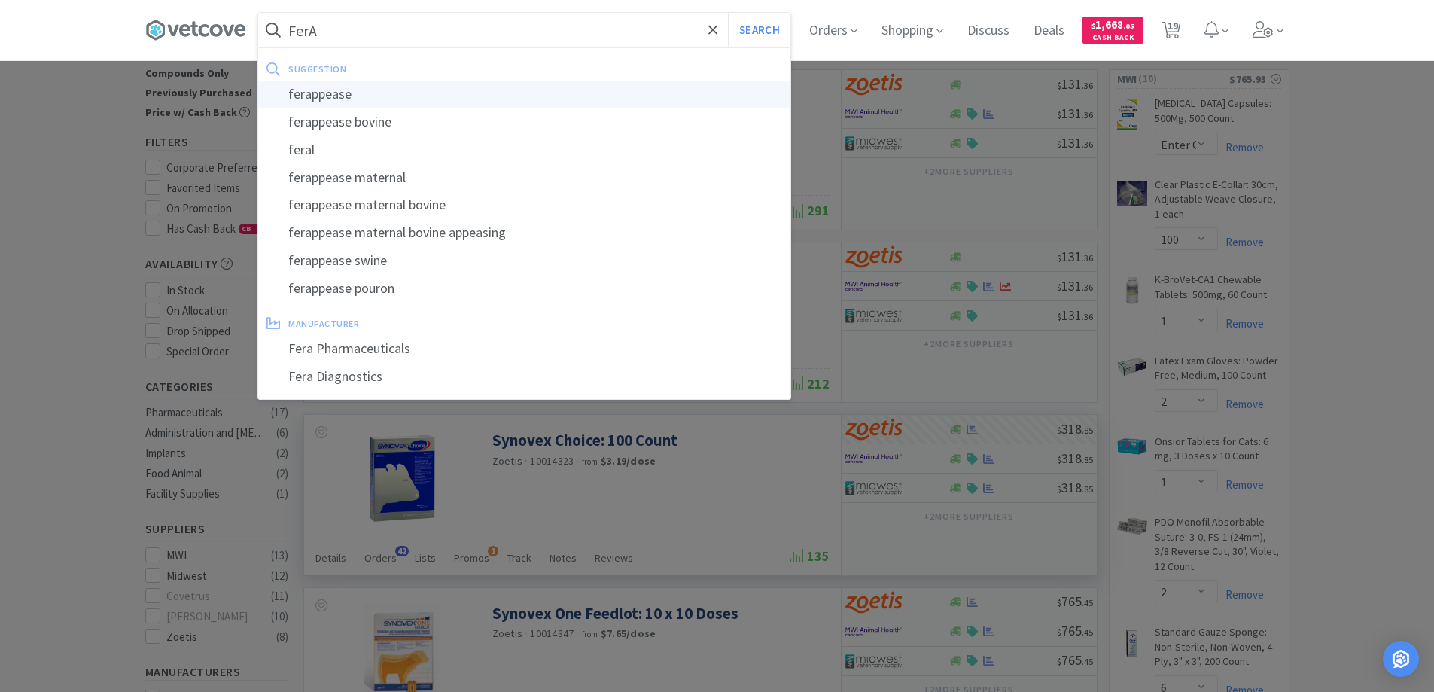
click at [372, 99] on div "ferappease" at bounding box center [524, 95] width 532 height 28
type input "ferappease"
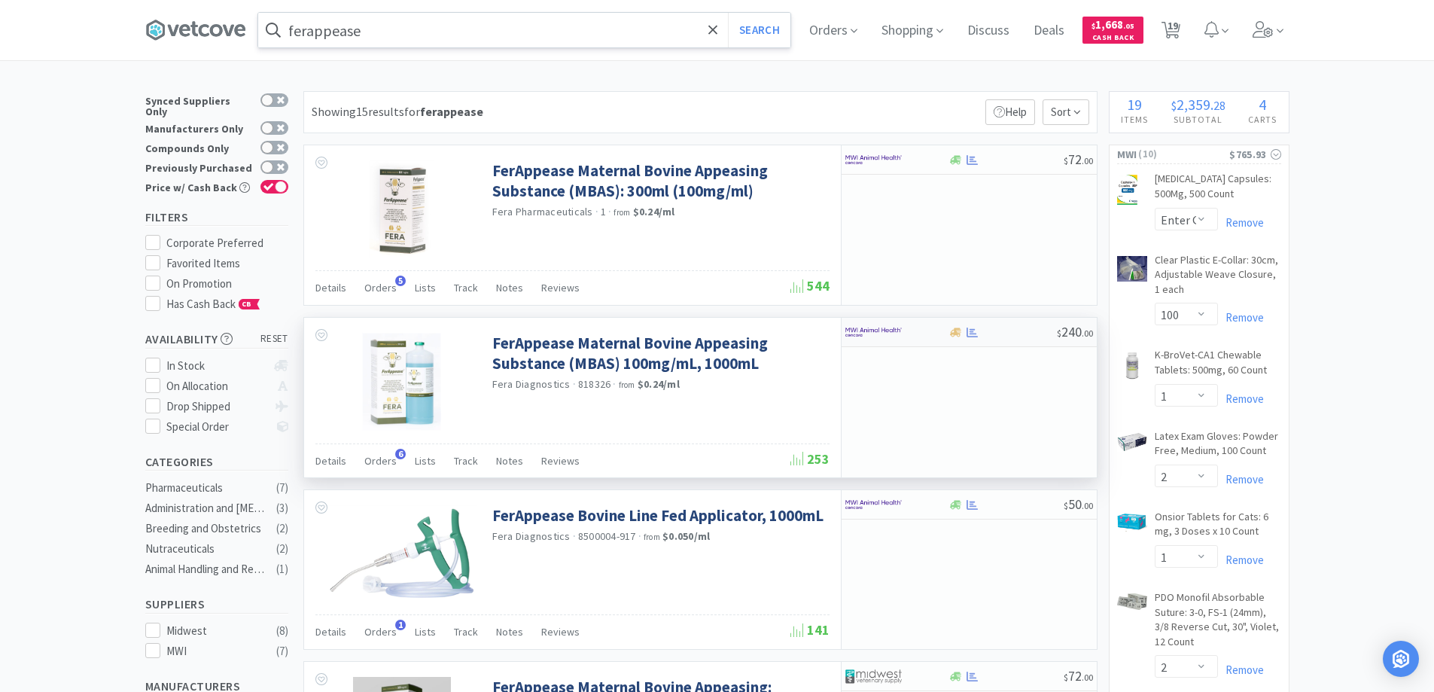
click at [1000, 337] on div at bounding box center [1002, 332] width 108 height 11
select select "1"
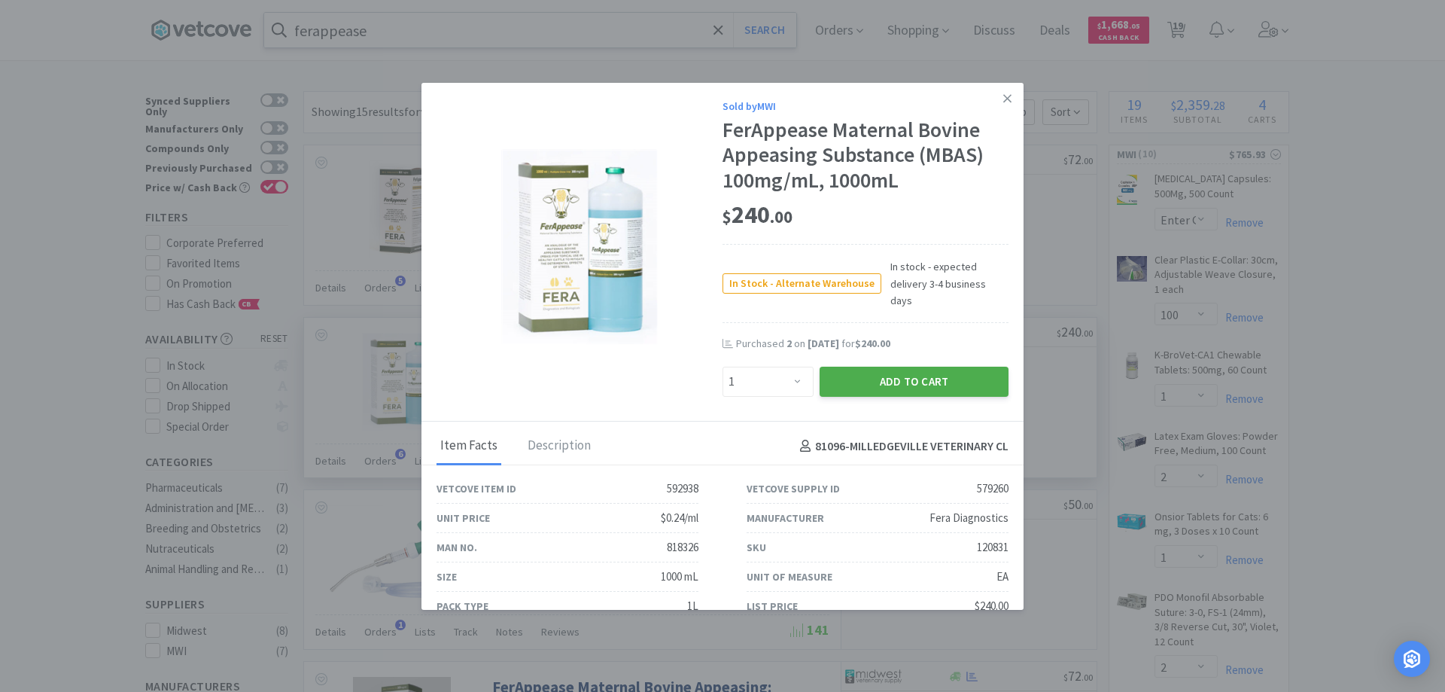
click at [917, 367] on button "Add to Cart" at bounding box center [914, 382] width 189 height 30
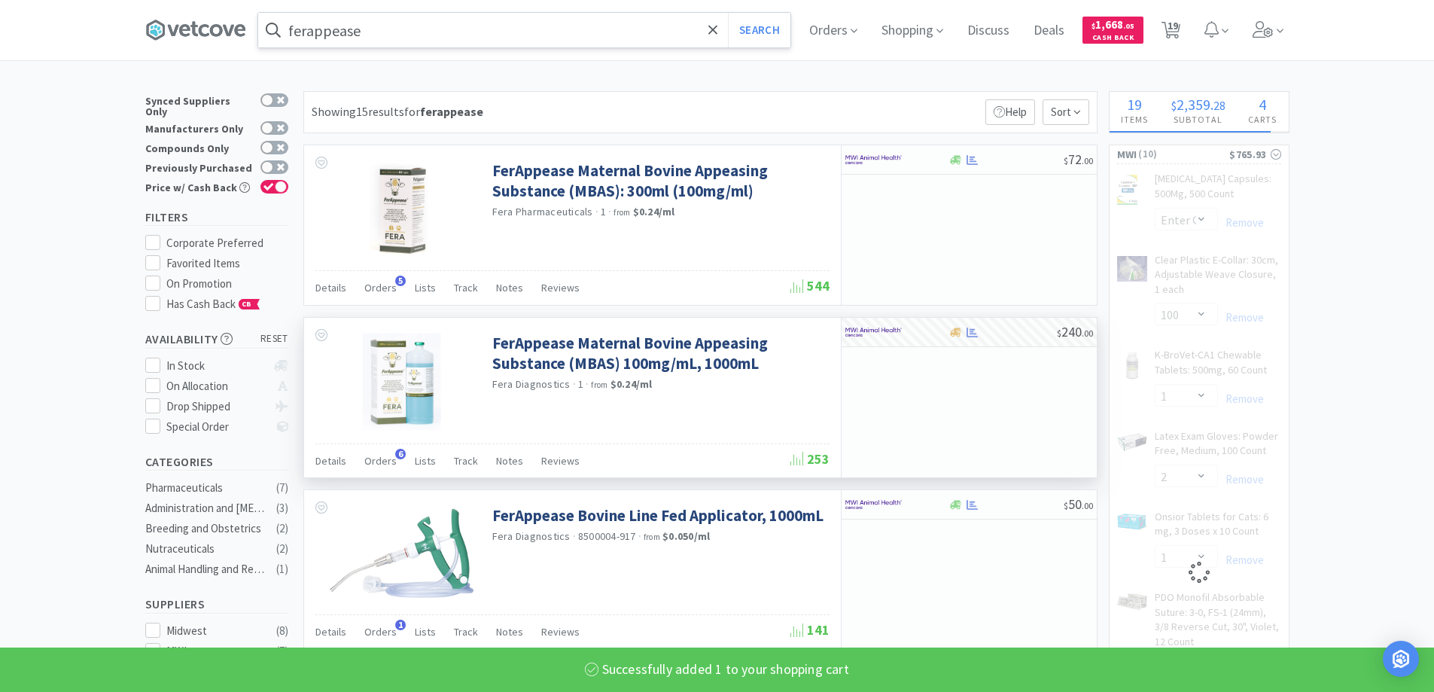
click at [381, 38] on input "ferappease" at bounding box center [524, 30] width 532 height 35
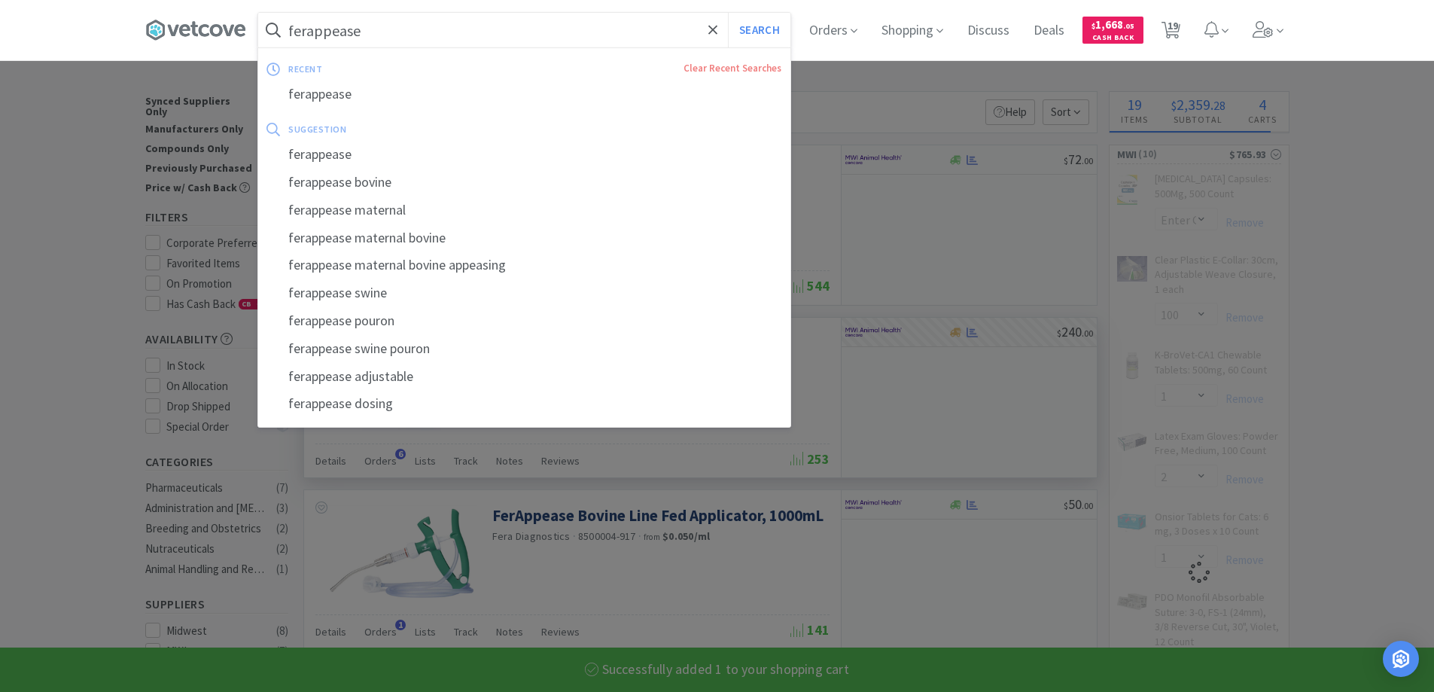
select select "1"
select select "2"
select select "1"
select select "2"
select select "6"
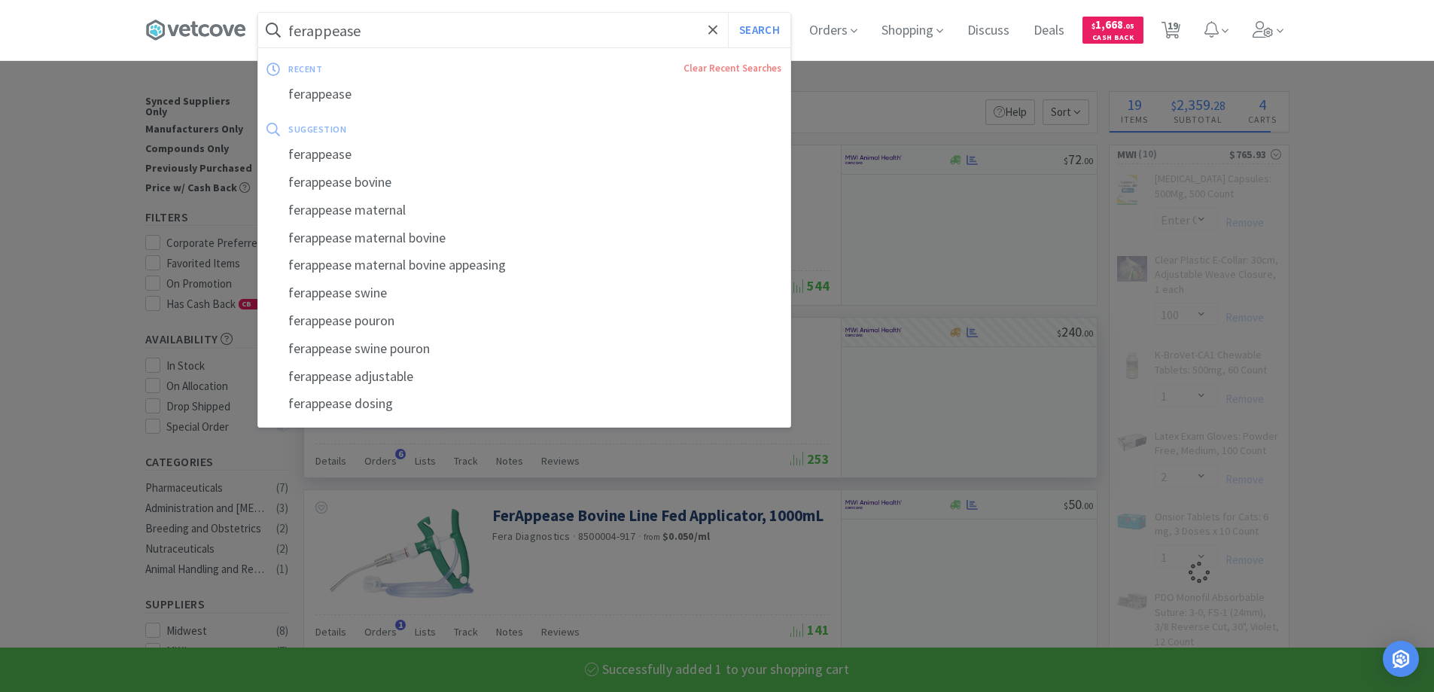
select select "2"
select select "4"
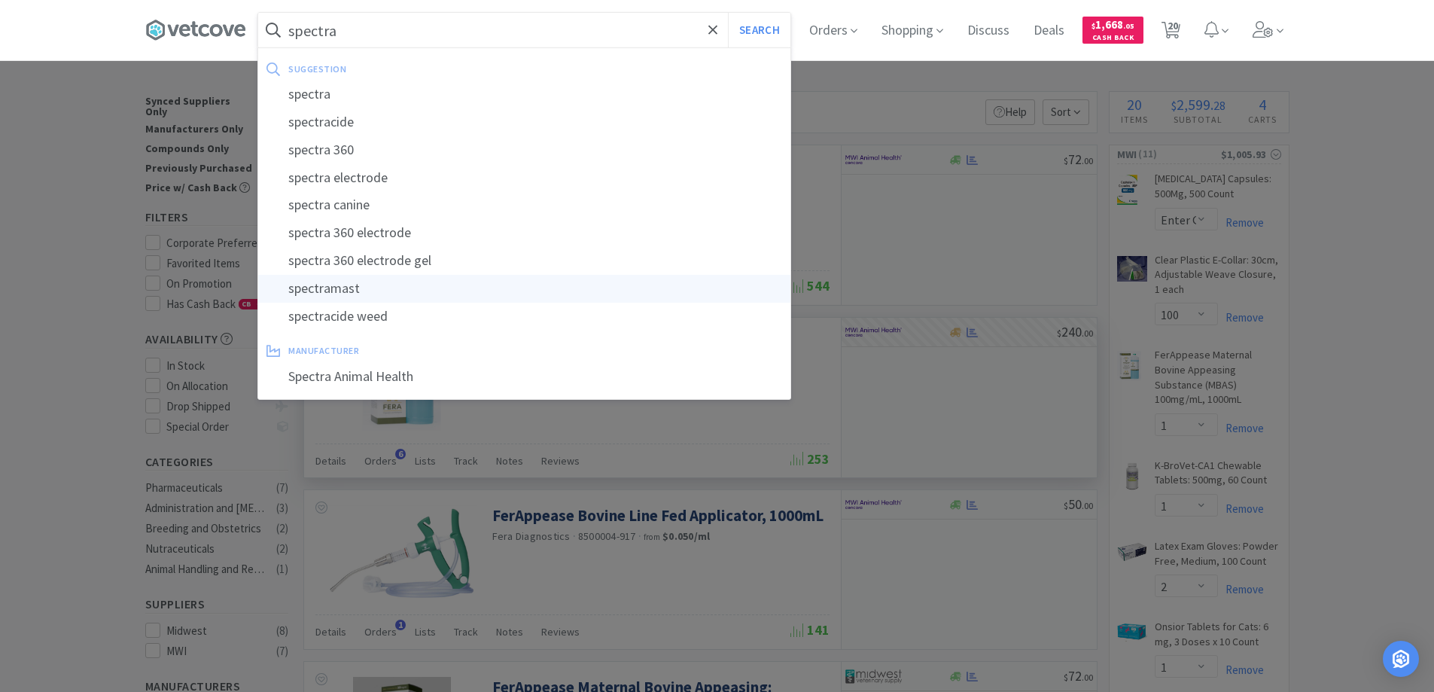
click at [348, 292] on div "spectramast" at bounding box center [524, 289] width 532 height 28
type input "spectramast"
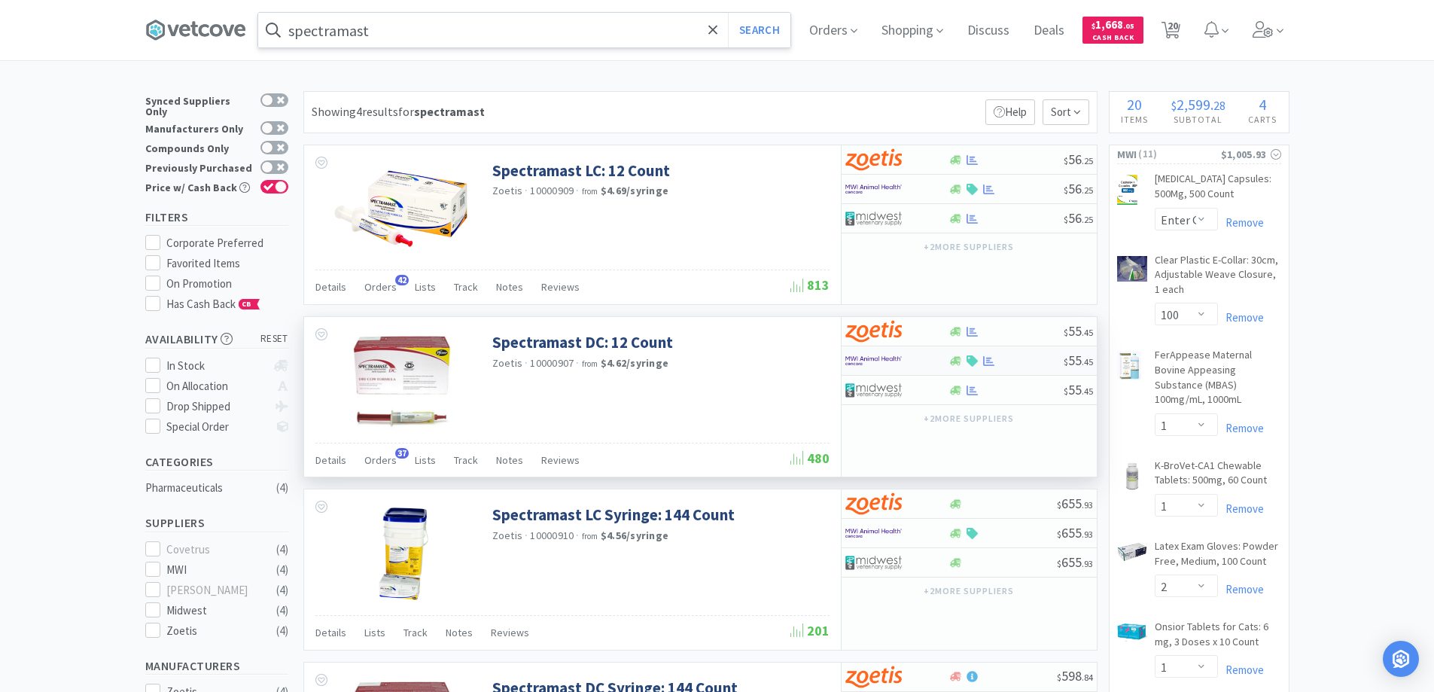
click at [917, 367] on div at bounding box center [886, 361] width 83 height 26
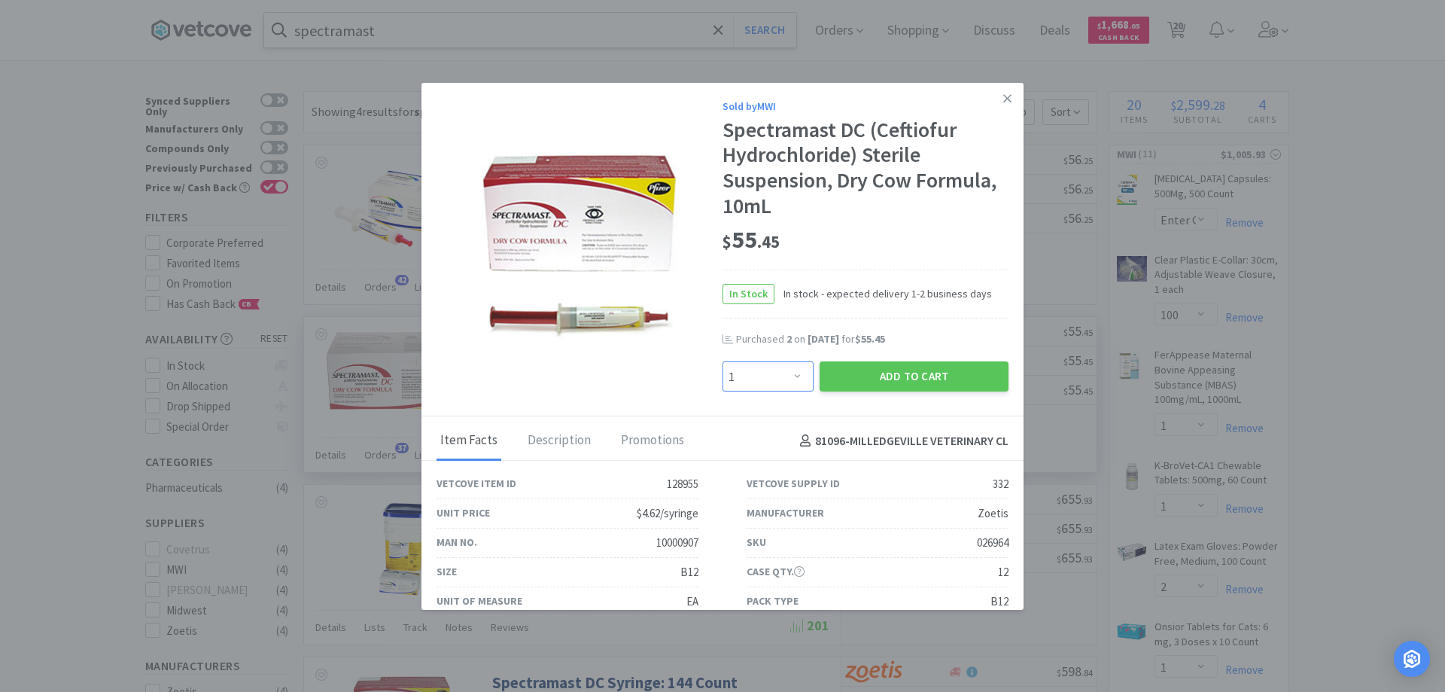
click at [786, 374] on select "Enter Quantity 1 2 3 4 5 6 7 8 9 10 11 12 13 14 15 16 17 18 19 20 Enter Quantity" at bounding box center [767, 376] width 91 height 30
select select "2"
click at [722, 361] on select "Enter Quantity 1 2 3 4 5 6 7 8 9 10 11 12 13 14 15 16 17 18 19 20 Enter Quantity" at bounding box center [767, 376] width 91 height 30
click at [879, 376] on button "Add to Cart" at bounding box center [914, 376] width 189 height 30
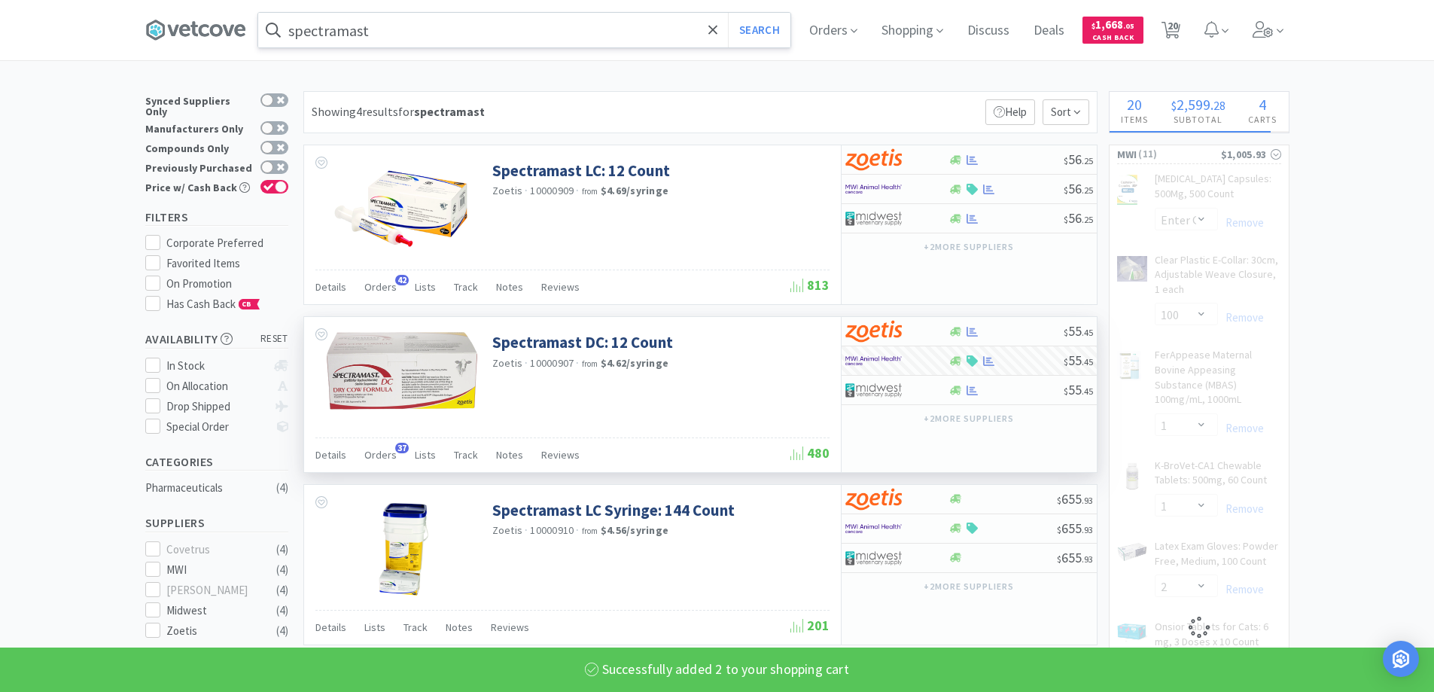
select select "2"
select select "6"
select select "2"
select select "4"
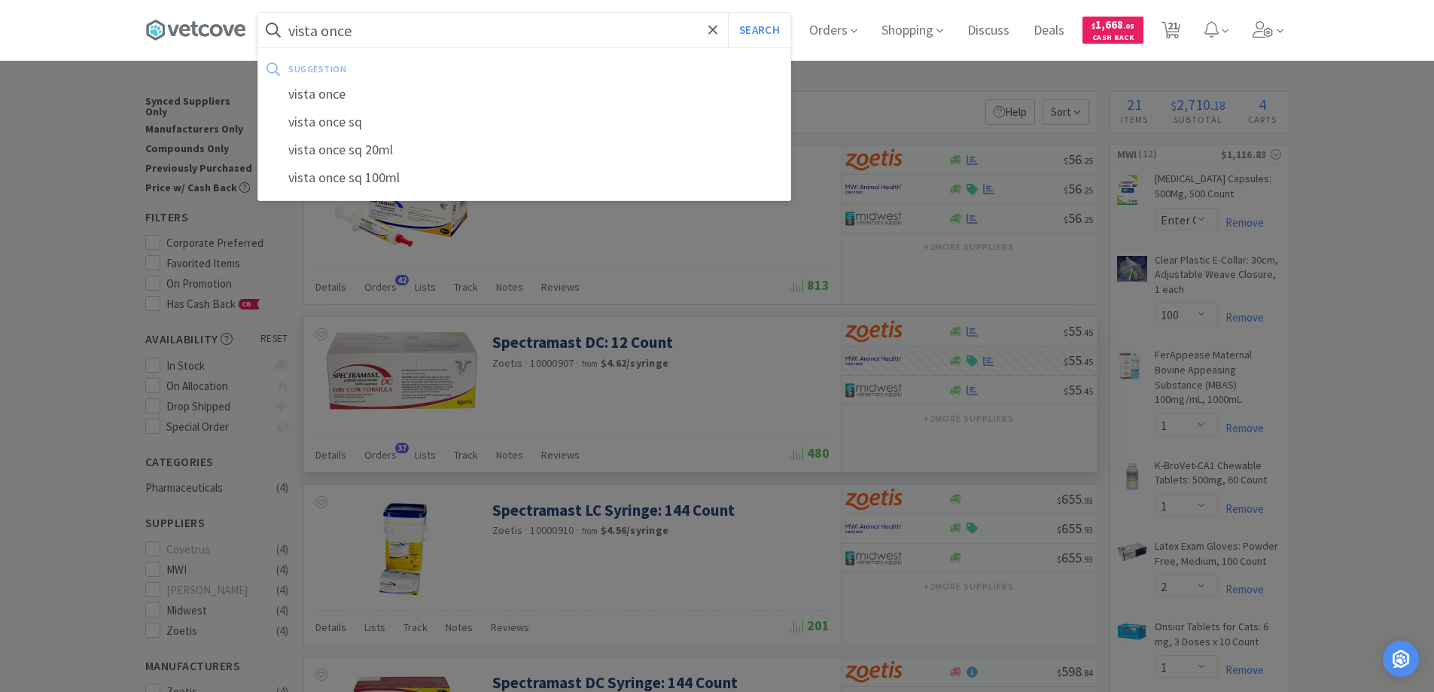
type input "vista once"
click at [728, 13] on button "Search" at bounding box center [759, 30] width 62 height 35
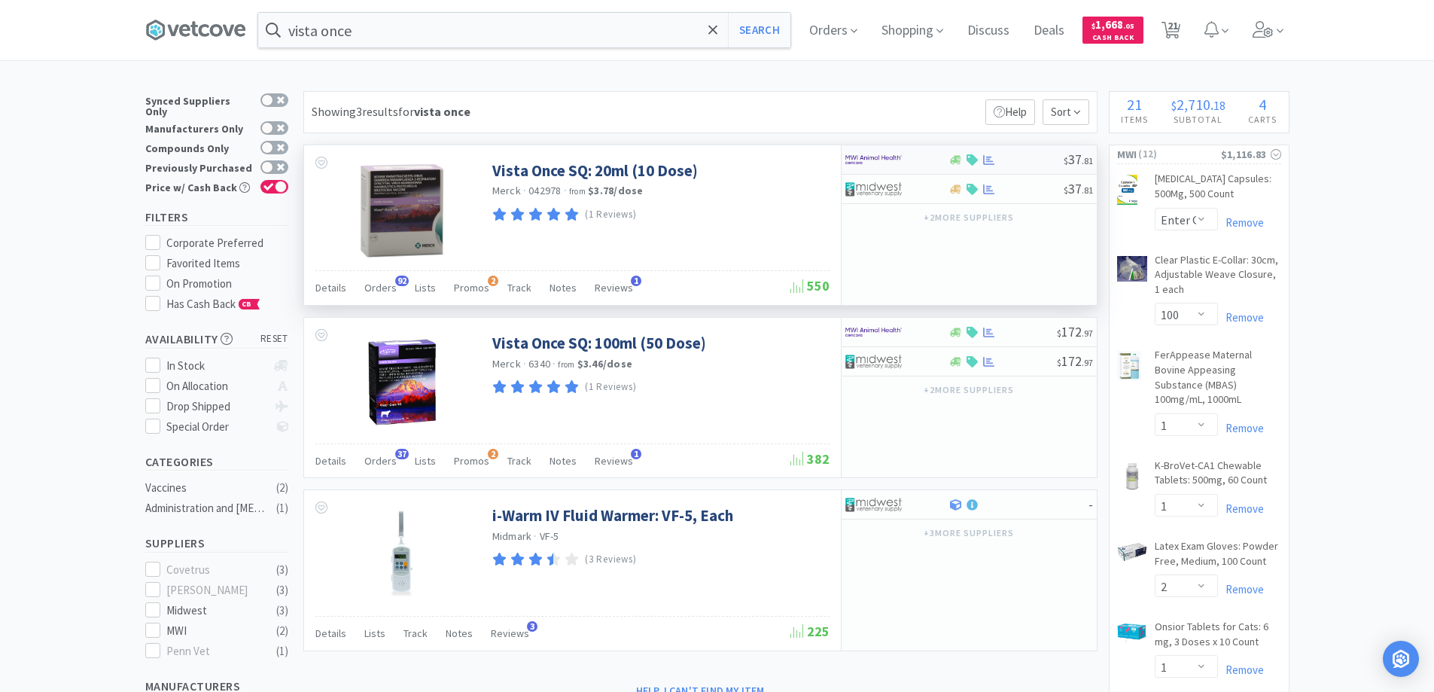
click at [907, 152] on div at bounding box center [886, 160] width 83 height 26
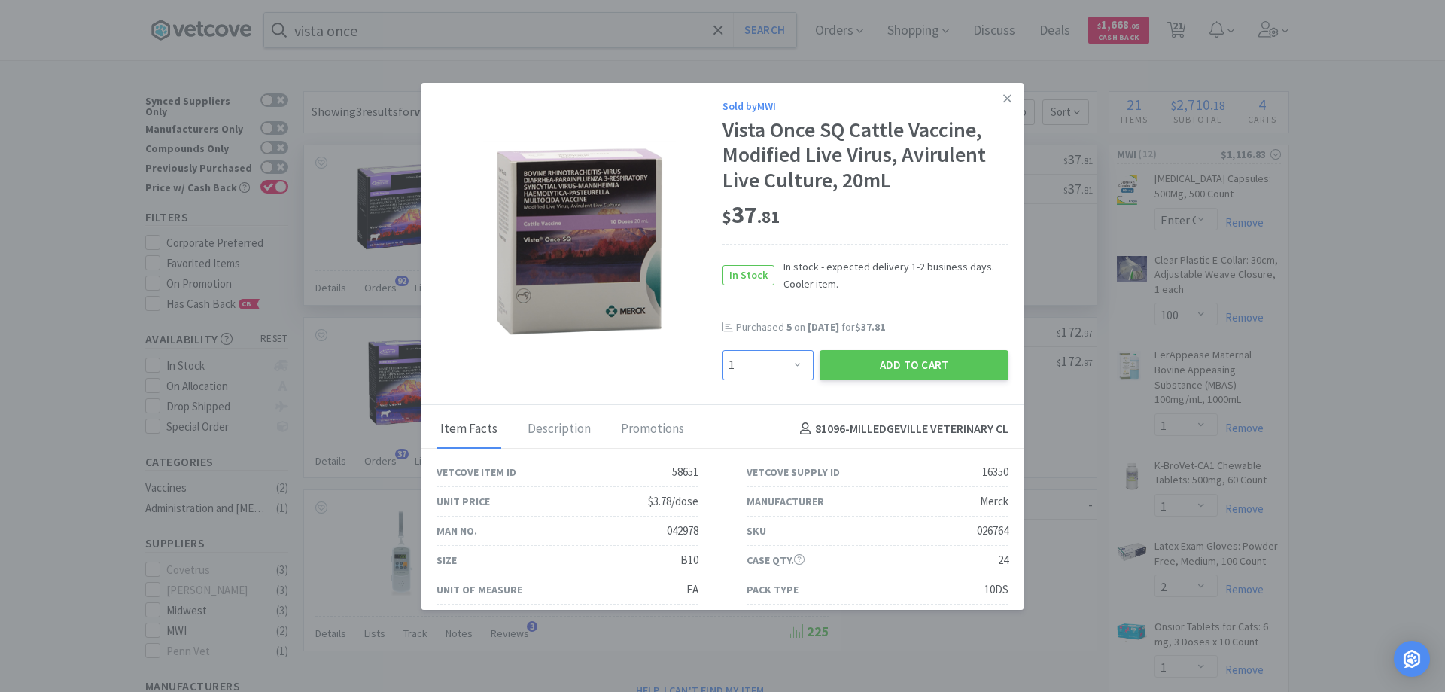
click at [794, 370] on select "Enter Quantity 1 2 3 4 5 6 7 8 9 10 11 12 13 14 15 16 17 18 19 20 Enter Quantity" at bounding box center [767, 365] width 91 height 30
select select "10"
click at [722, 350] on select "Enter Quantity 1 2 3 4 5 6 7 8 9 10 11 12 13 14 15 16 17 18 19 20 Enter Quantity" at bounding box center [767, 365] width 91 height 30
click at [922, 367] on button "Add to Cart" at bounding box center [914, 365] width 189 height 30
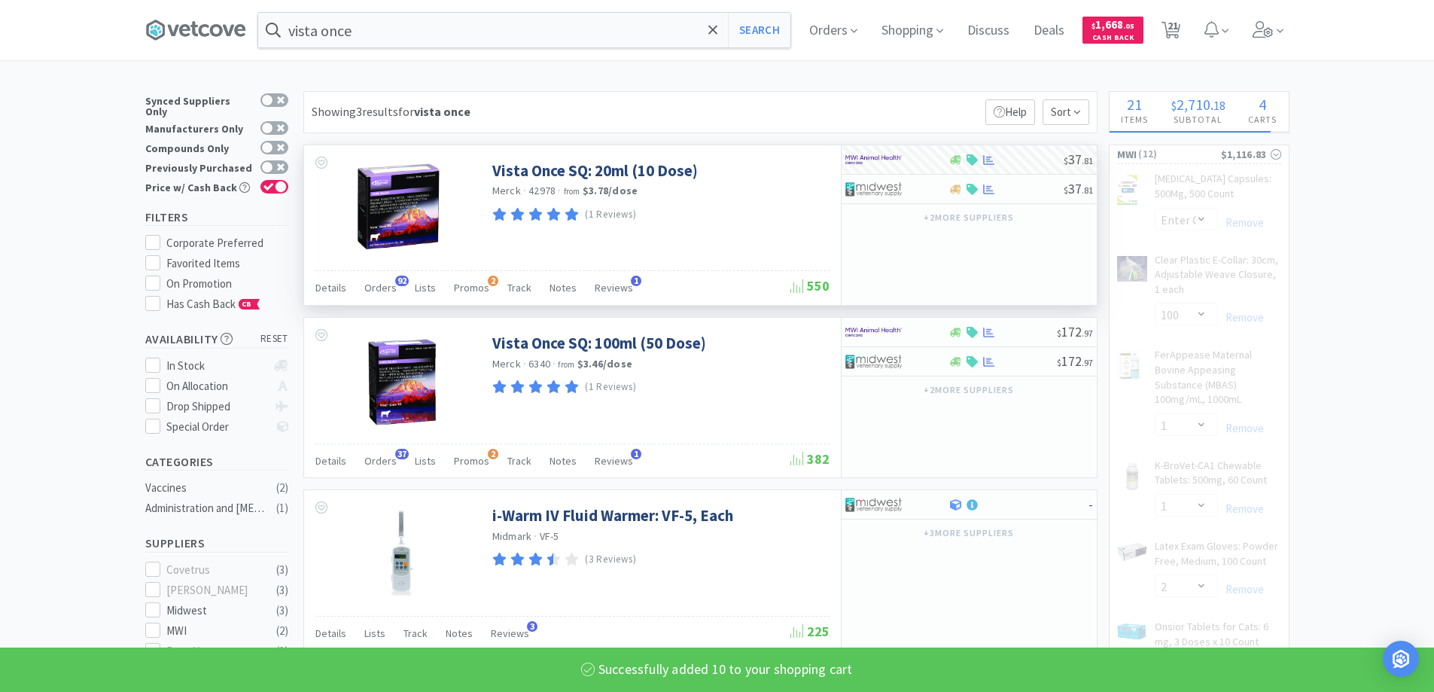
select select "10"
select select "4"
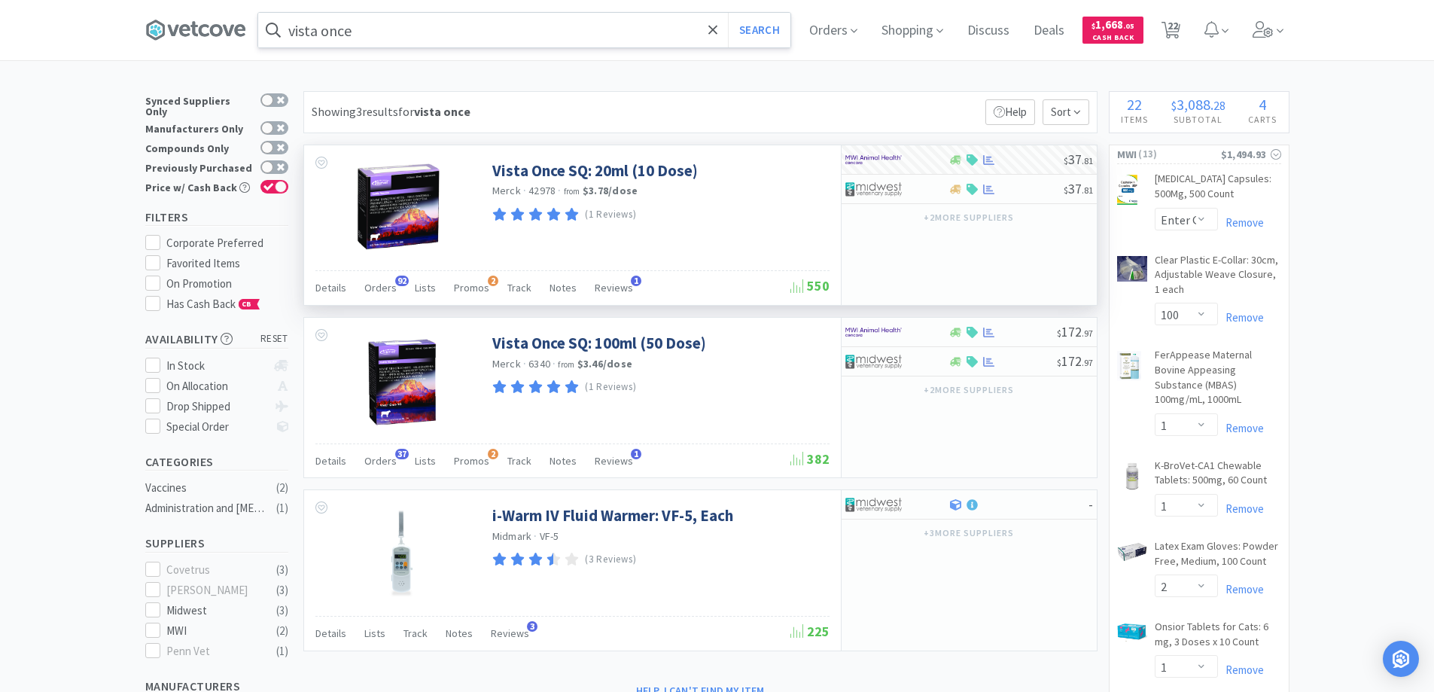
click at [399, 39] on input "vista once" at bounding box center [524, 30] width 532 height 35
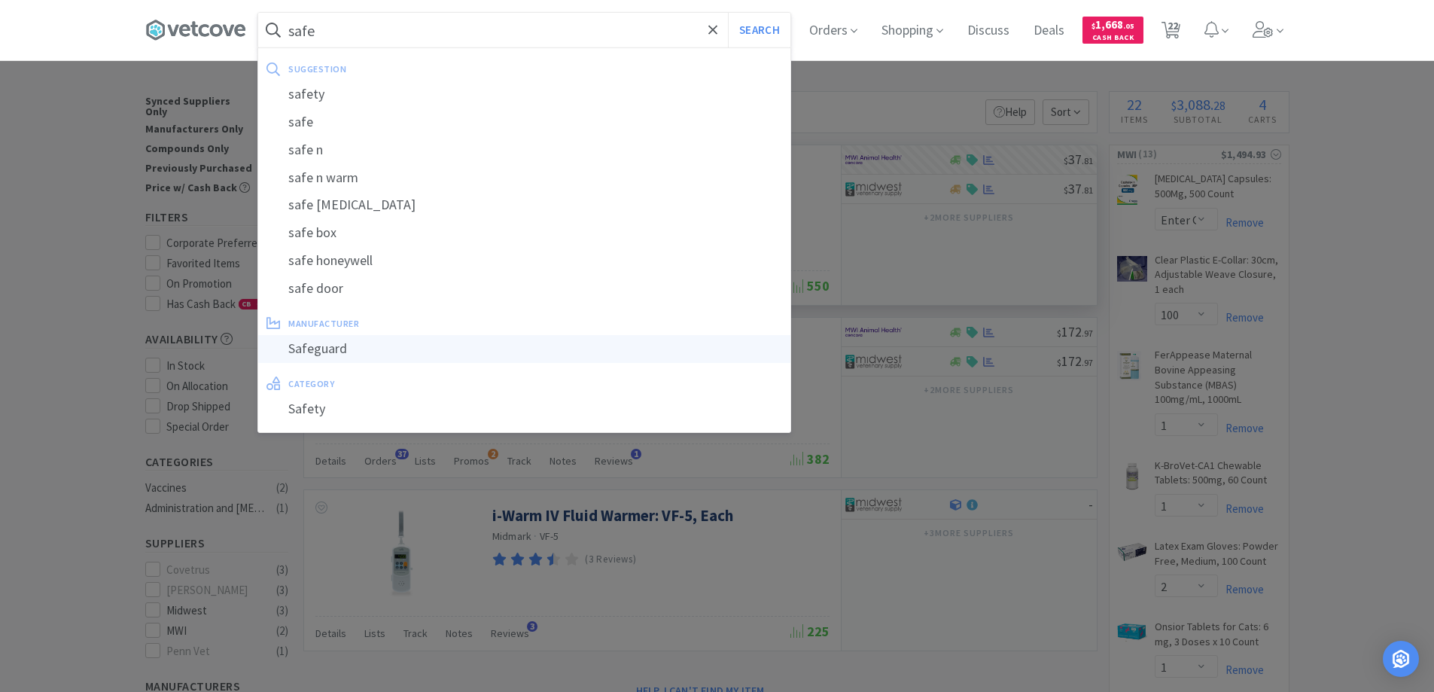
click at [322, 345] on div "Safeguard" at bounding box center [524, 349] width 532 height 28
type input "Safeguard"
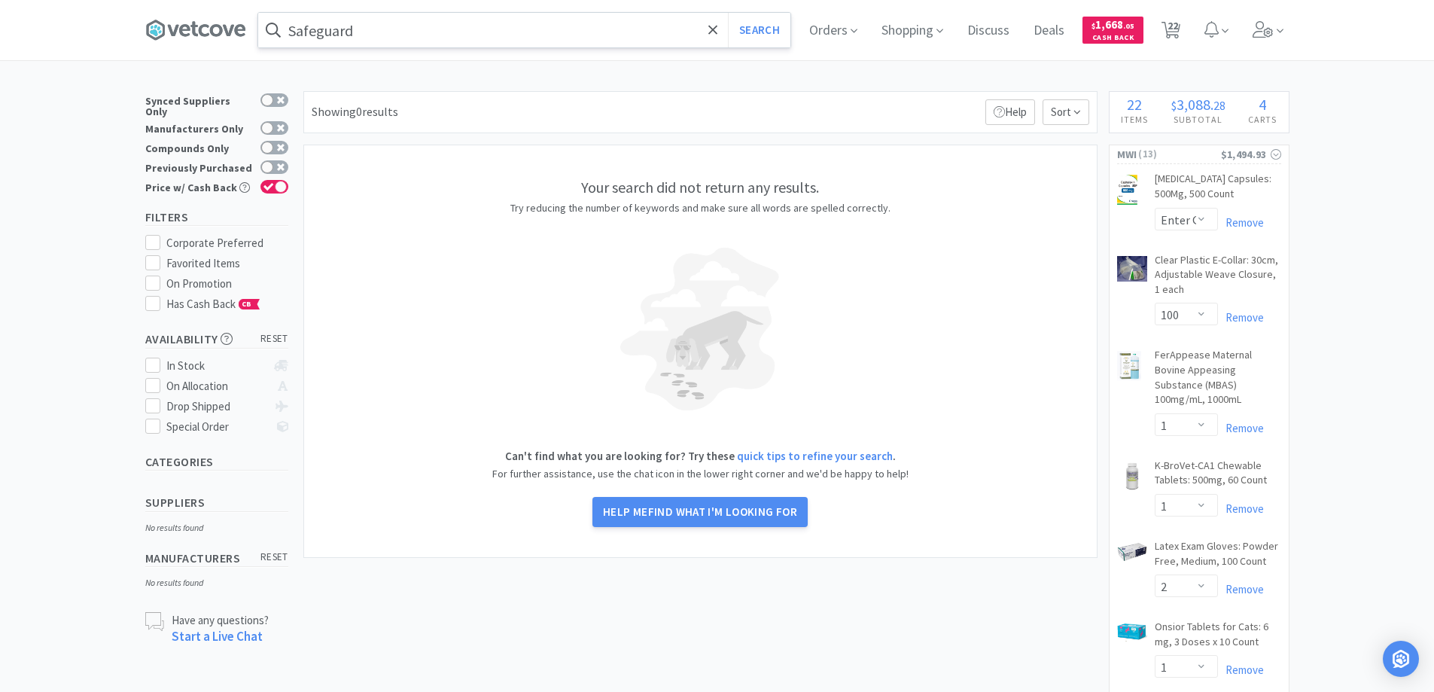
click at [385, 32] on input "Safeguard" at bounding box center [524, 30] width 532 height 35
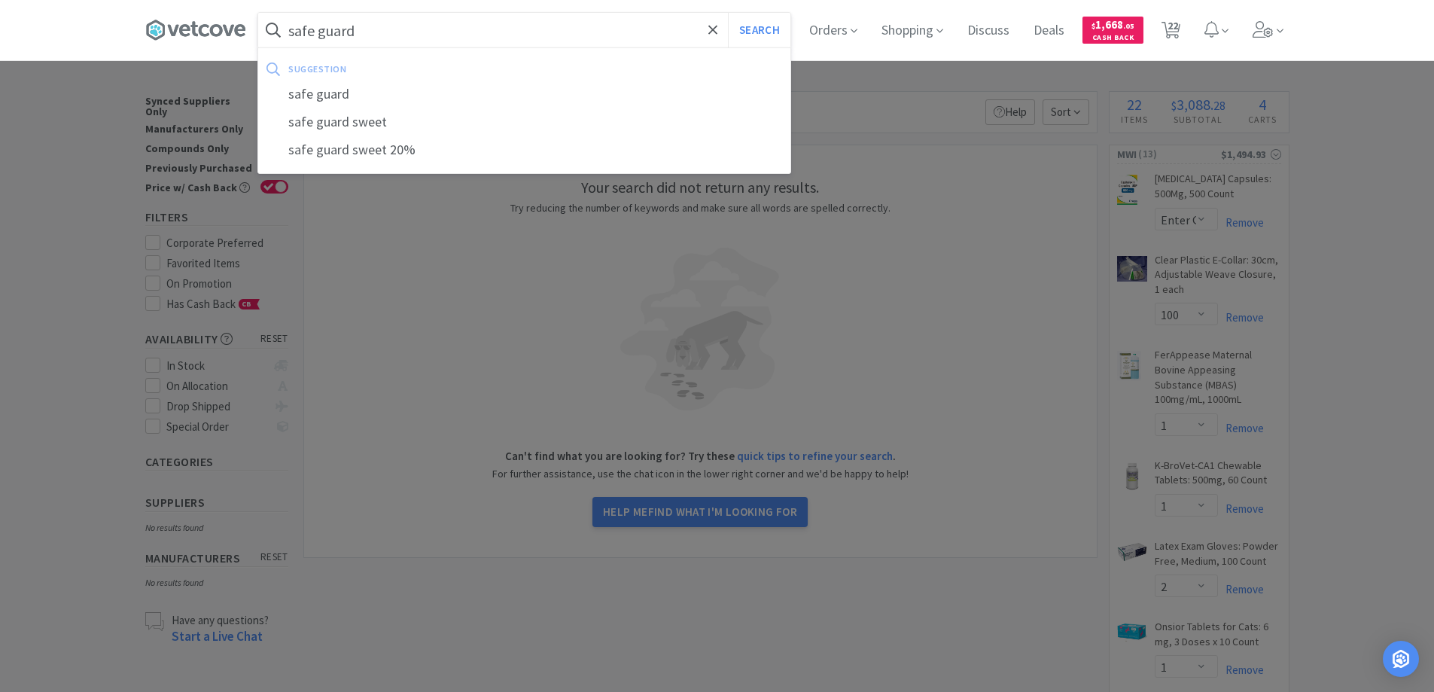
type input "safe guard"
click at [728, 13] on button "Search" at bounding box center [759, 30] width 62 height 35
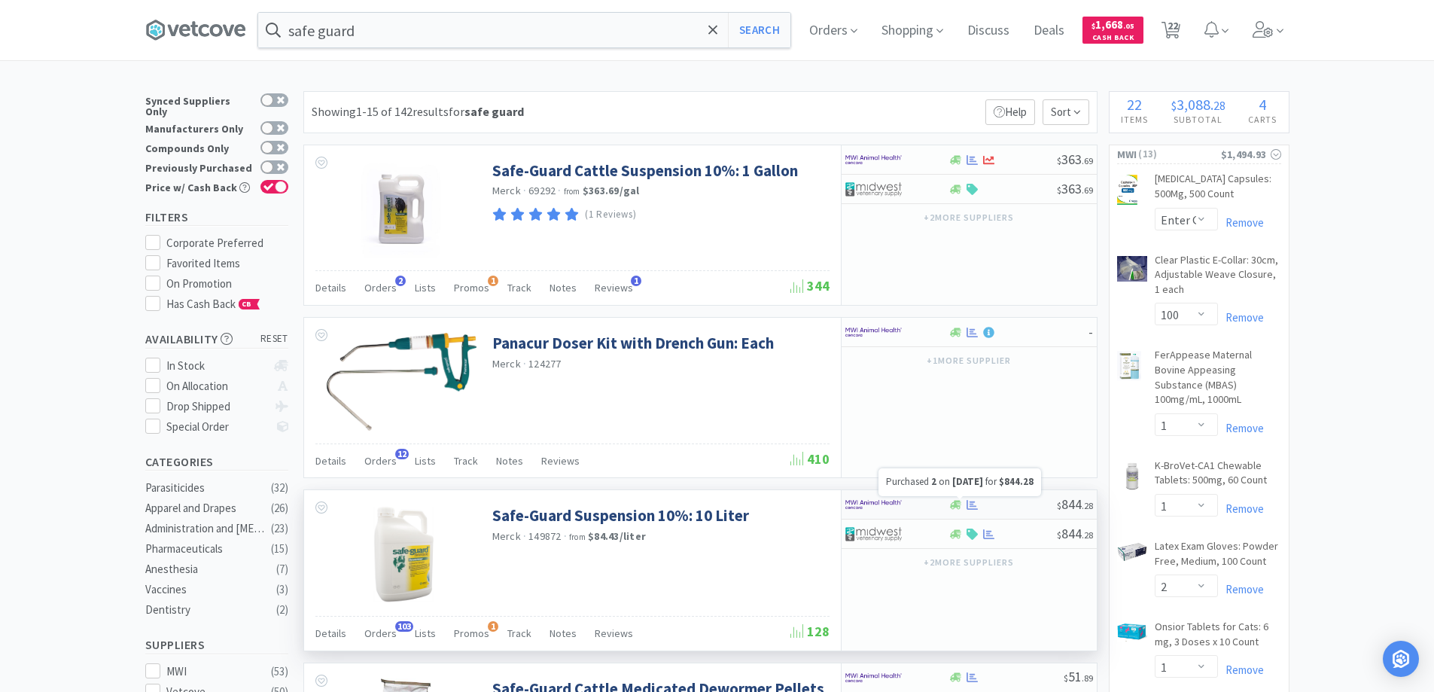
click at [973, 509] on icon at bounding box center [971, 505] width 11 height 10
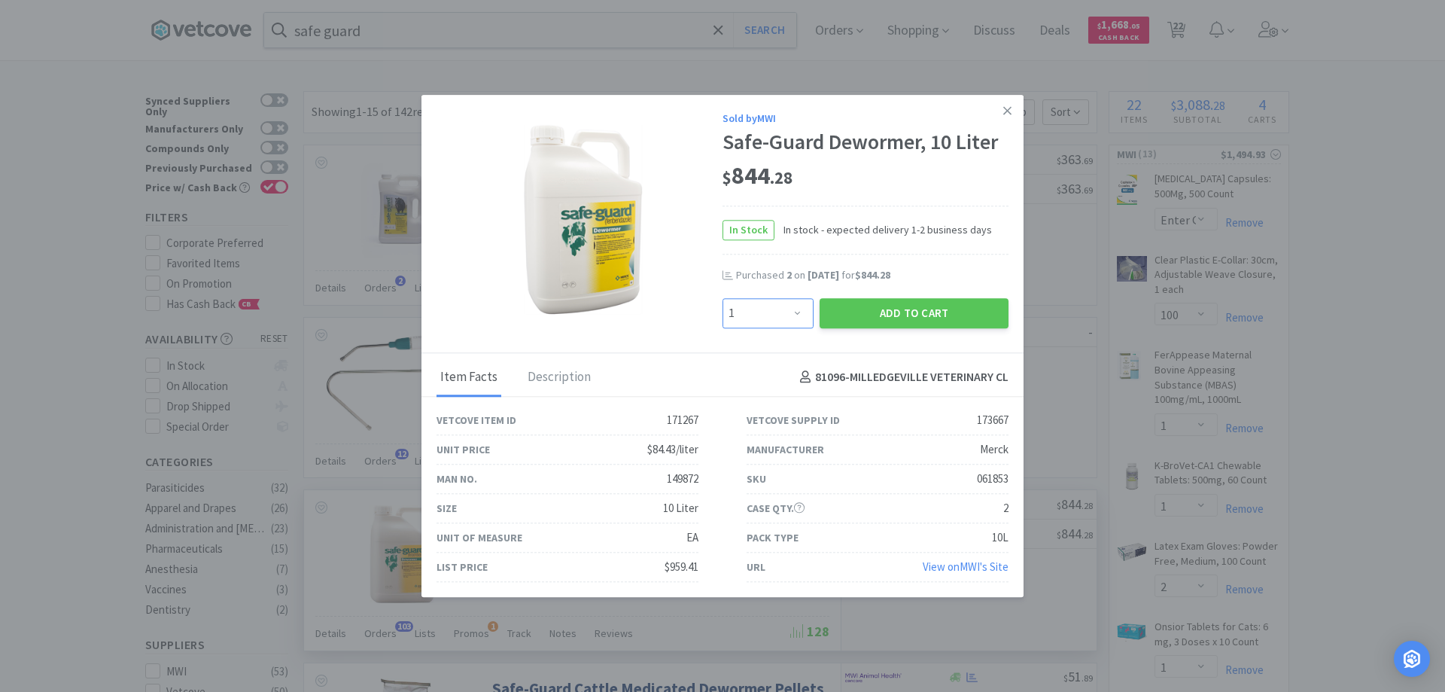
click at [793, 312] on select "Enter Quantity 1 2 3 4 5 6 7 8 9 10 11 12 13 14 15 16 17 18 19 20 Enter Quantity" at bounding box center [767, 313] width 91 height 30
select select "2"
click at [722, 298] on select "Enter Quantity 1 2 3 4 5 6 7 8 9 10 11 12 13 14 15 16 17 18 19 20 Enter Quantity" at bounding box center [767, 313] width 91 height 30
click at [914, 312] on button "Add to Cart" at bounding box center [914, 313] width 189 height 30
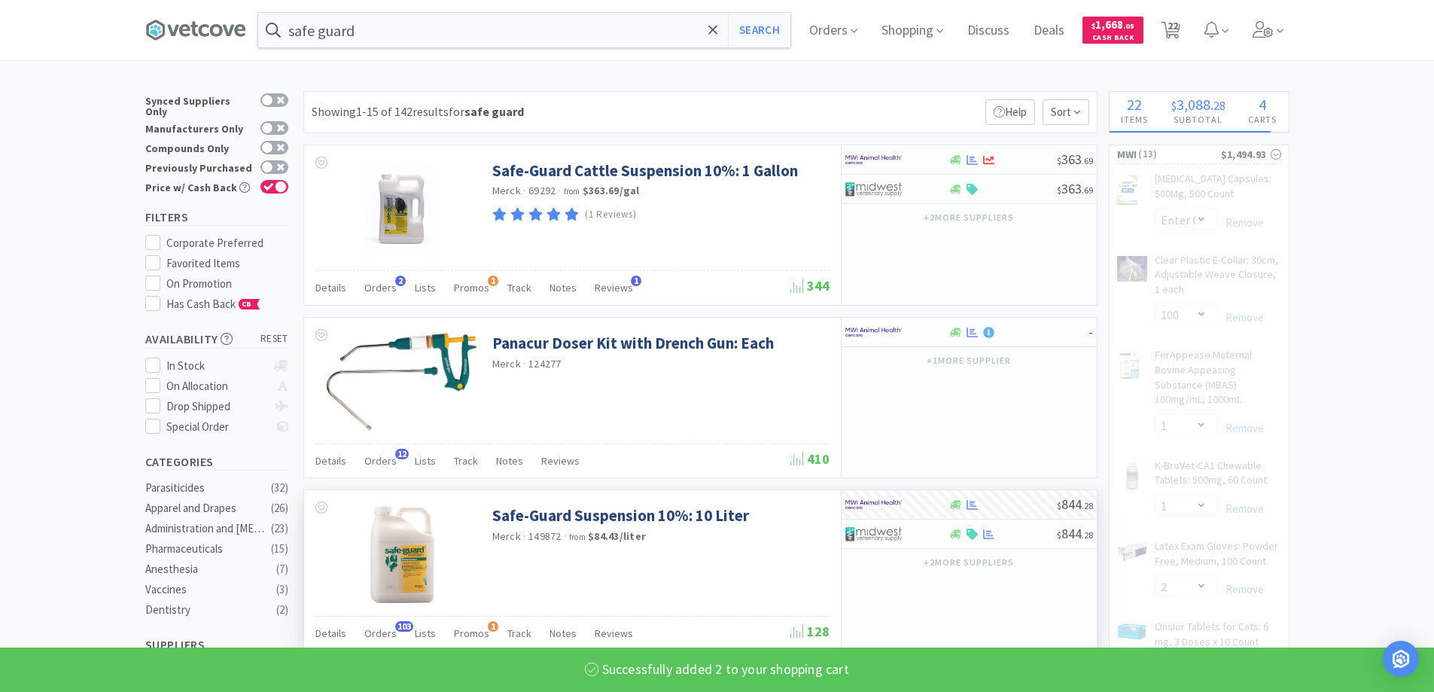
select select "2"
select select "6"
select select "2"
select select "10"
select select "4"
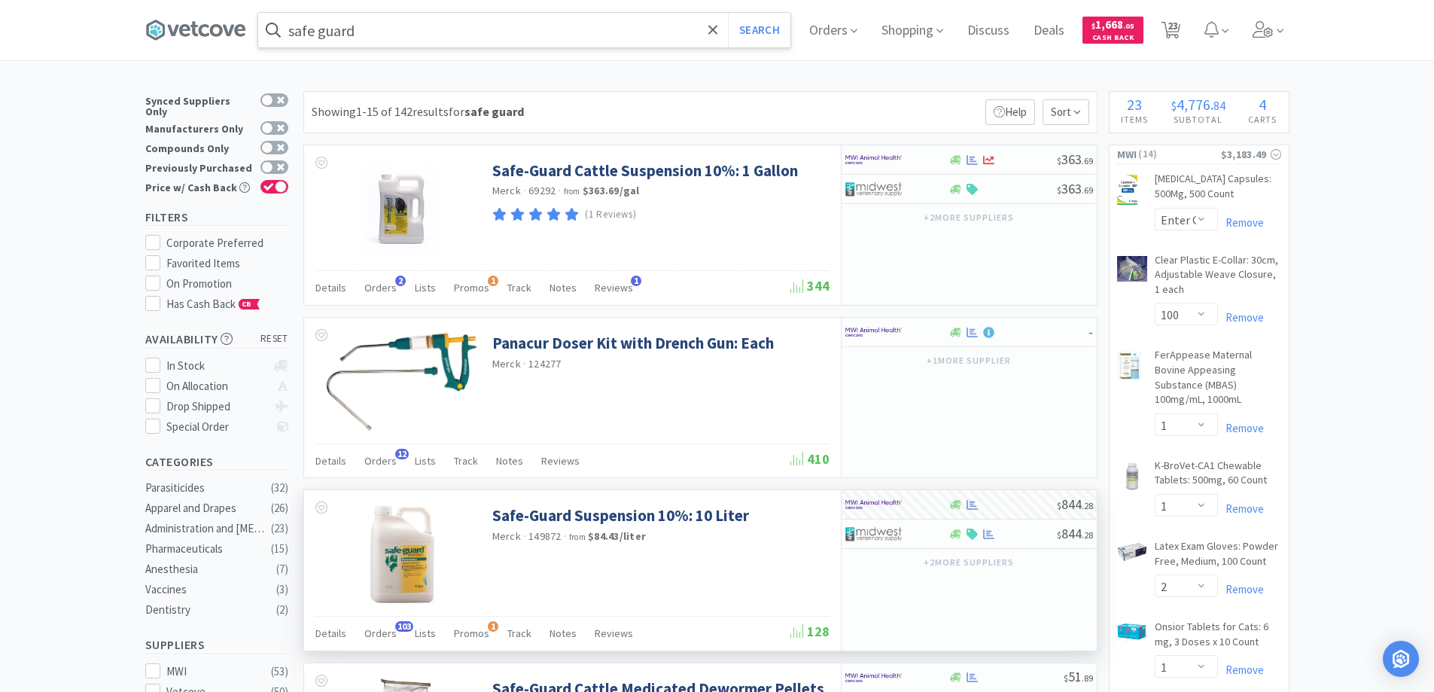
click at [400, 32] on input "safe guard" at bounding box center [524, 30] width 532 height 35
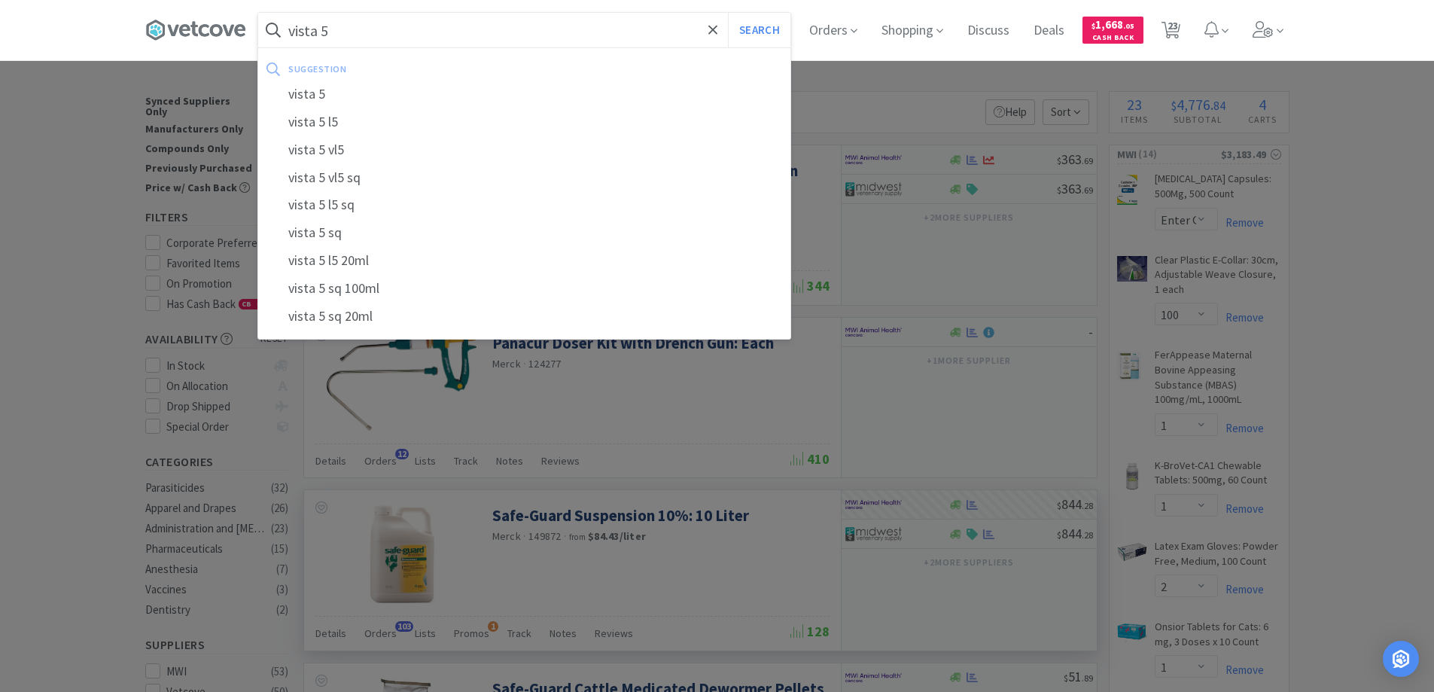
type input "vista 5"
click at [728, 13] on button "Search" at bounding box center [759, 30] width 62 height 35
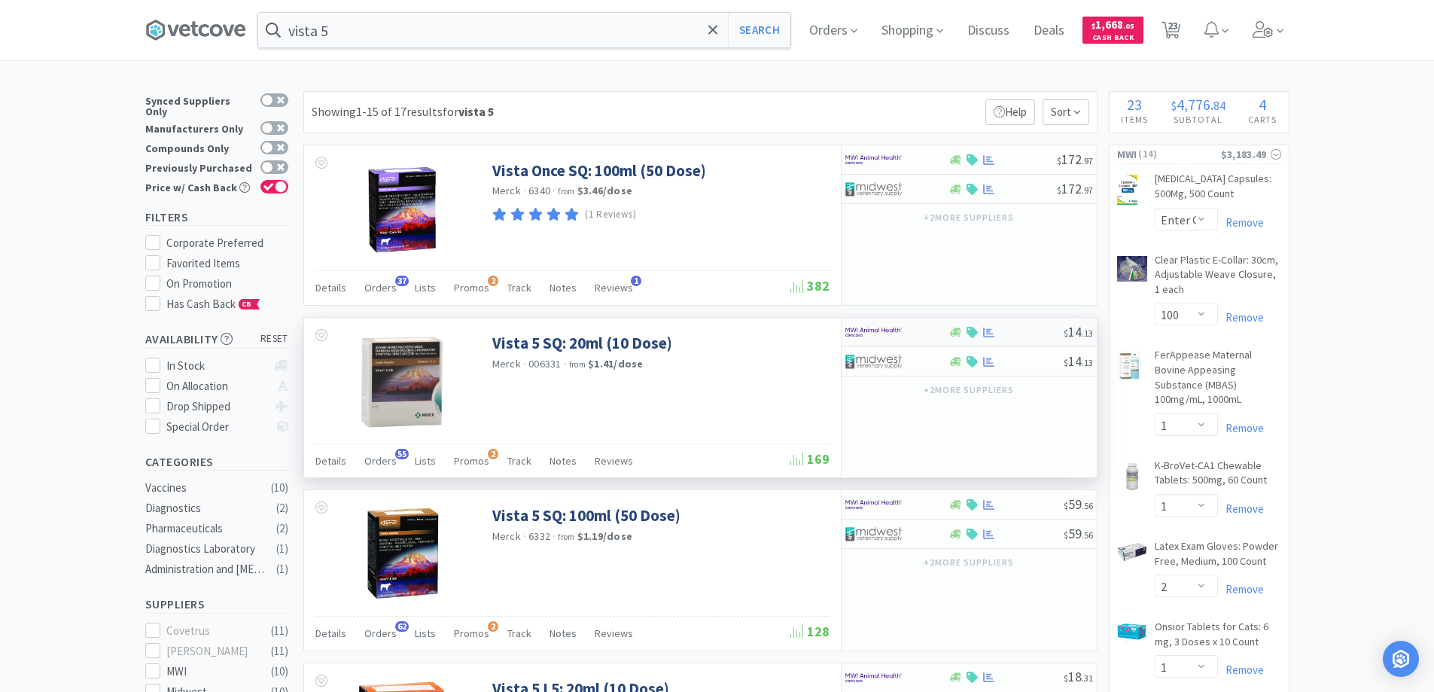
click at [923, 341] on div at bounding box center [886, 332] width 83 height 26
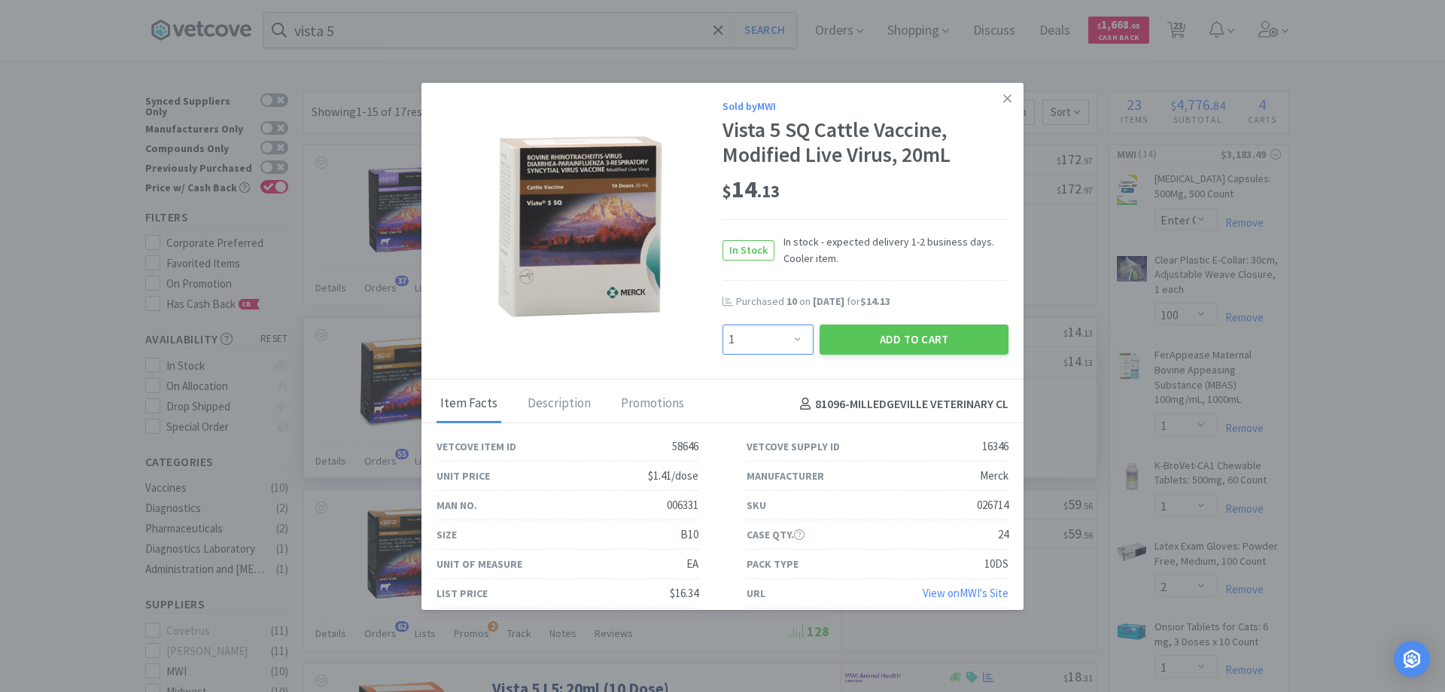
click at [792, 345] on select "Enter Quantity 1 2 3 4 5 6 7 8 9 10 11 12 13 14 15 16 17 18 19 20 Enter Quantity" at bounding box center [767, 339] width 91 height 30
select select "10"
click at [722, 324] on select "Enter Quantity 1 2 3 4 5 6 7 8 9 10 11 12 13 14 15 16 17 18 19 20 Enter Quantity" at bounding box center [767, 339] width 91 height 30
click at [873, 339] on button "Add to Cart" at bounding box center [914, 339] width 189 height 30
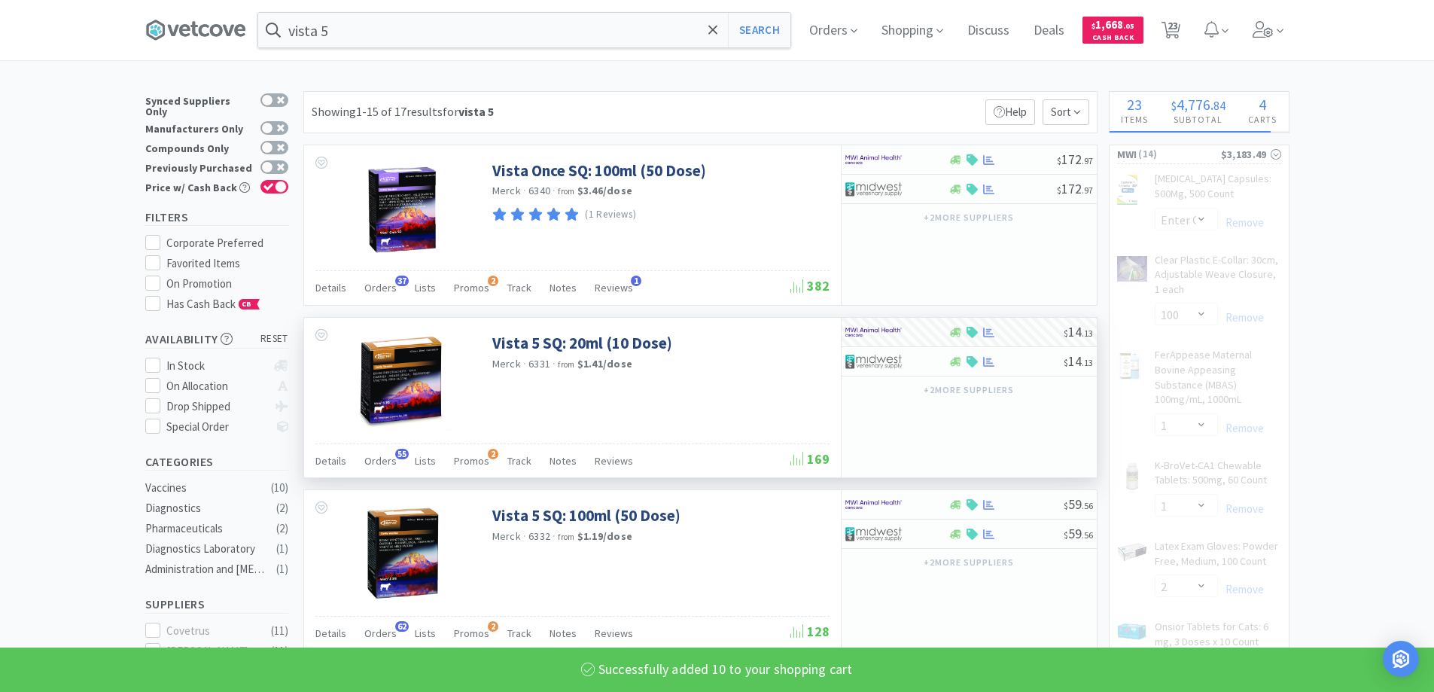
select select "10"
select select "4"
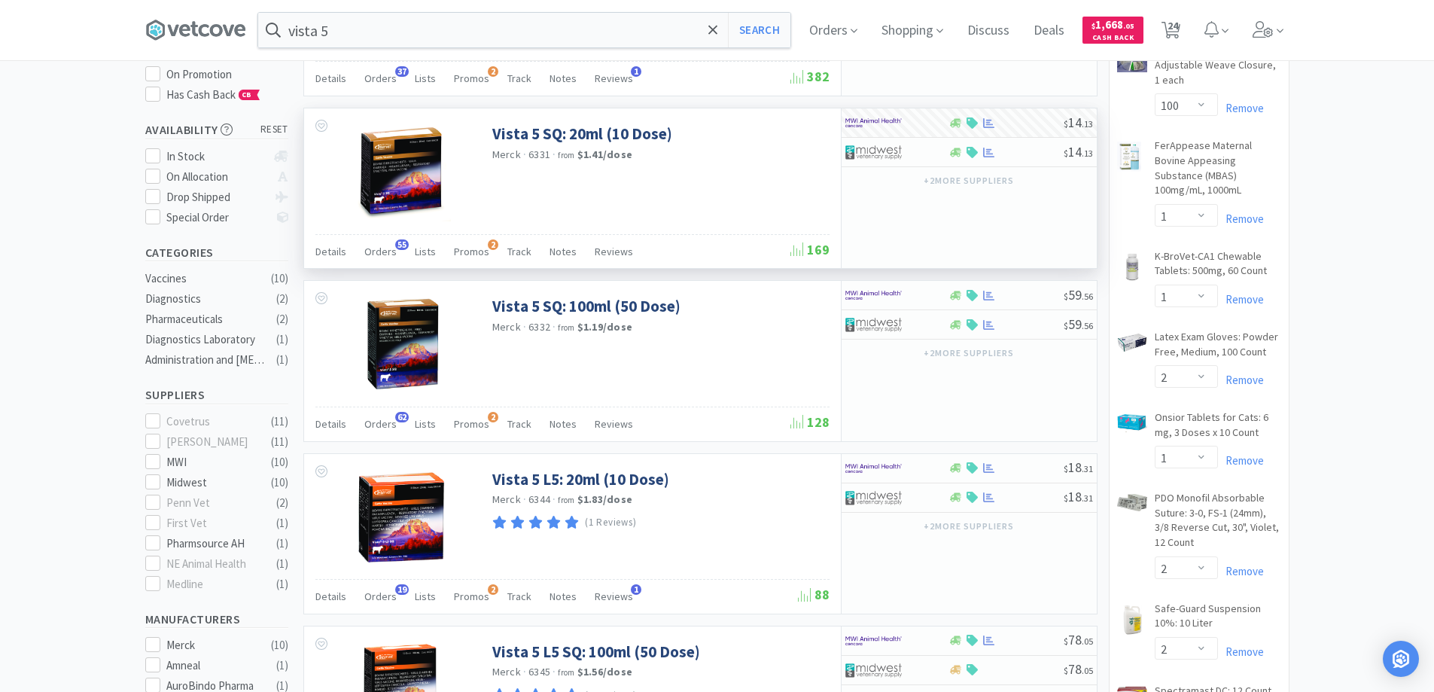
scroll to position [226, 0]
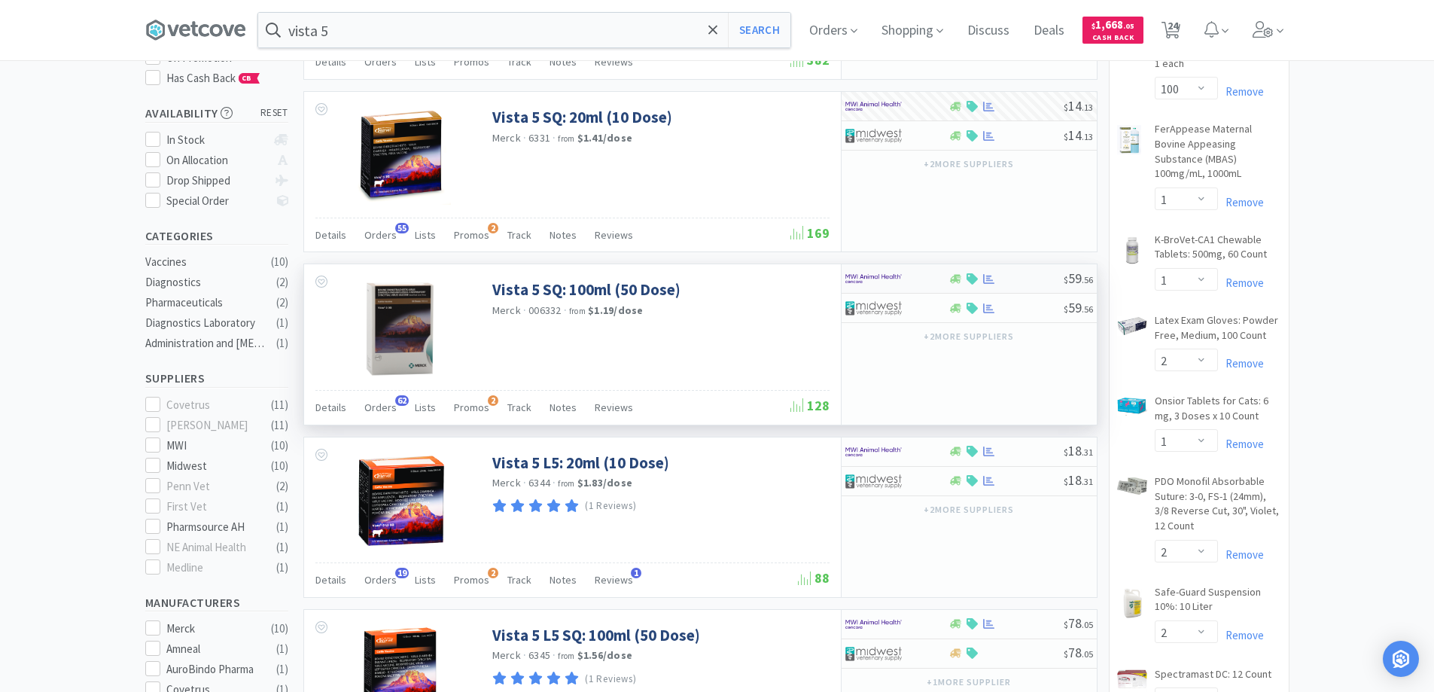
click at [938, 281] on div at bounding box center [896, 279] width 103 height 26
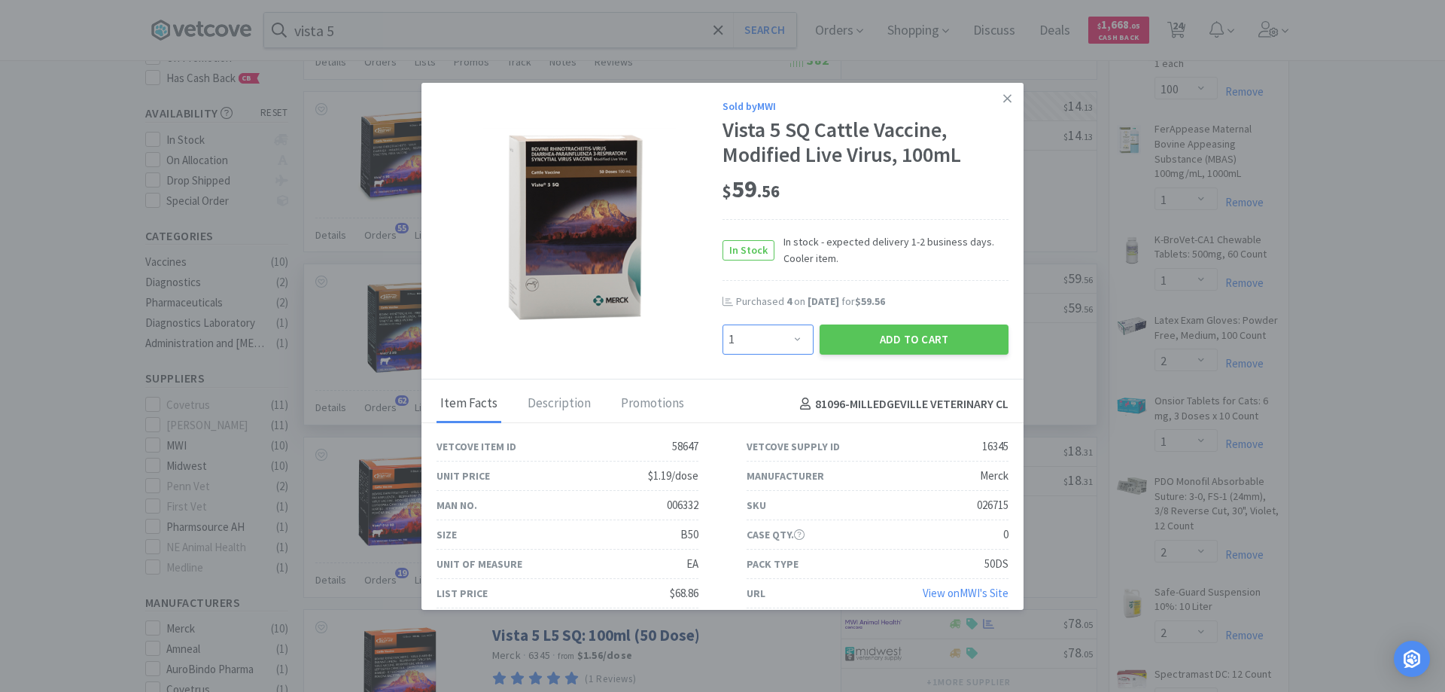
click at [791, 339] on select "Enter Quantity 1 2 3 4 5 6 7 8 9 10 11 12 13 14 15 16 17 18 19 20 Enter Quantity" at bounding box center [767, 339] width 91 height 30
select select "2"
click at [722, 324] on select "Enter Quantity 1 2 3 4 5 6 7 8 9 10 11 12 13 14 15 16 17 18 19 20 Enter Quantity" at bounding box center [767, 339] width 91 height 30
click at [899, 343] on button "Add to Cart" at bounding box center [914, 339] width 189 height 30
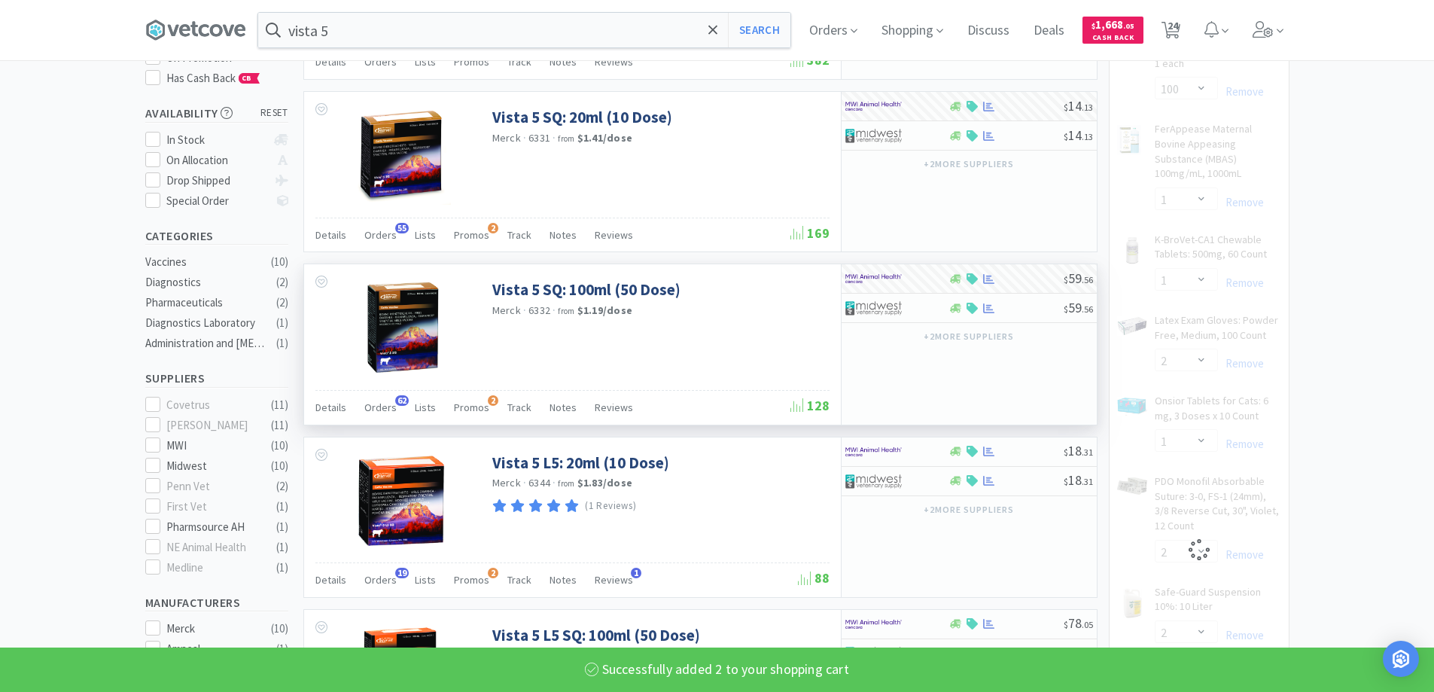
select select "2"
select select "10"
select select "4"
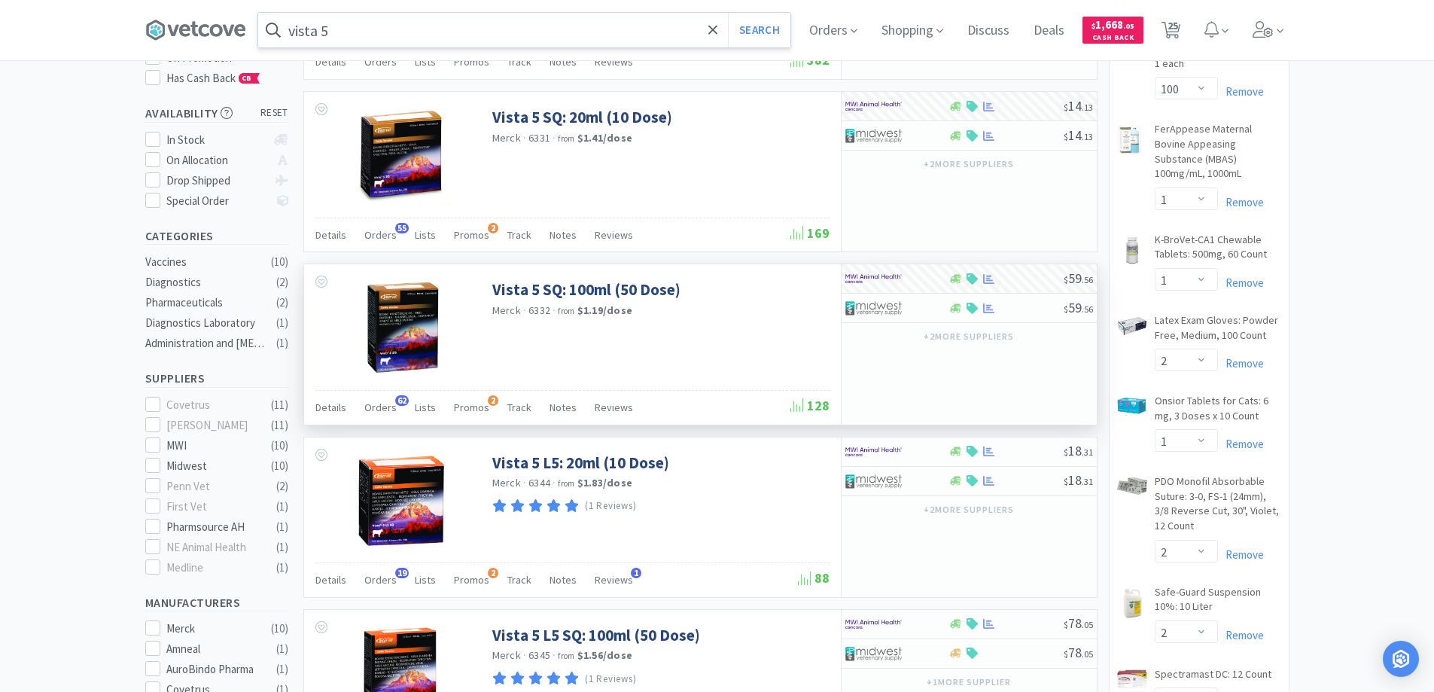
click at [369, 32] on input "vista 5" at bounding box center [524, 30] width 532 height 35
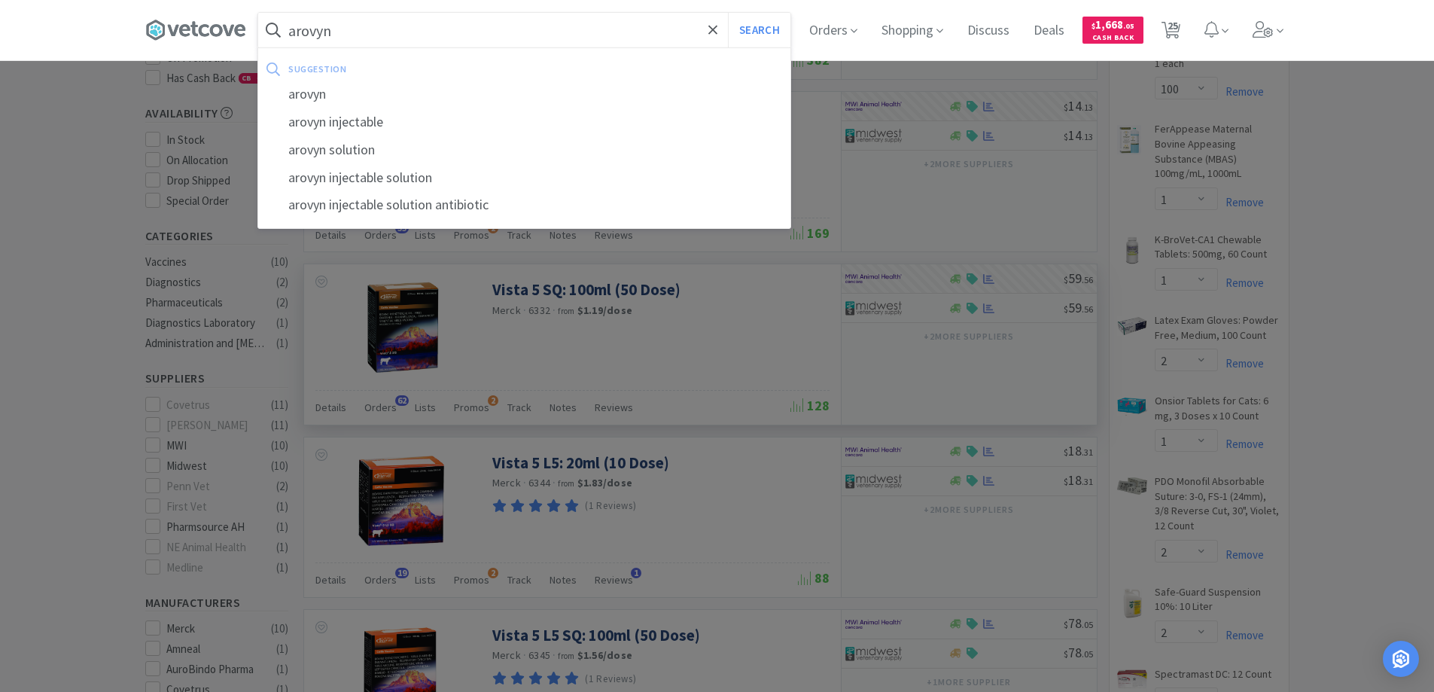
type input "arovyn"
click at [728, 13] on button "Search" at bounding box center [759, 30] width 62 height 35
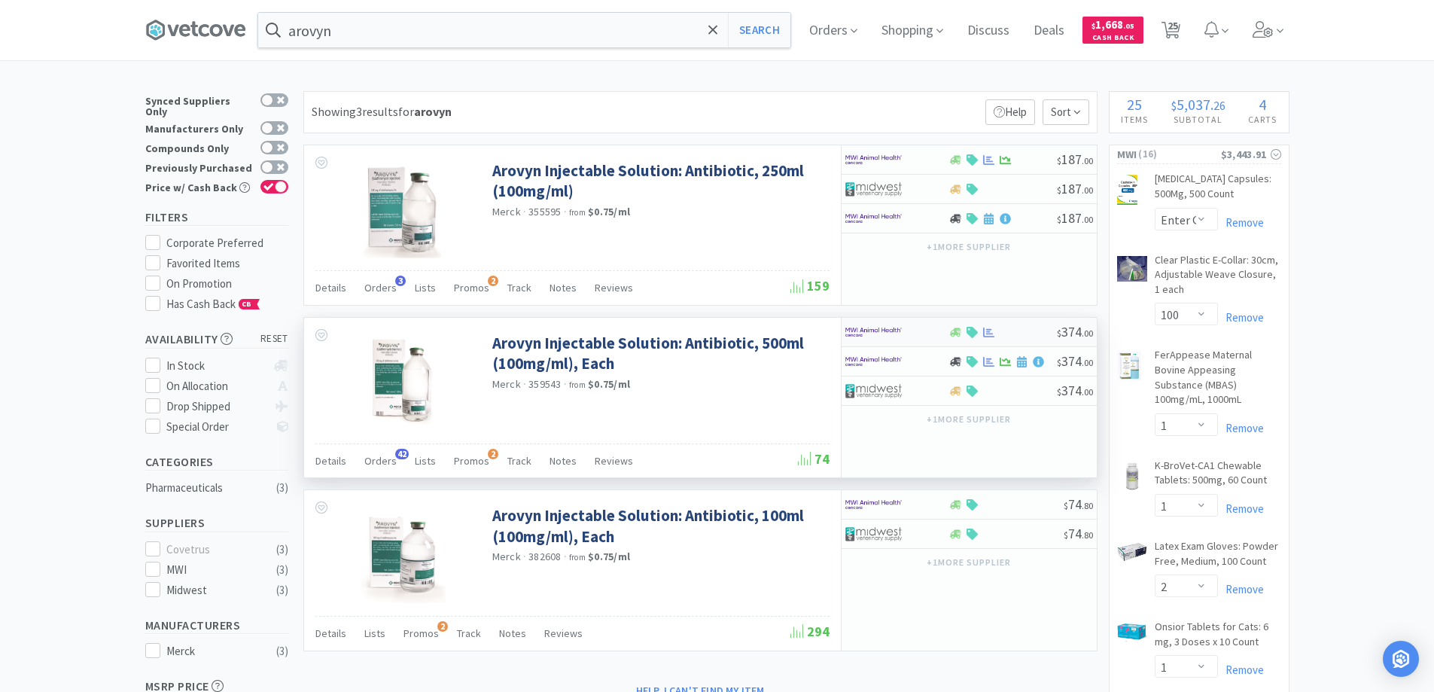
click at [874, 336] on img at bounding box center [873, 332] width 56 height 23
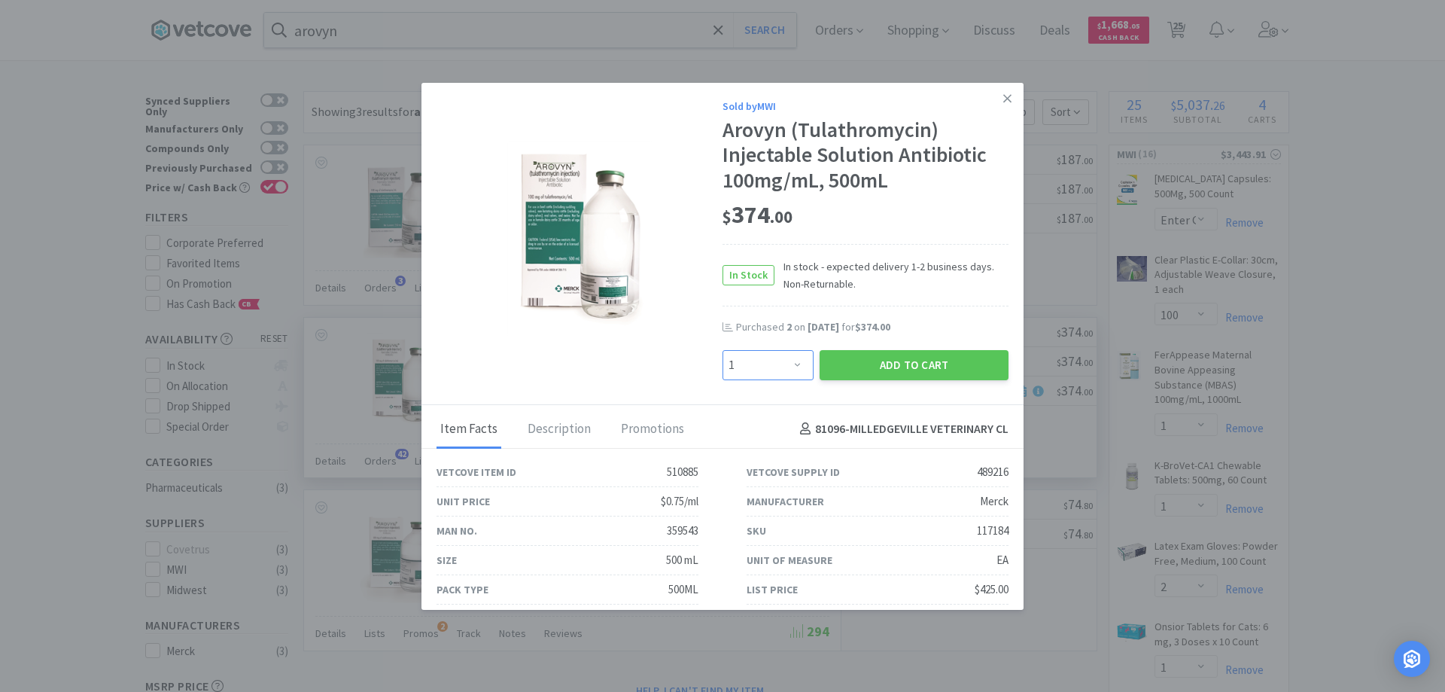
click at [784, 361] on select "Enter Quantity 1 2 3 4 5 6 7 8 9 10 11 12 13 14 15 16 17 18 19 20 Enter Quantity" at bounding box center [767, 365] width 91 height 30
select select "6"
click at [722, 350] on select "Enter Quantity 1 2 3 4 5 6 7 8 9 10 11 12 13 14 15 16 17 18 19 20 Enter Quantity" at bounding box center [767, 365] width 91 height 30
click at [872, 362] on button "Add to Cart" at bounding box center [914, 365] width 189 height 30
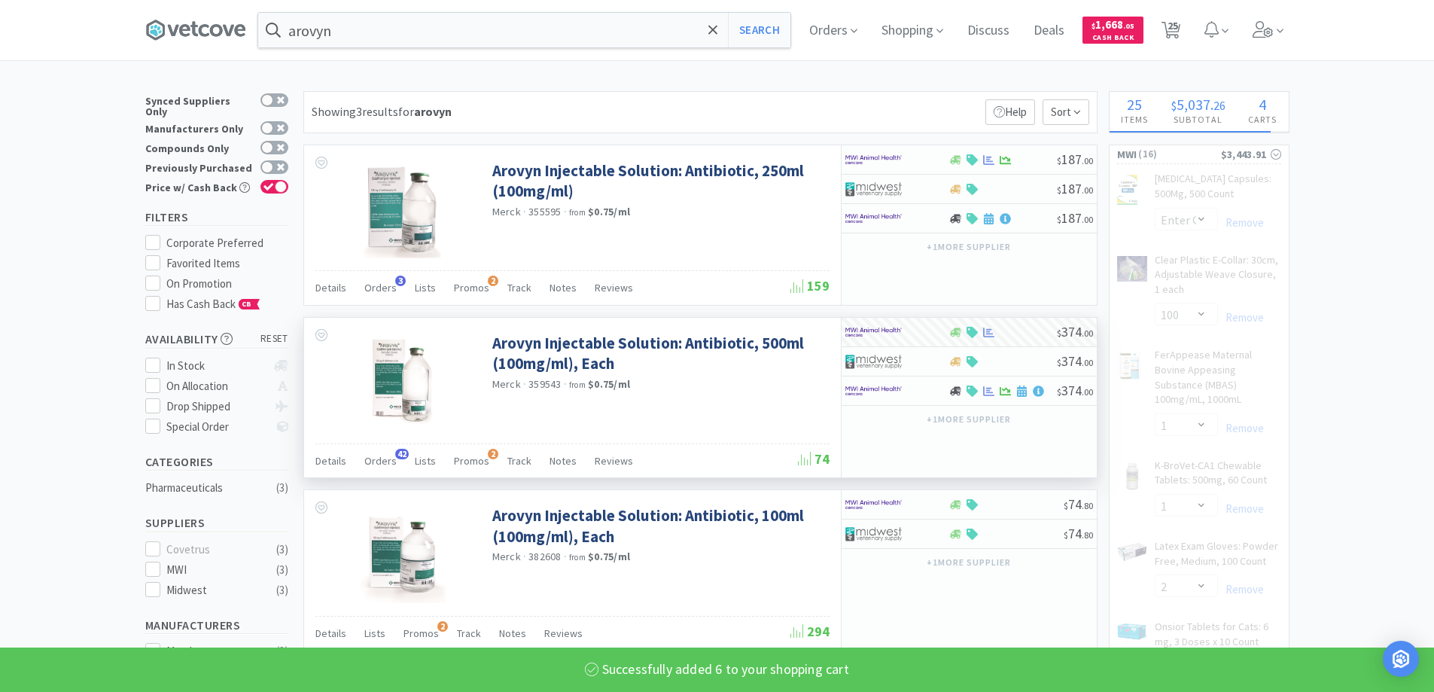
select select "6"
select select "10"
select select "1"
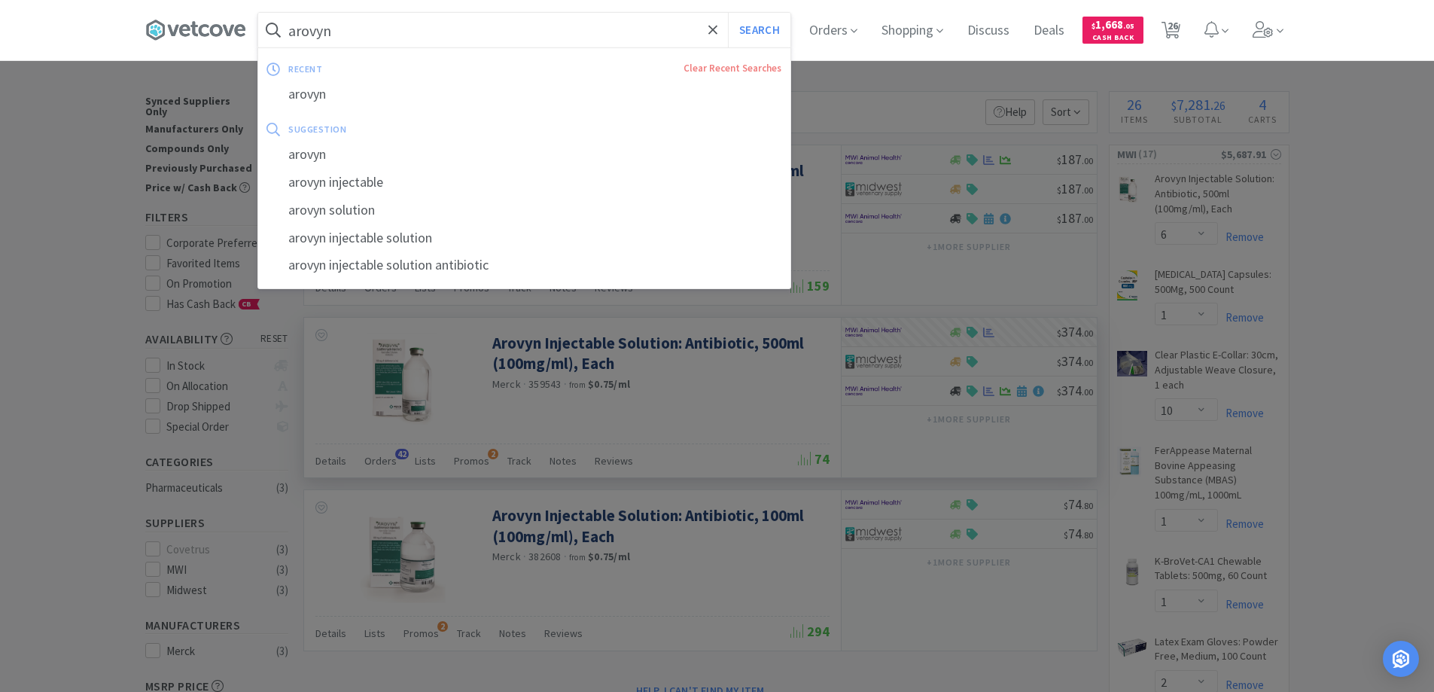
click at [389, 26] on input "arovyn" at bounding box center [524, 30] width 532 height 35
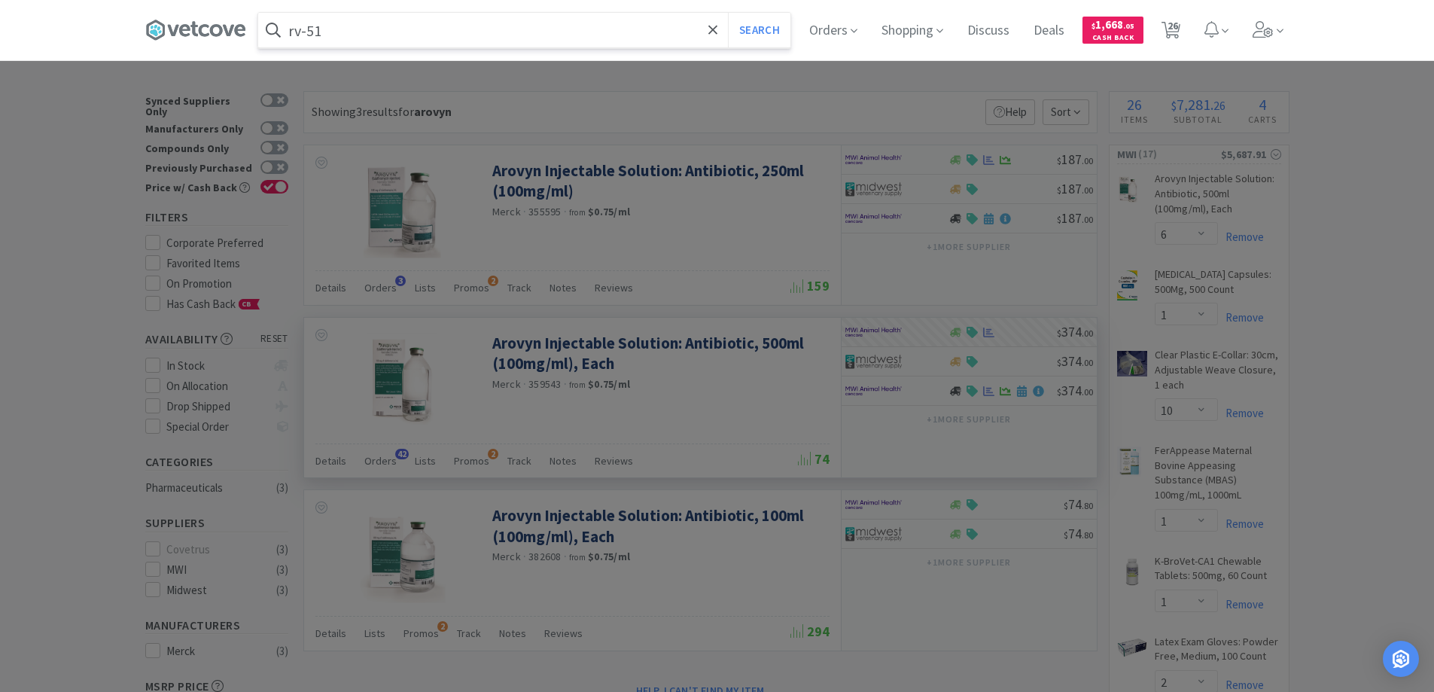
click at [728, 13] on button "Search" at bounding box center [759, 30] width 62 height 35
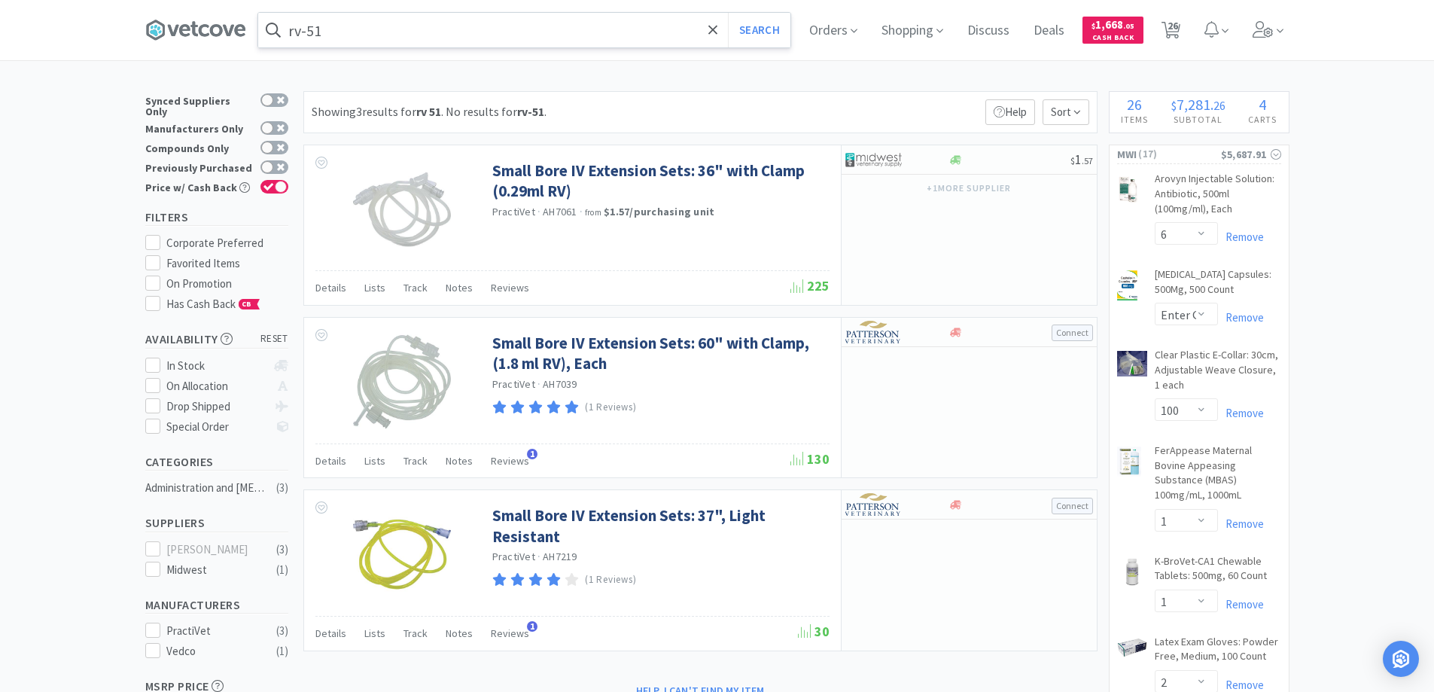
click at [389, 26] on input "rv-51" at bounding box center [524, 30] width 532 height 35
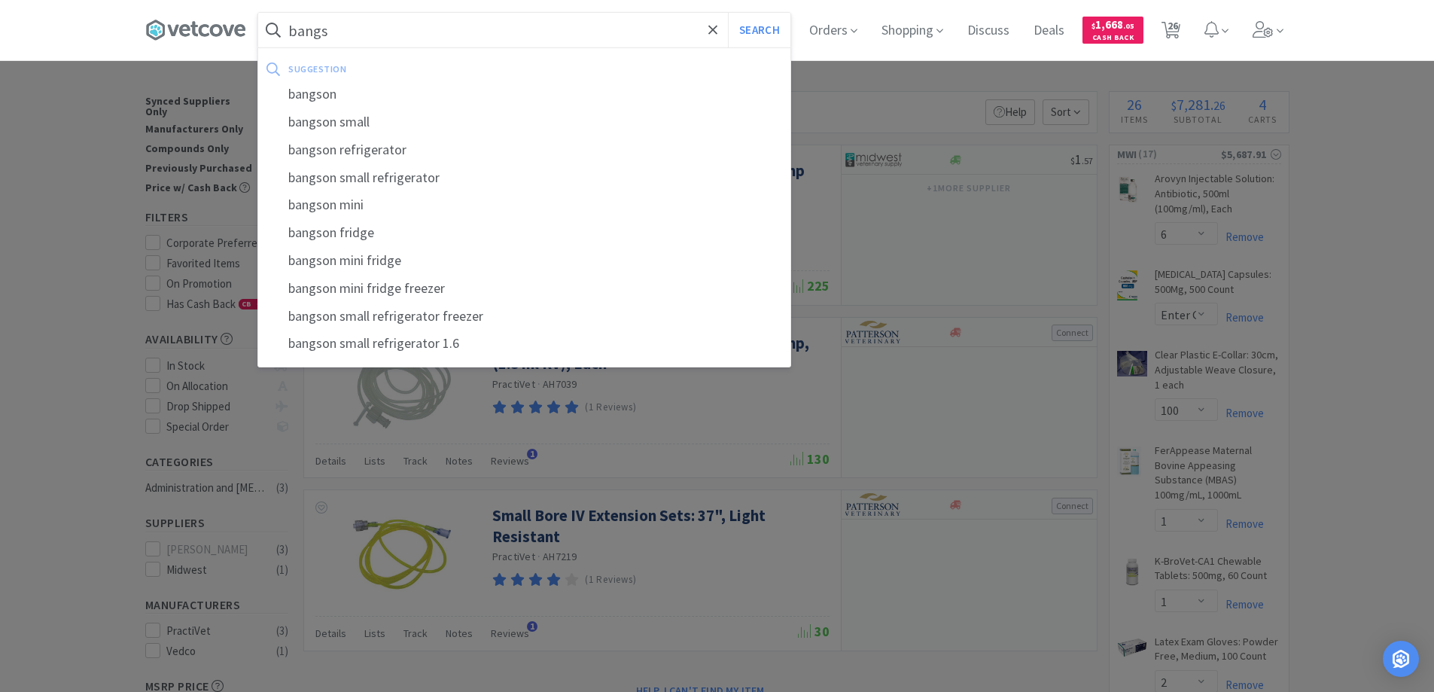
click at [728, 13] on button "Search" at bounding box center [759, 30] width 62 height 35
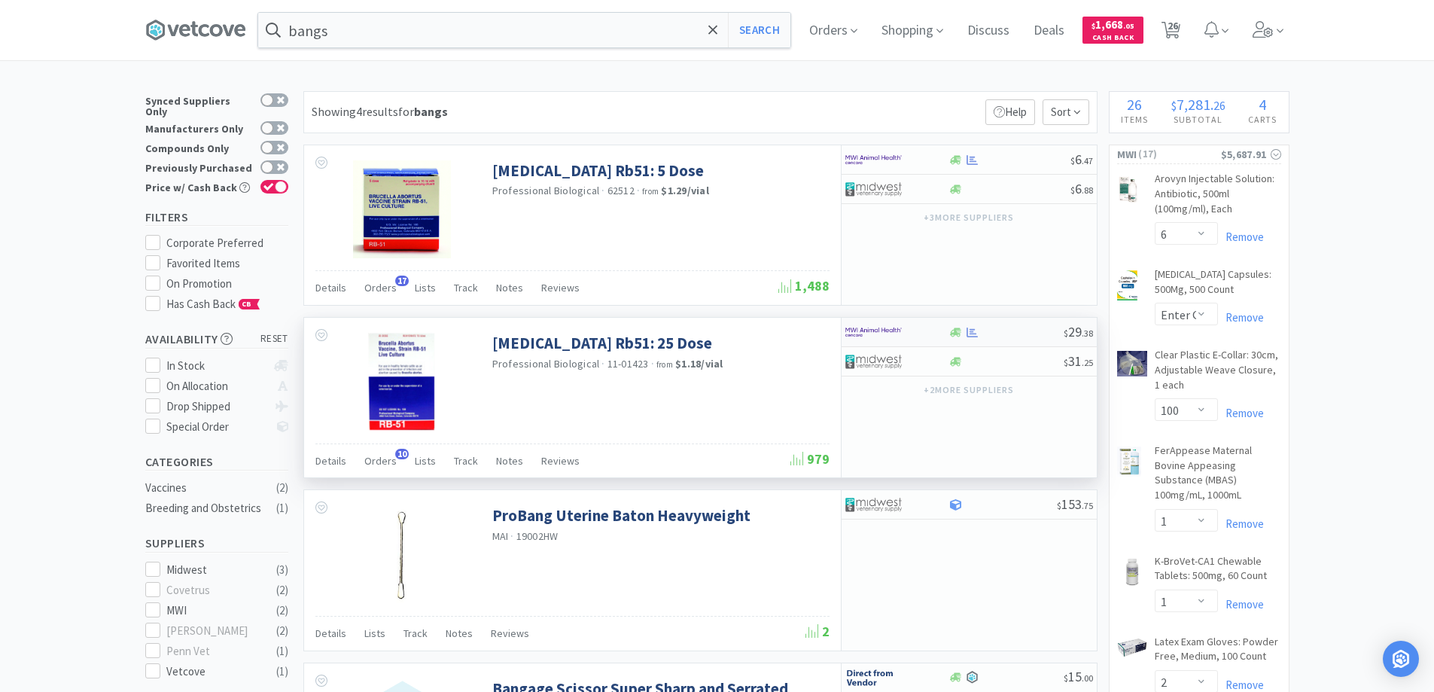
click at [981, 335] on div at bounding box center [1005, 332] width 115 height 11
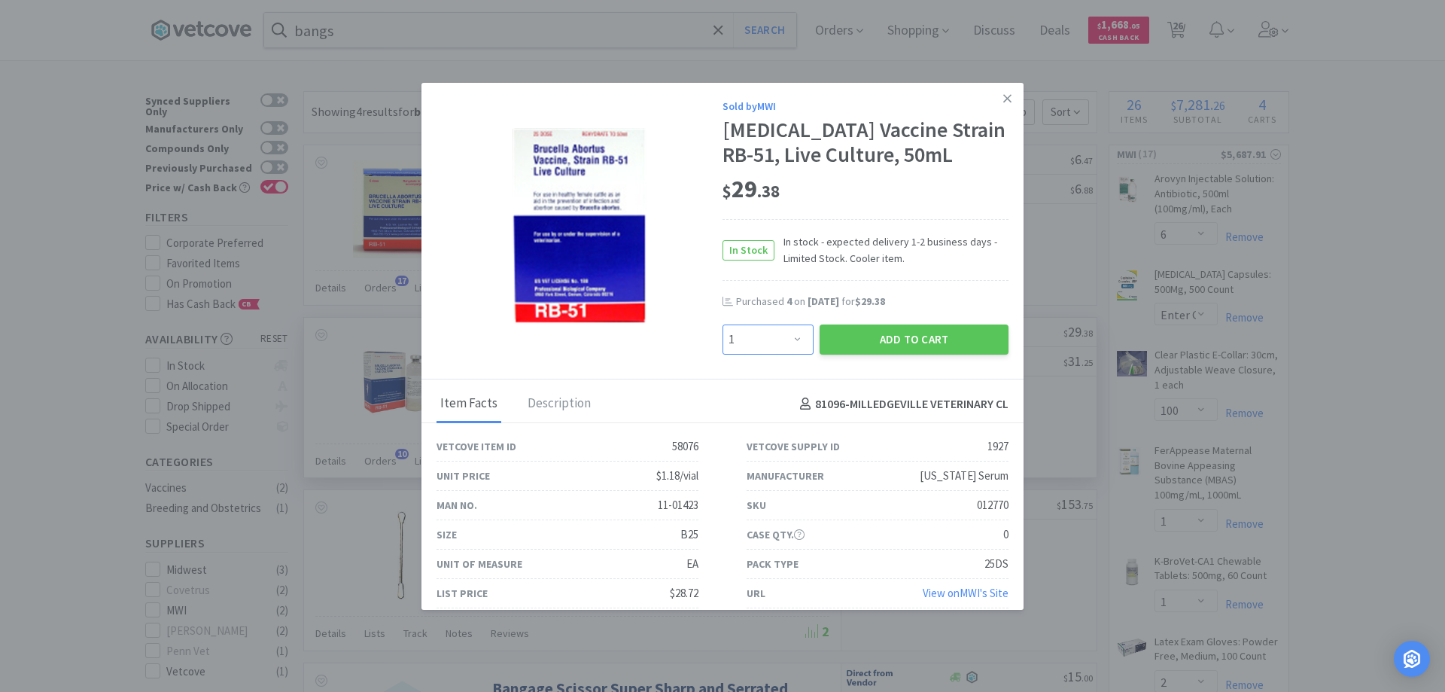
click at [792, 354] on select "Enter Quantity 1 2 3 4 5 6 7 8 9 10 11 12 13 14 15 16 17 18 19 20 Enter Quantity" at bounding box center [767, 339] width 91 height 30
click at [722, 349] on select "Enter Quantity 1 2 3 4 5 6 7 8 9 10 11 12 13 14 15 16 17 18 19 20 Enter Quantity" at bounding box center [767, 339] width 91 height 30
click at [895, 354] on button "Add to Cart" at bounding box center [914, 339] width 189 height 30
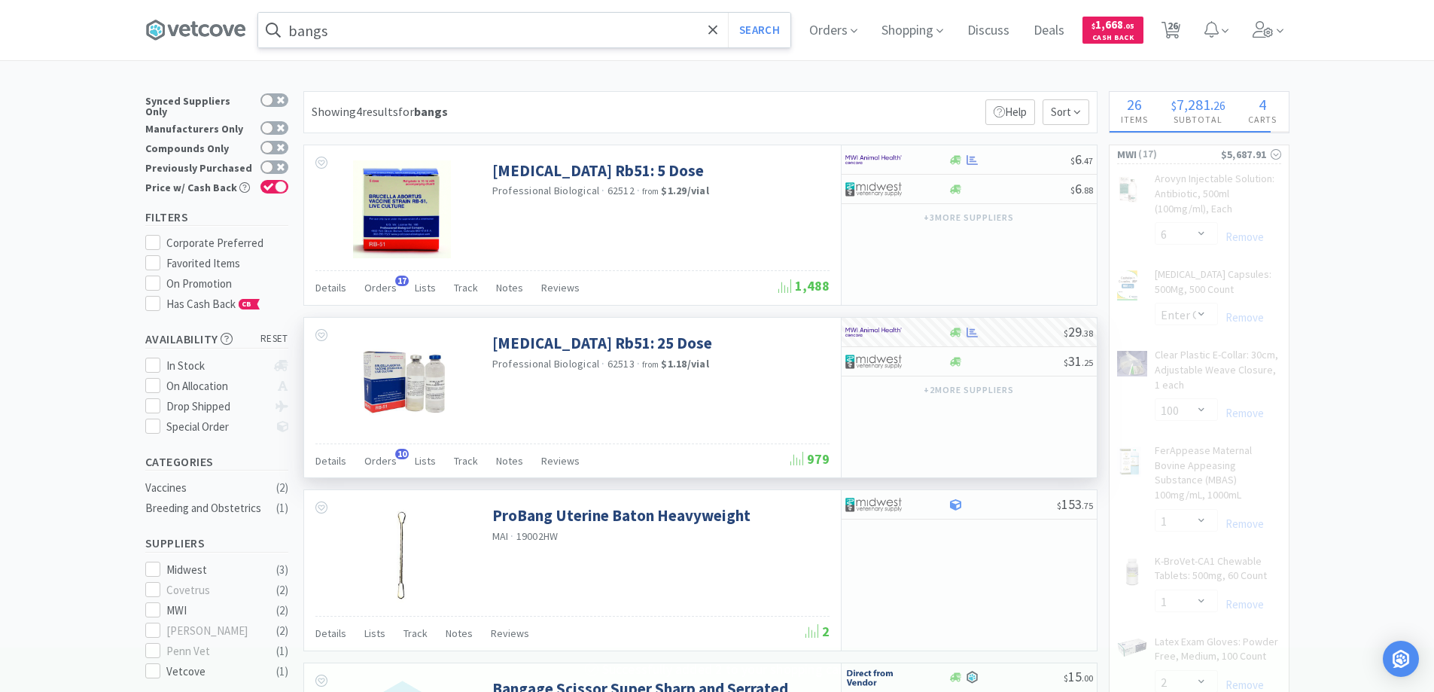
click at [402, 45] on input "bangs" at bounding box center [524, 30] width 532 height 35
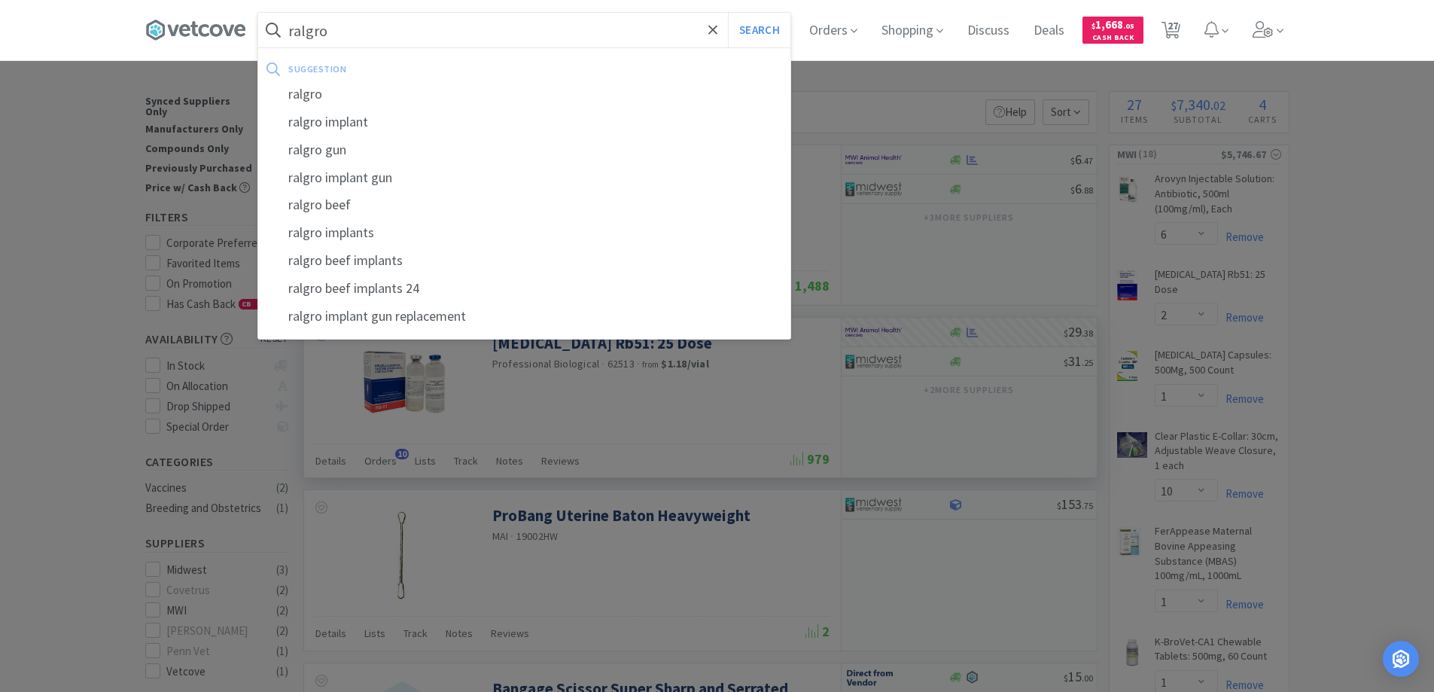
click at [728, 13] on button "Search" at bounding box center [759, 30] width 62 height 35
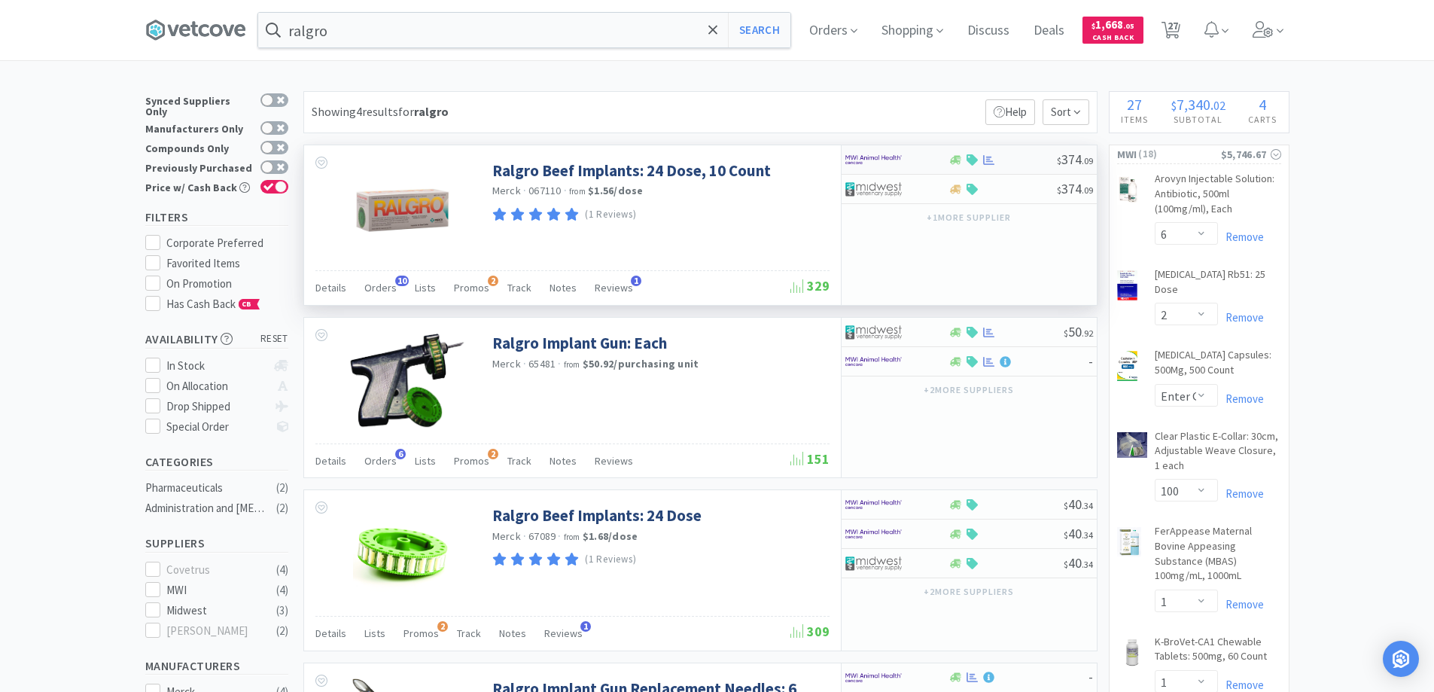
click at [1008, 159] on div at bounding box center [1002, 159] width 108 height 11
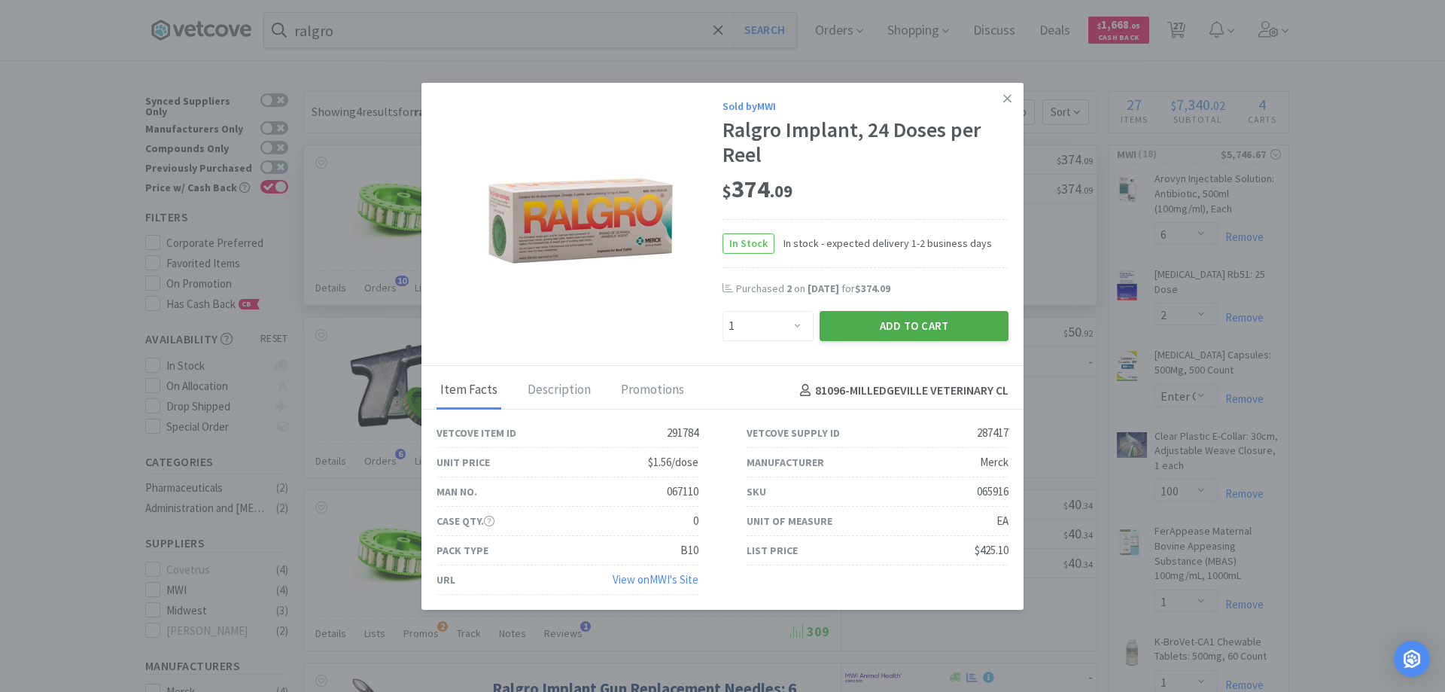
click at [848, 327] on button "Add to Cart" at bounding box center [914, 326] width 189 height 30
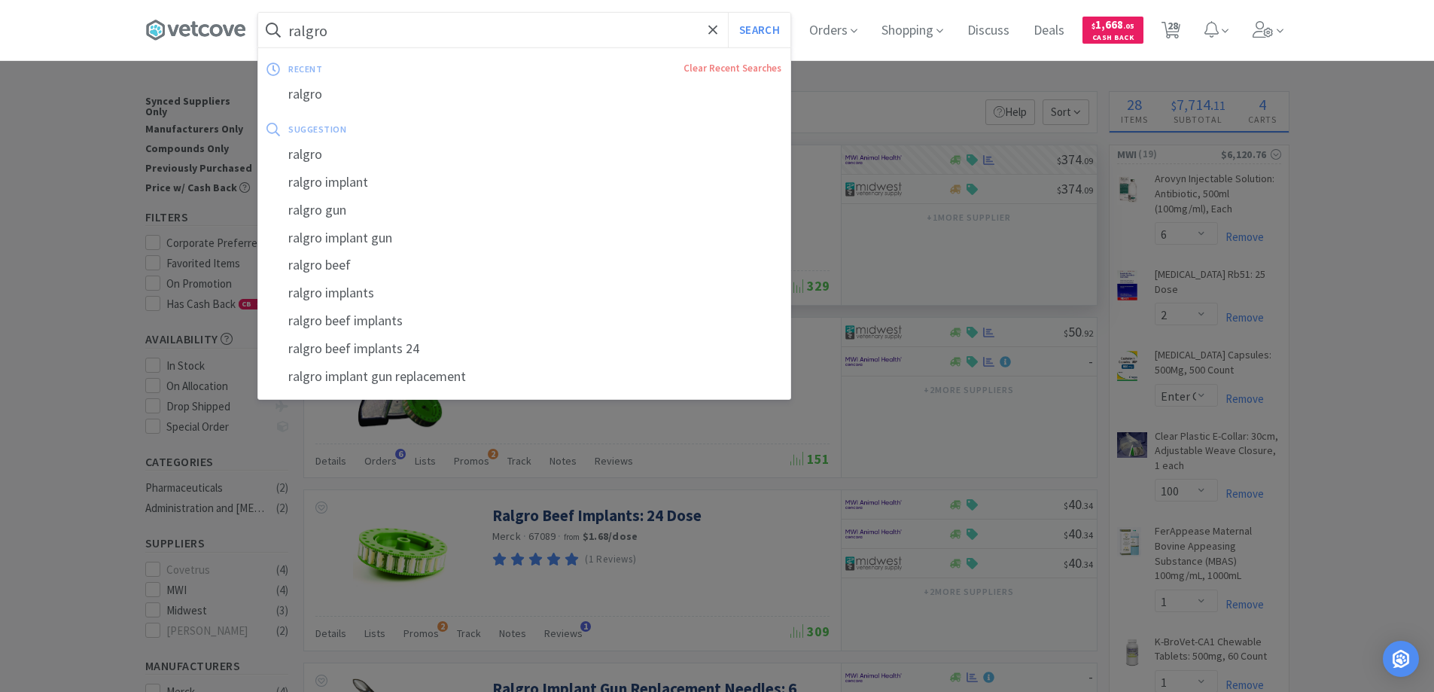
click at [341, 26] on input "ralgro" at bounding box center [524, 30] width 532 height 35
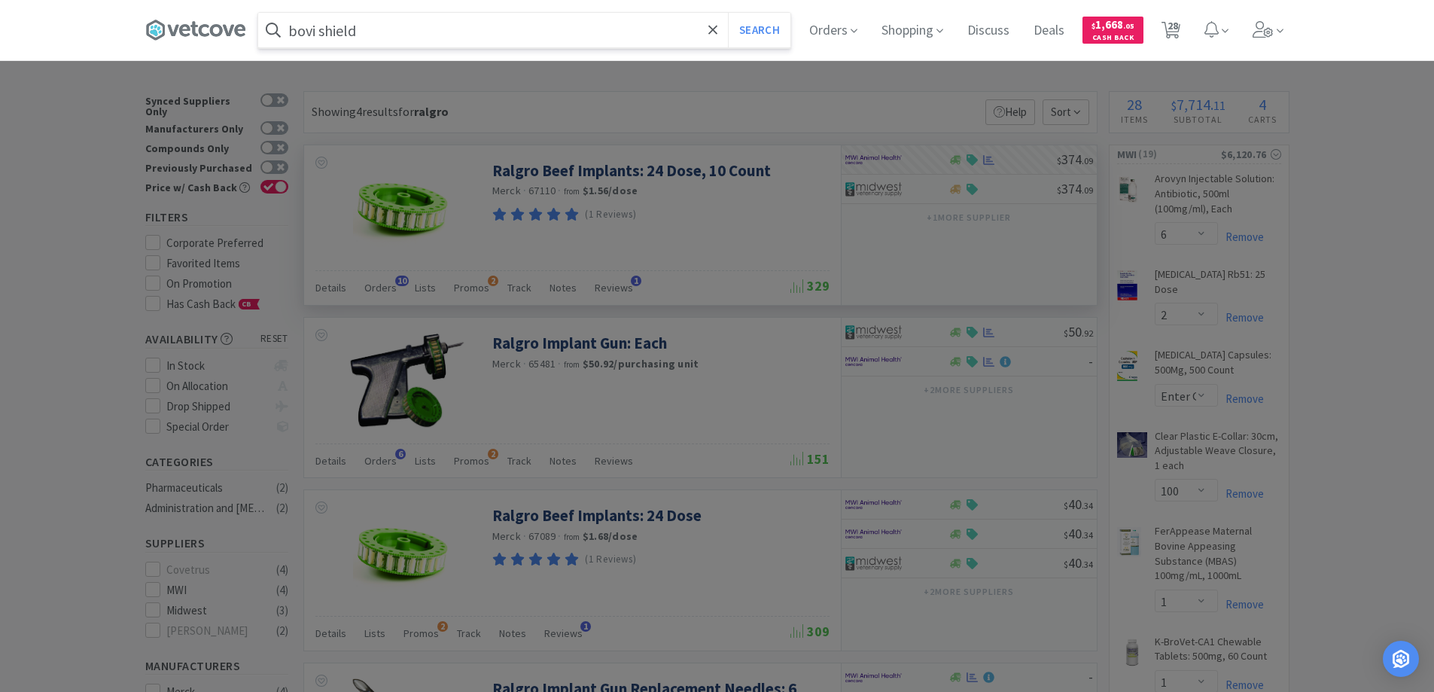
click at [728, 13] on button "Search" at bounding box center [759, 30] width 62 height 35
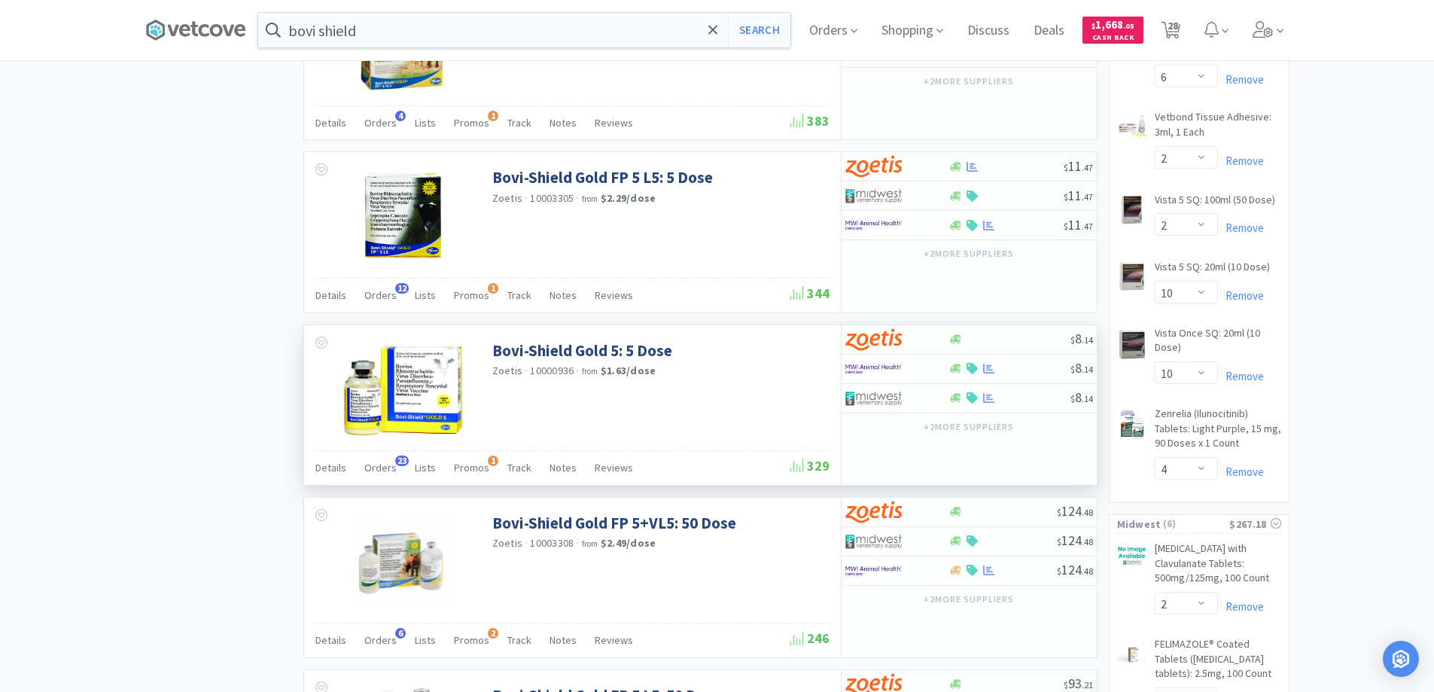
scroll to position [1204, 0]
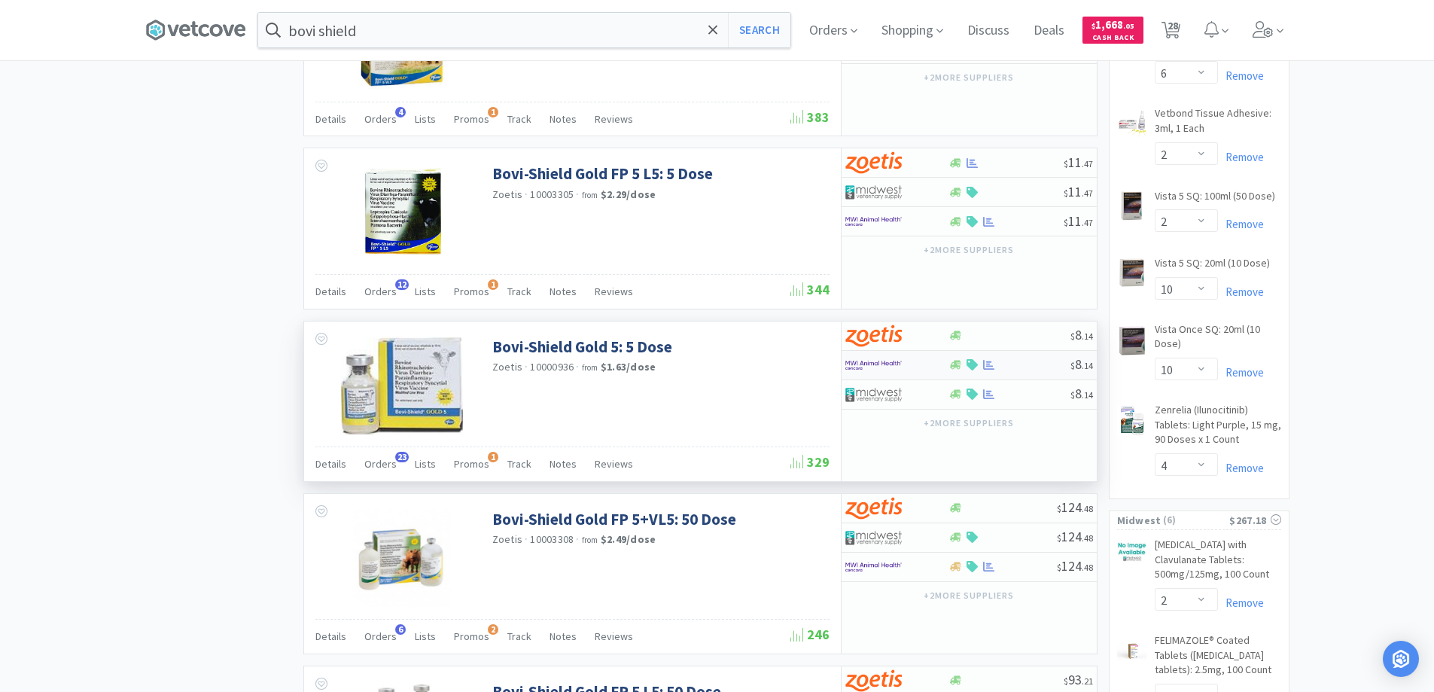
click at [916, 373] on div at bounding box center [886, 365] width 83 height 26
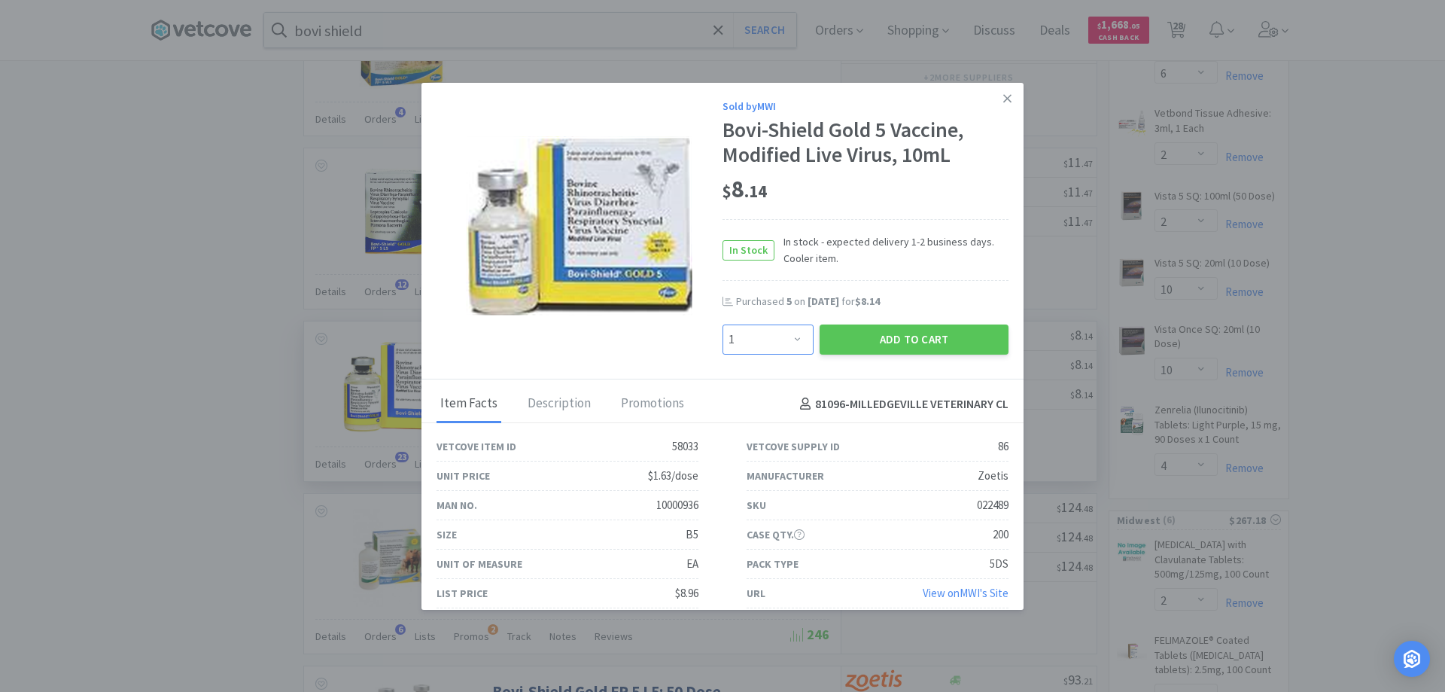
click at [786, 335] on select "Enter Quantity 1 2 3 4 5 6 7 8 9 10 11 12 13 14 15 16 17 18 19 20 Enter Quantity" at bounding box center [767, 339] width 91 height 30
click at [722, 324] on select "Enter Quantity 1 2 3 4 5 6 7 8 9 10 11 12 13 14 15 16 17 18 19 20 Enter Quantity" at bounding box center [767, 339] width 91 height 30
click at [877, 338] on button "Add to Cart" at bounding box center [914, 339] width 189 height 30
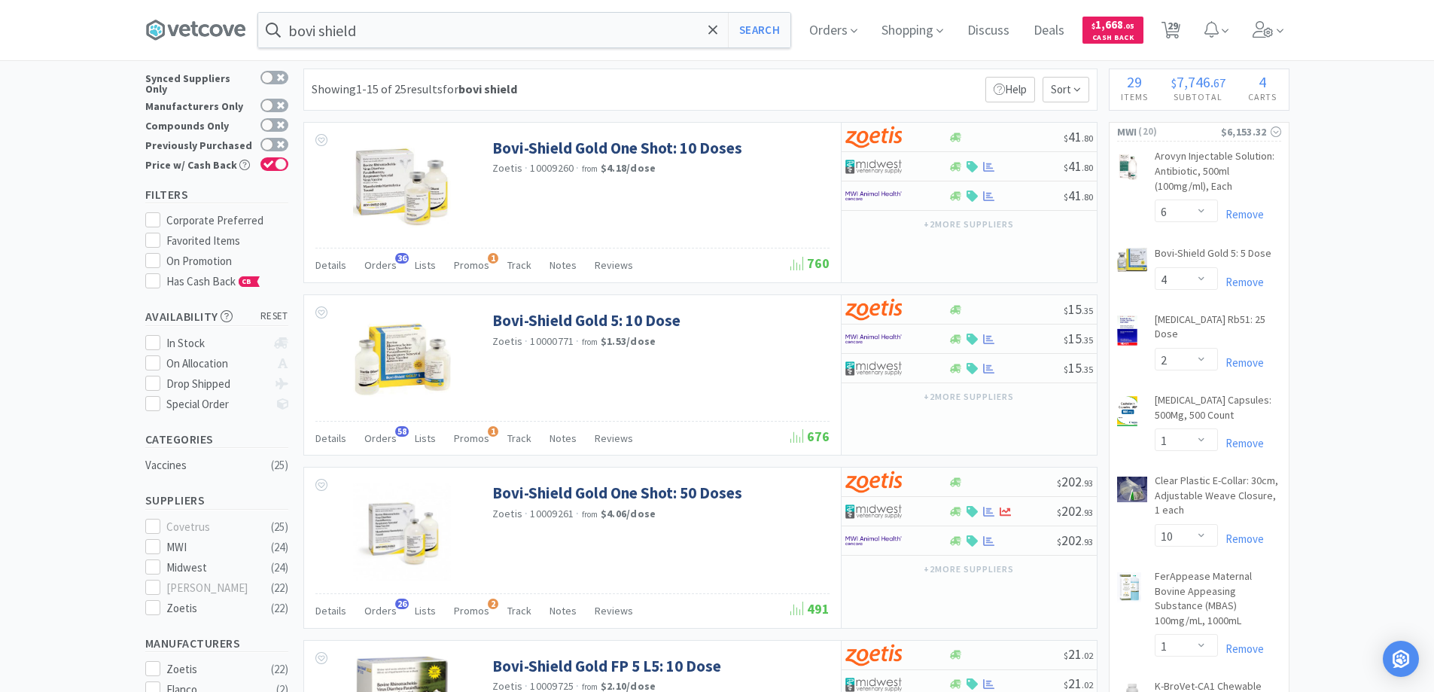
scroll to position [0, 0]
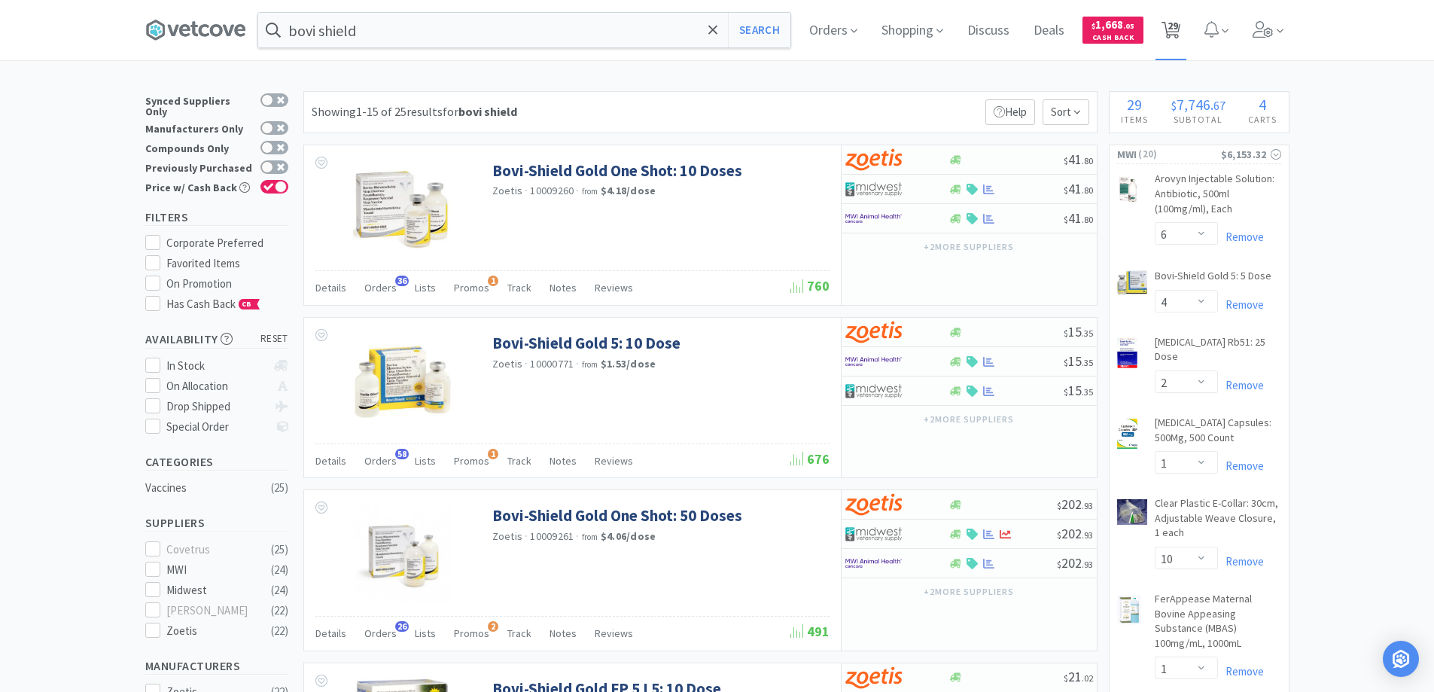
click at [1178, 38] on span "29" at bounding box center [1172, 25] width 11 height 60
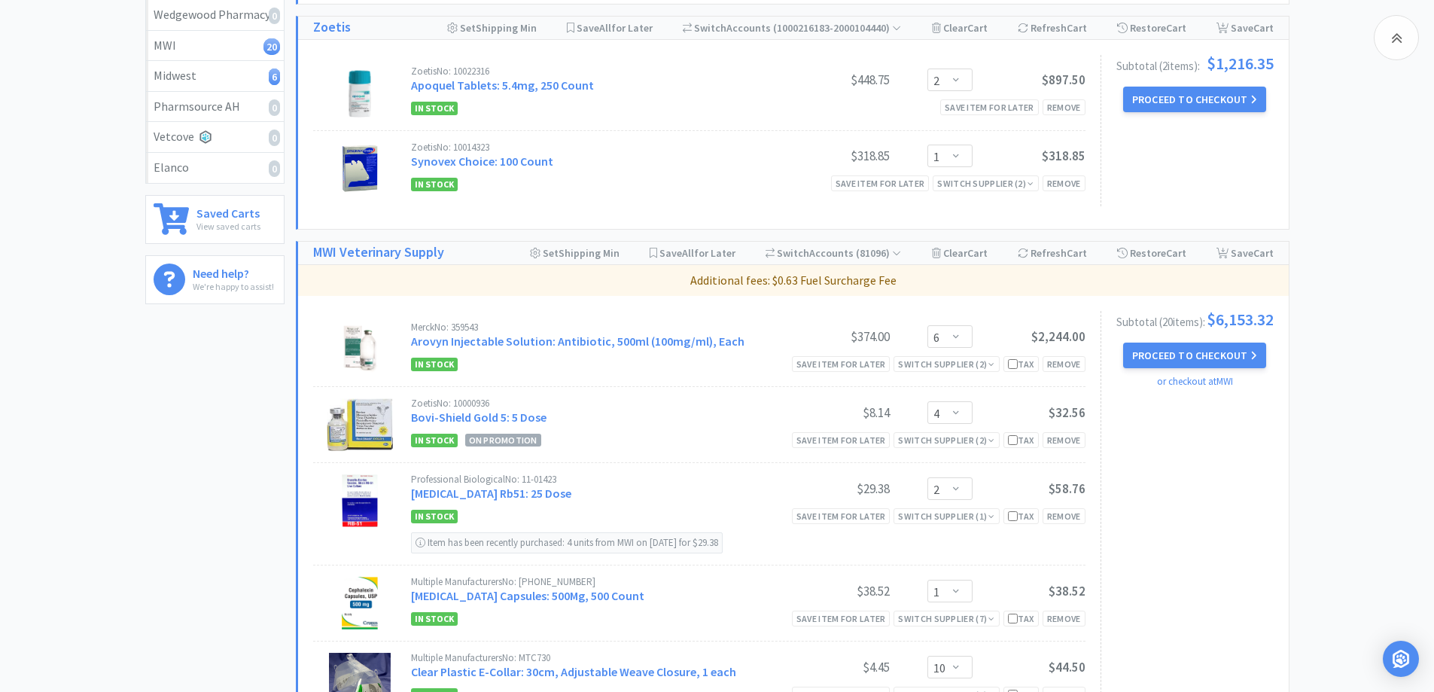
scroll to position [376, 0]
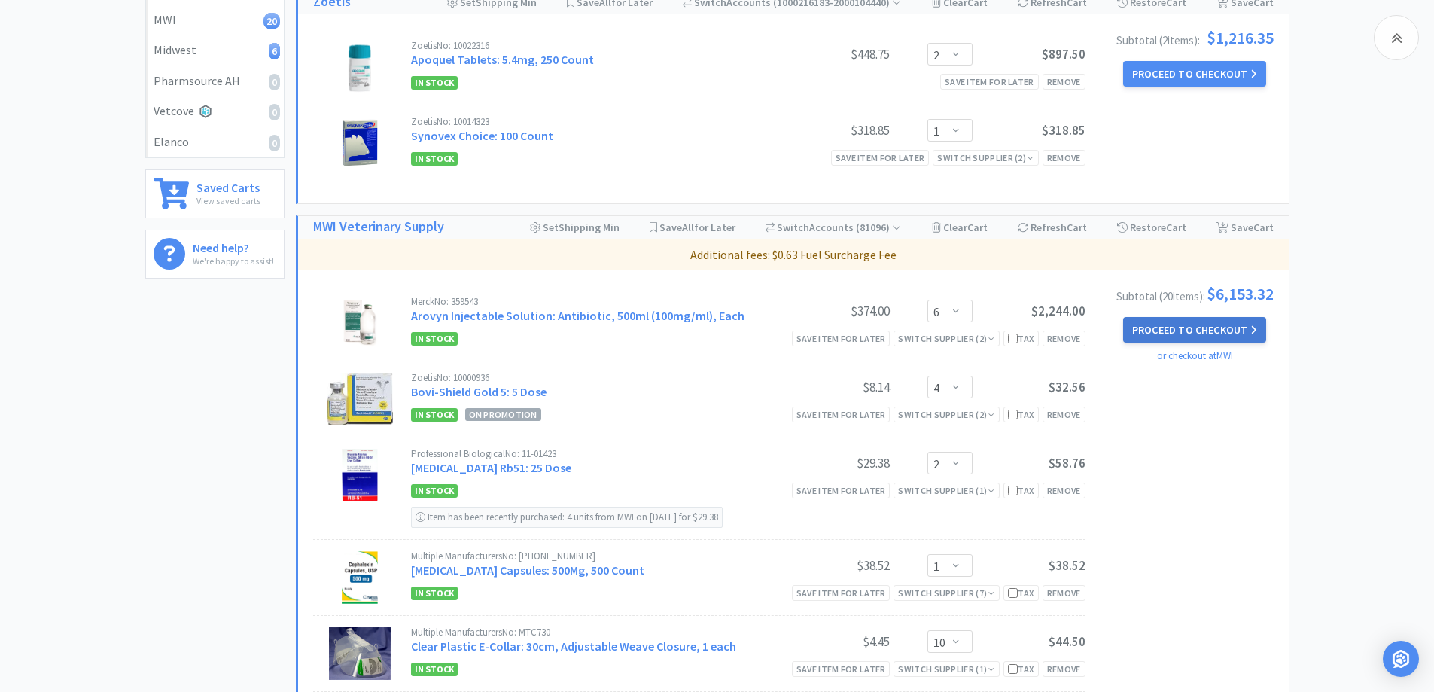
click at [1146, 339] on button "Proceed to Checkout" at bounding box center [1194, 330] width 143 height 26
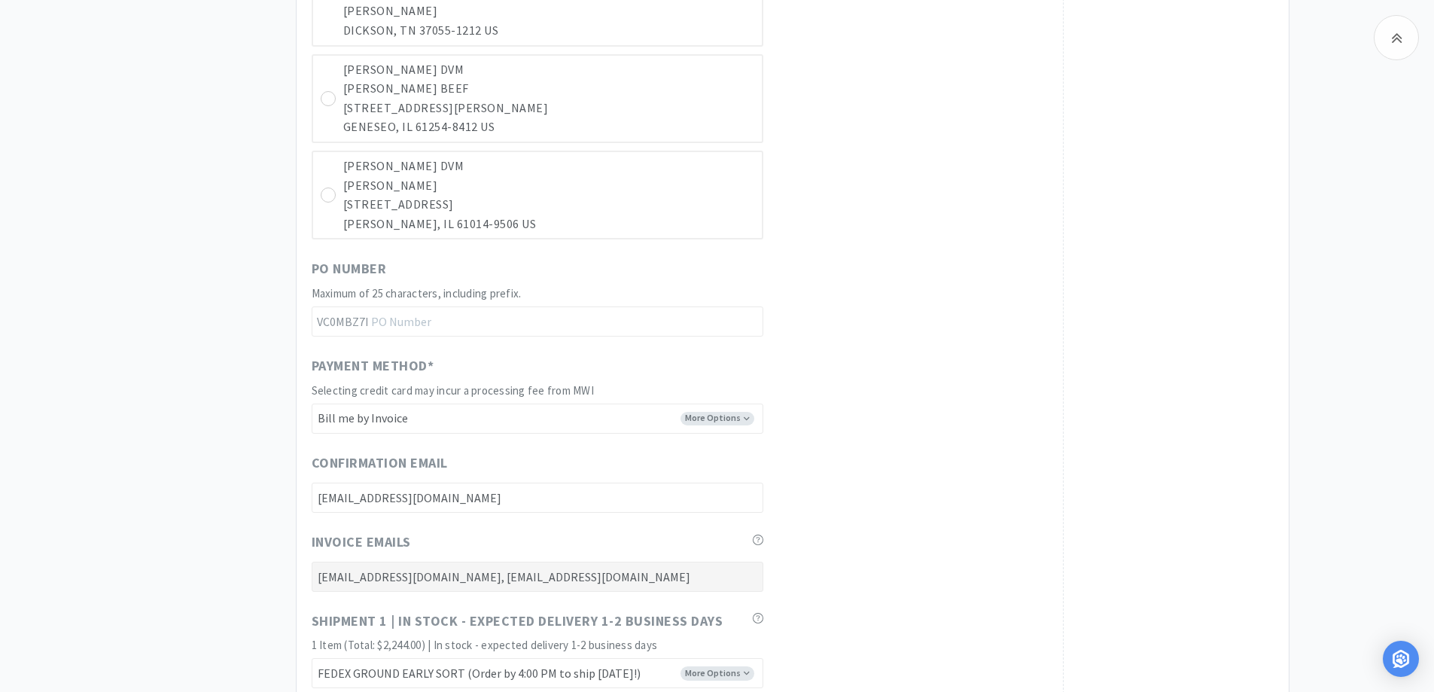
scroll to position [7375, 0]
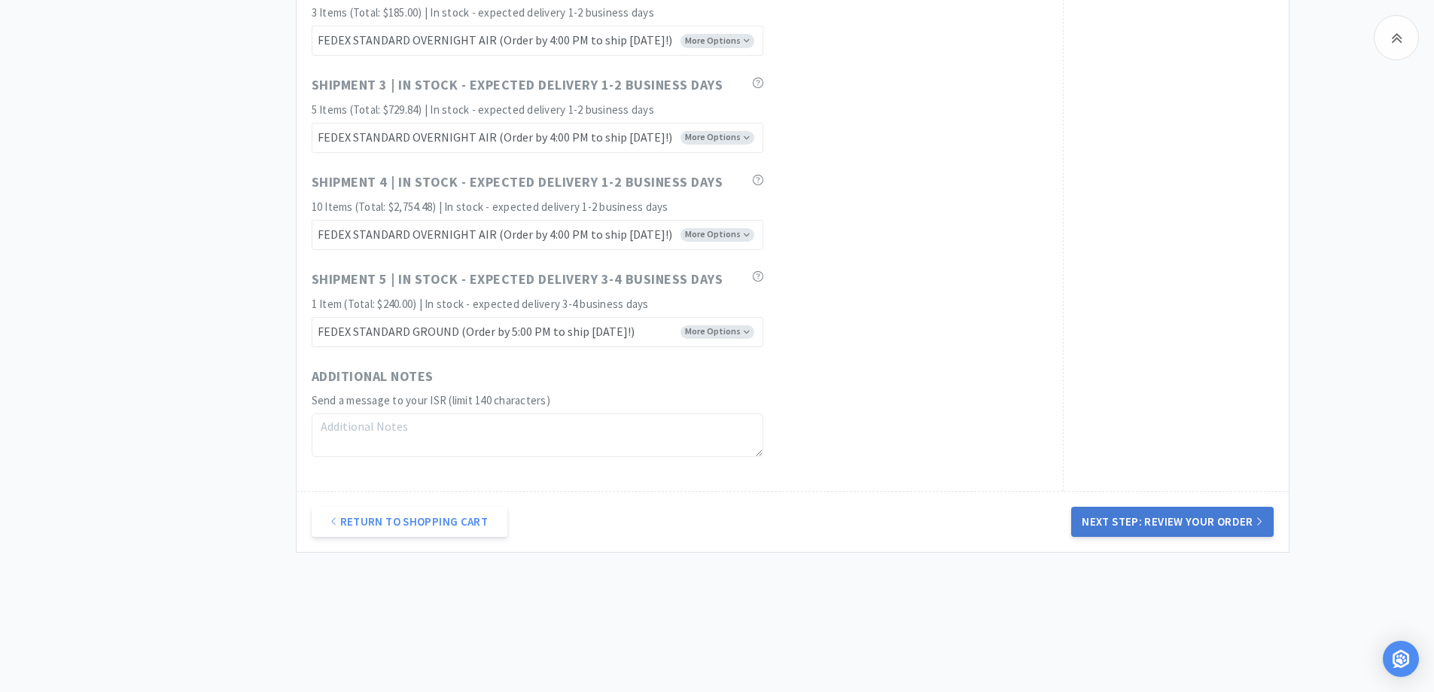
click at [1242, 519] on button "Next Step: Review Your Order" at bounding box center [1172, 521] width 202 height 30
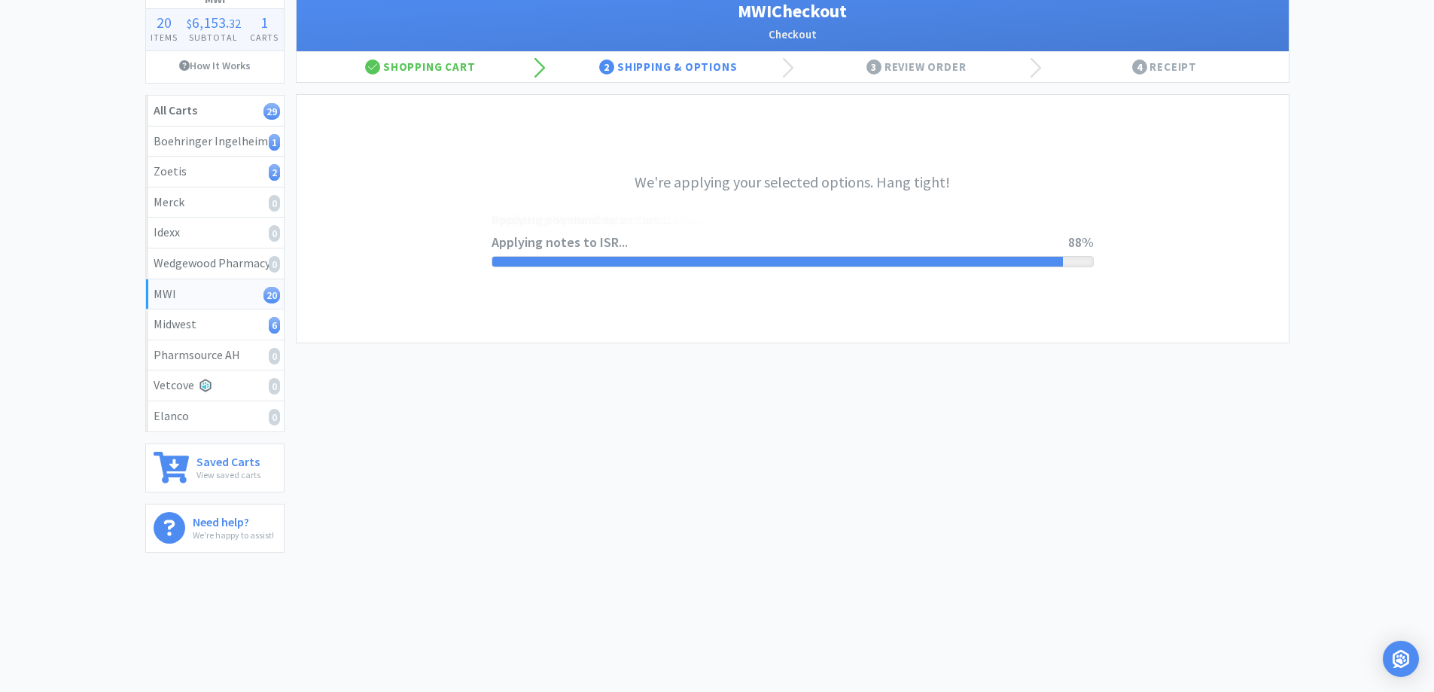
scroll to position [0, 0]
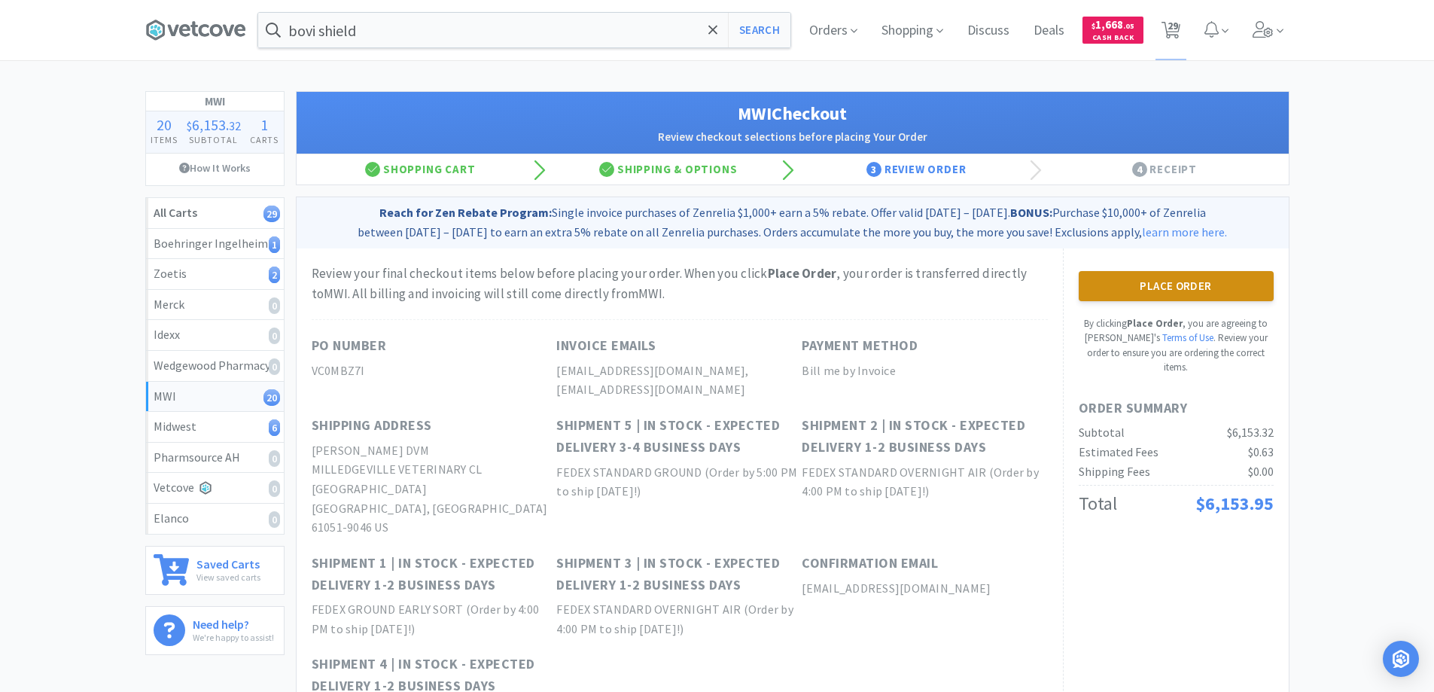
click at [1171, 289] on button "Place Order" at bounding box center [1175, 286] width 195 height 30
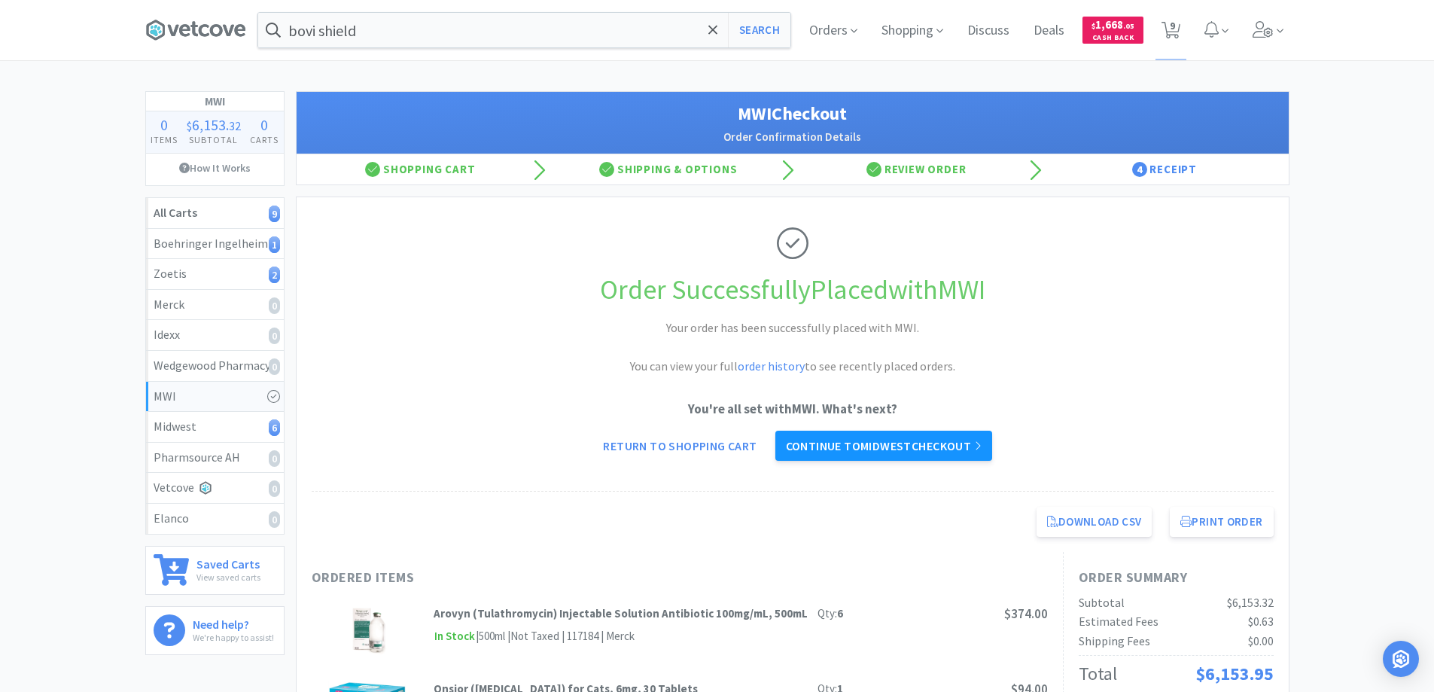
click at [932, 448] on link "Continue to Midwest checkout" at bounding box center [883, 445] width 217 height 30
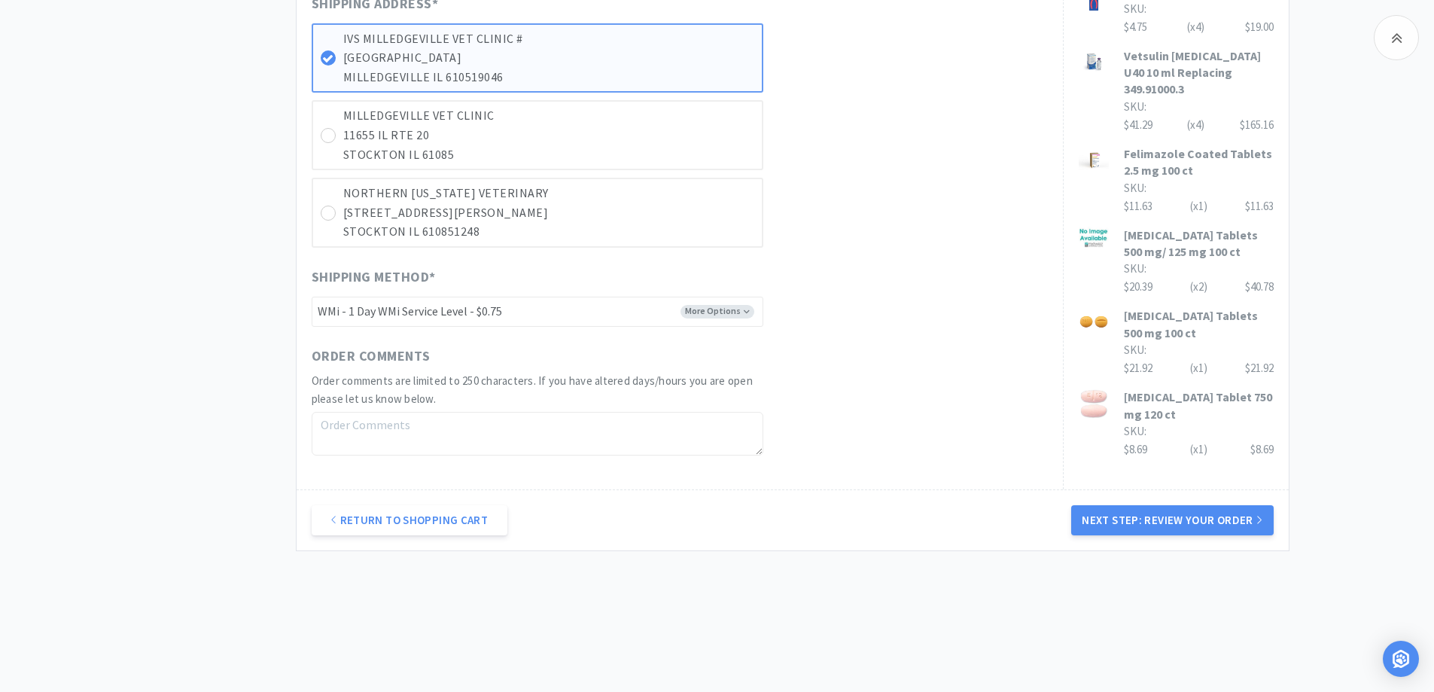
scroll to position [722, 0]
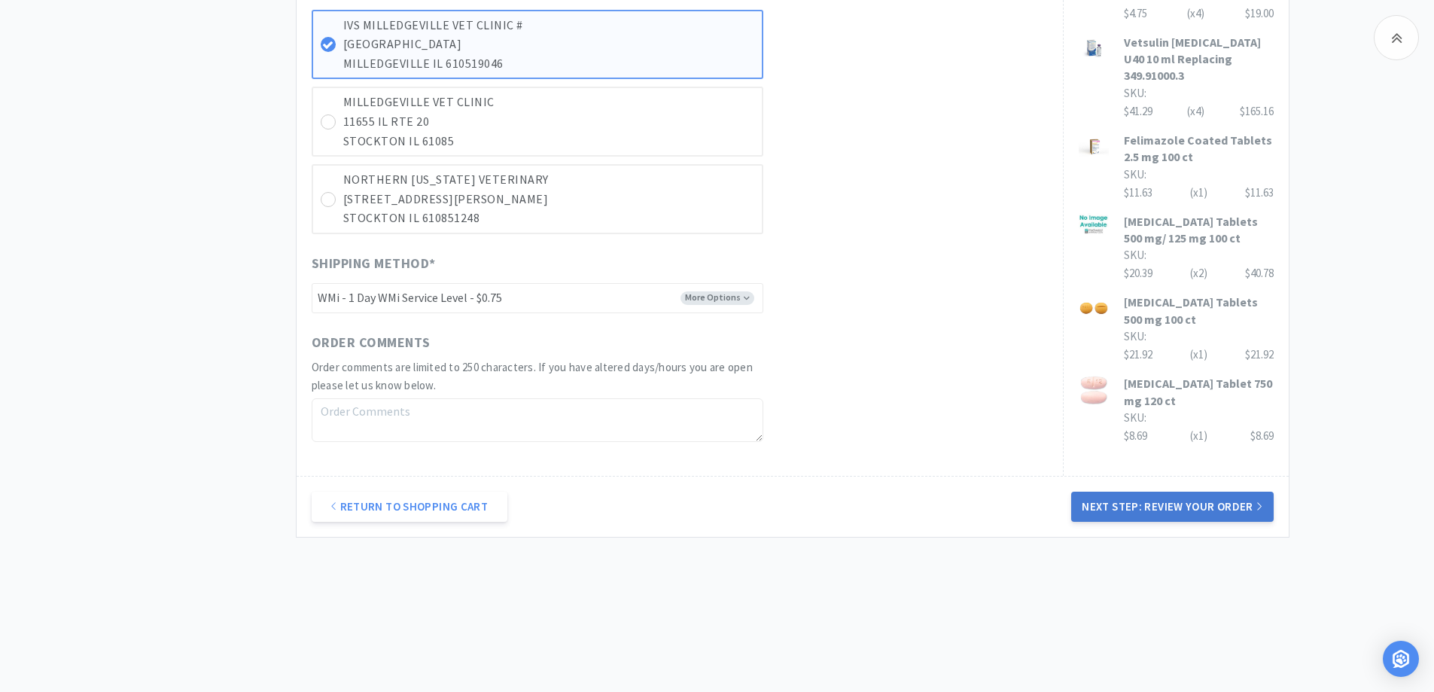
click at [1172, 506] on button "Next Step: Review Your Order" at bounding box center [1172, 506] width 202 height 30
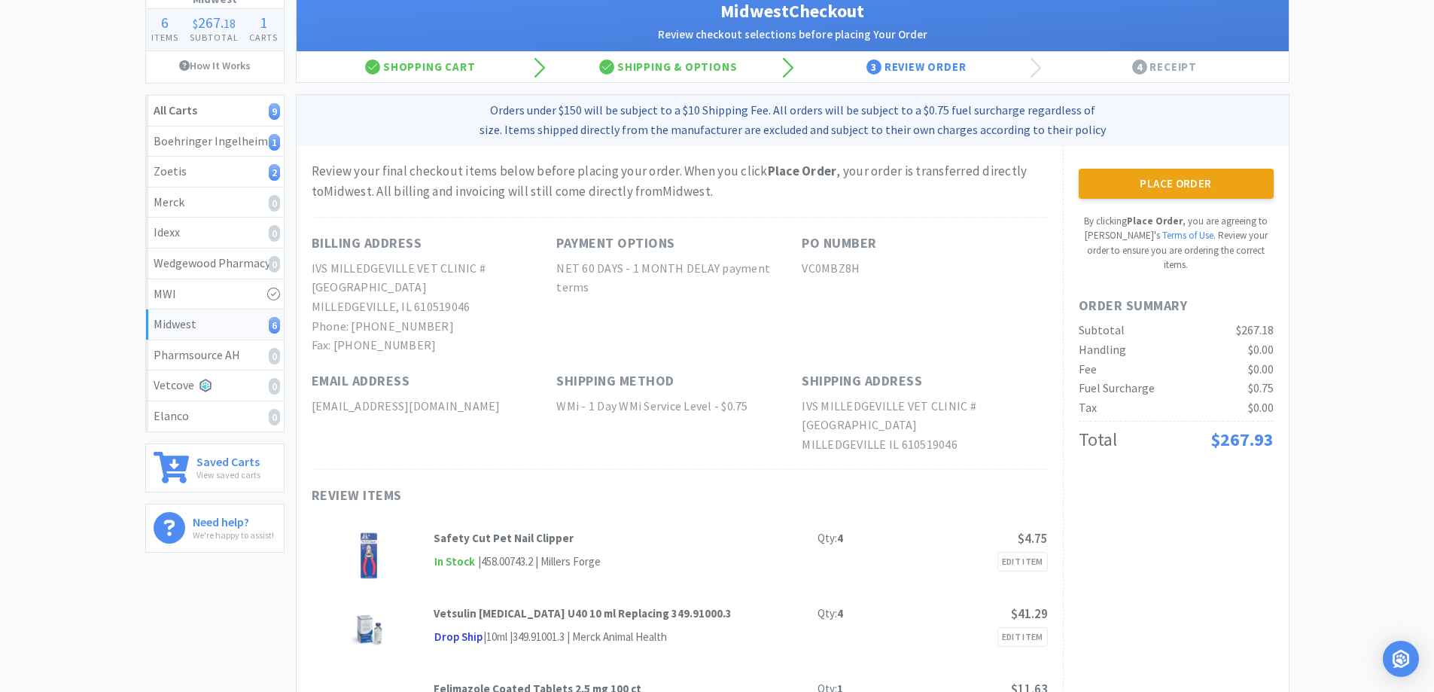
scroll to position [0, 0]
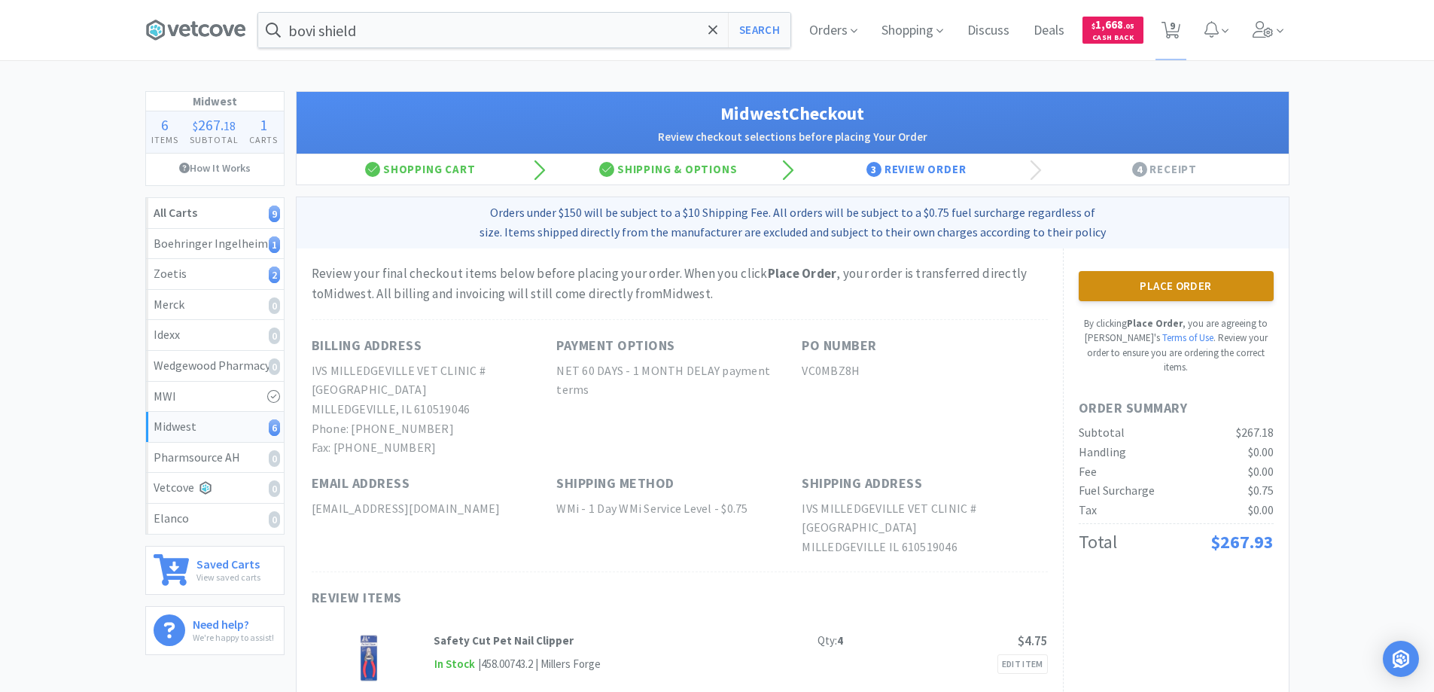
click at [1183, 288] on button "Place Order" at bounding box center [1175, 286] width 195 height 30
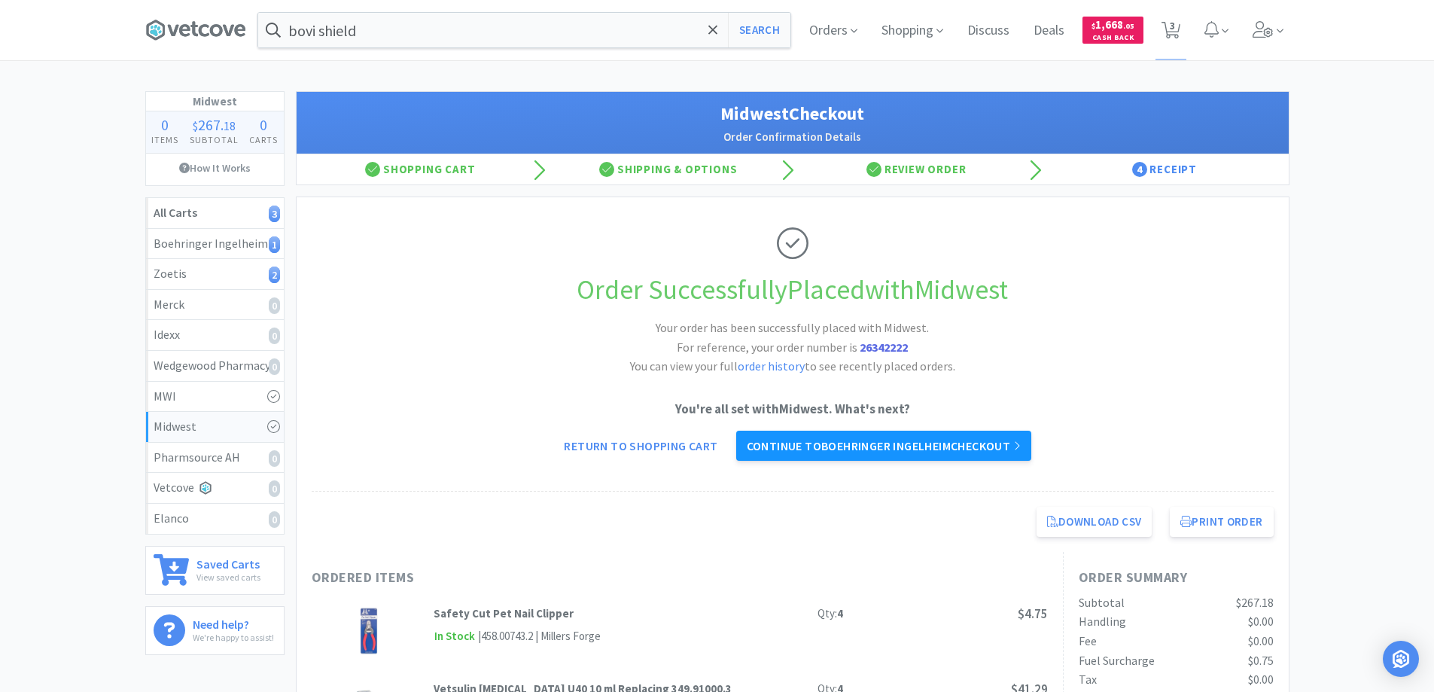
click at [927, 449] on link "Continue to Boehringer Ingelheim checkout" at bounding box center [883, 445] width 295 height 30
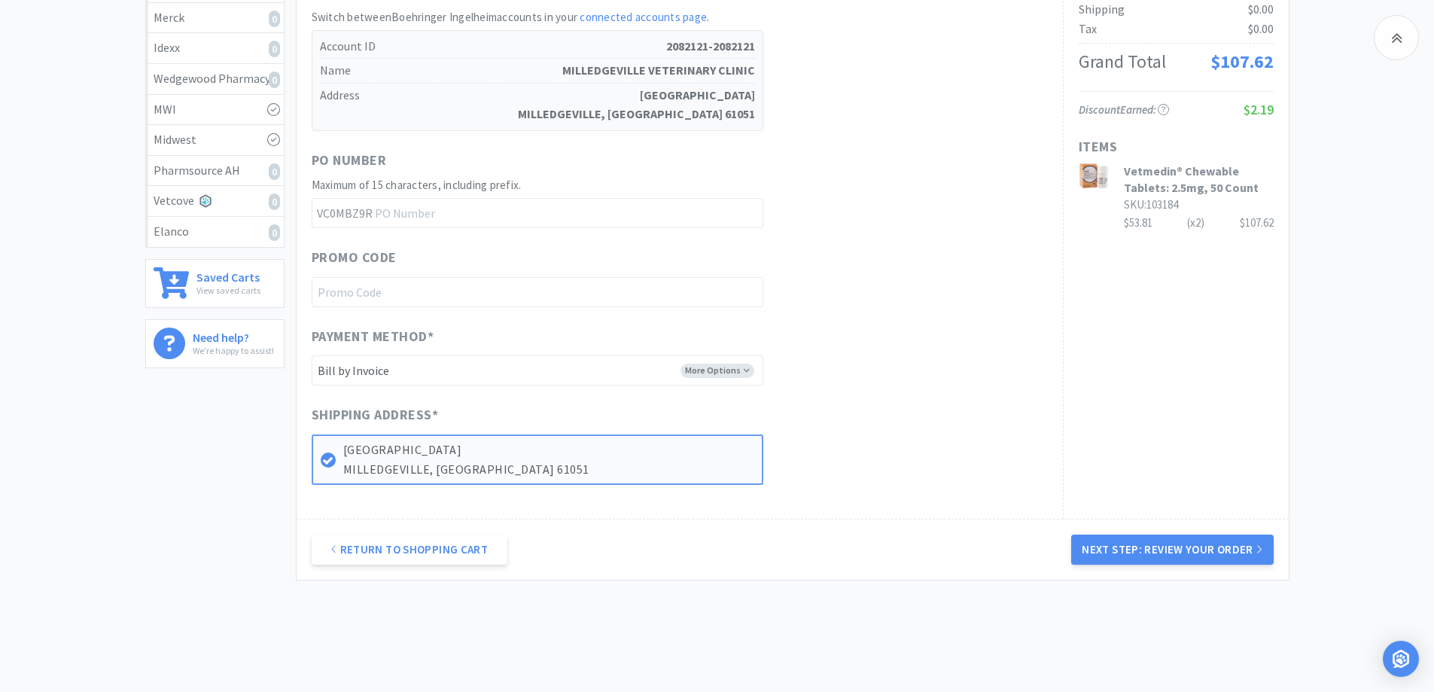
scroll to position [301, 0]
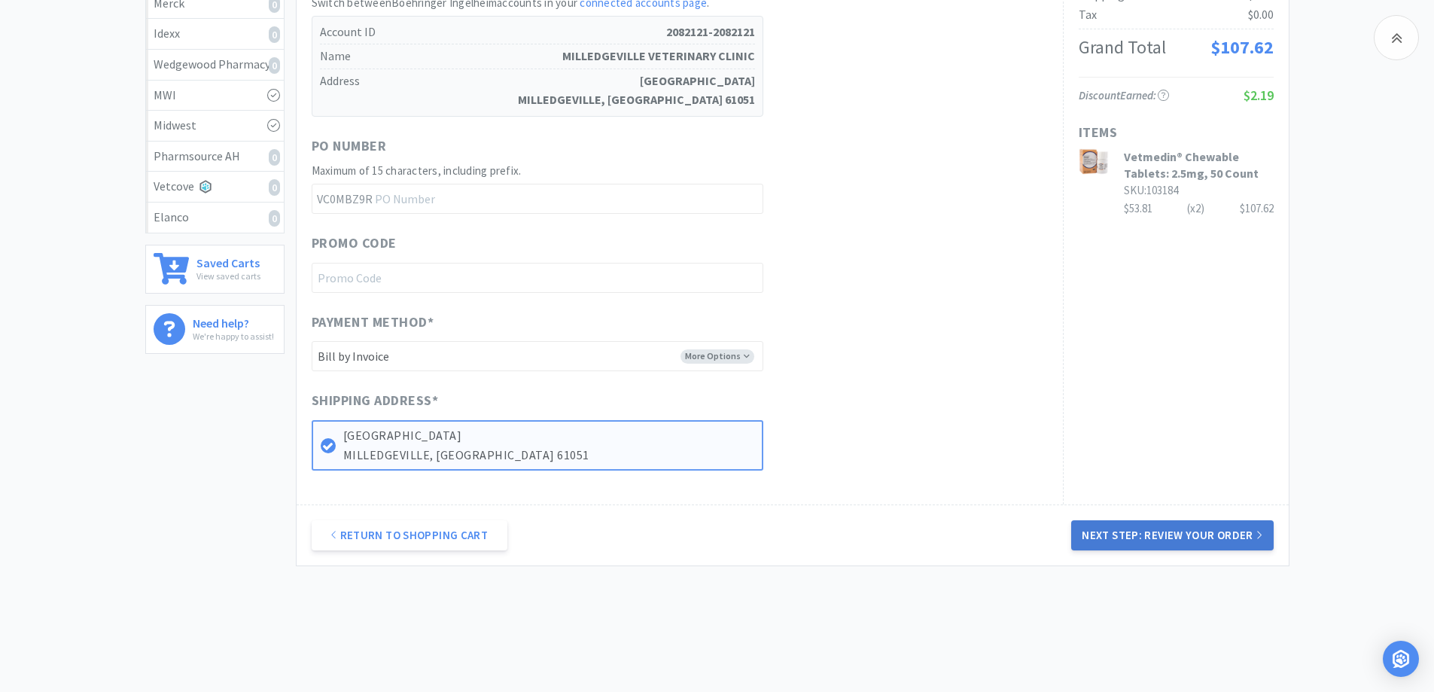
click at [1247, 533] on button "Next Step: Review Your Order" at bounding box center [1172, 535] width 202 height 30
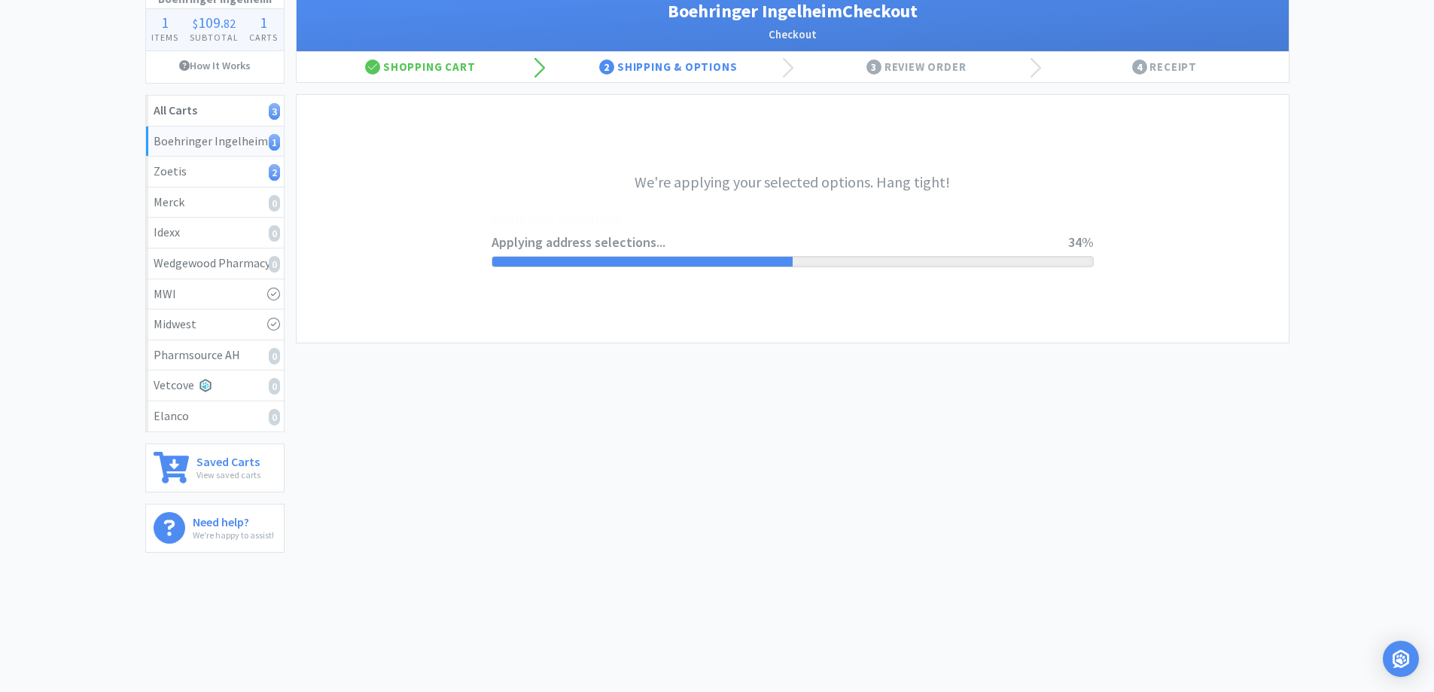
scroll to position [0, 0]
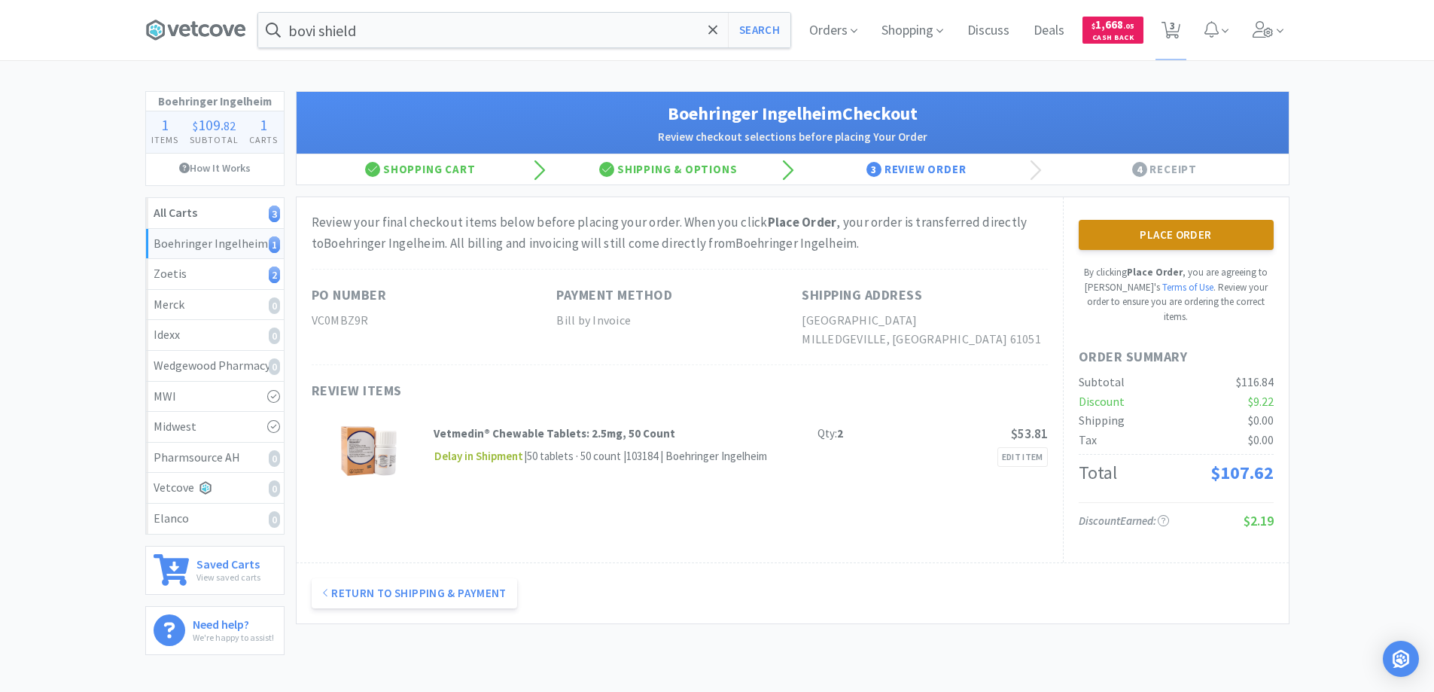
click at [1171, 236] on button "Place Order" at bounding box center [1175, 235] width 195 height 30
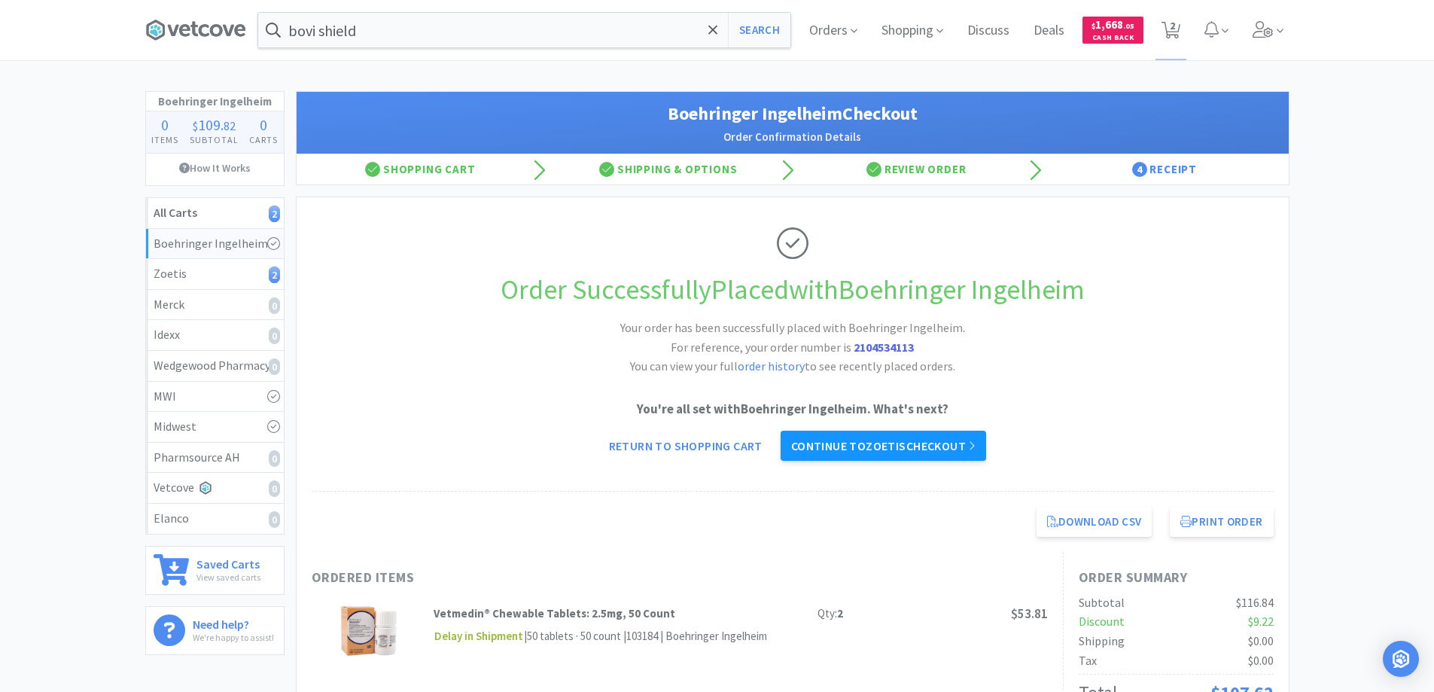
click at [957, 447] on link "Continue to Zoetis checkout" at bounding box center [882, 445] width 205 height 30
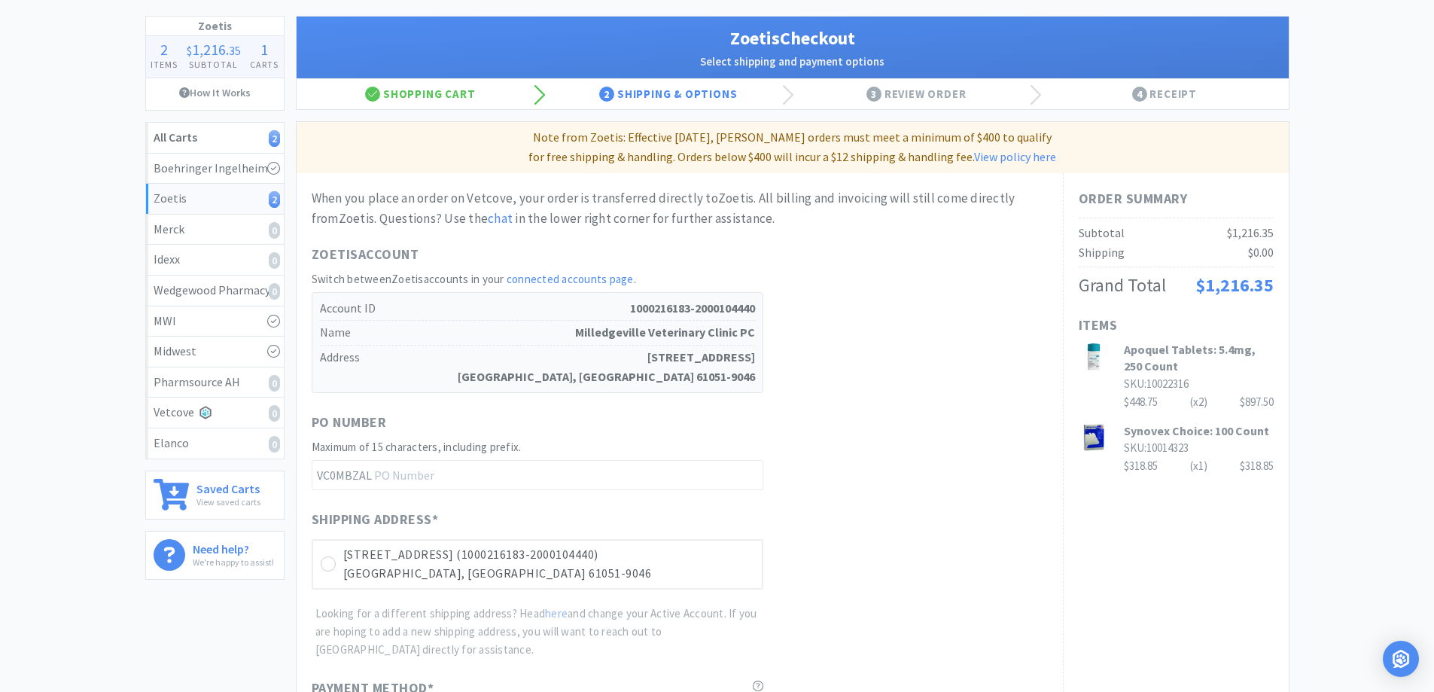
scroll to position [151, 0]
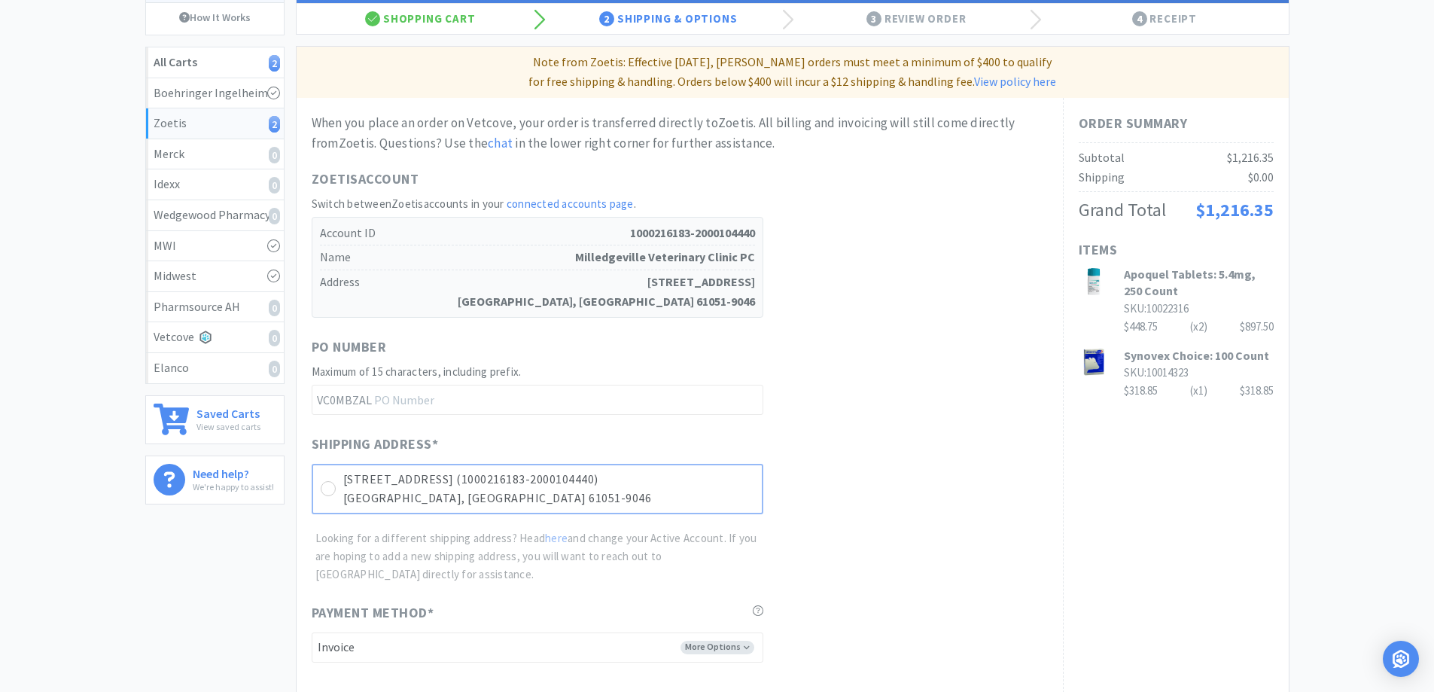
click at [512, 501] on p "[GEOGRAPHIC_DATA], [GEOGRAPHIC_DATA] 61051-9046" at bounding box center [548, 498] width 411 height 20
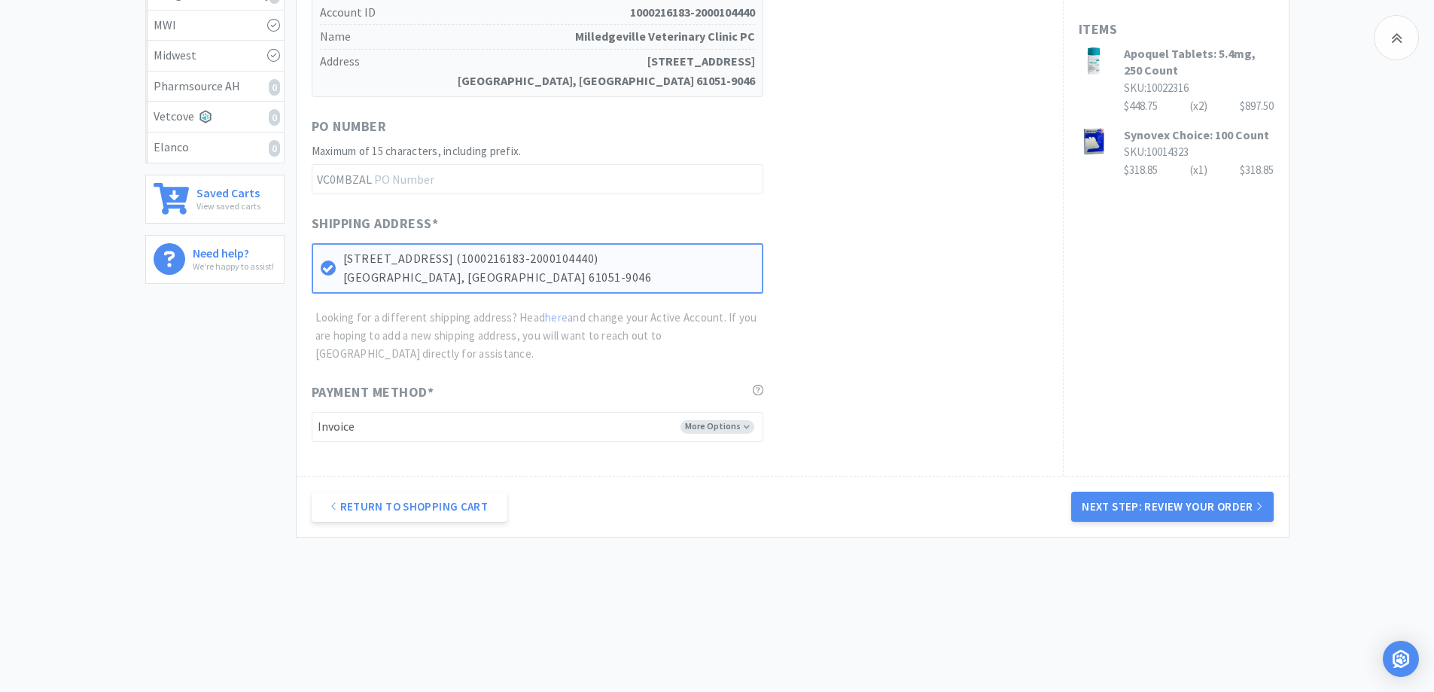
click at [1152, 503] on button "Next Step: Review Your Order" at bounding box center [1172, 506] width 202 height 30
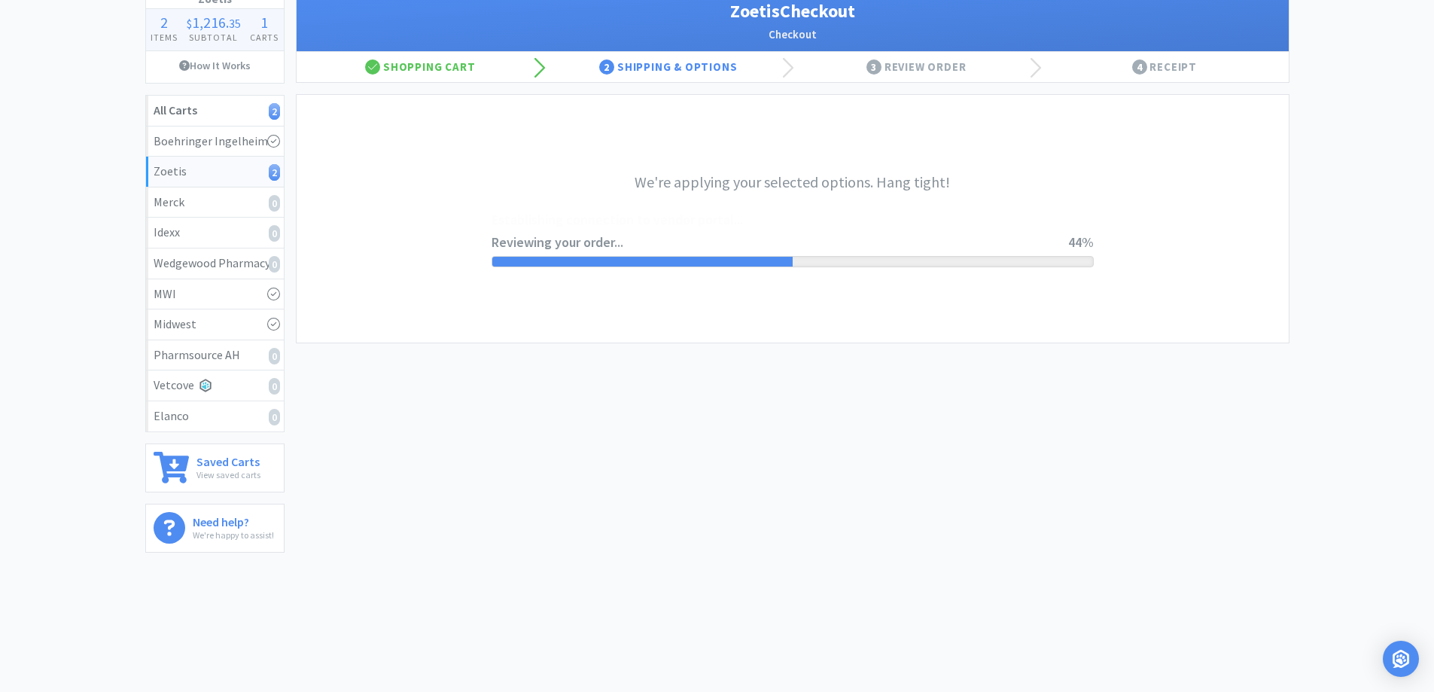
scroll to position [0, 0]
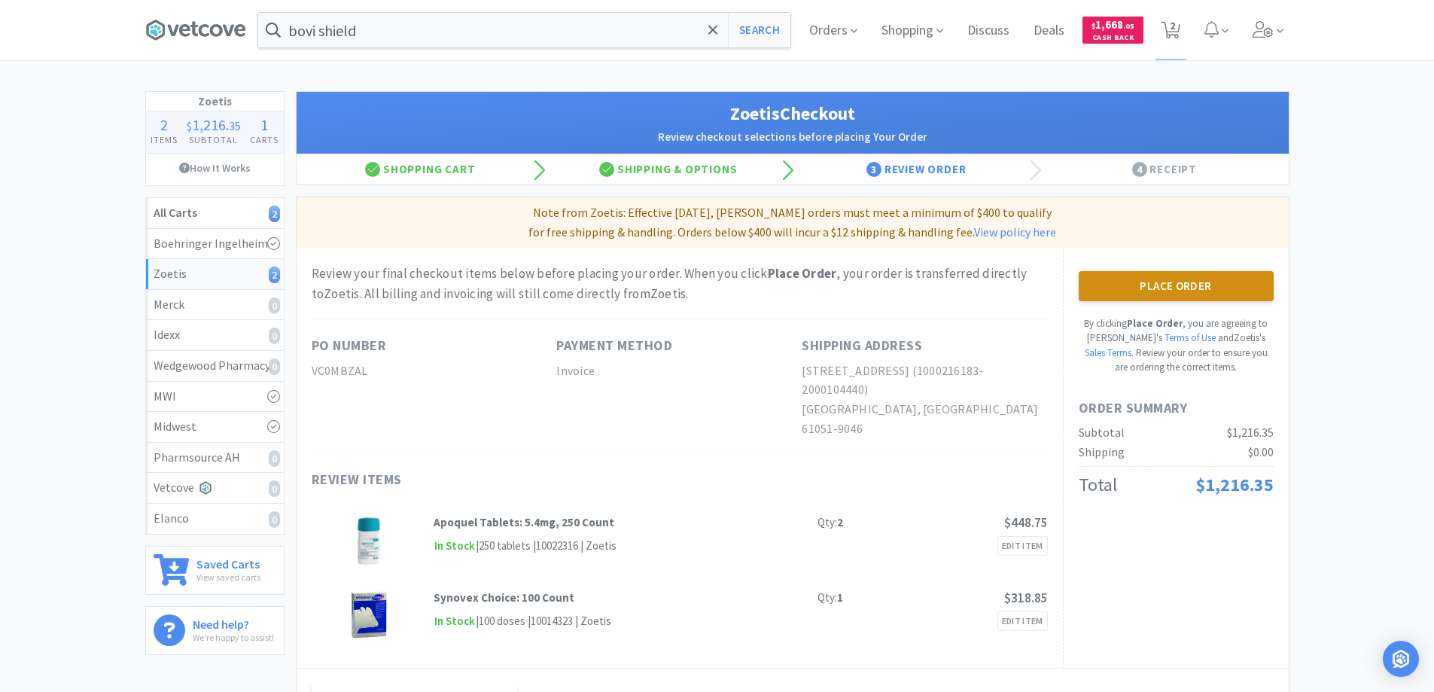
click at [1222, 282] on button "Place Order" at bounding box center [1175, 286] width 195 height 30
